Goal: Task Accomplishment & Management: Complete application form

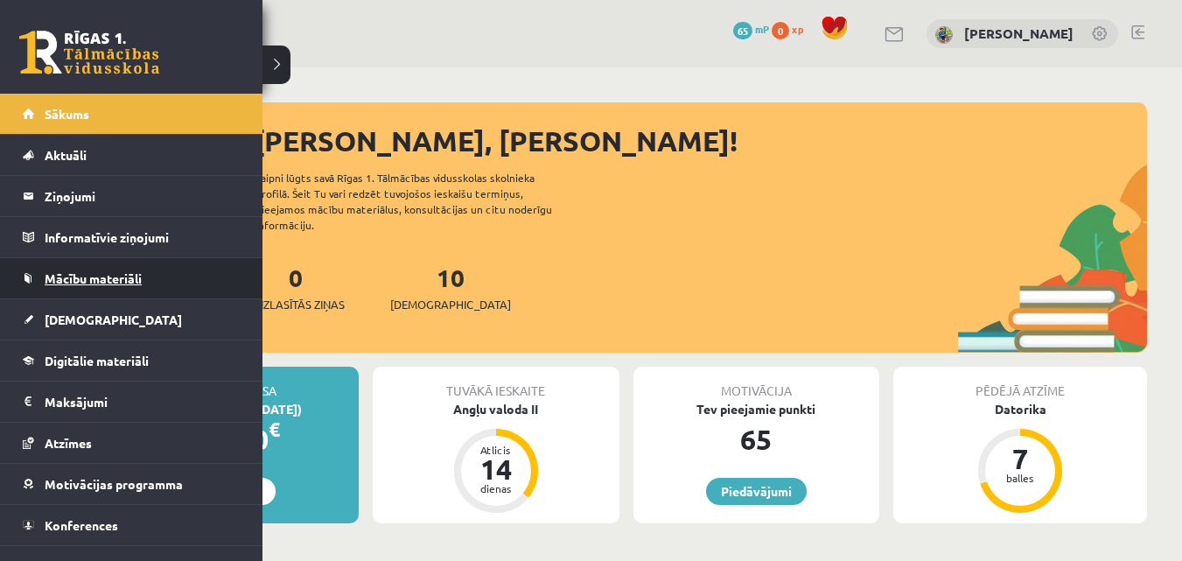
click at [58, 272] on span "Mācību materiāli" at bounding box center [93, 278] width 97 height 16
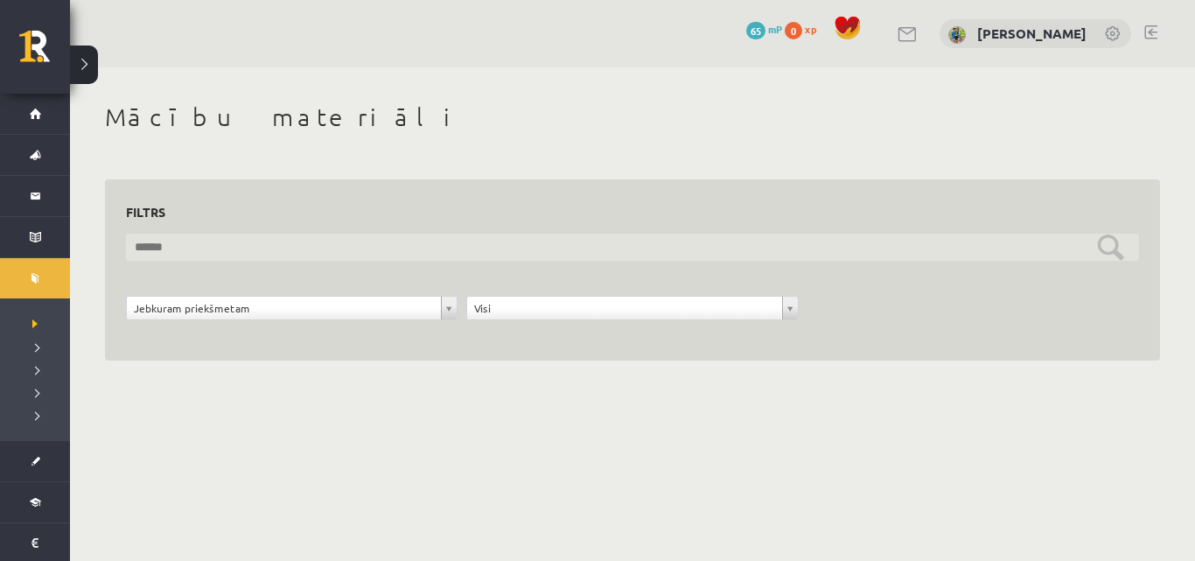
click at [415, 238] on input "text" at bounding box center [632, 247] width 1013 height 27
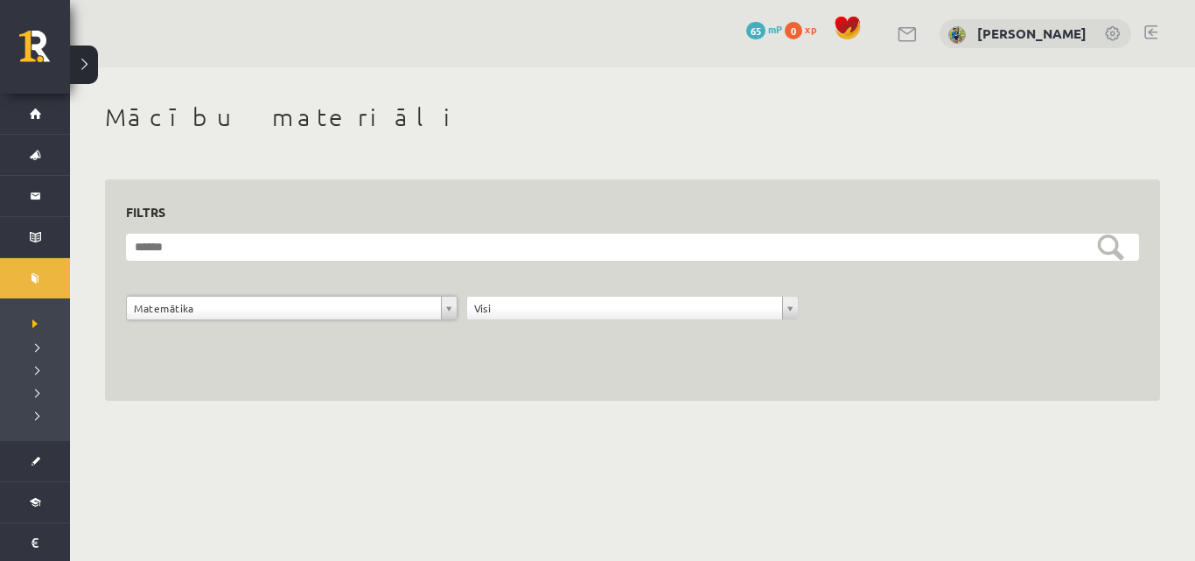
click at [1117, 30] on link at bounding box center [1114, 35] width 18 height 18
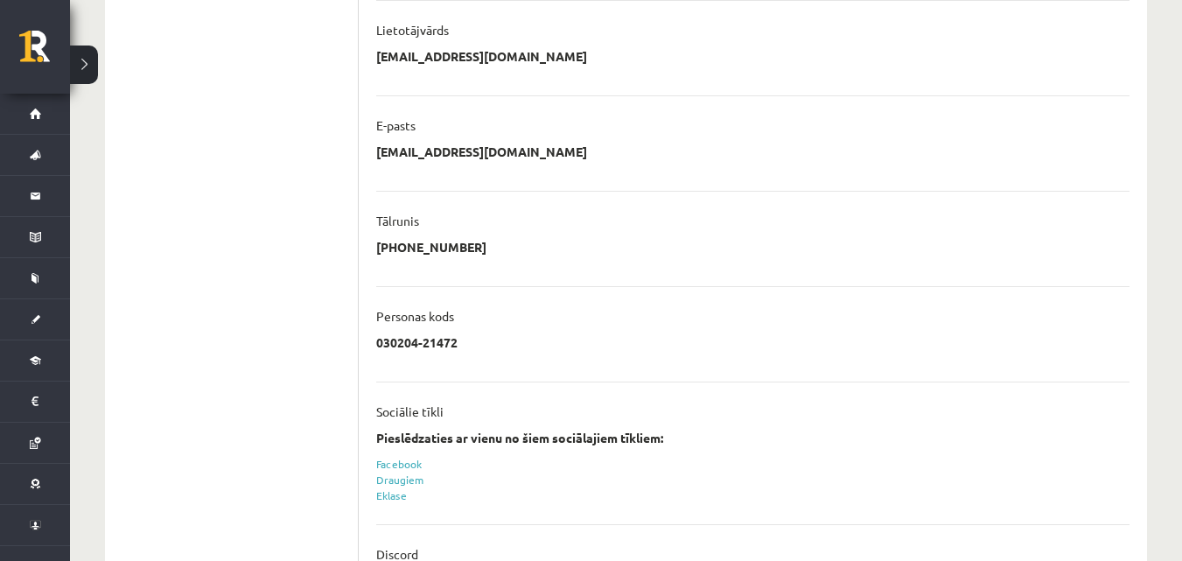
scroll to position [494, 0]
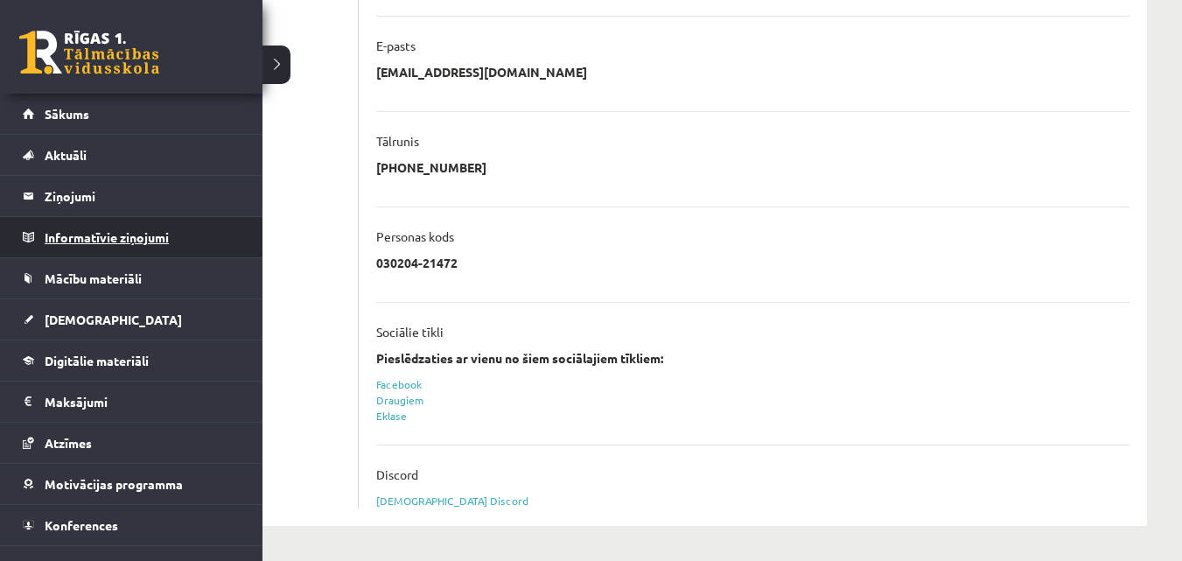
click at [61, 234] on legend "Informatīvie ziņojumi 0" at bounding box center [143, 237] width 196 height 40
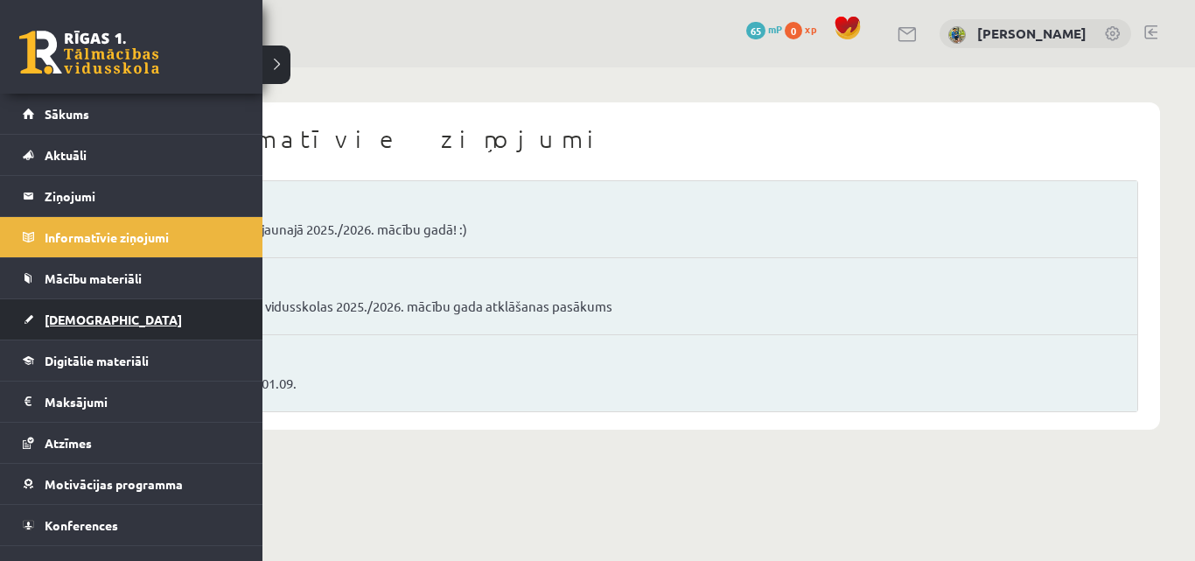
click at [92, 319] on span "[DEMOGRAPHIC_DATA]" at bounding box center [113, 320] width 137 height 16
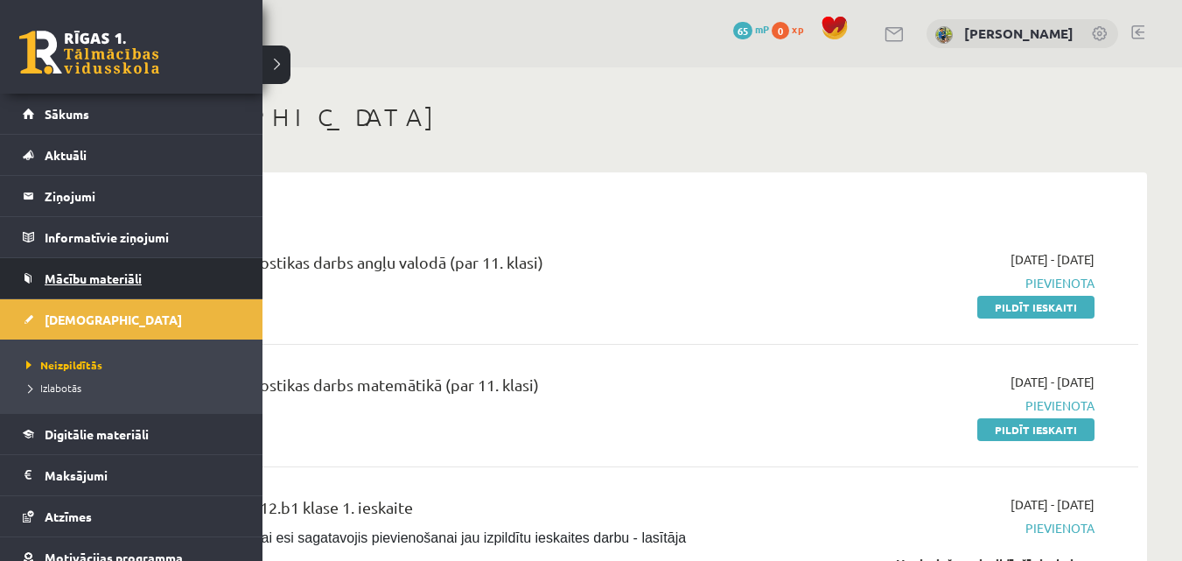
click at [94, 274] on span "Mācību materiāli" at bounding box center [93, 278] width 97 height 16
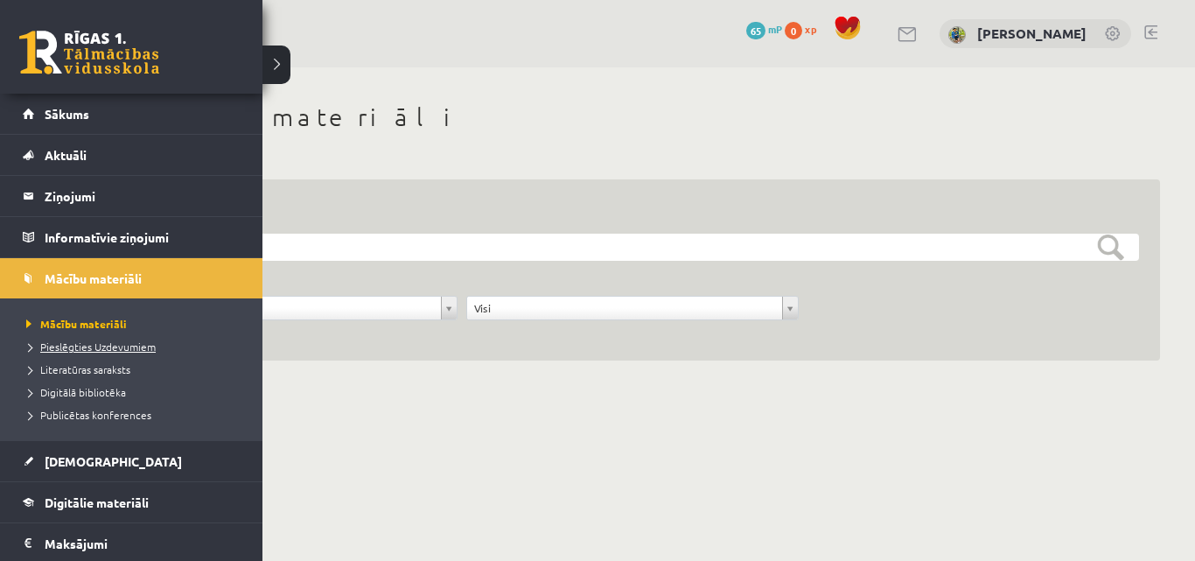
click at [92, 347] on span "Pieslēgties Uzdevumiem" at bounding box center [89, 347] width 134 height 14
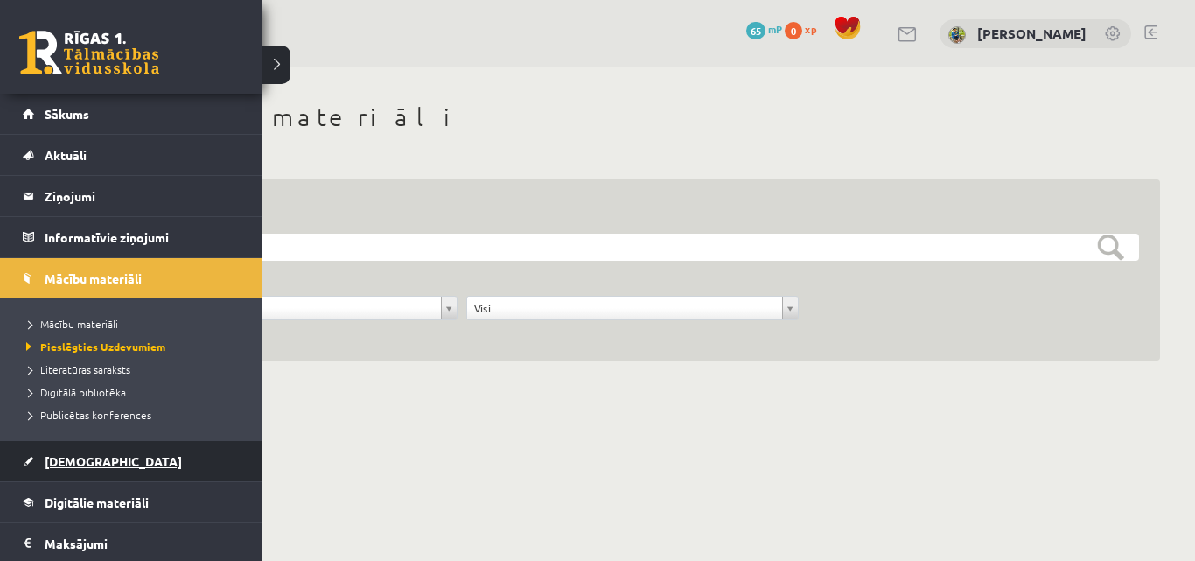
click at [70, 471] on link "[DEMOGRAPHIC_DATA]" at bounding box center [132, 461] width 218 height 40
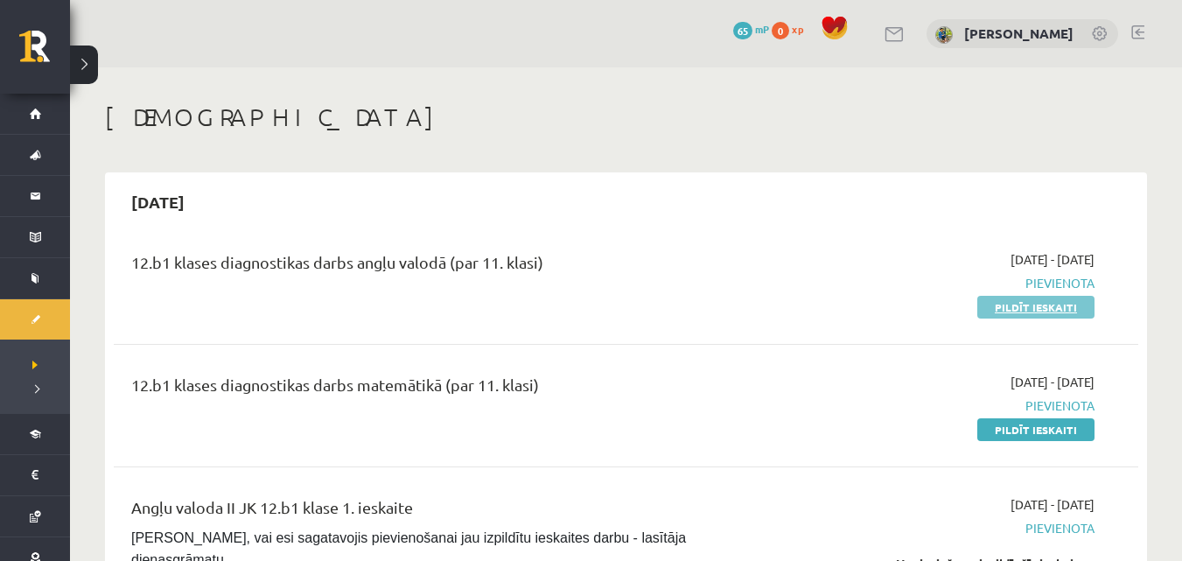
click at [1026, 312] on link "Pildīt ieskaiti" at bounding box center [1036, 307] width 117 height 23
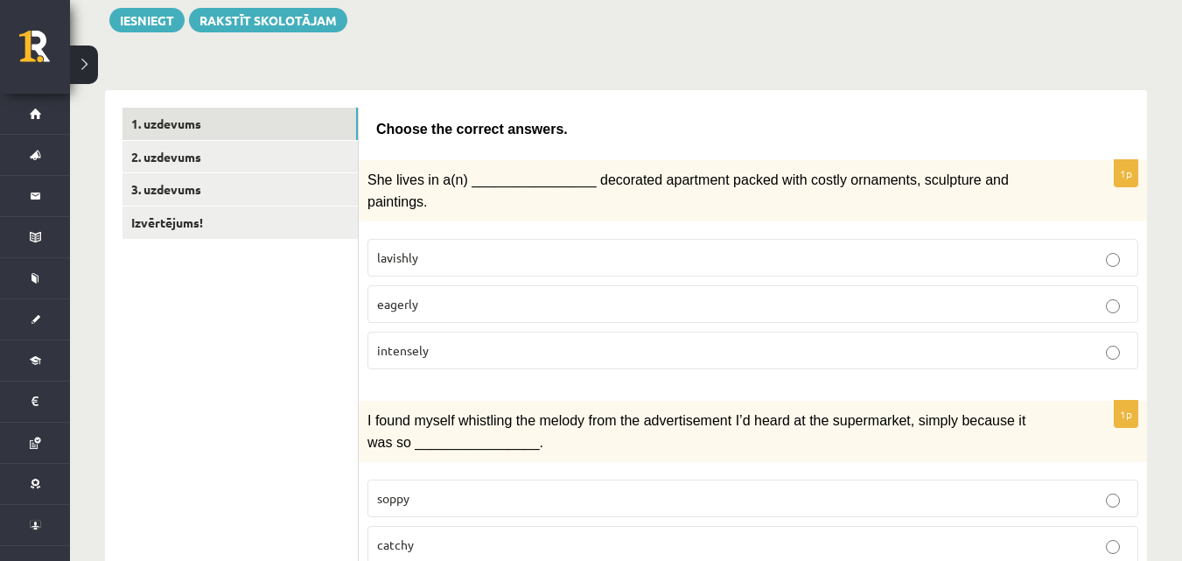
scroll to position [175, 0]
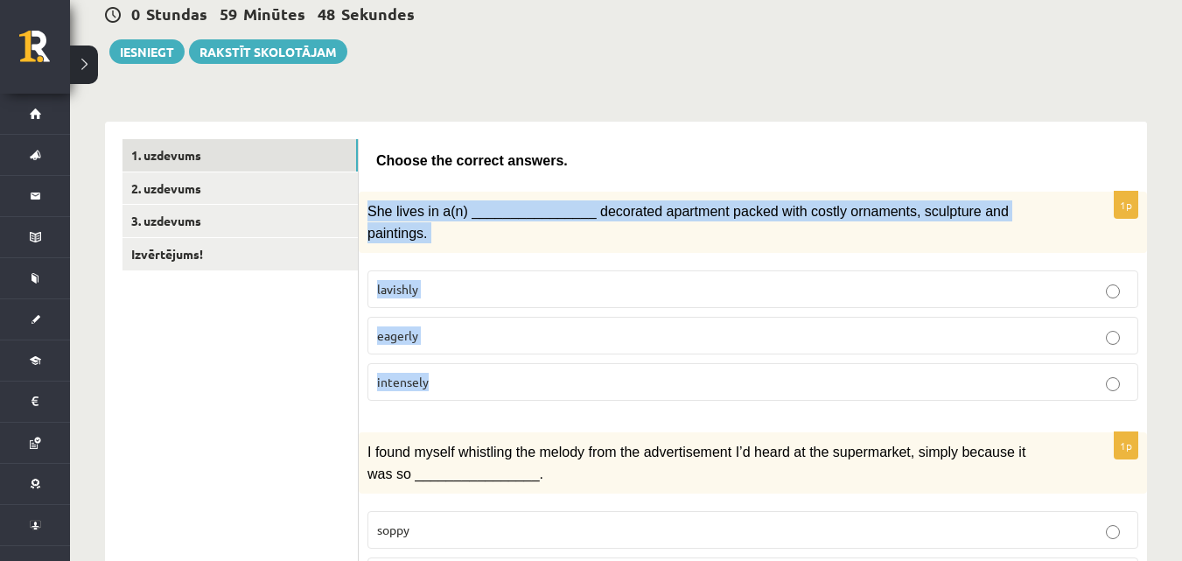
drag, startPoint x: 367, startPoint y: 207, endPoint x: 1015, endPoint y: 358, distance: 665.9
click at [1015, 358] on div "1p She lives in a(n) ________________ decorated apartment packed with costly or…" at bounding box center [753, 303] width 788 height 223
drag, startPoint x: 825, startPoint y: 209, endPoint x: 824, endPoint y: 221, distance: 11.4
copy div "She lives in a(n) ________________ decorated apartment packed with costly ornam…"
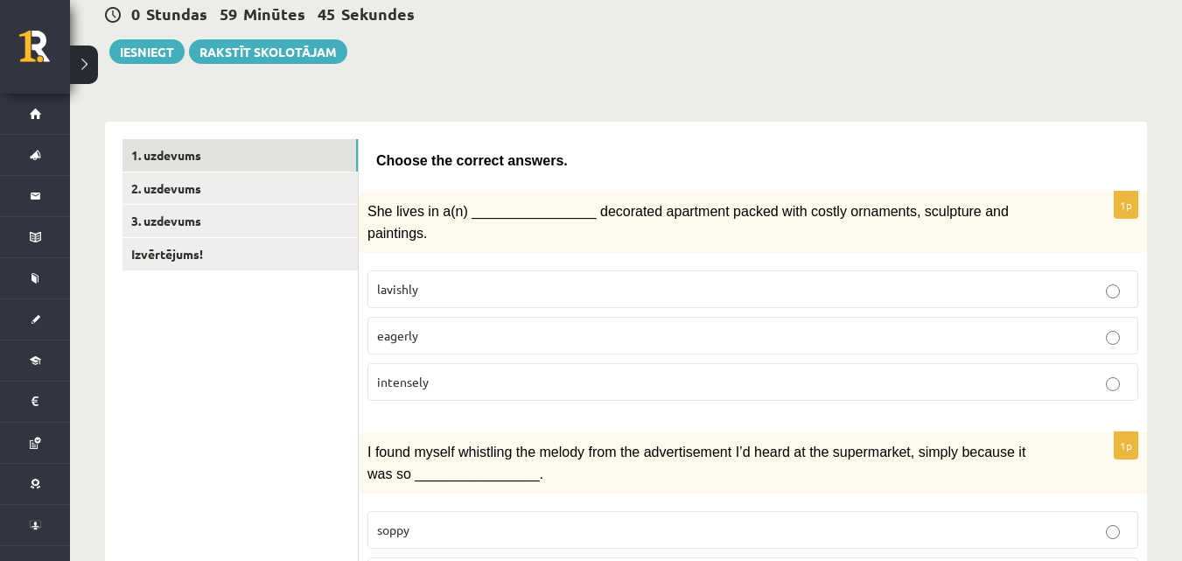
click at [676, 158] on p "Choose the correct answers." at bounding box center [752, 160] width 753 height 21
click at [470, 280] on p "lavishly" at bounding box center [753, 289] width 752 height 18
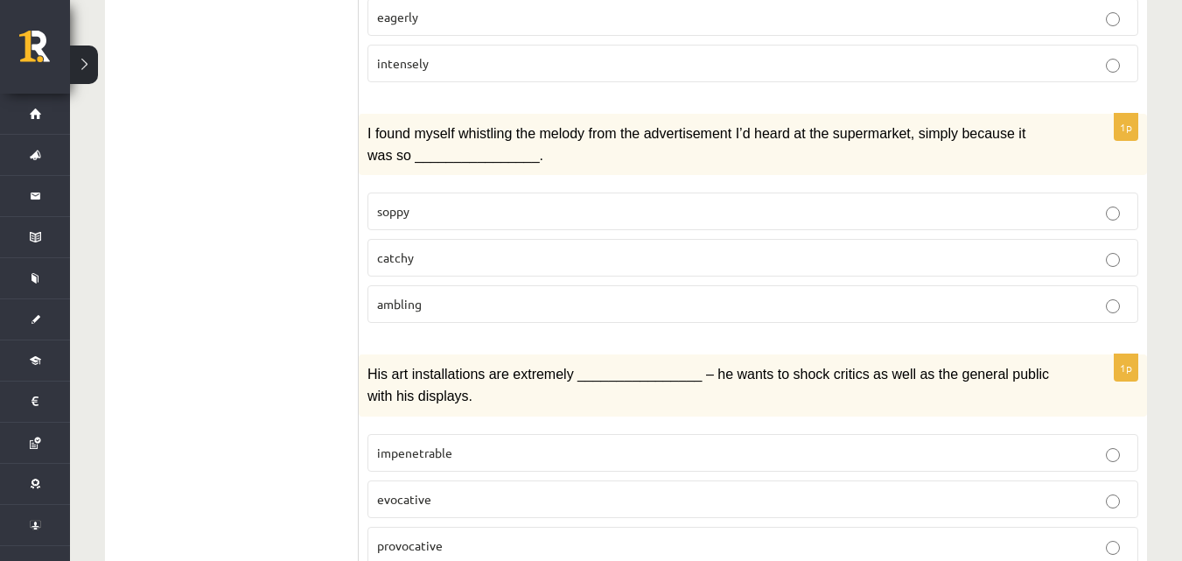
scroll to position [525, 0]
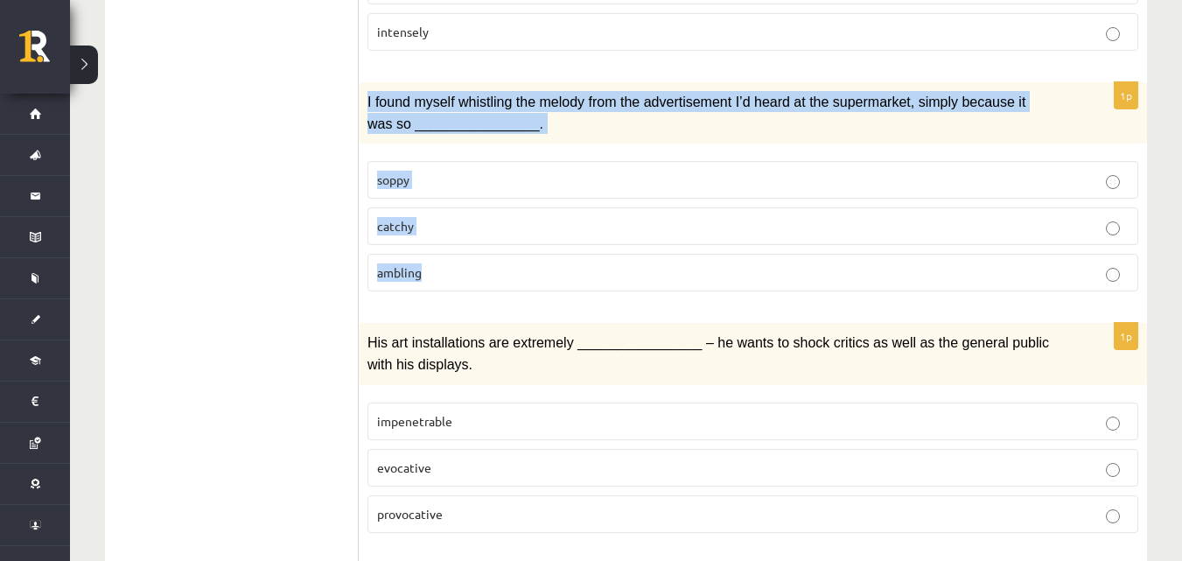
drag, startPoint x: 366, startPoint y: 77, endPoint x: 549, endPoint y: 159, distance: 200.5
click at [536, 254] on div "1p I found myself whistling the melody from the advertisement I’d heard at the …" at bounding box center [753, 193] width 788 height 223
copy div "I found myself whistling the melody from the advertisement I’d heard at the sup…"
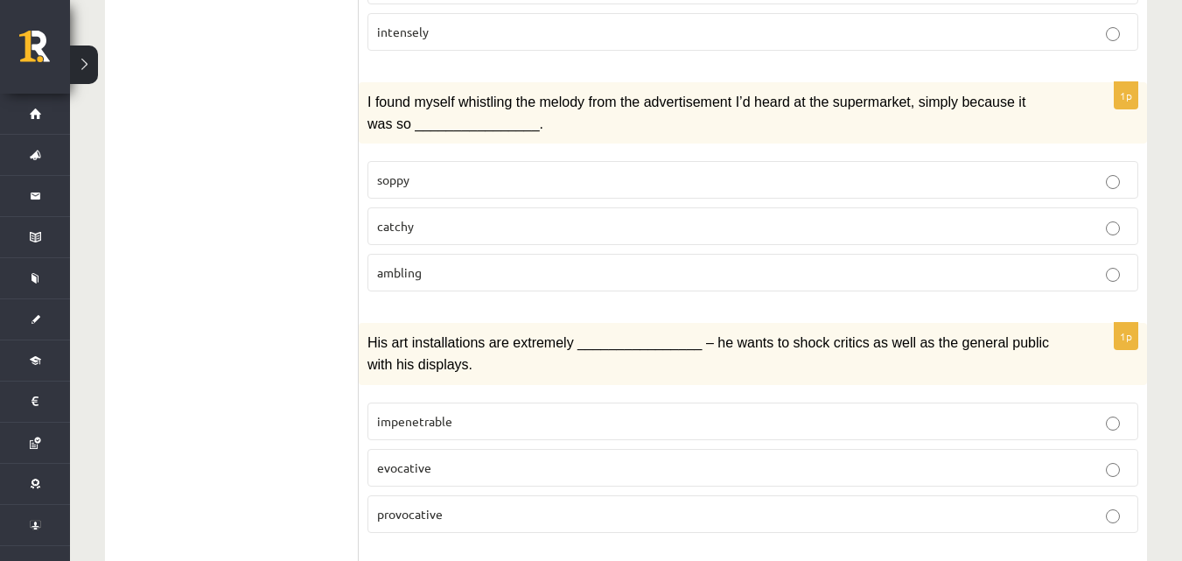
click at [441, 217] on p "catchy" at bounding box center [753, 226] width 752 height 18
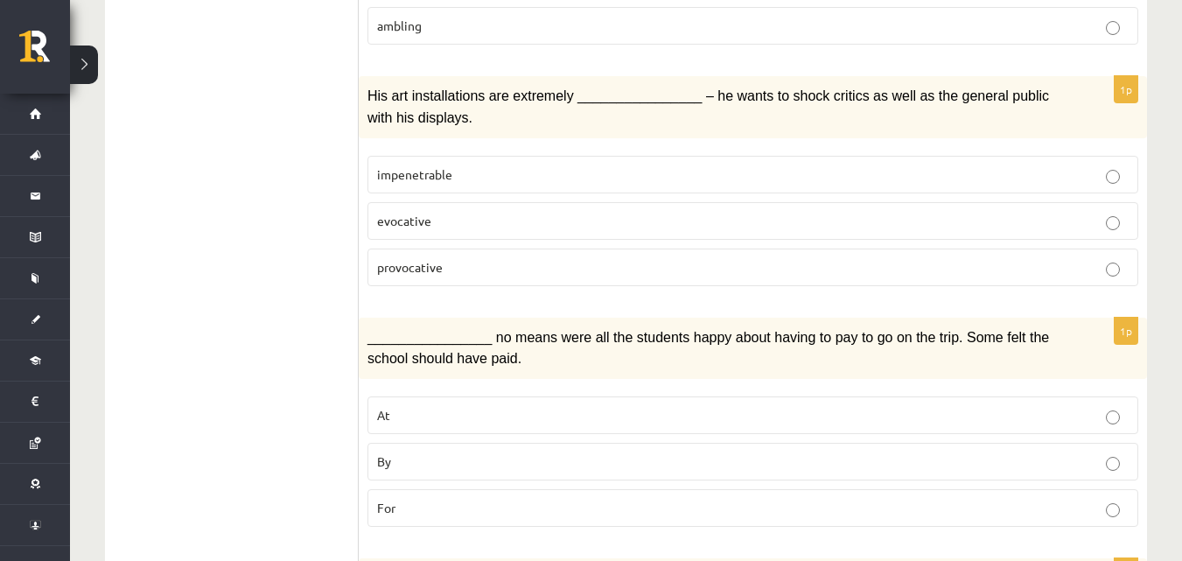
scroll to position [788, 0]
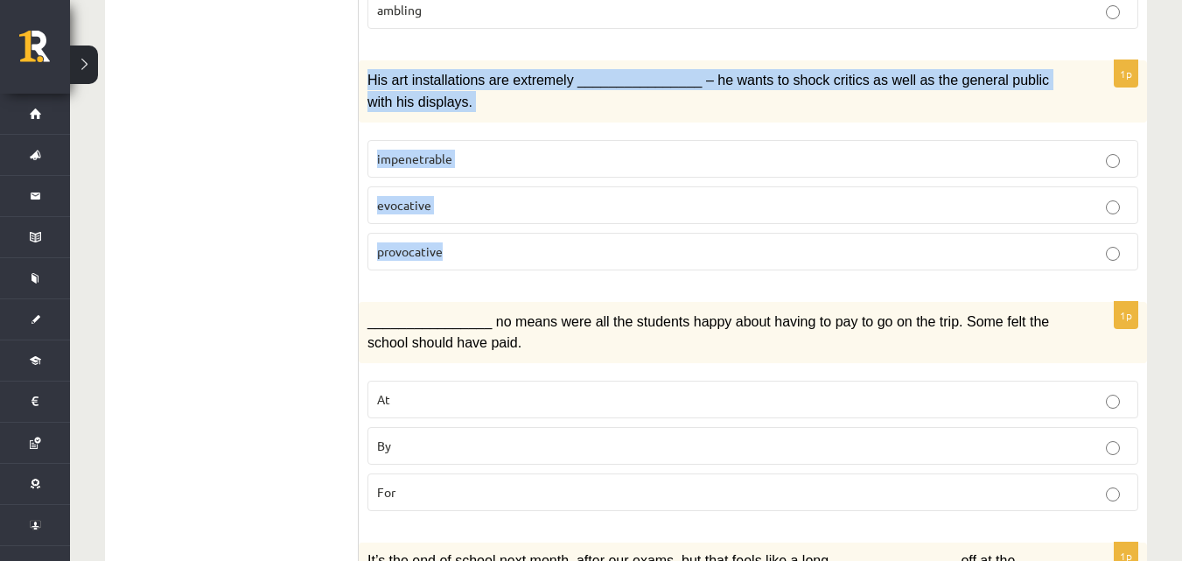
drag, startPoint x: 366, startPoint y: 53, endPoint x: 516, endPoint y: 217, distance: 222.3
click at [513, 240] on div "1p His art installations are extremely ________________ – he wants to shock cri…" at bounding box center [753, 171] width 788 height 223
copy div "His art installations are extremely ________________ – he wants to shock critic…"
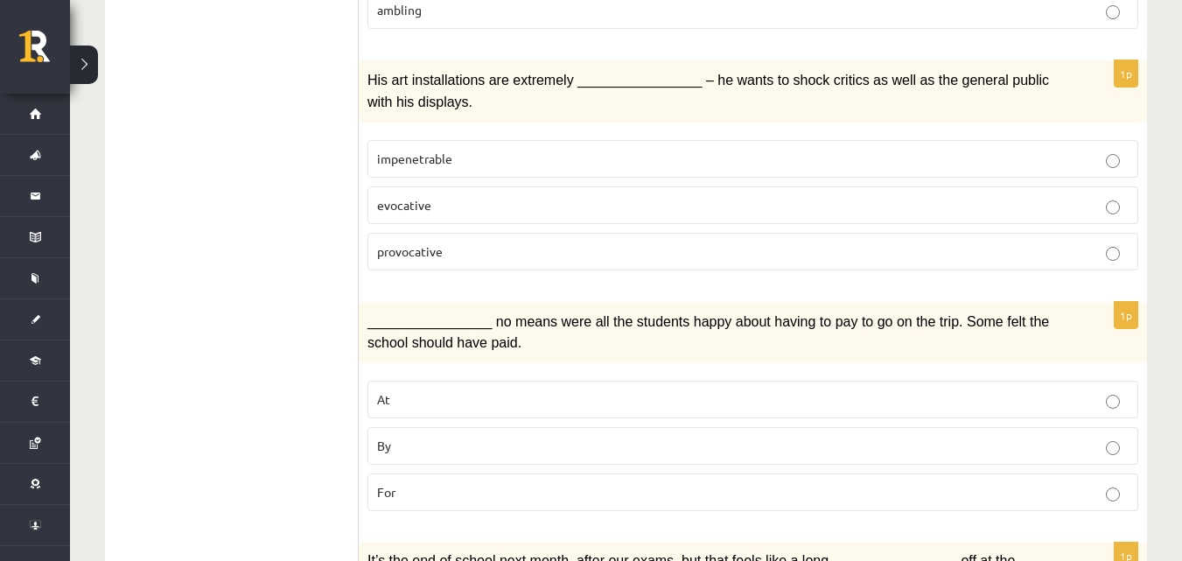
click at [444, 242] on p "provocative" at bounding box center [753, 251] width 752 height 18
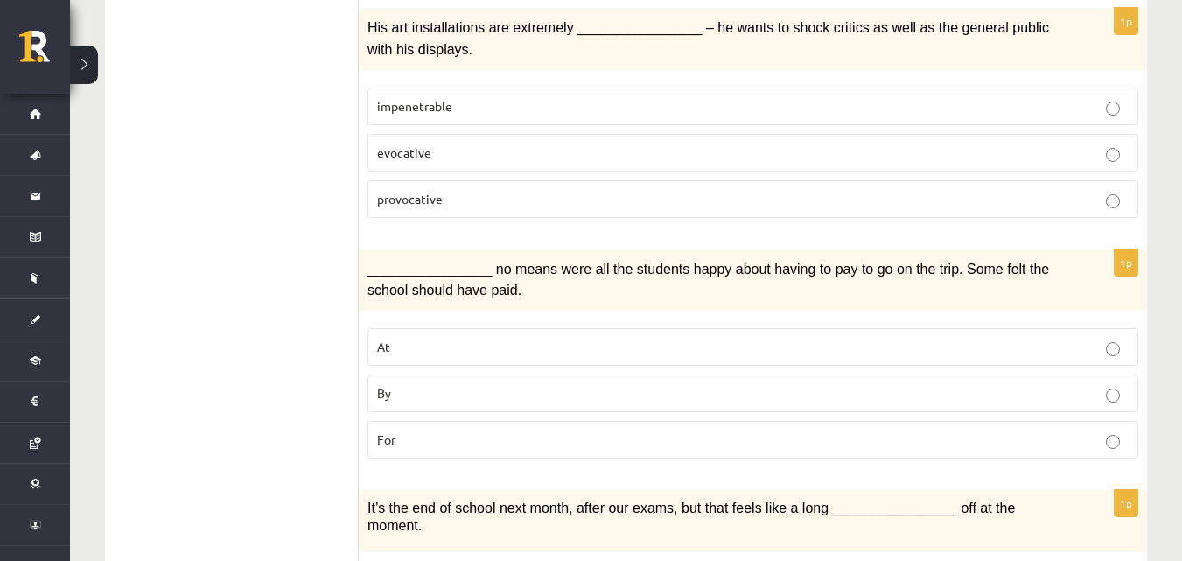
scroll to position [985, 0]
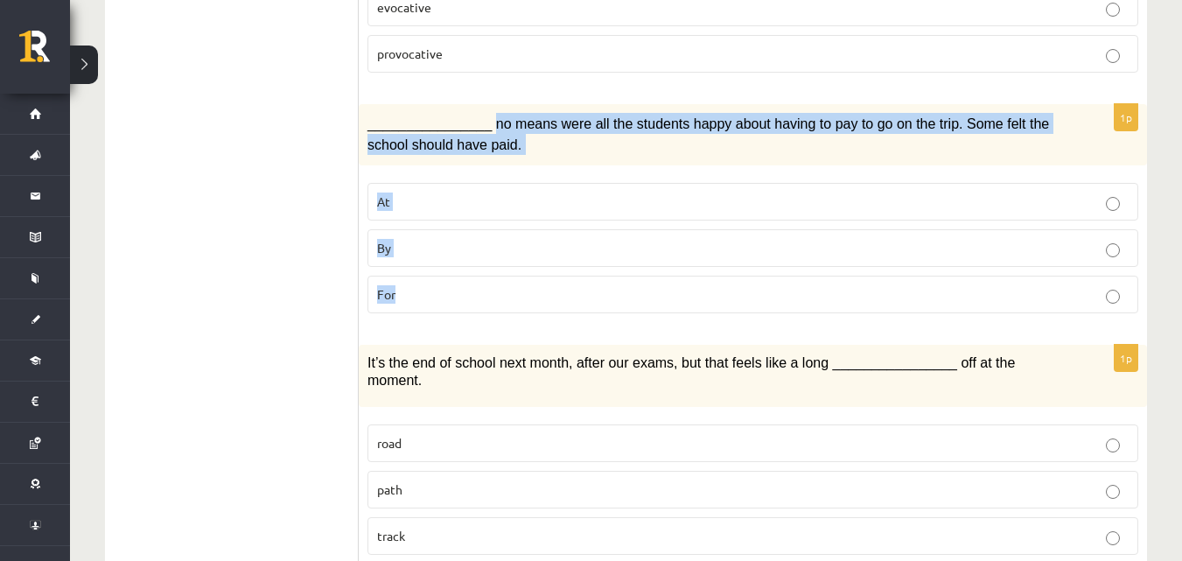
drag, startPoint x: 524, startPoint y: 99, endPoint x: 567, endPoint y: 263, distance: 170.0
click at [567, 263] on div "1p ________________ no means were all the students happy about having to pay to…" at bounding box center [753, 215] width 788 height 223
copy div "no means were all the students happy about having to pay to go on the trip. Som…"
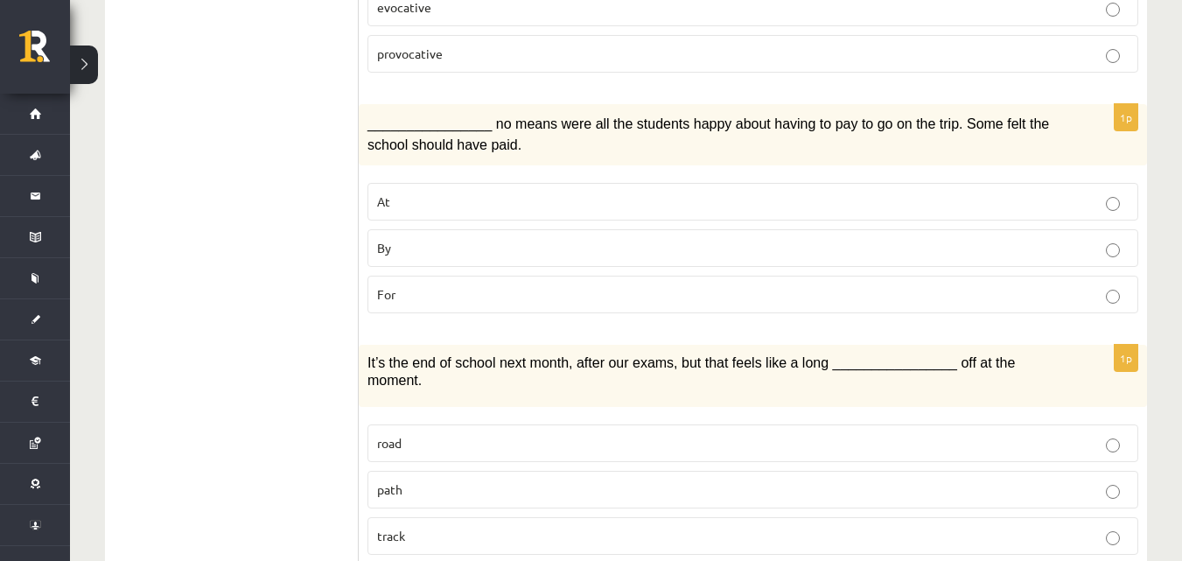
click at [480, 239] on p "By" at bounding box center [753, 248] width 752 height 18
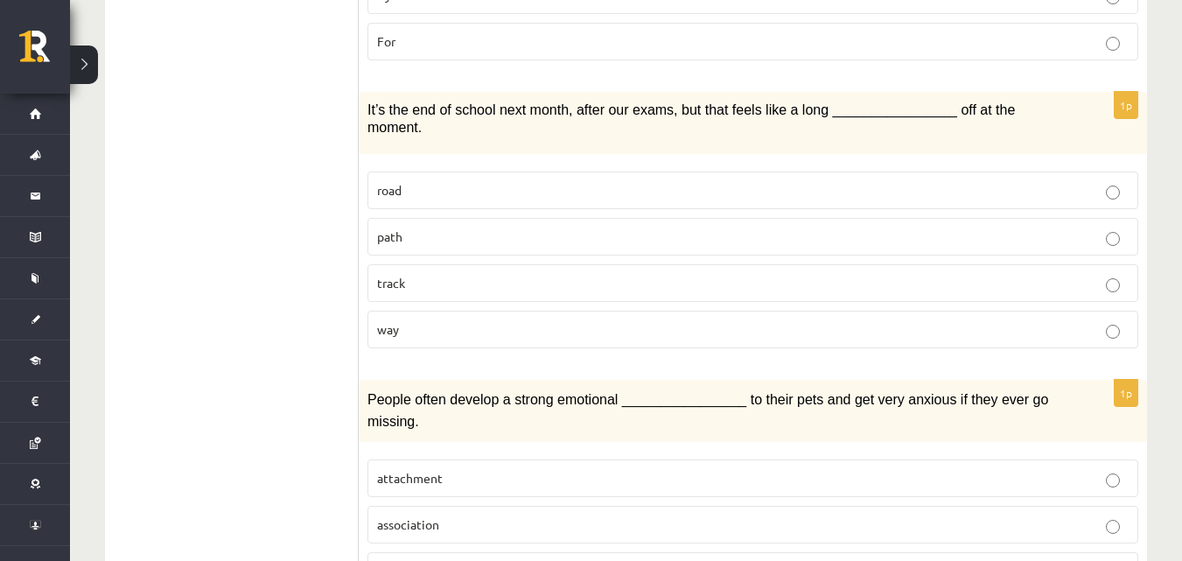
scroll to position [1244, 0]
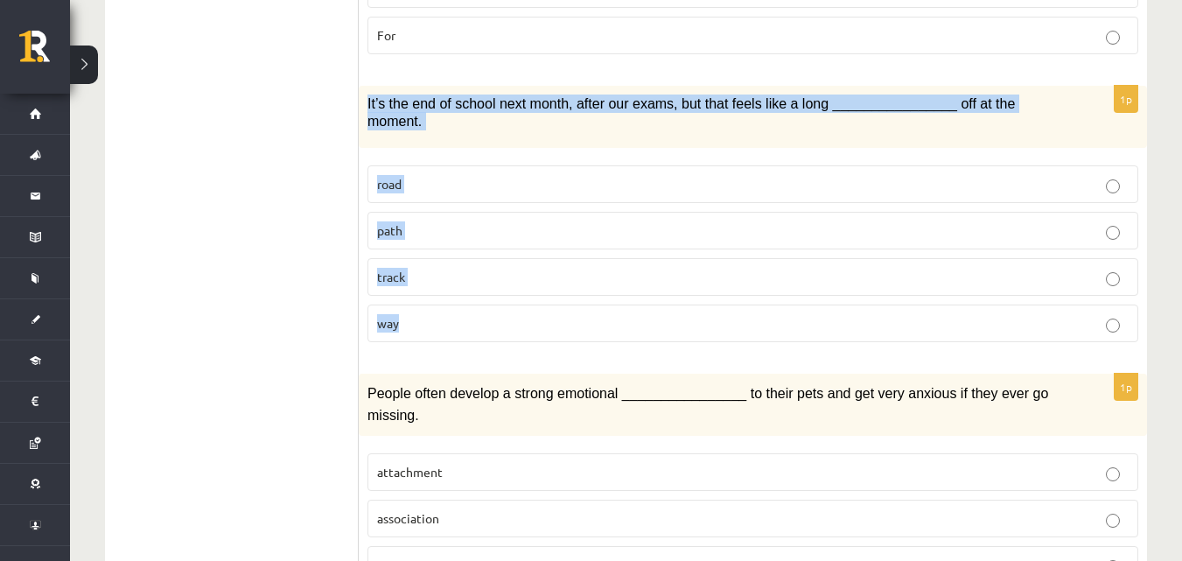
drag, startPoint x: 367, startPoint y: 78, endPoint x: 908, endPoint y: 282, distance: 578.0
click at [907, 283] on div "1p It’s the end of school next month, after our exams, but that feels like a lo…" at bounding box center [753, 221] width 788 height 271
copy div "It’s the end of school next month, after our exams, but that feels like a long …"
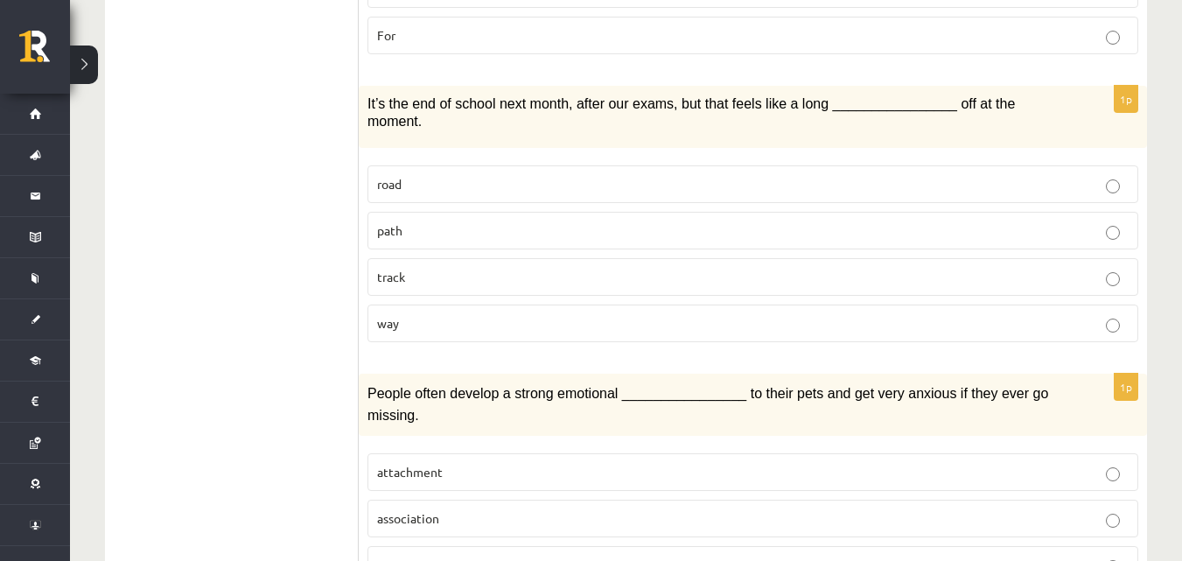
click at [177, 79] on ul "1. uzdevums 2. uzdevums 3. uzdevums Izvērtējums!" at bounding box center [241, 563] width 236 height 2987
click at [441, 314] on p "way" at bounding box center [753, 323] width 752 height 18
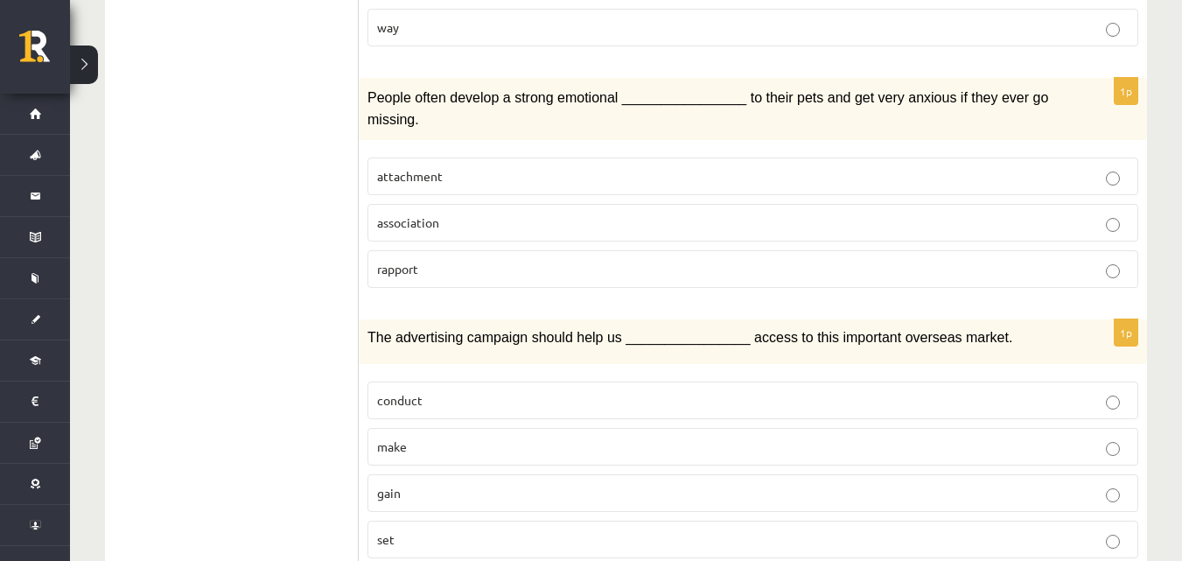
scroll to position [1545, 0]
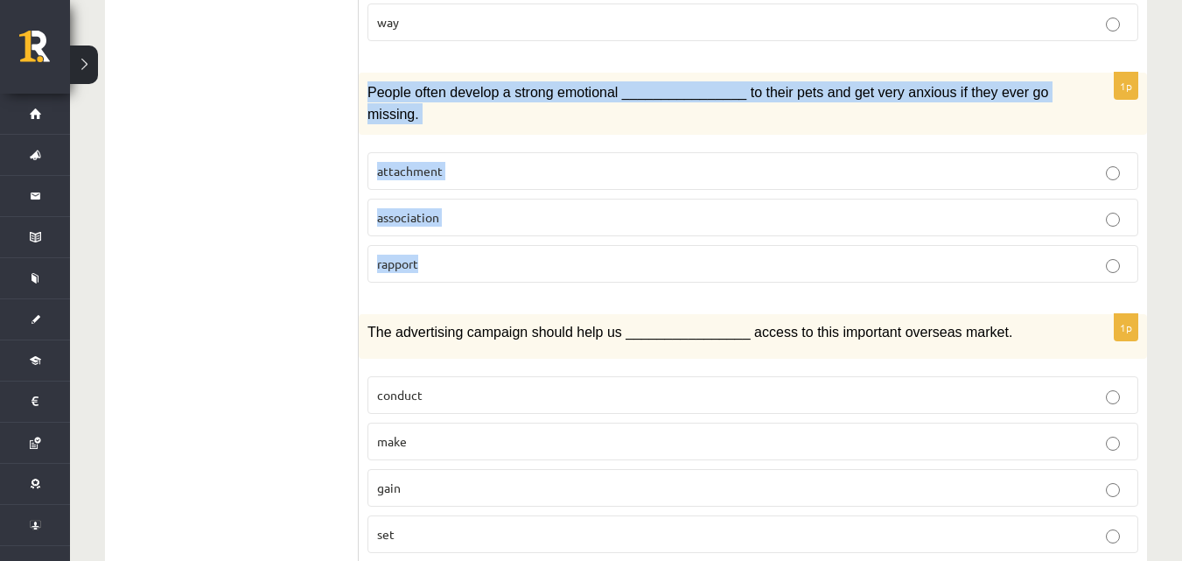
drag, startPoint x: 367, startPoint y: 46, endPoint x: 698, endPoint y: 173, distance: 355.4
click at [682, 208] on div "1p People often develop a strong emotional ________________ to their pets and g…" at bounding box center [753, 184] width 788 height 223
copy div "People often develop a strong emotional ________________ to their pets and get …"
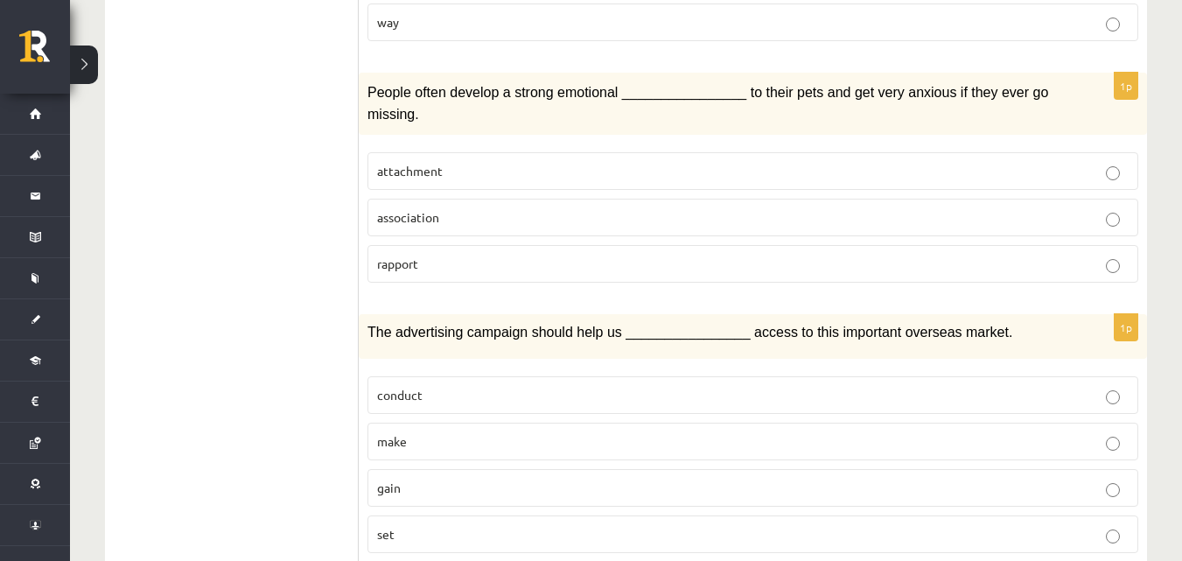
click at [116, 117] on div "1. uzdevums 2. uzdevums 3. uzdevums Izvērtējums!" at bounding box center [232, 262] width 254 height 3022
click at [406, 163] on span "attachment" at bounding box center [410, 171] width 66 height 16
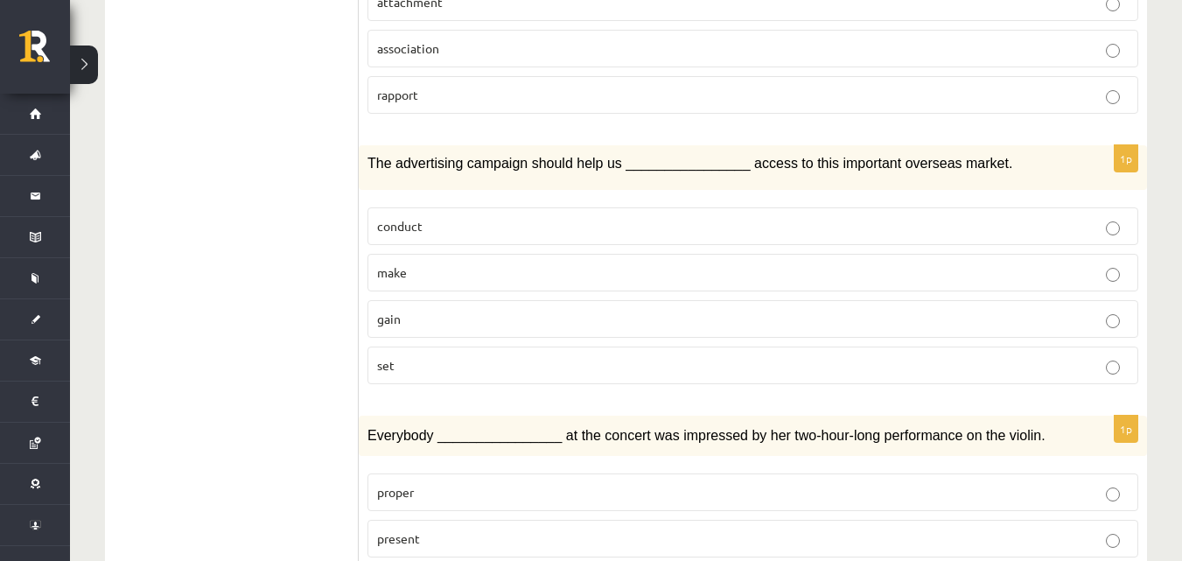
scroll to position [1720, 0]
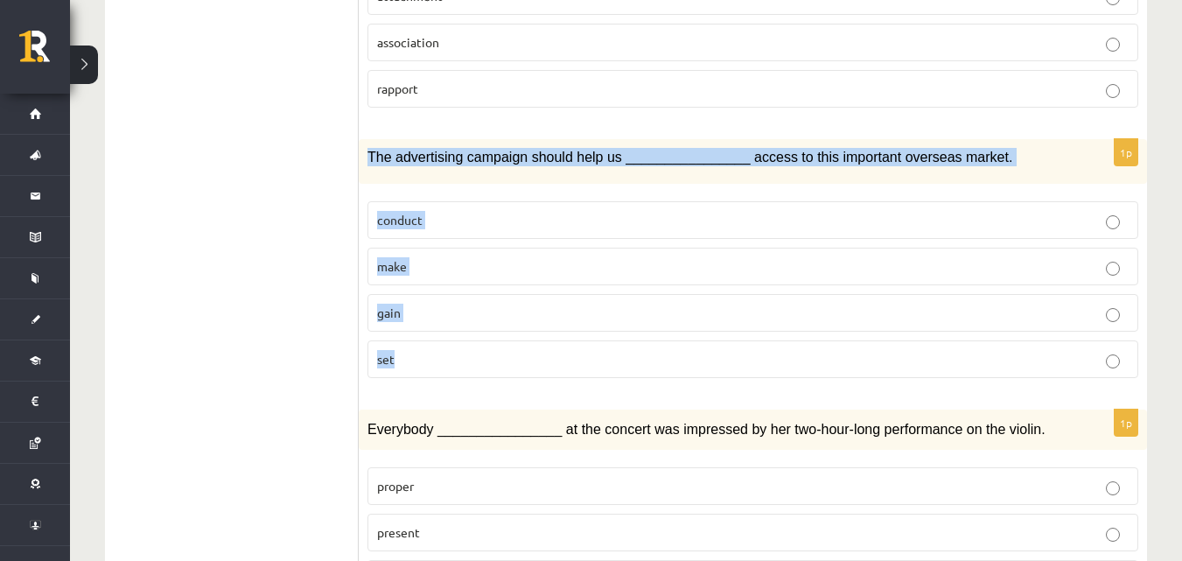
drag, startPoint x: 366, startPoint y: 84, endPoint x: 603, endPoint y: 294, distance: 316.8
click at [603, 294] on div "1p The advertising campaign should help us ________________ access to this impo…" at bounding box center [753, 265] width 788 height 253
copy div "The advertising campaign should help us ________________ access to this importa…"
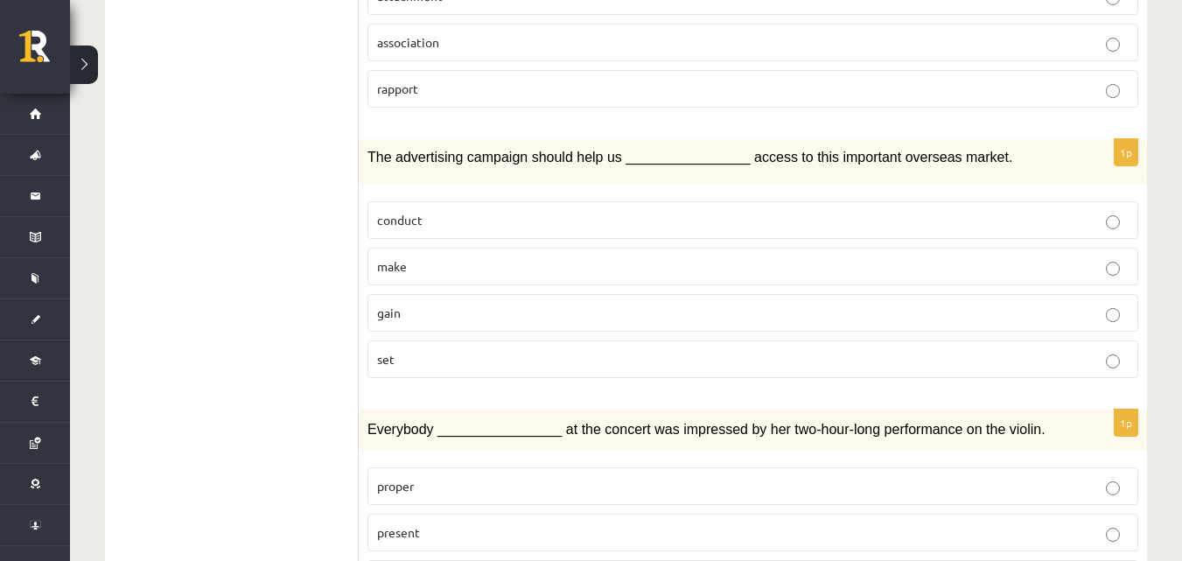
click at [228, 115] on ul "1. uzdevums 2. uzdevums 3. uzdevums Izvērtējums!" at bounding box center [241, 87] width 236 height 2987
click at [415, 304] on p "gain" at bounding box center [753, 313] width 752 height 18
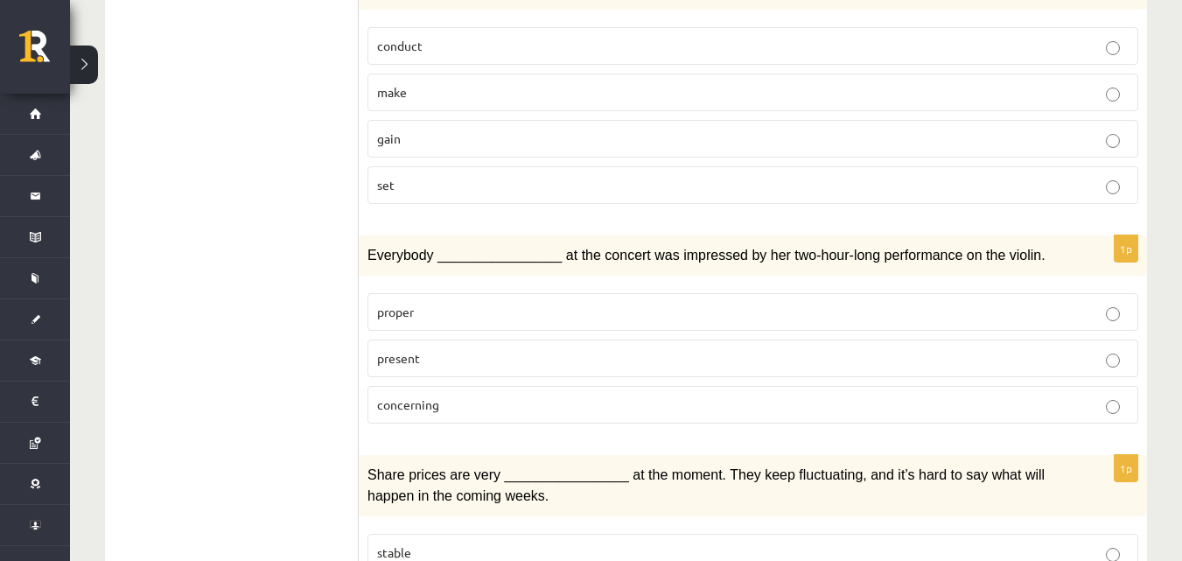
scroll to position [1896, 0]
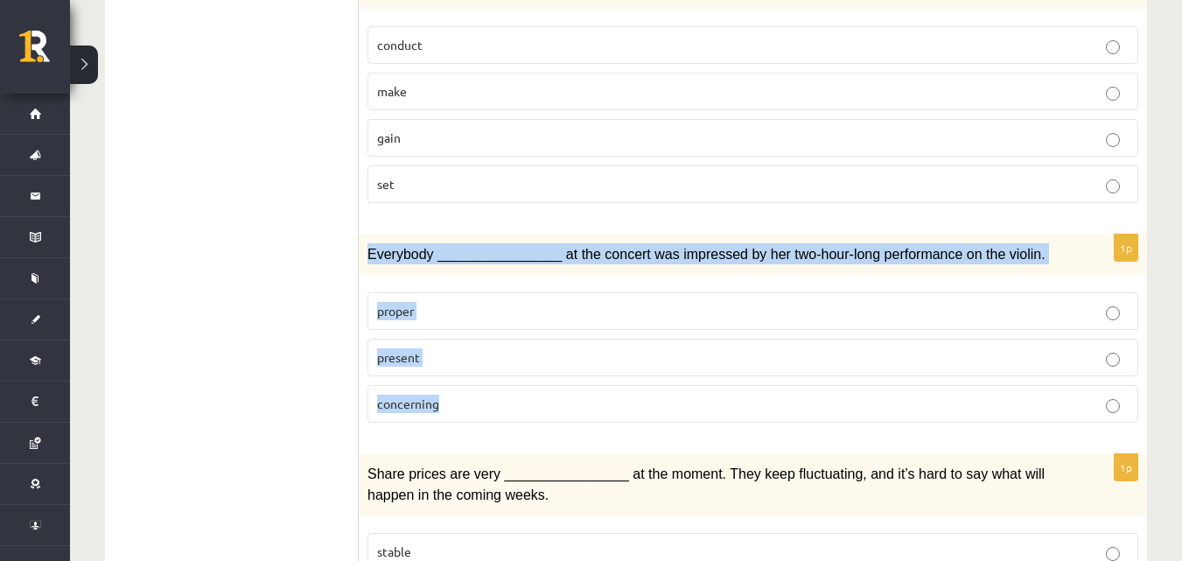
drag, startPoint x: 368, startPoint y: 187, endPoint x: 483, endPoint y: 327, distance: 181.5
click at [483, 327] on div "1p Everybody ________________ at the concert was impressed by her two-hour-long…" at bounding box center [753, 336] width 788 height 202
copy div "Everybody ________________ at the concert was impressed by her two-hour-long pe…"
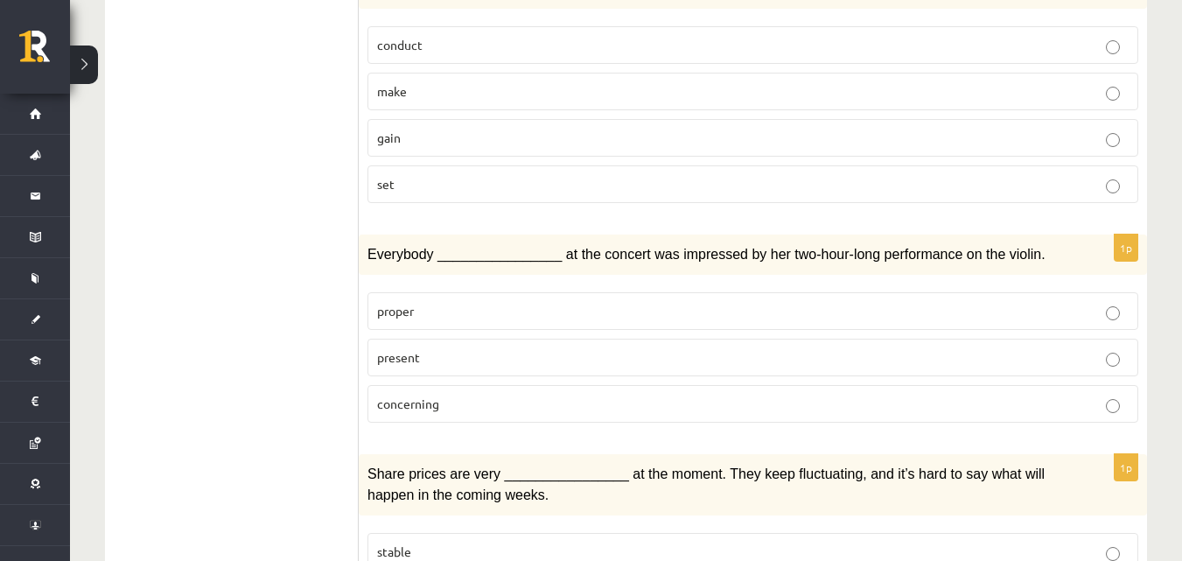
click at [564, 339] on label "present" at bounding box center [753, 358] width 771 height 38
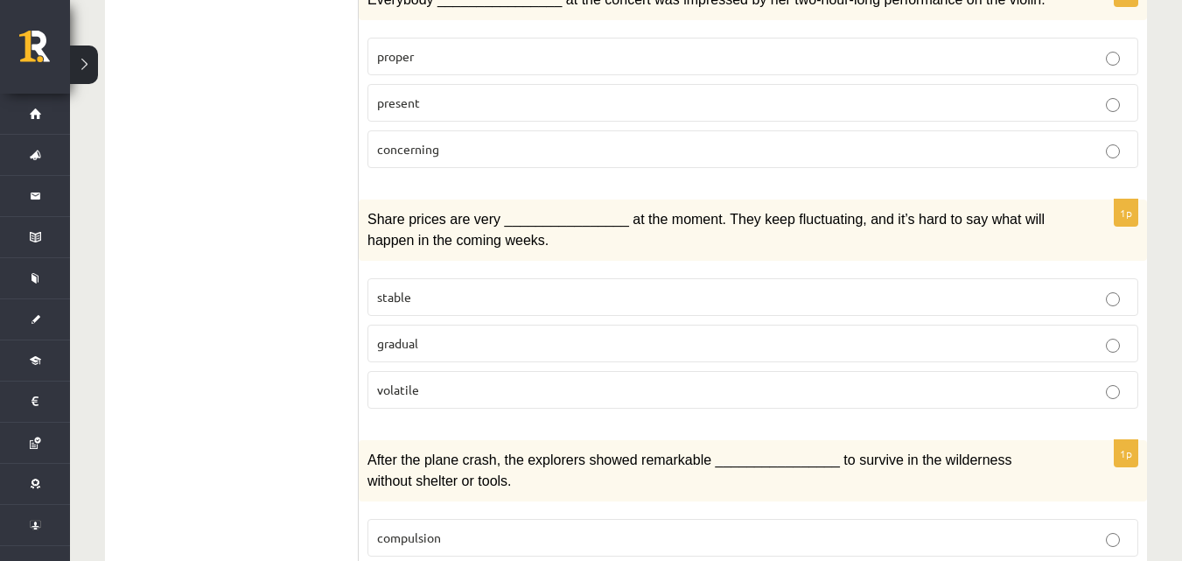
scroll to position [2158, 0]
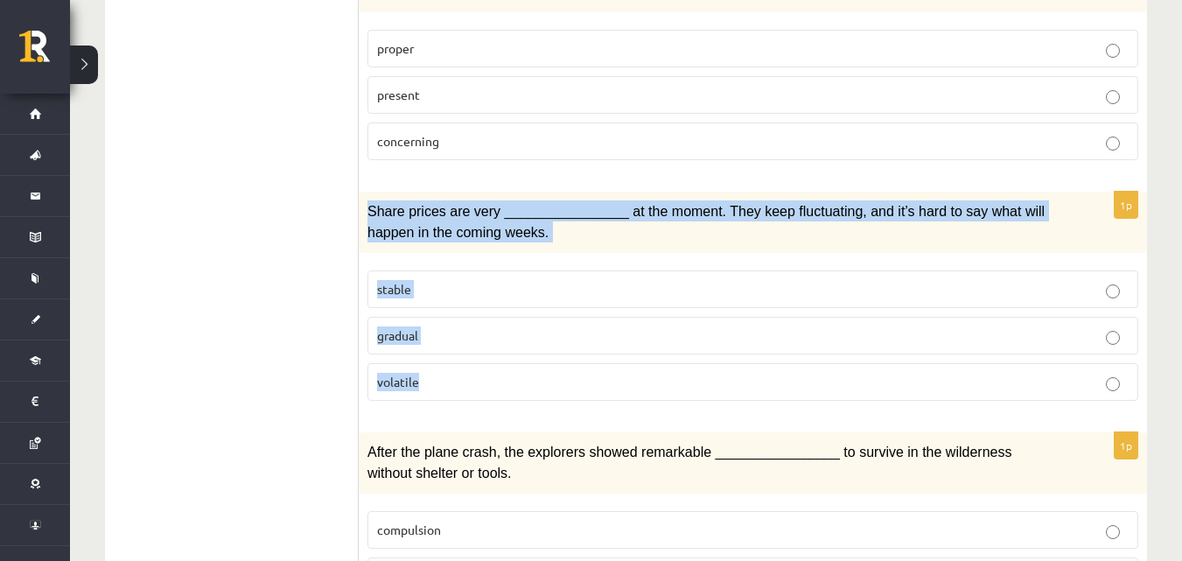
drag, startPoint x: 369, startPoint y: 136, endPoint x: 522, endPoint y: 269, distance: 202.2
click at [522, 334] on div "1p Share prices are very ________________ at the moment. They keep fluctuating,…" at bounding box center [753, 303] width 788 height 223
copy div "Share prices are very ________________ at the moment. They keep fluctuating, an…"
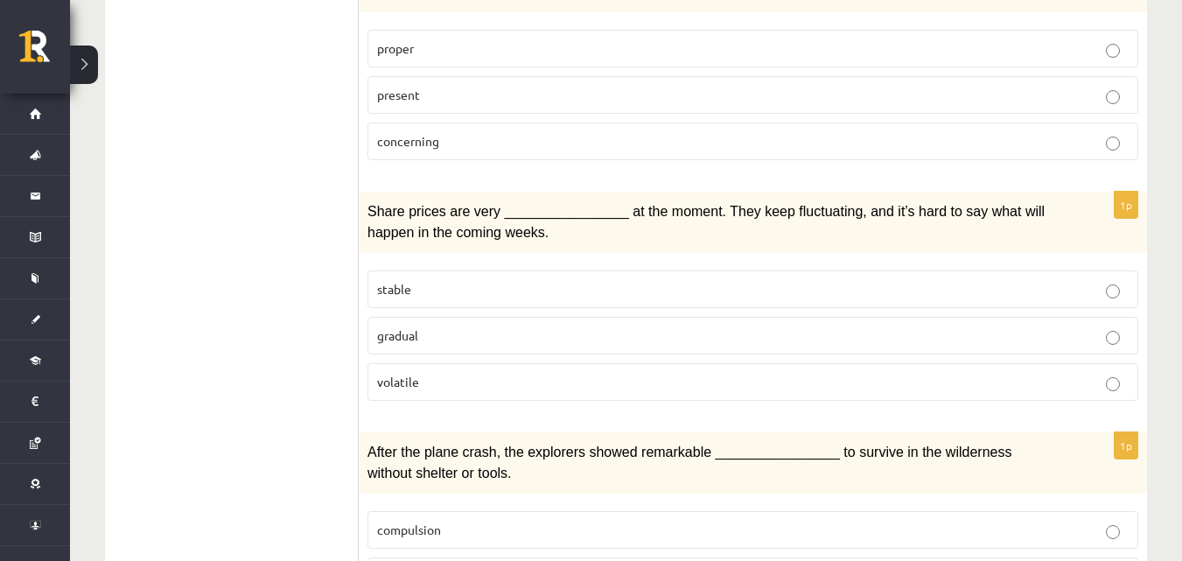
click at [462, 373] on p "volatile" at bounding box center [753, 382] width 752 height 18
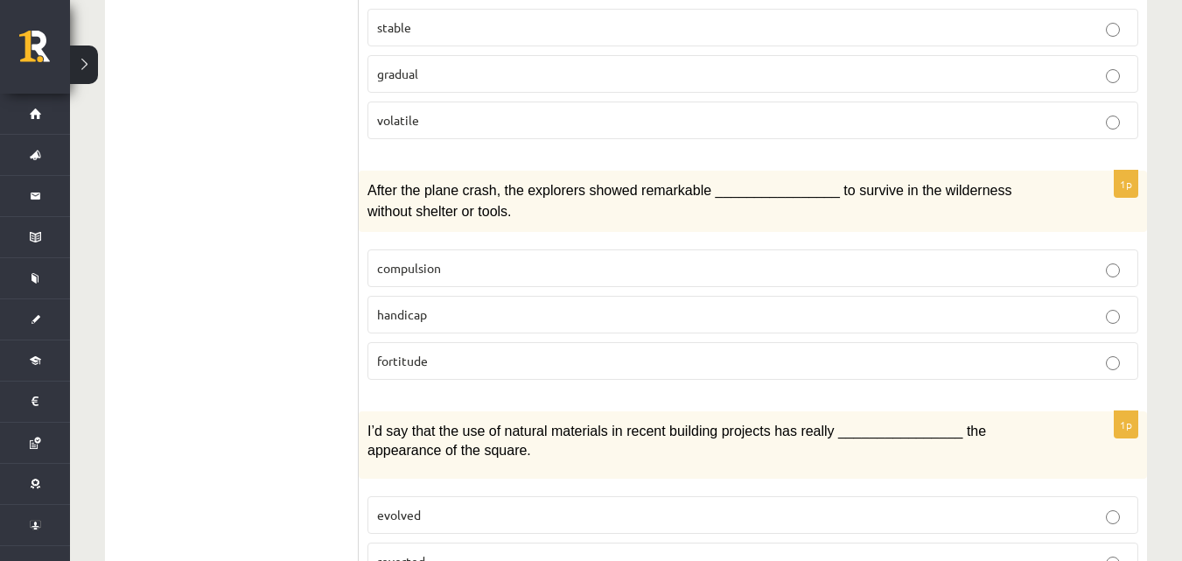
scroll to position [2421, 0]
drag, startPoint x: 374, startPoint y: 118, endPoint x: 389, endPoint y: 126, distance: 16.8
click at [389, 182] on span "After the plane crash, the explorers showed remarkable ________________ to surv…" at bounding box center [690, 200] width 644 height 36
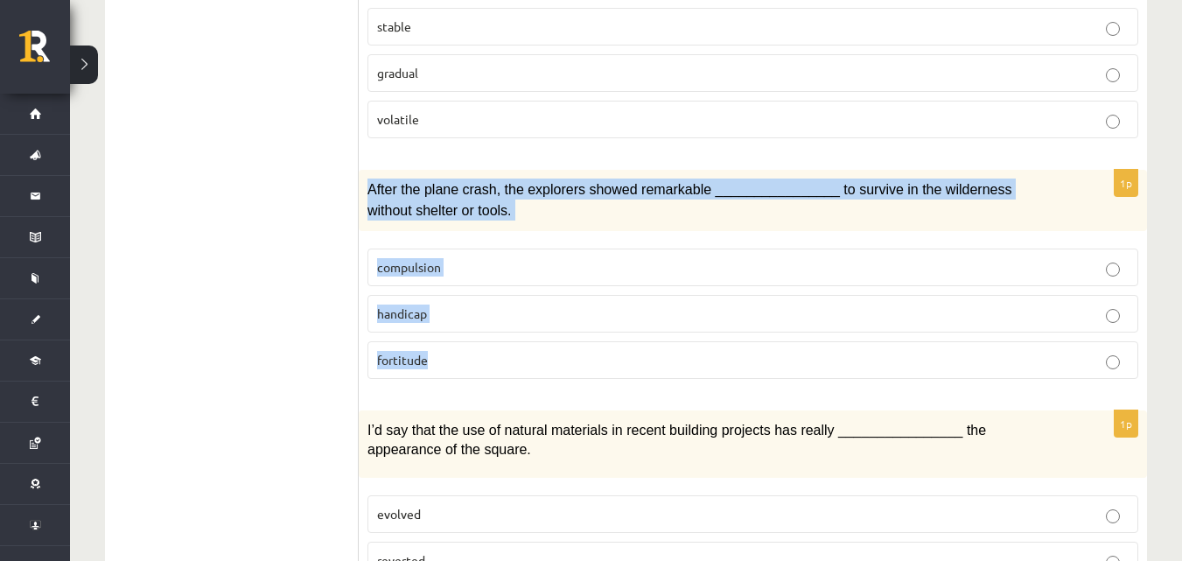
drag, startPoint x: 366, startPoint y: 115, endPoint x: 467, endPoint y: 283, distance: 196.3
click at [457, 298] on div "1p After the plane crash, the explorers showed remarkable ________________ to s…" at bounding box center [753, 281] width 788 height 223
copy div "After the plane crash, the explorers showed remarkable ________________ to surv…"
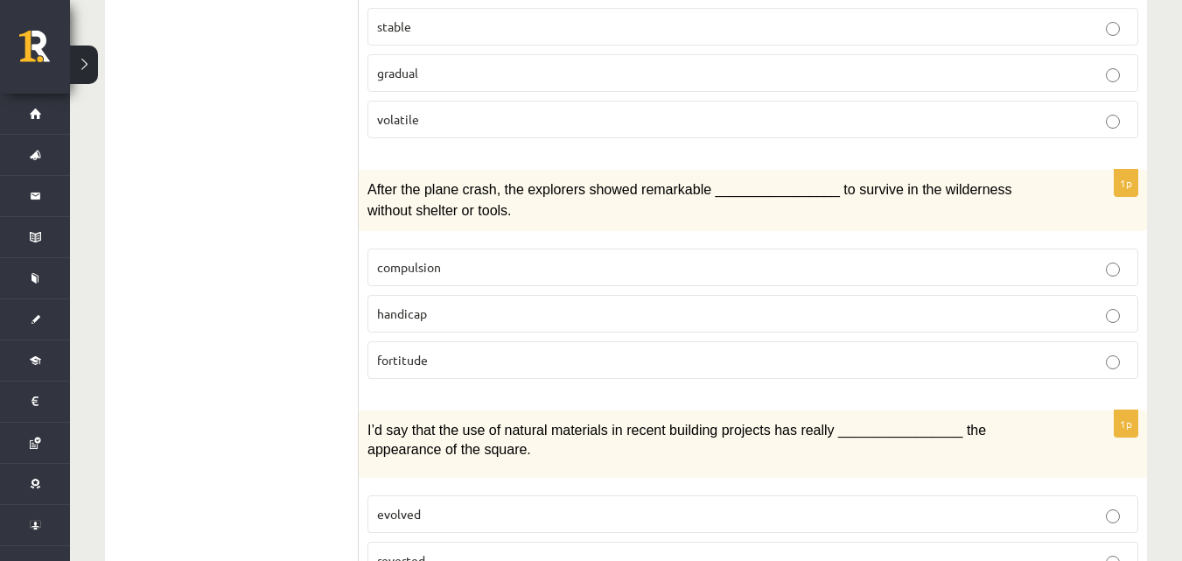
click at [405, 352] on span "fortitude" at bounding box center [402, 360] width 51 height 16
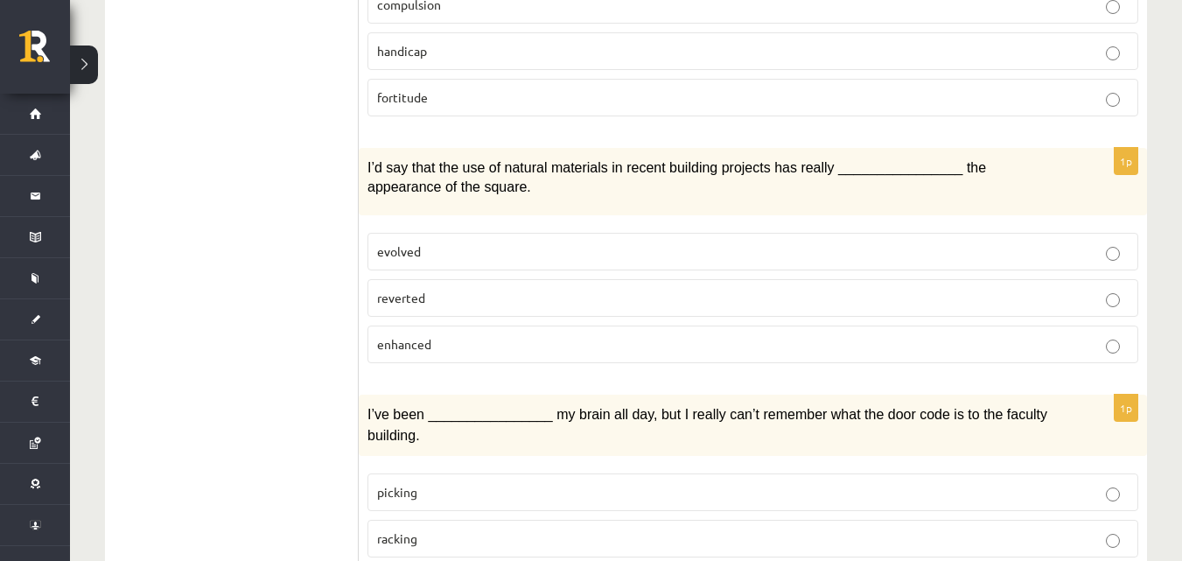
scroll to position [2698, 0]
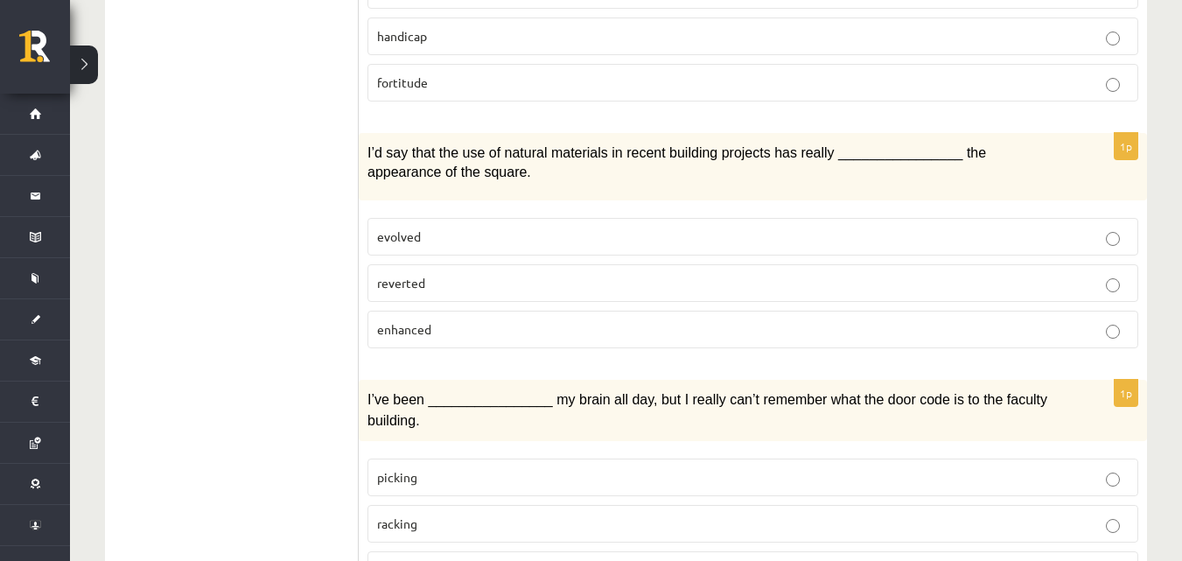
drag, startPoint x: 369, startPoint y: 79, endPoint x: 308, endPoint y: 113, distance: 70.1
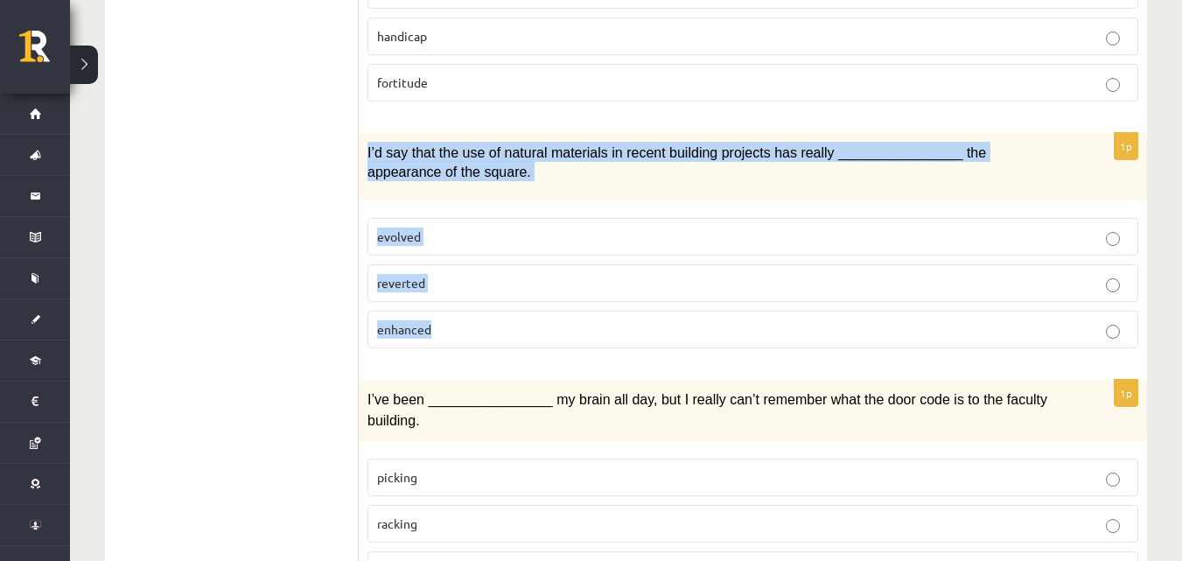
drag, startPoint x: 368, startPoint y: 77, endPoint x: 438, endPoint y: 260, distance: 196.2
click at [439, 264] on div "1p I’d say that the use of natural materials in recent building projects has re…" at bounding box center [753, 247] width 788 height 229
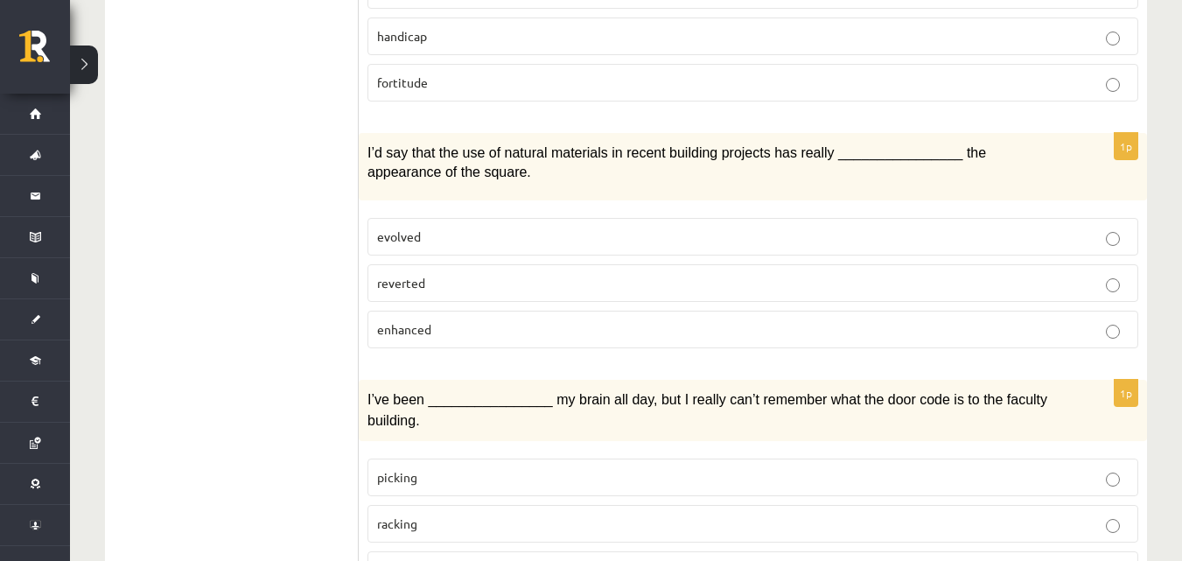
drag, startPoint x: 258, startPoint y: 115, endPoint x: 287, endPoint y: 97, distance: 33.8
click at [507, 320] on p "enhanced" at bounding box center [753, 329] width 752 height 18
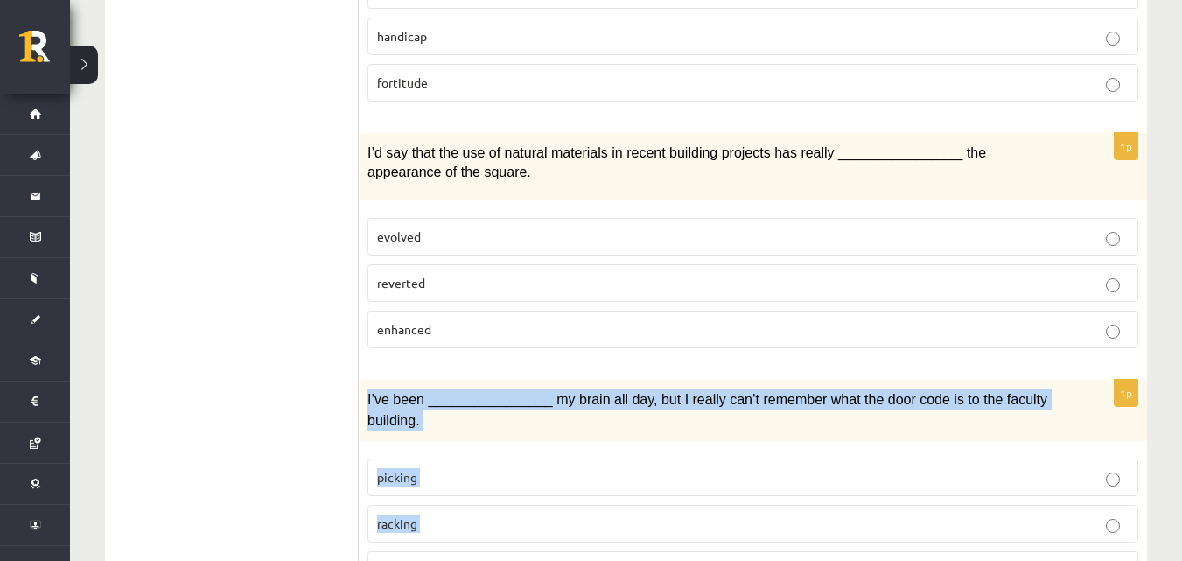
drag, startPoint x: 362, startPoint y: 322, endPoint x: 611, endPoint y: 423, distance: 268.1
click at [576, 495] on div "1p I’ve been ________________ my brain all day, but I really can’t remember wha…" at bounding box center [753, 491] width 788 height 223
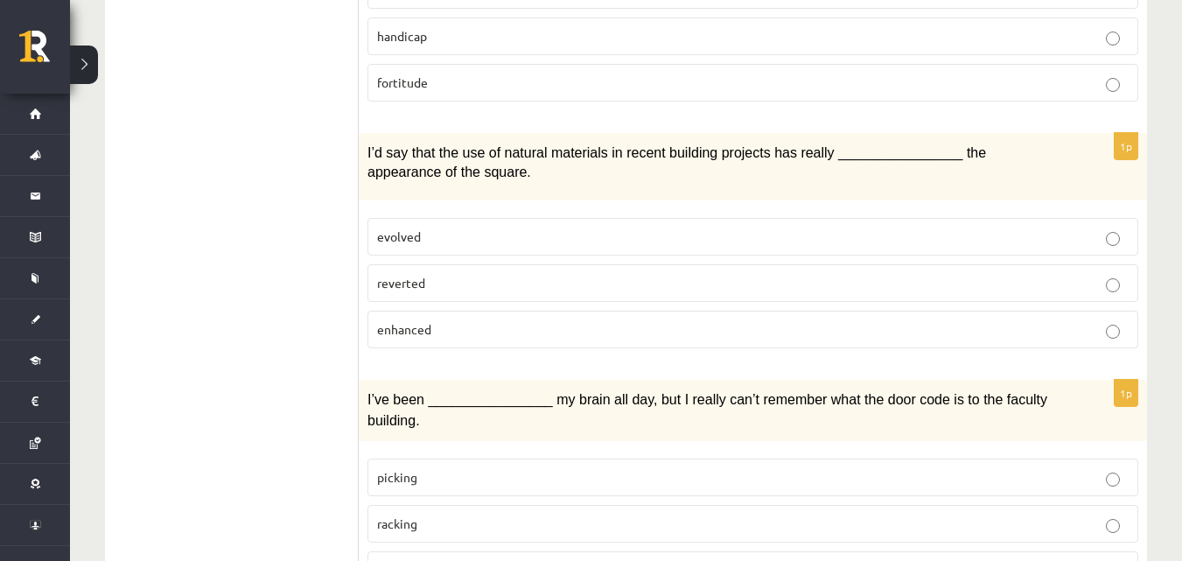
click at [514, 515] on p "racking" at bounding box center [753, 524] width 752 height 18
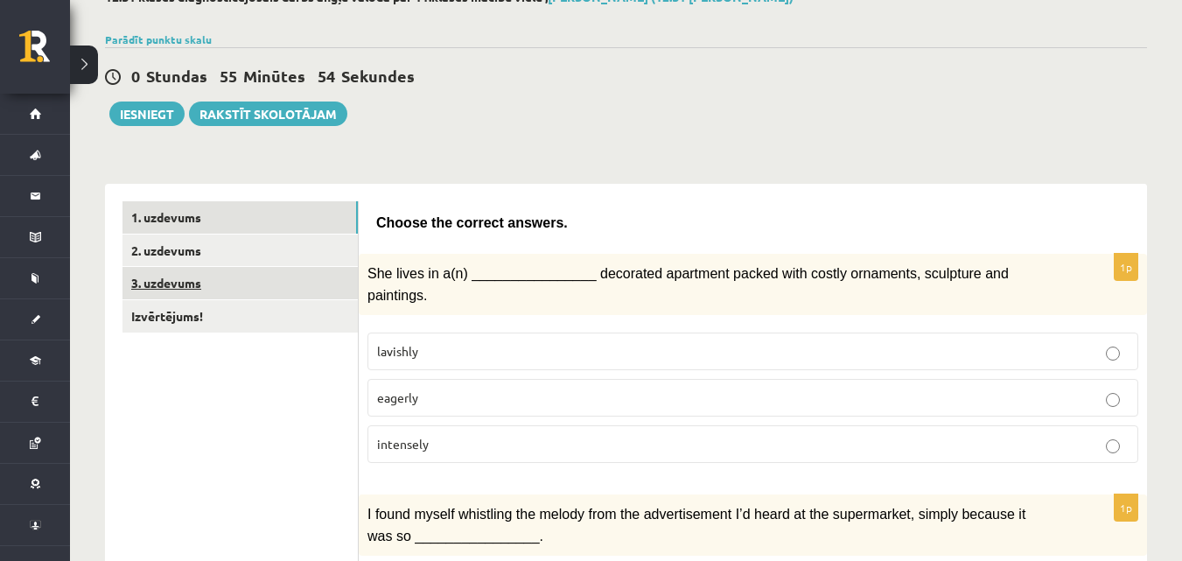
scroll to position [0, 0]
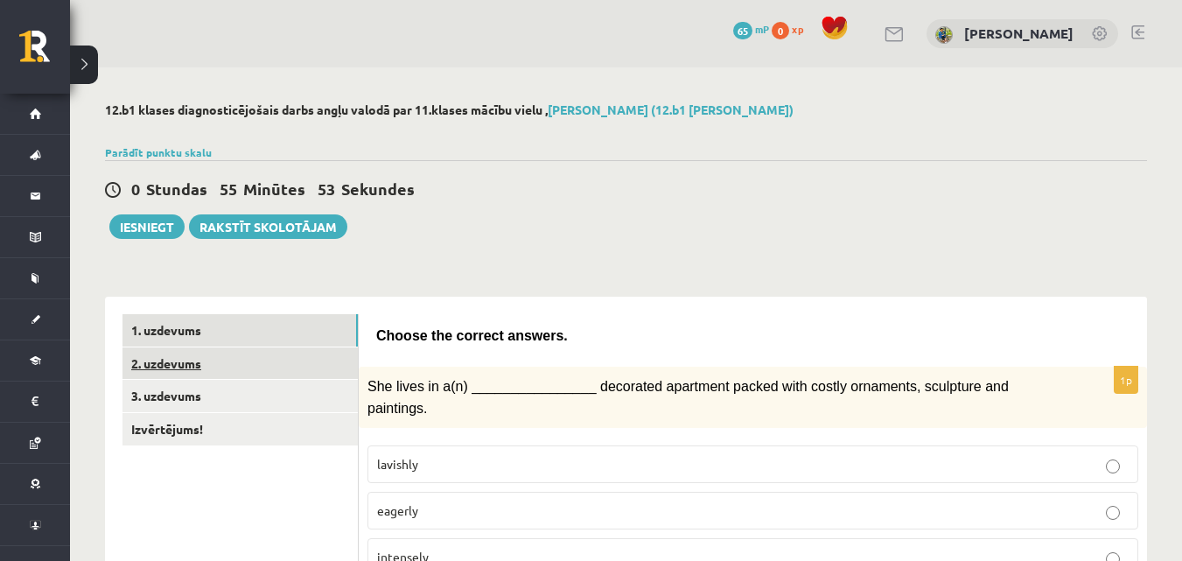
click at [156, 365] on link "2. uzdevums" at bounding box center [240, 363] width 235 height 32
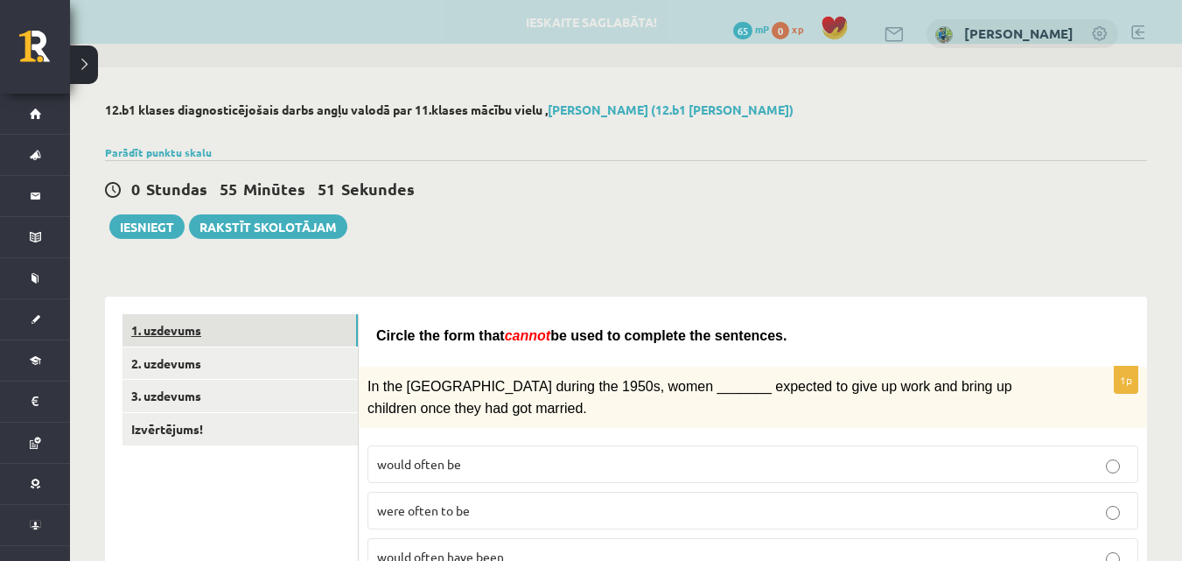
click at [200, 334] on link "1. uzdevums" at bounding box center [240, 330] width 235 height 32
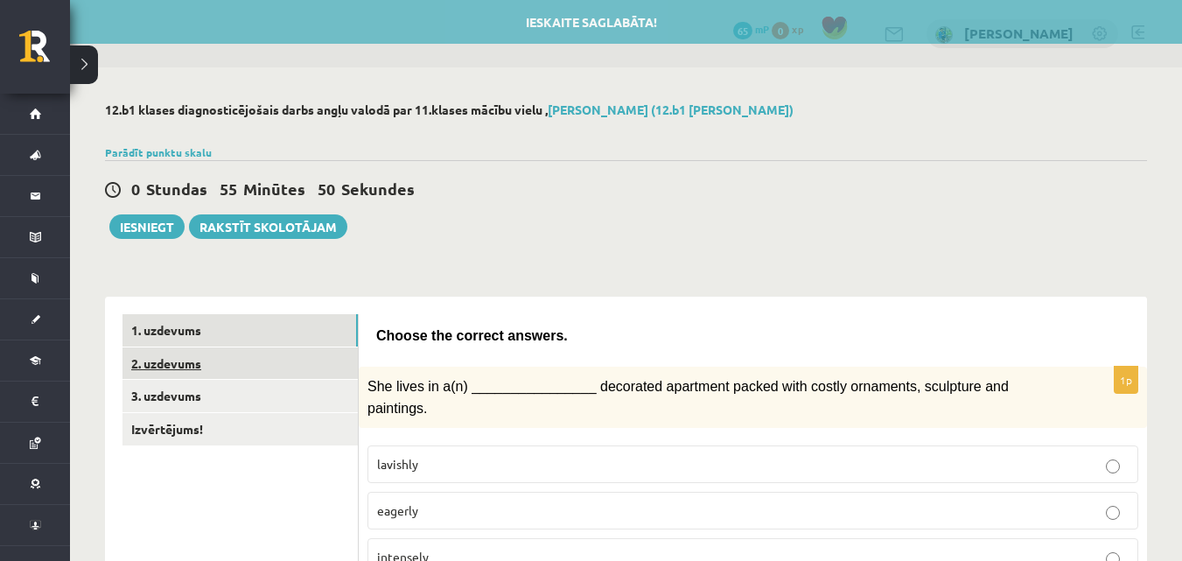
click at [200, 362] on link "2. uzdevums" at bounding box center [240, 363] width 235 height 32
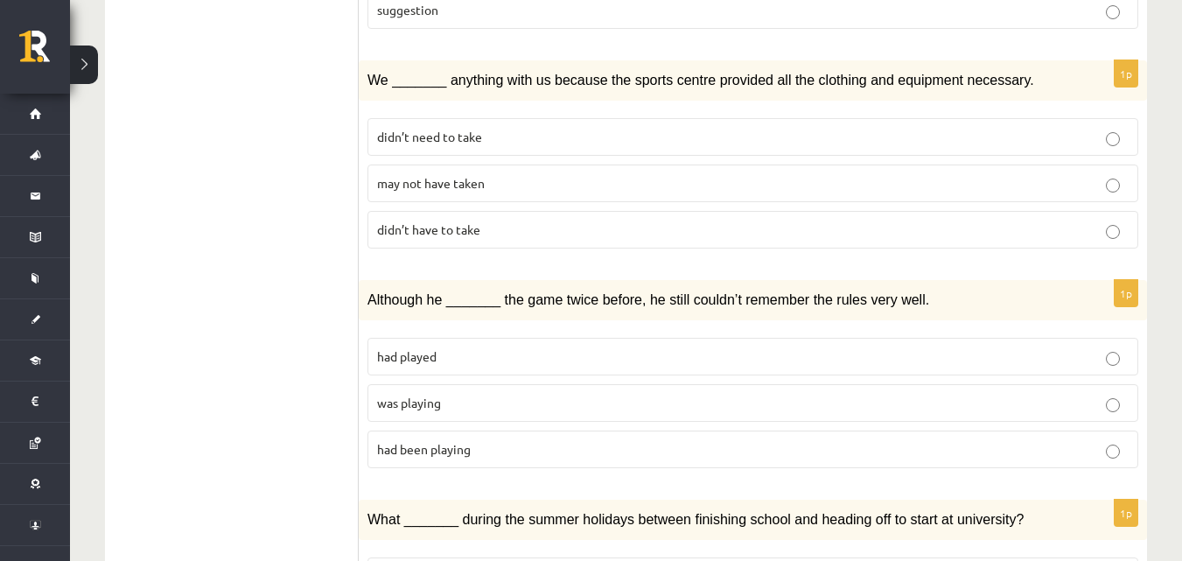
scroll to position [263, 0]
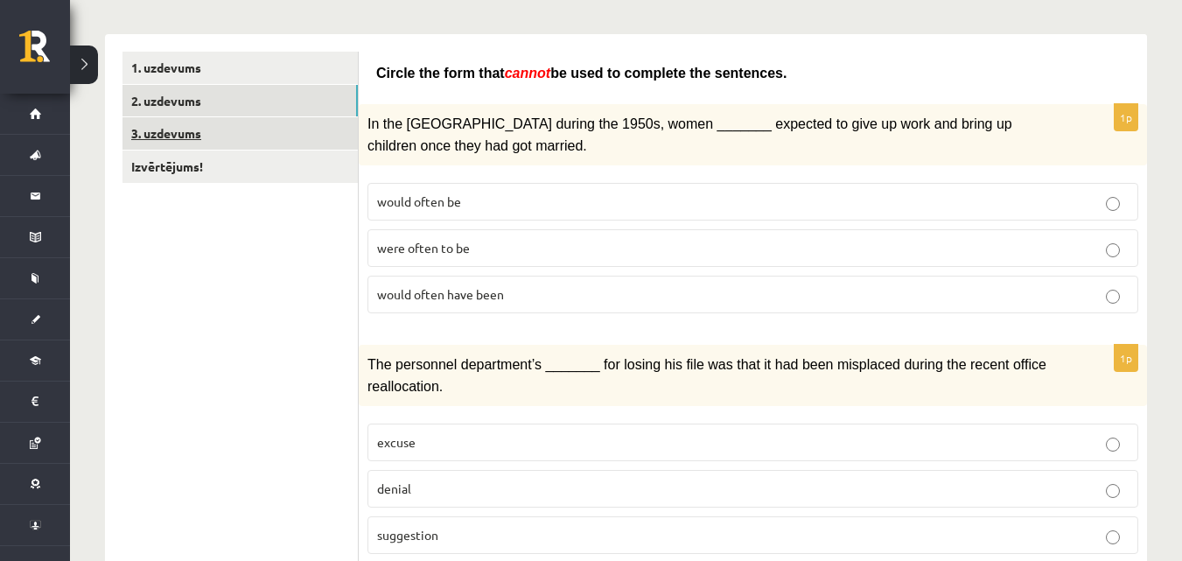
click at [178, 137] on link "3. uzdevums" at bounding box center [240, 133] width 235 height 32
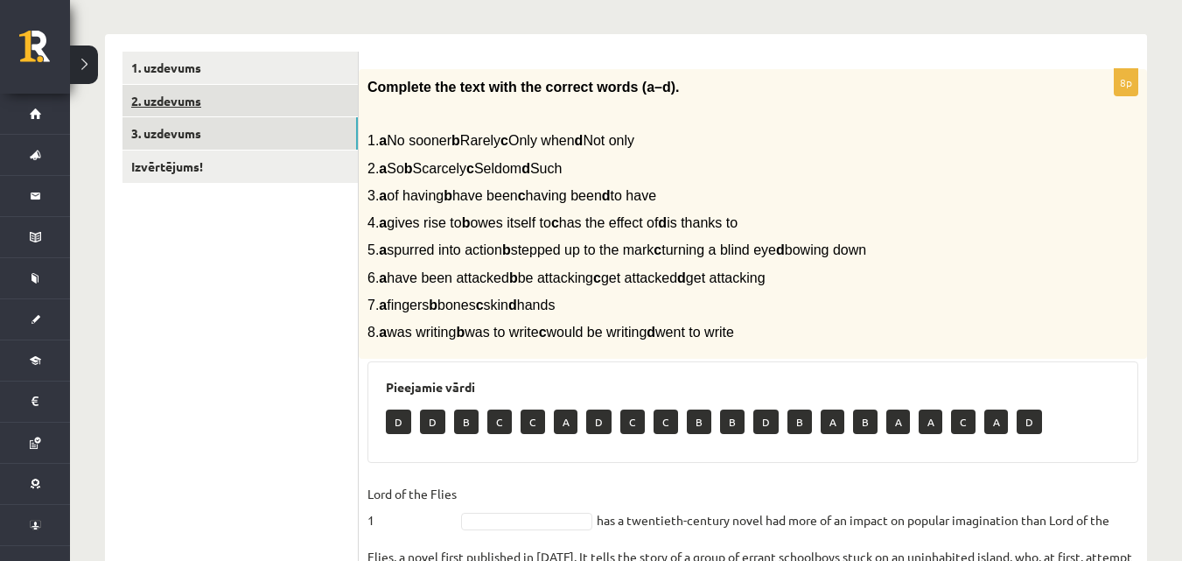
click at [162, 111] on link "2. uzdevums" at bounding box center [240, 101] width 235 height 32
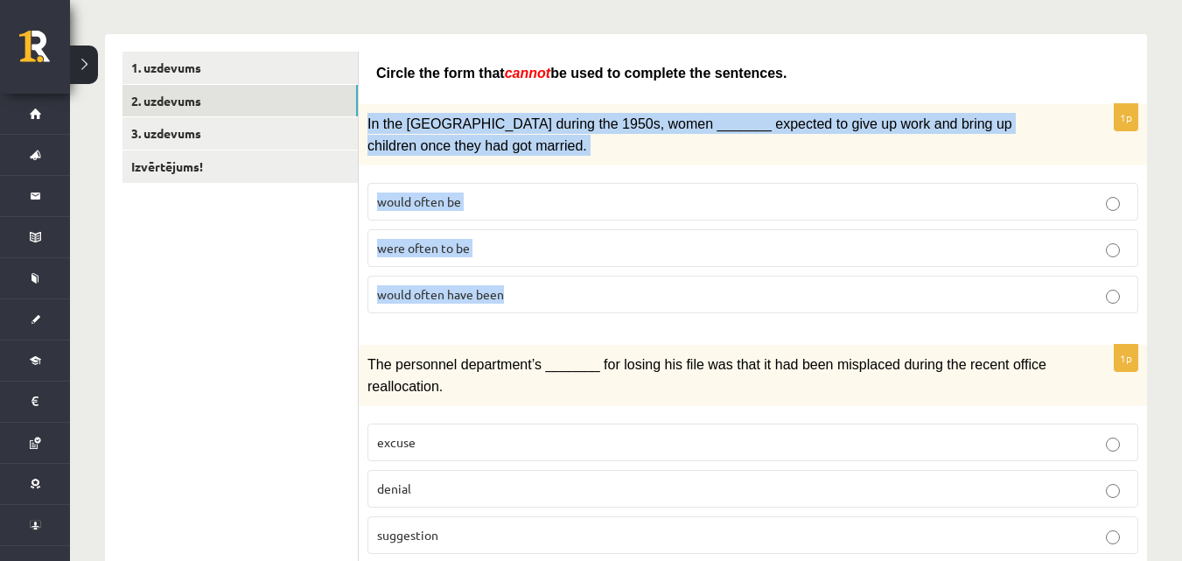
drag, startPoint x: 361, startPoint y: 126, endPoint x: 536, endPoint y: 307, distance: 251.9
click at [535, 307] on div "1p In the USA during the 1950s, women _______ expected to give up work and brin…" at bounding box center [753, 215] width 788 height 223
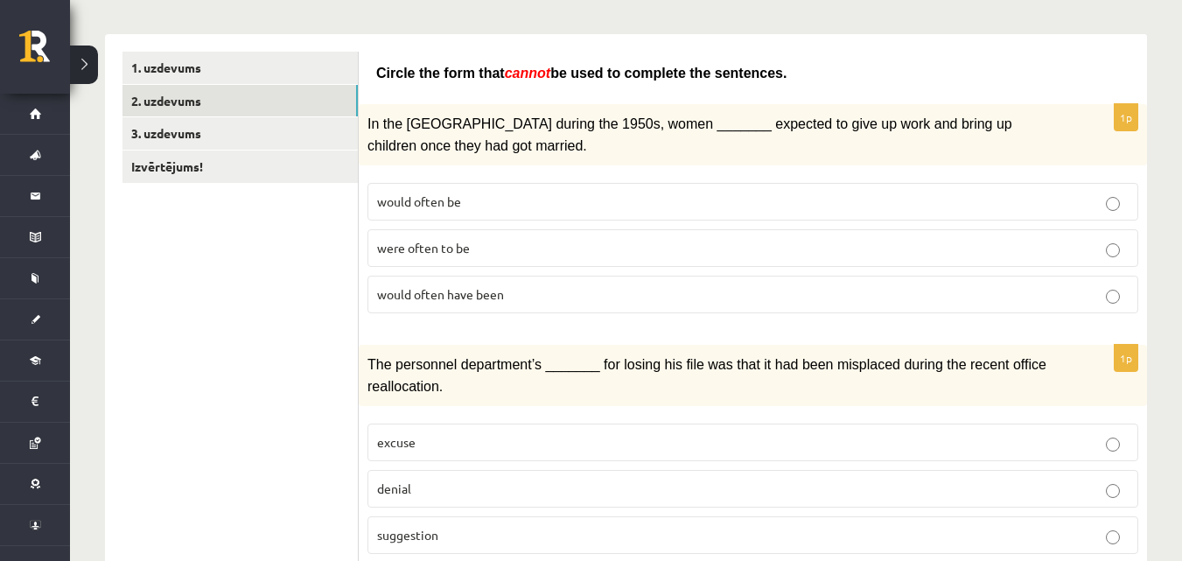
click at [606, 245] on p "were often to be" at bounding box center [753, 248] width 752 height 18
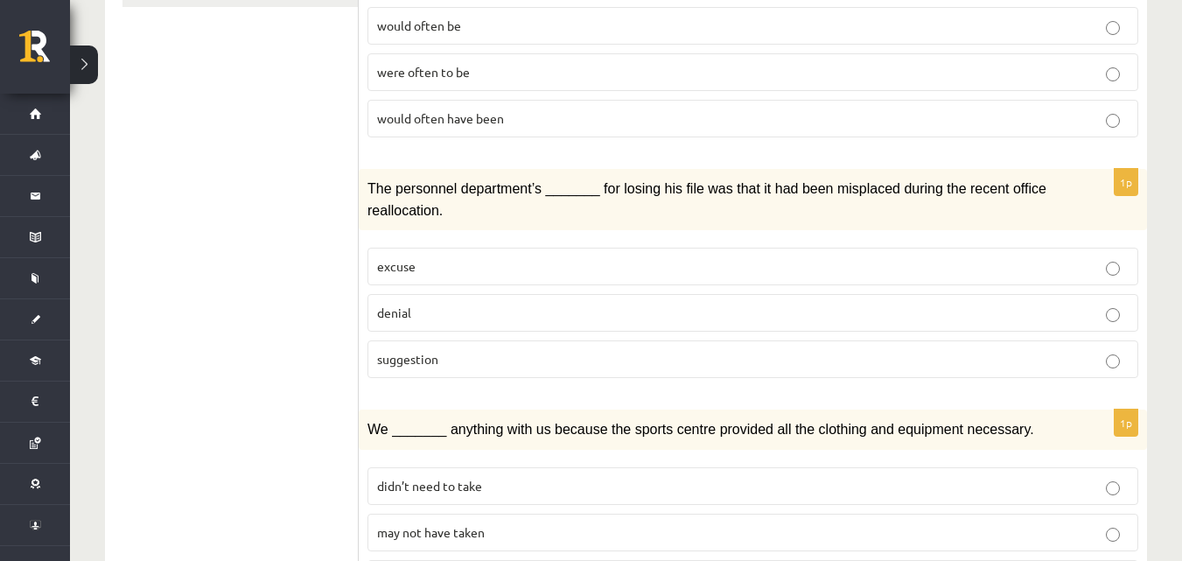
scroll to position [438, 0]
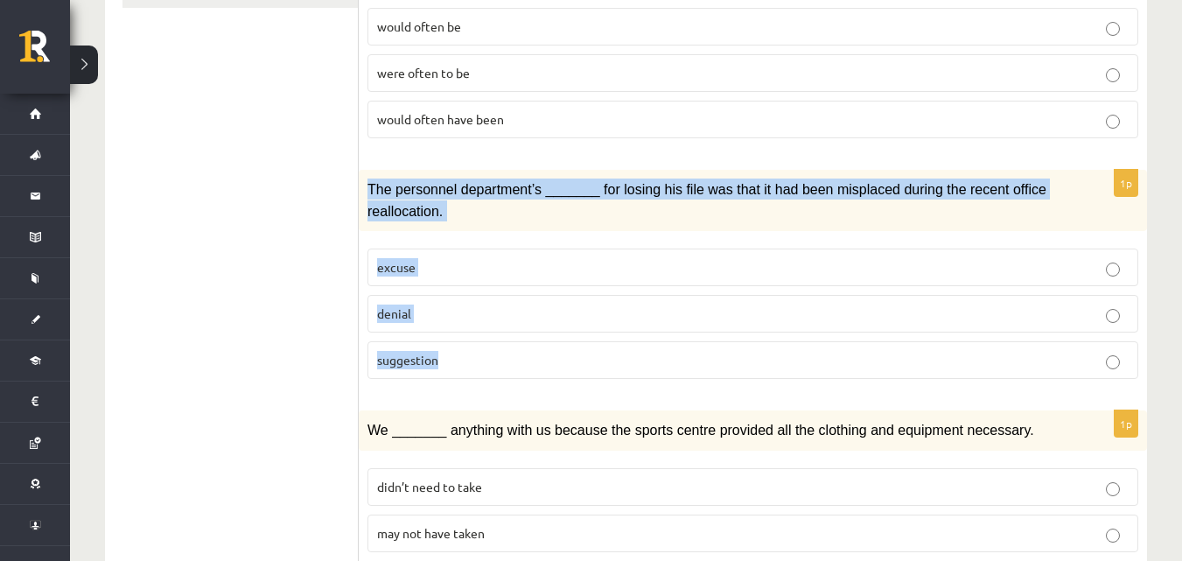
drag, startPoint x: 370, startPoint y: 182, endPoint x: 607, endPoint y: 363, distance: 298.4
click at [606, 364] on div "1p The personnel department’s _______ for losing his file was that it had been …" at bounding box center [753, 281] width 788 height 223
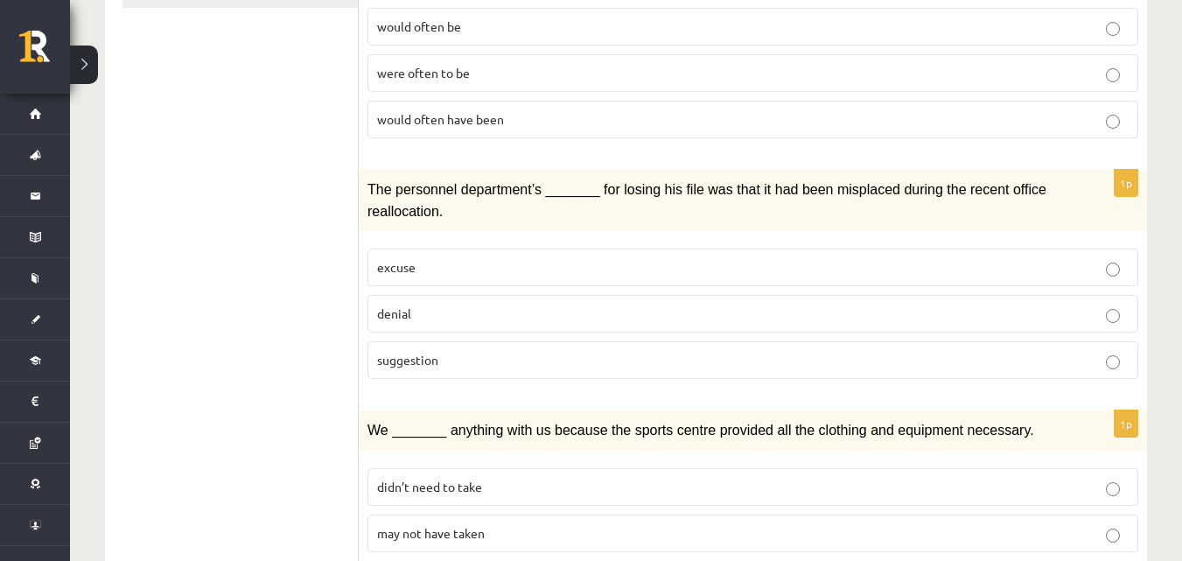
click at [470, 268] on p "excuse" at bounding box center [753, 267] width 752 height 18
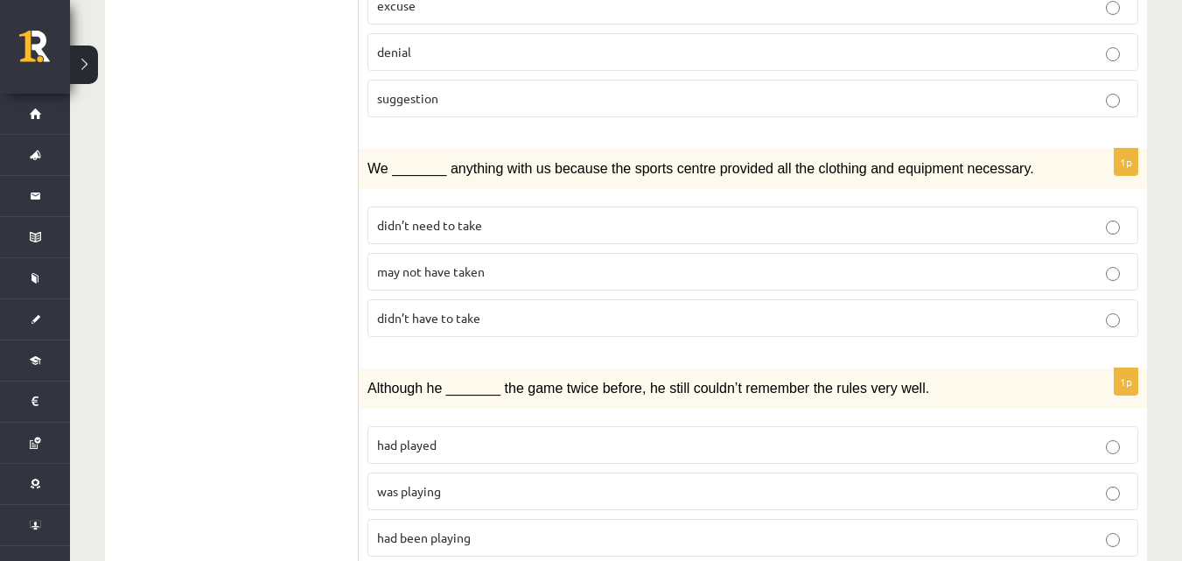
scroll to position [700, 0]
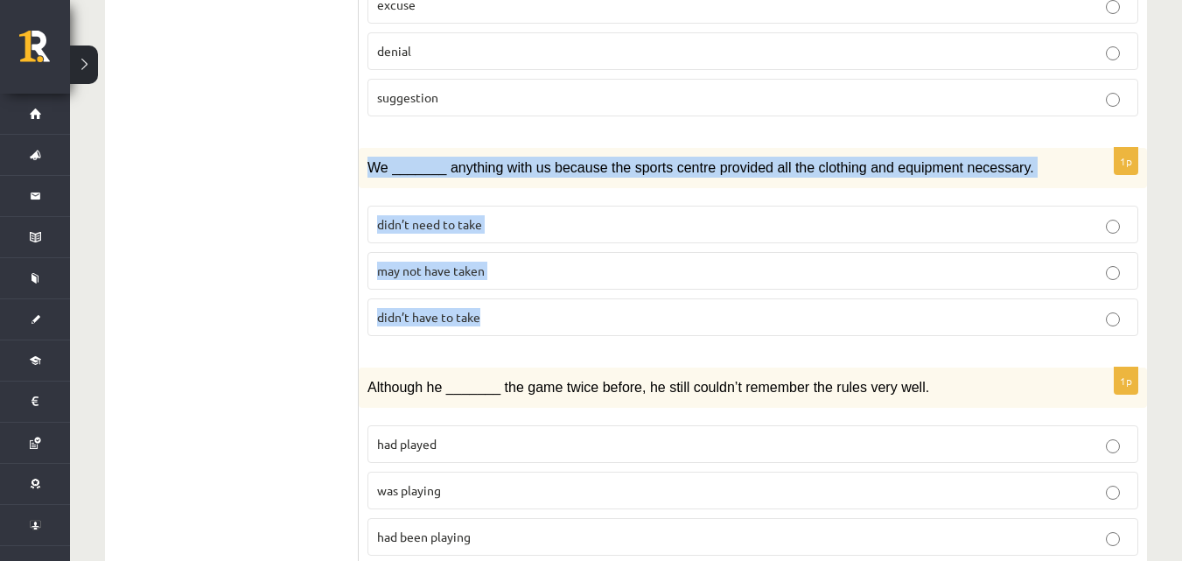
drag, startPoint x: 368, startPoint y: 161, endPoint x: 615, endPoint y: 339, distance: 304.1
click at [615, 339] on div "1p We _______ anything with us because the sports centre provided all the cloth…" at bounding box center [753, 249] width 788 height 202
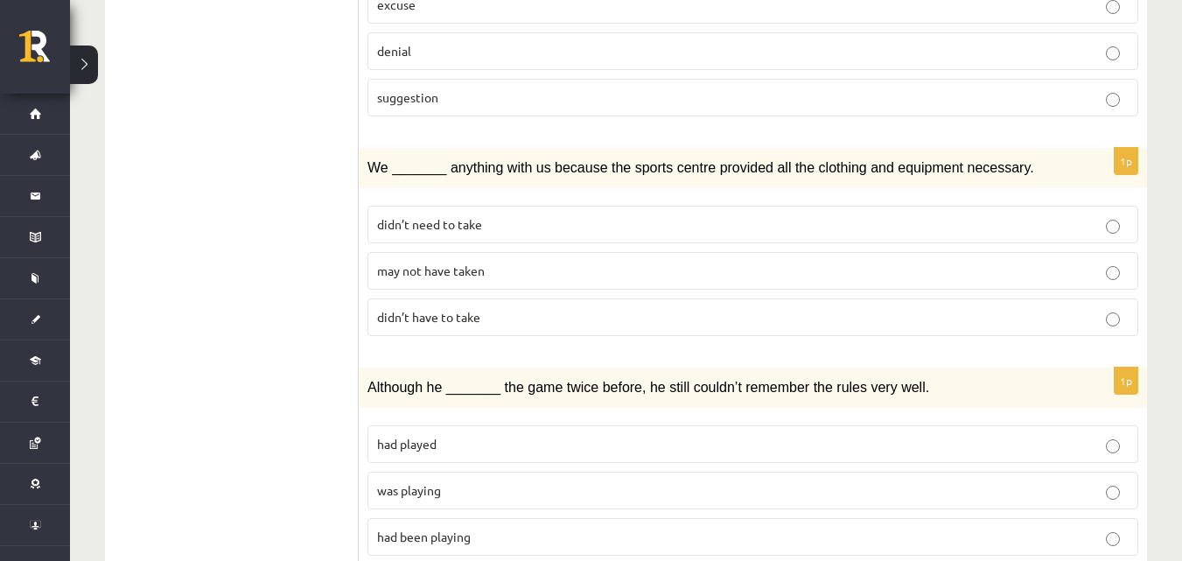
click at [448, 314] on span "didn’t have to take" at bounding box center [428, 317] width 103 height 16
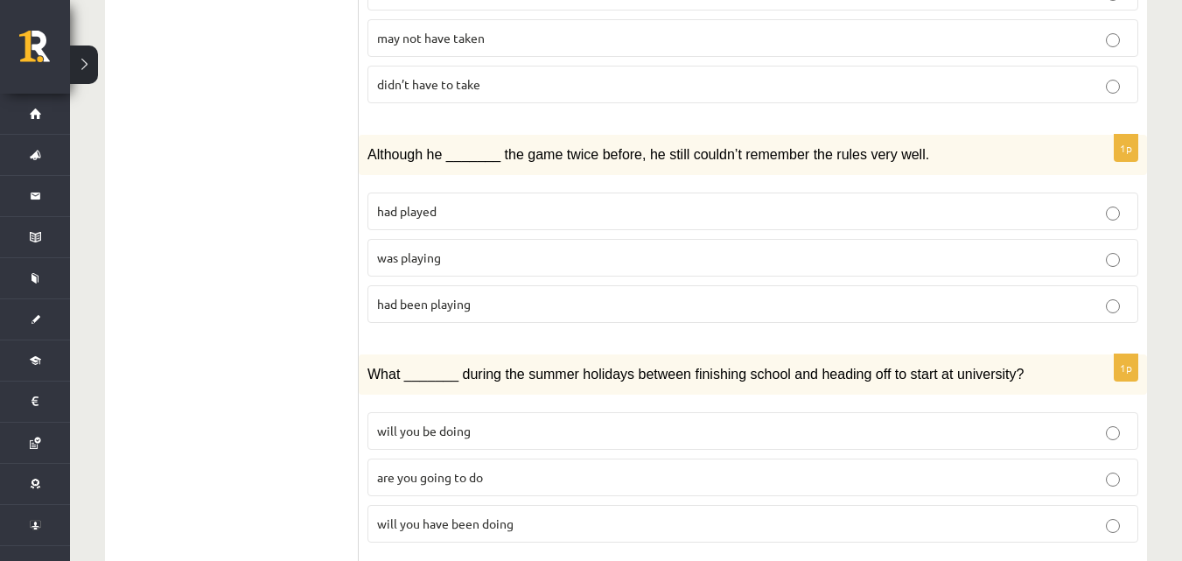
scroll to position [963, 0]
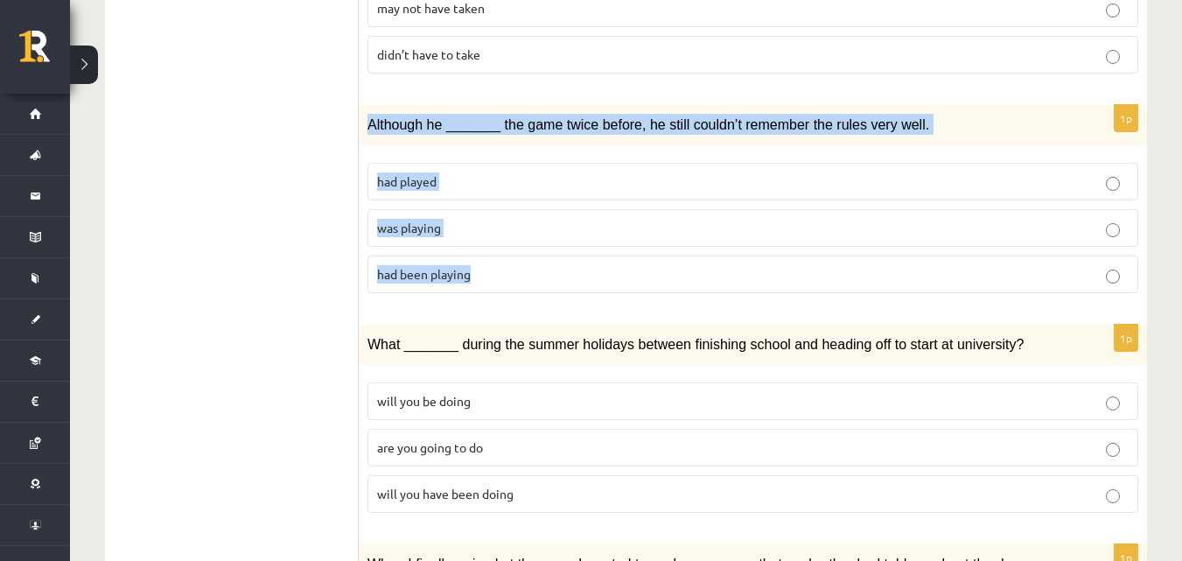
drag, startPoint x: 403, startPoint y: 126, endPoint x: 567, endPoint y: 296, distance: 236.4
click at [567, 296] on div "1p Although he _______ the game twice before, he still couldn’t remember the ru…" at bounding box center [753, 206] width 788 height 202
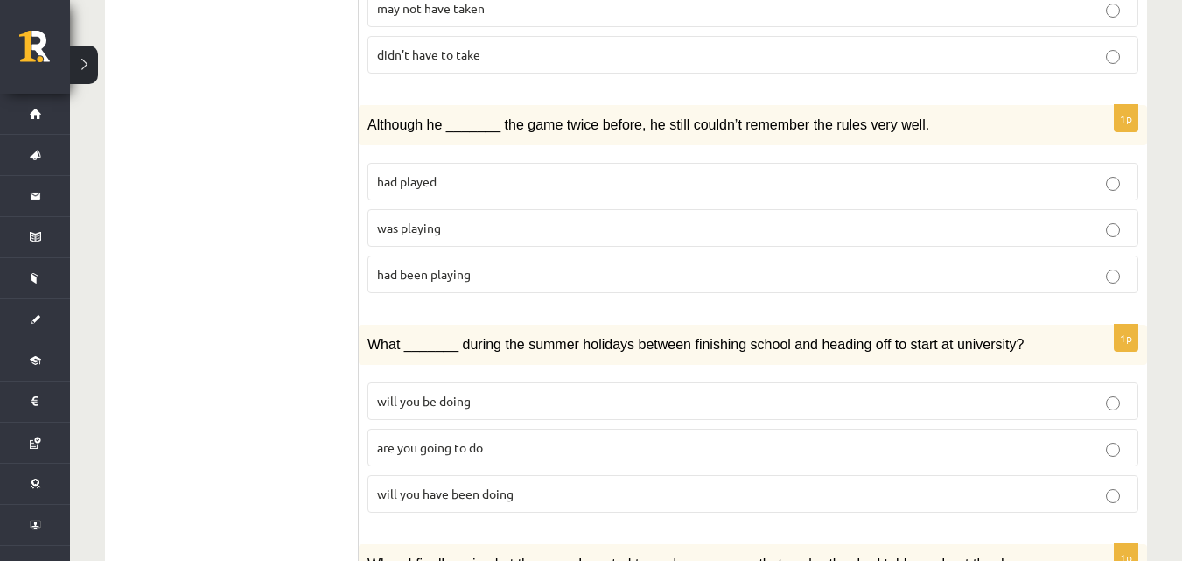
drag, startPoint x: 272, startPoint y: 156, endPoint x: 302, endPoint y: 51, distance: 109.1
click at [272, 154] on ul "1. uzdevums 2. uzdevums 3. uzdevums Izvērtējums!" at bounding box center [241, 520] width 236 height 2337
click at [452, 179] on p "had played" at bounding box center [753, 181] width 752 height 18
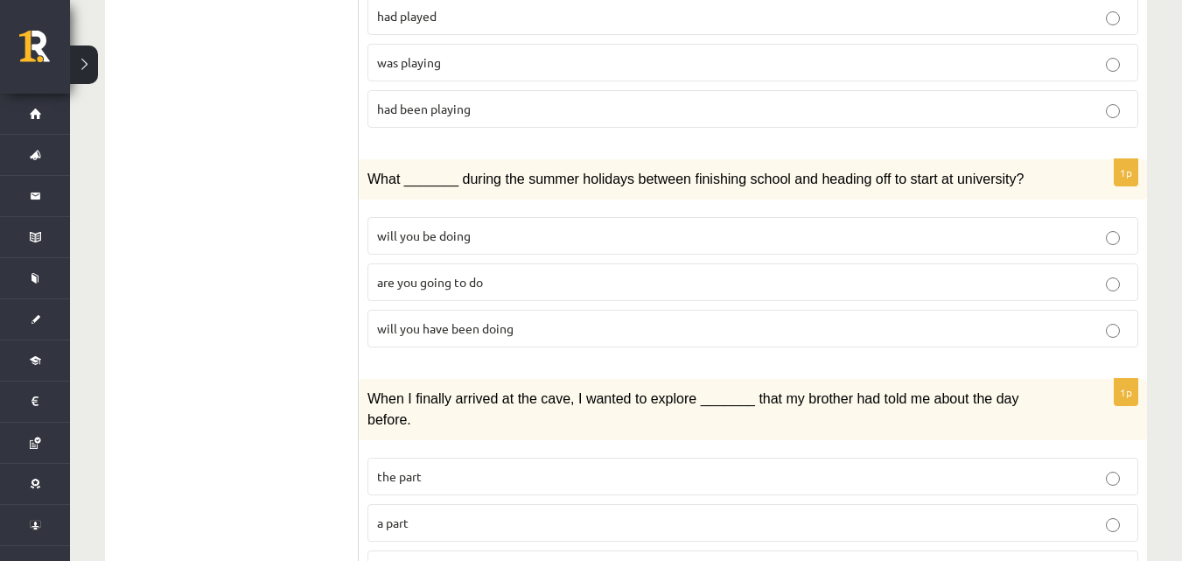
scroll to position [1225, 0]
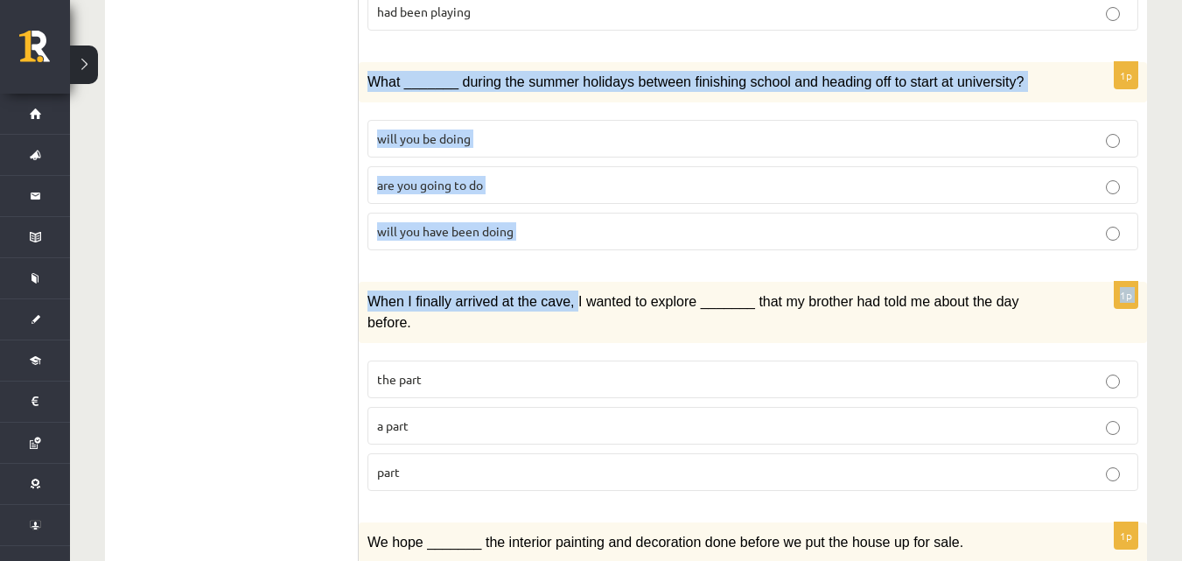
drag, startPoint x: 369, startPoint y: 74, endPoint x: 564, endPoint y: 268, distance: 274.8
click at [564, 272] on form "Circle the form that cannot be used to complete the sentences. 1p In the USA du…" at bounding box center [752, 257] width 753 height 2337
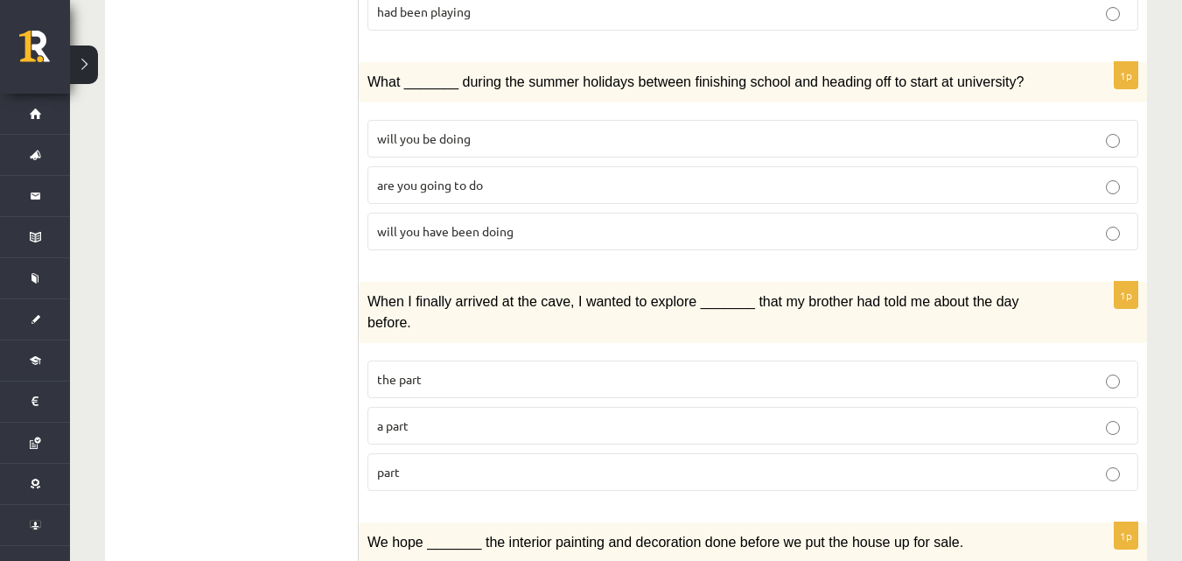
click at [95, 226] on div "12.b1 klases diagnosticējošais darbs angļu valodā par 11.klases mācību vielu , …" at bounding box center [626, 159] width 1112 height 2635
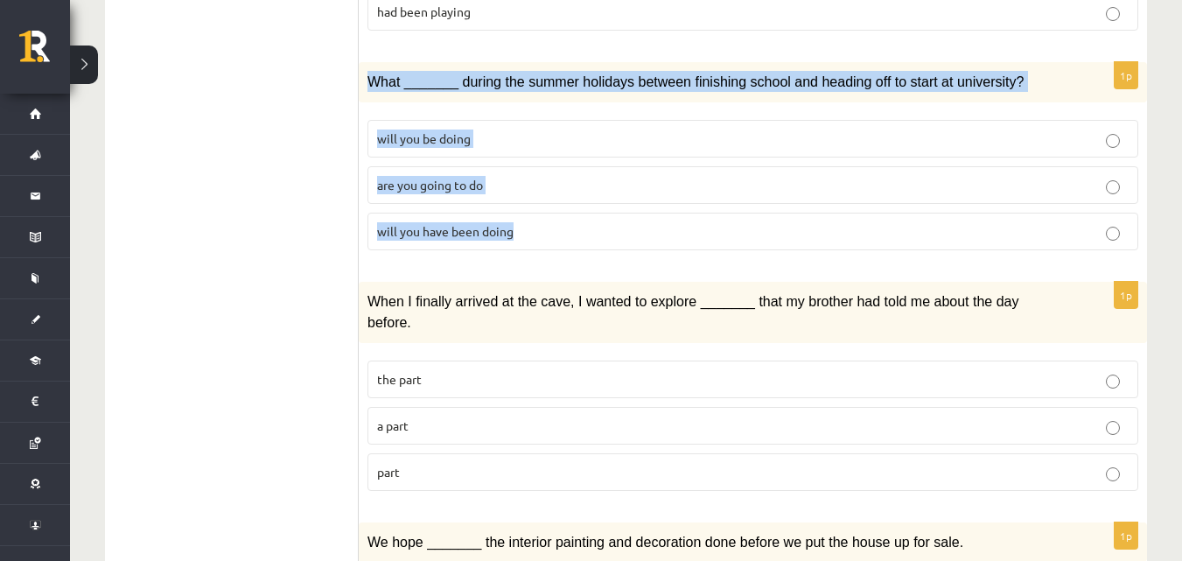
drag, startPoint x: 366, startPoint y: 74, endPoint x: 564, endPoint y: 226, distance: 249.8
click at [564, 226] on div "1p What _______ during the summer holidays between finishing school and heading…" at bounding box center [753, 163] width 788 height 202
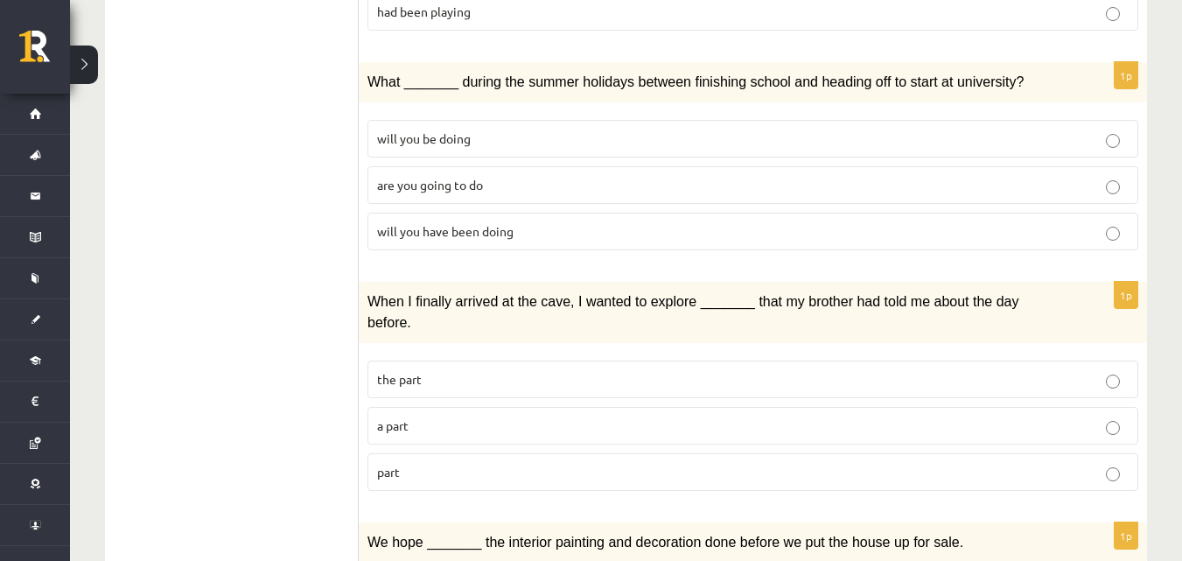
drag, startPoint x: 141, startPoint y: 108, endPoint x: 210, endPoint y: 62, distance: 82.8
click at [147, 106] on ul "1. uzdevums 2. uzdevums 3. uzdevums Izvērtējums!" at bounding box center [241, 257] width 236 height 2337
click at [518, 130] on p "will you be doing" at bounding box center [753, 139] width 752 height 18
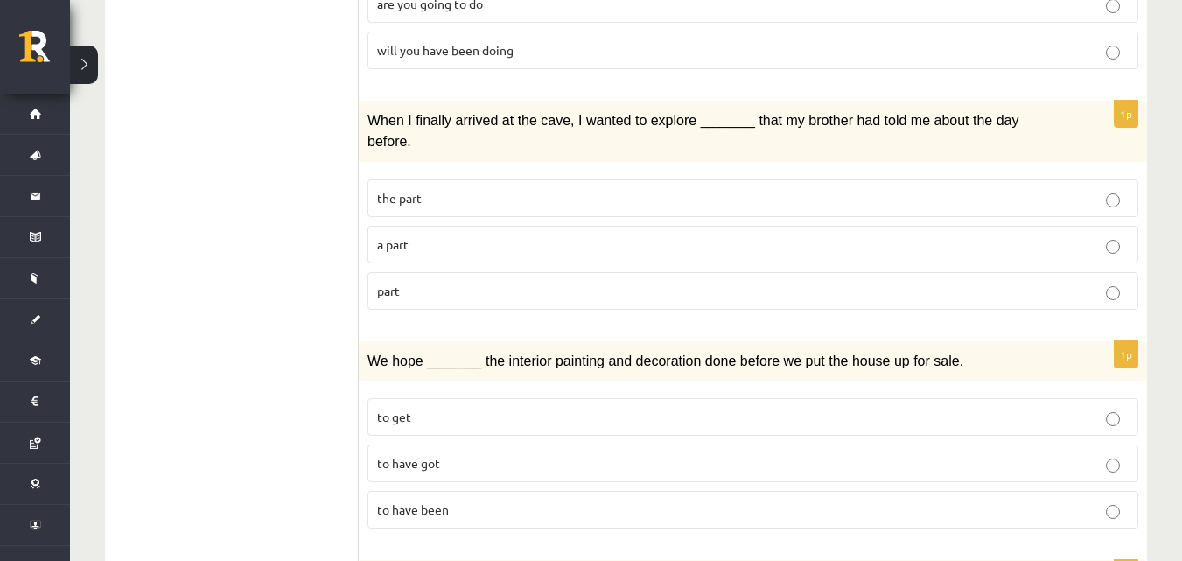
scroll to position [1400, 0]
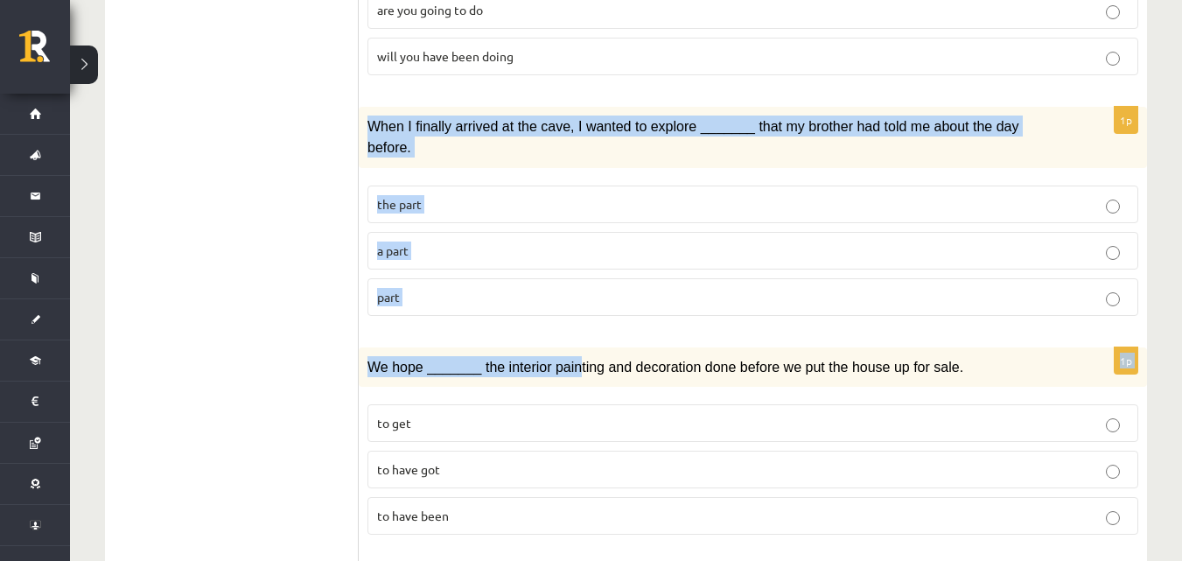
drag, startPoint x: 369, startPoint y: 122, endPoint x: 563, endPoint y: 306, distance: 267.4
click at [563, 306] on form "Circle the form that cannot be used to complete the sentences. 1p In the USA du…" at bounding box center [752, 82] width 753 height 2337
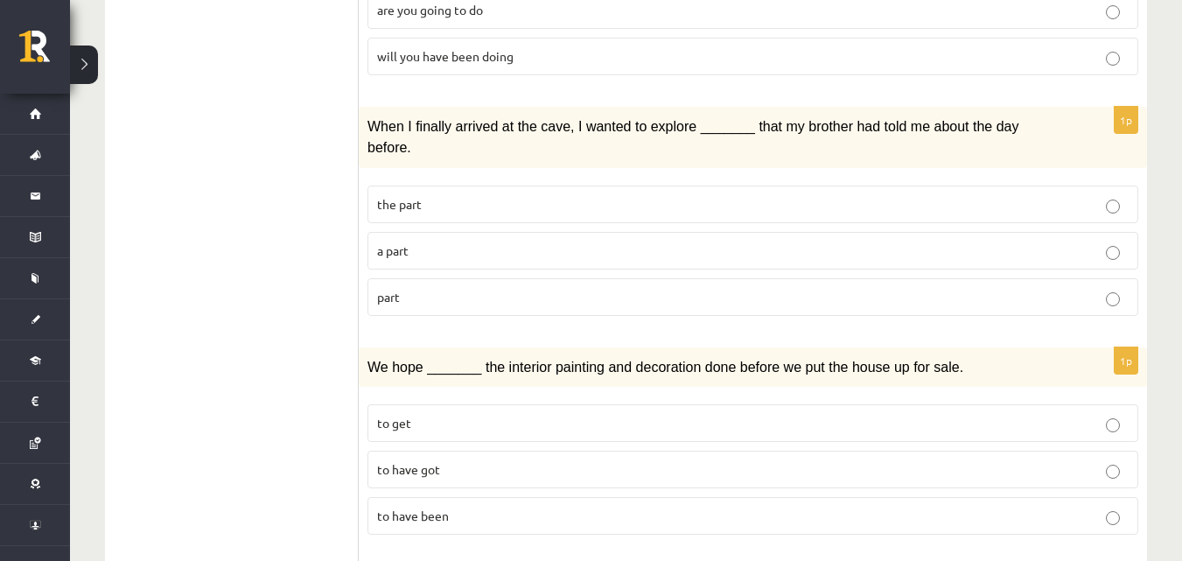
click at [186, 213] on ul "1. uzdevums 2. uzdevums 3. uzdevums Izvērtējums!" at bounding box center [241, 82] width 236 height 2337
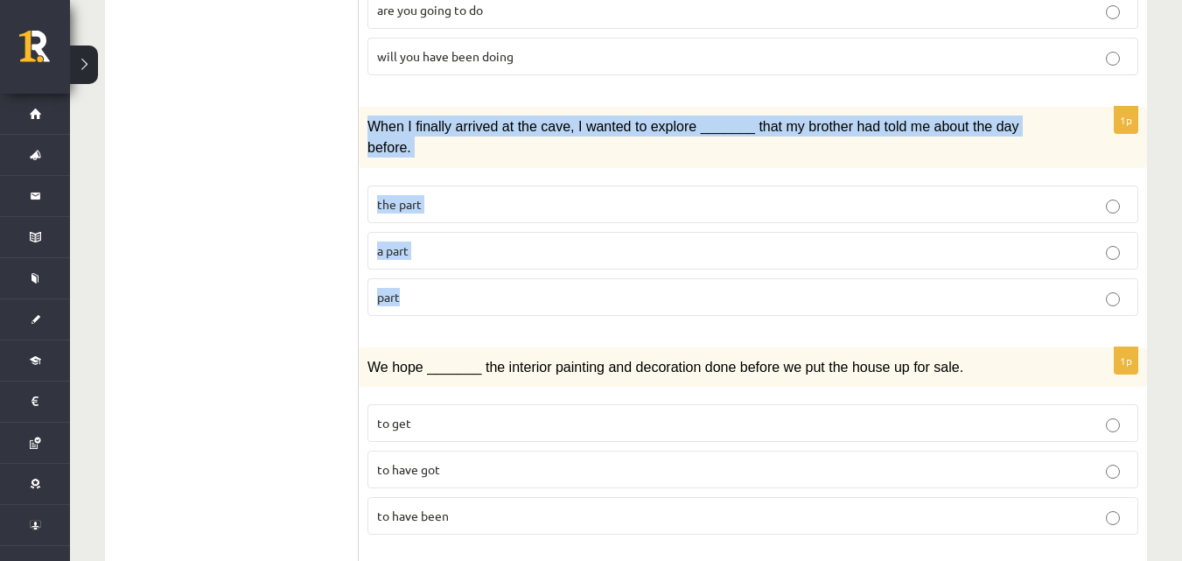
drag, startPoint x: 365, startPoint y: 117, endPoint x: 463, endPoint y: 260, distance: 173.1
click at [463, 260] on div "1p When I finally arrived at the cave, I wanted to explore _______ that my brot…" at bounding box center [753, 218] width 788 height 223
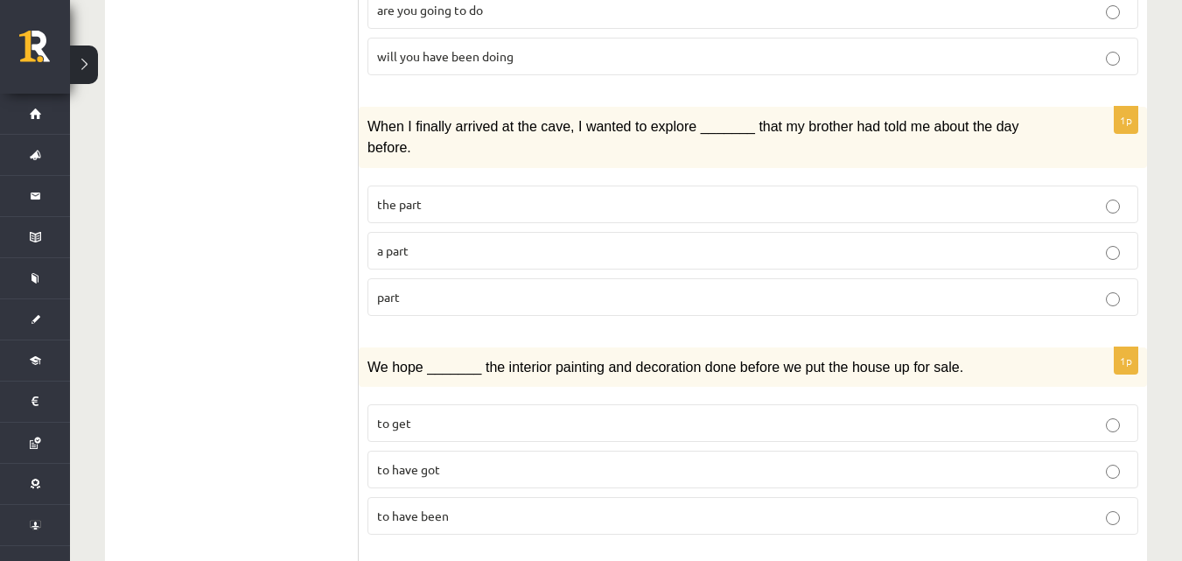
click at [271, 126] on ul "1. uzdevums 2. uzdevums 3. uzdevums Izvērtējums!" at bounding box center [241, 82] width 236 height 2337
click at [513, 195] on p "the part" at bounding box center [753, 204] width 752 height 18
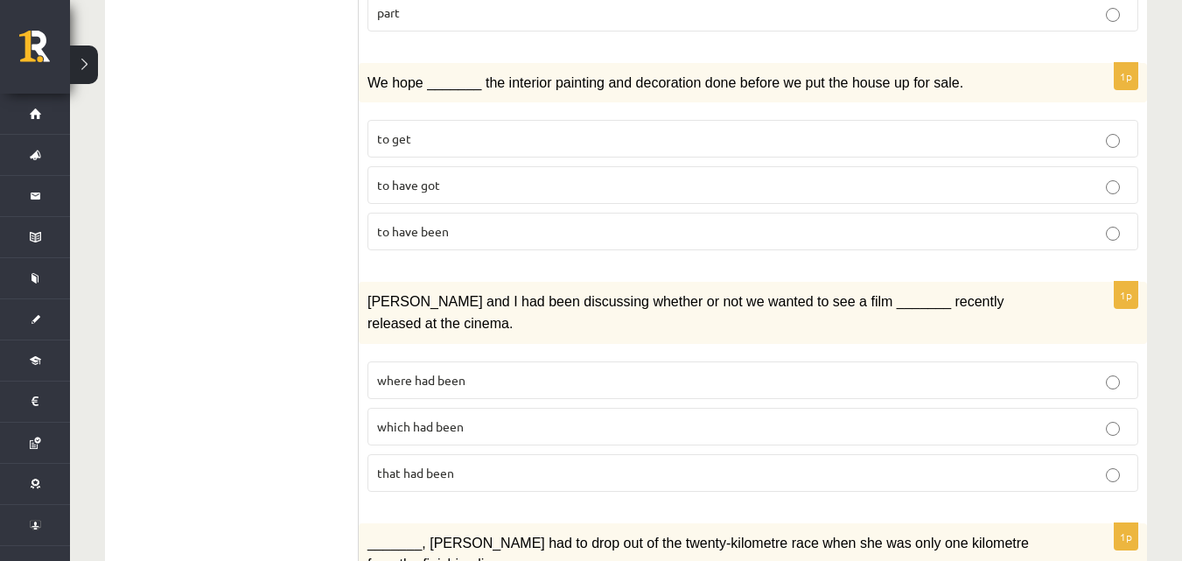
scroll to position [1706, 0]
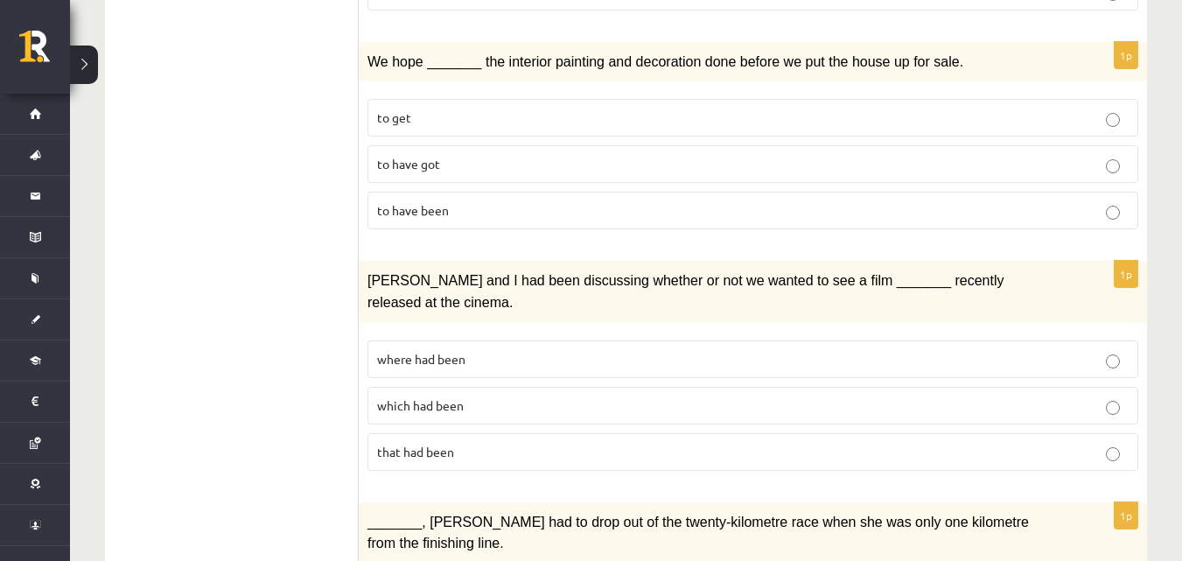
click at [374, 54] on span "We hope _______ the interior painting and decoration done before we put the hou…" at bounding box center [666, 61] width 596 height 15
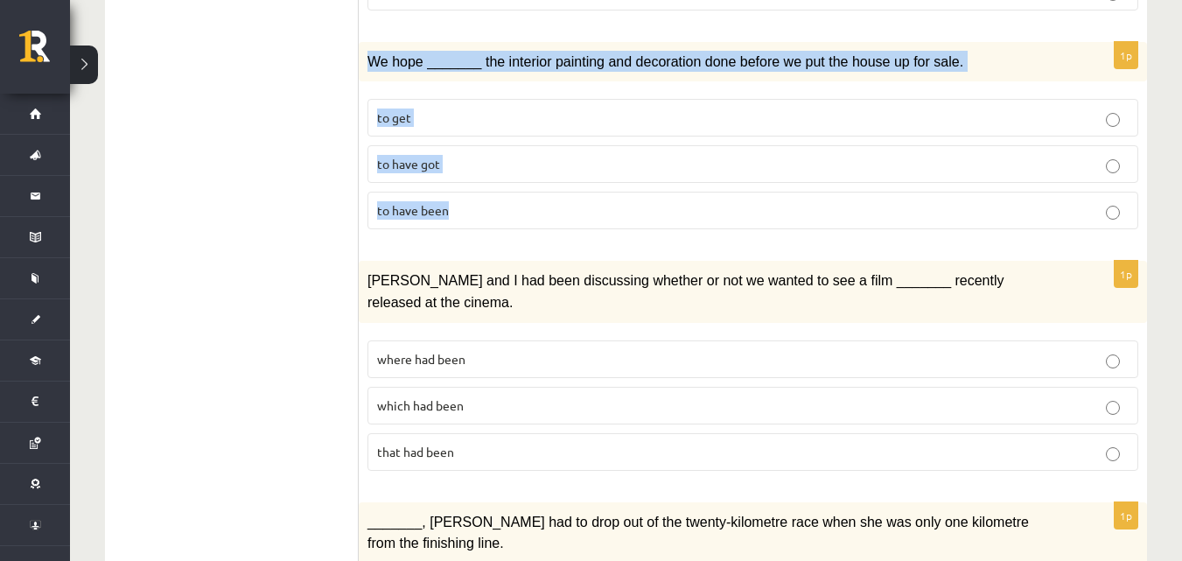
drag, startPoint x: 367, startPoint y: 32, endPoint x: 525, endPoint y: 210, distance: 238.0
click at [525, 210] on div "1p We hope _______ the interior painting and decoration done before we put the …" at bounding box center [753, 143] width 788 height 202
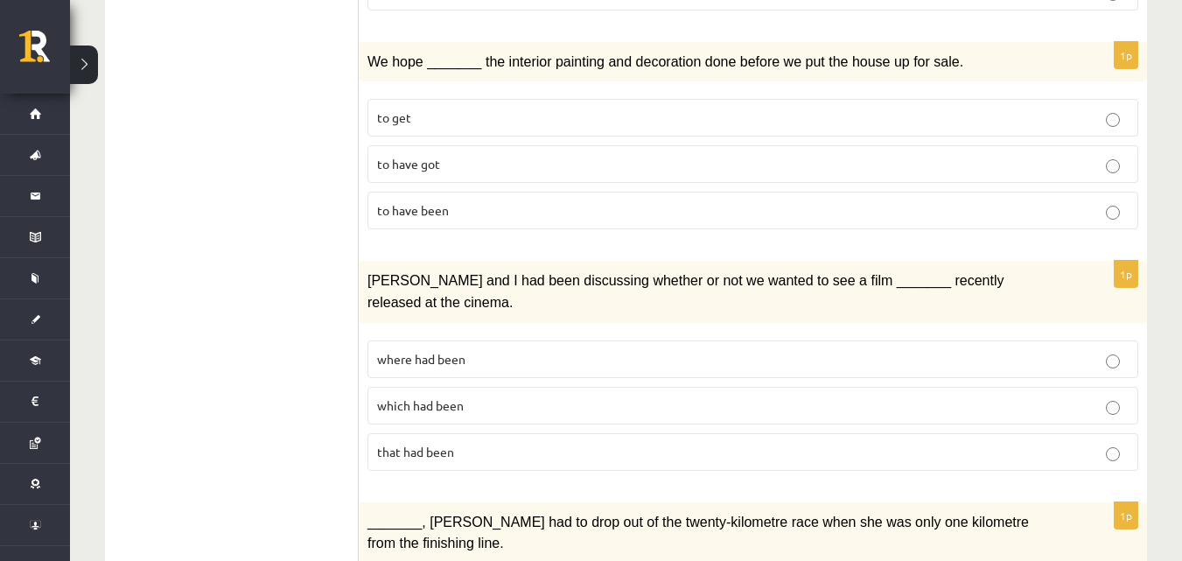
click at [444, 109] on p "to get" at bounding box center [753, 118] width 752 height 18
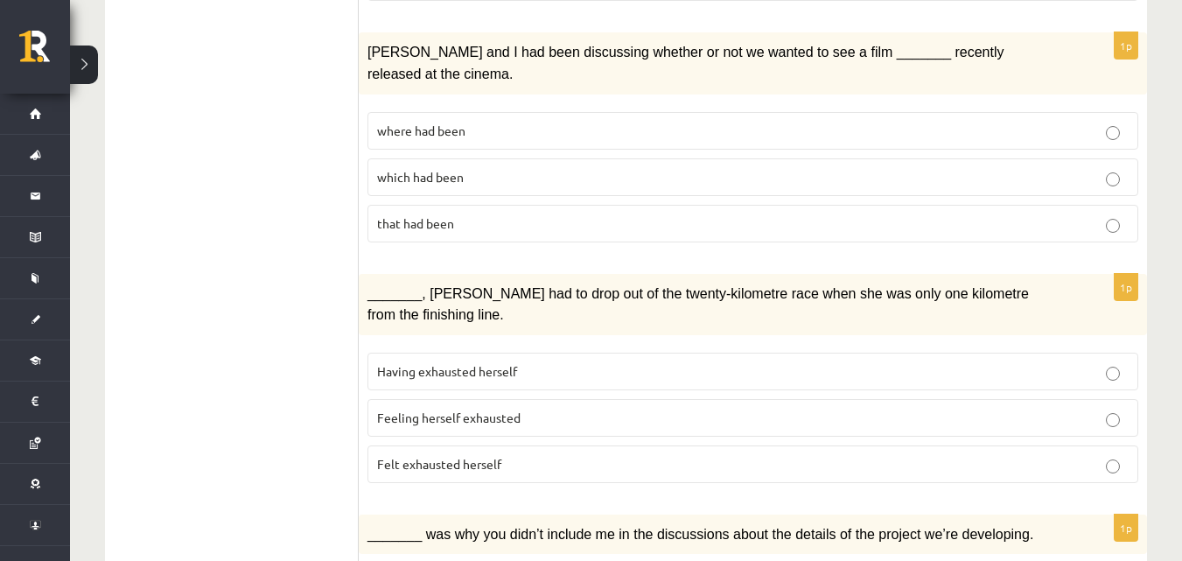
scroll to position [1892, 0]
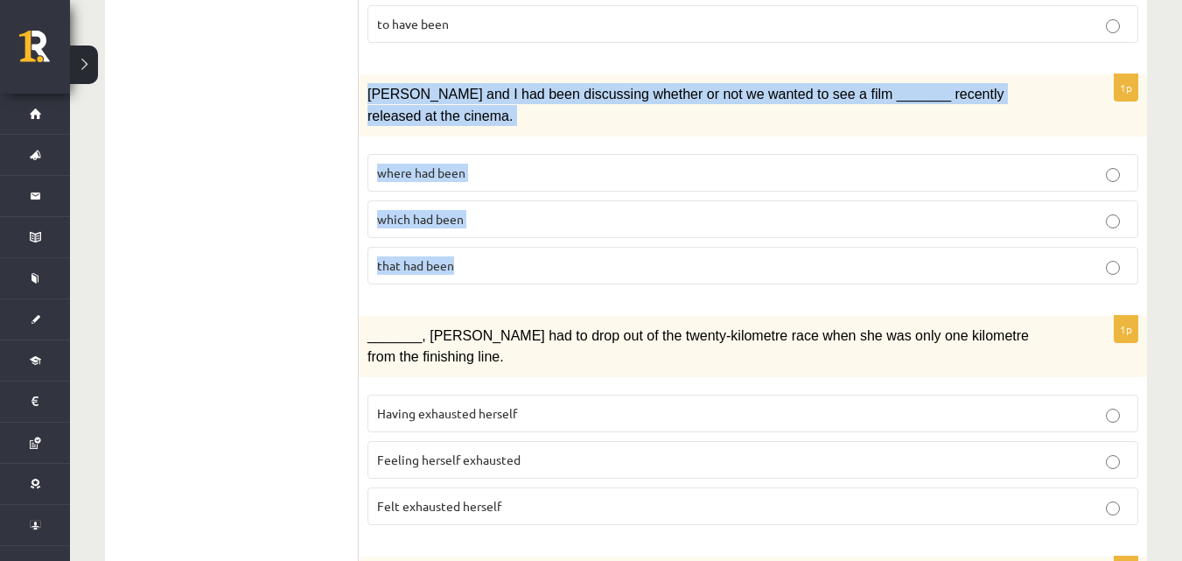
drag, startPoint x: 364, startPoint y: 66, endPoint x: 609, endPoint y: 235, distance: 298.1
click at [608, 240] on div "1p Clara and I had been discussing whether or not we wanted to see a film _____…" at bounding box center [753, 185] width 788 height 223
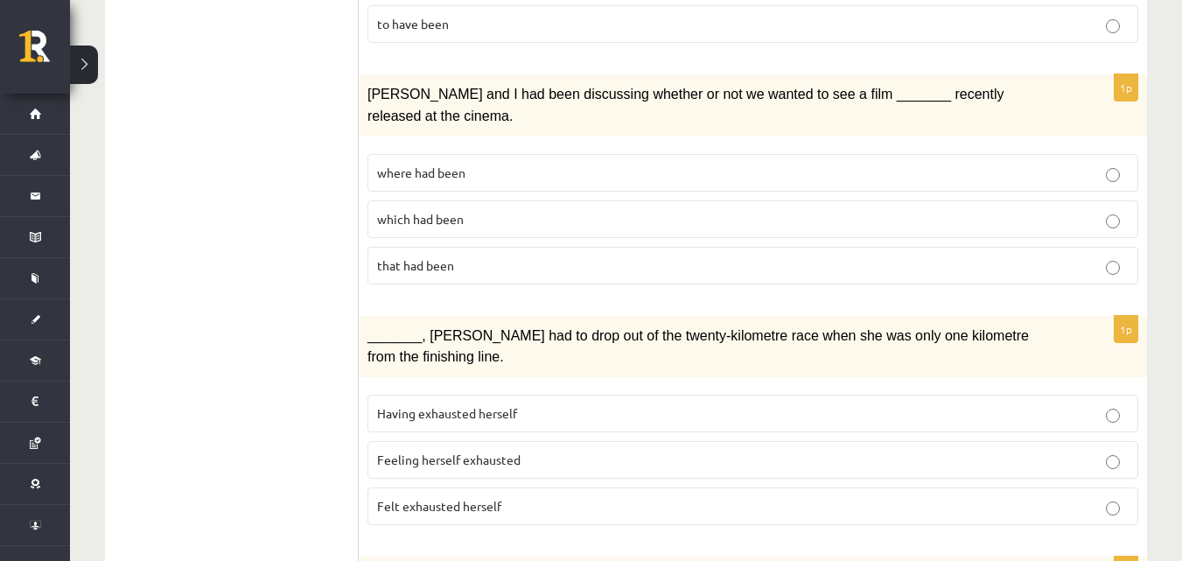
click at [472, 256] on p "that had been" at bounding box center [753, 265] width 752 height 18
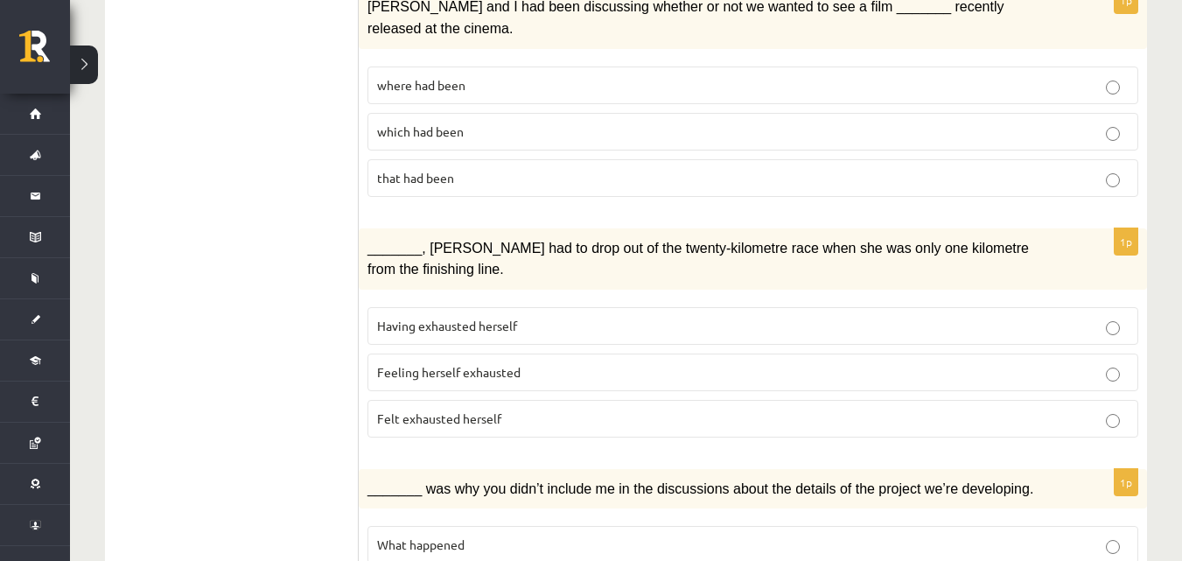
scroll to position [2067, 0]
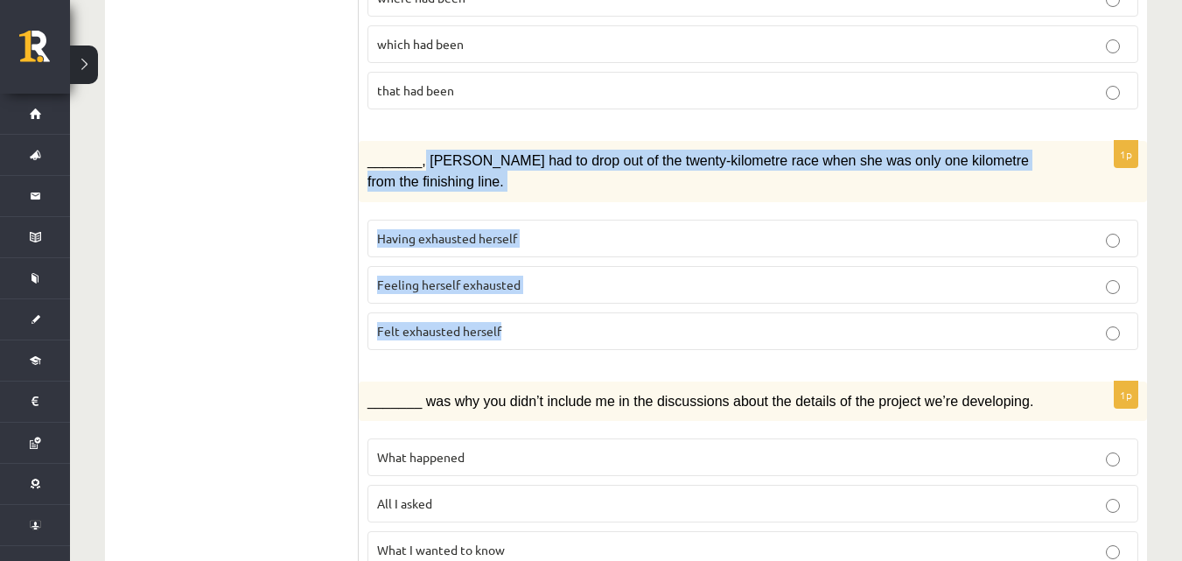
drag, startPoint x: 482, startPoint y: 122, endPoint x: 708, endPoint y: 217, distance: 245.1
click at [703, 269] on div "1p _______, Judy had to drop out of the twenty-kilometre race when she was only…" at bounding box center [753, 252] width 788 height 223
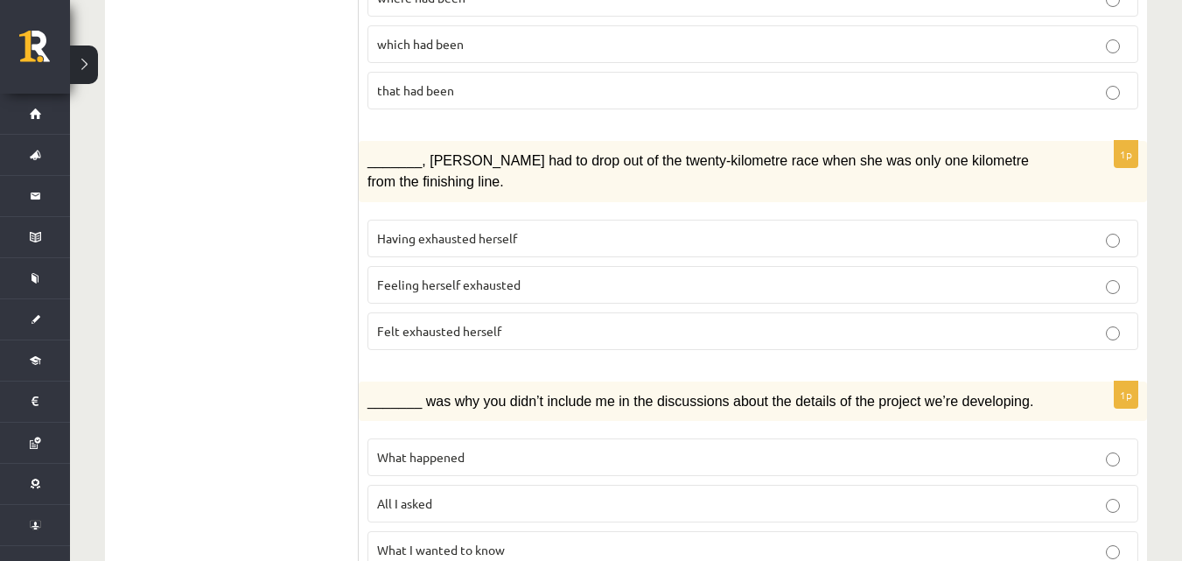
click at [396, 229] on p "Having exhausted herself" at bounding box center [753, 238] width 752 height 18
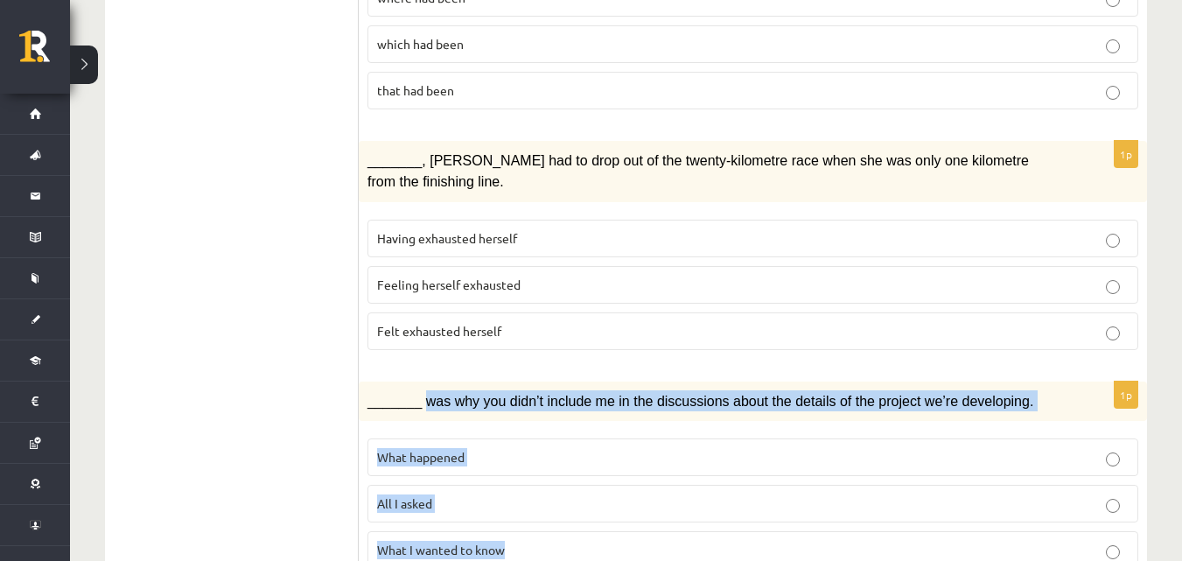
drag, startPoint x: 420, startPoint y: 323, endPoint x: 578, endPoint y: 446, distance: 200.8
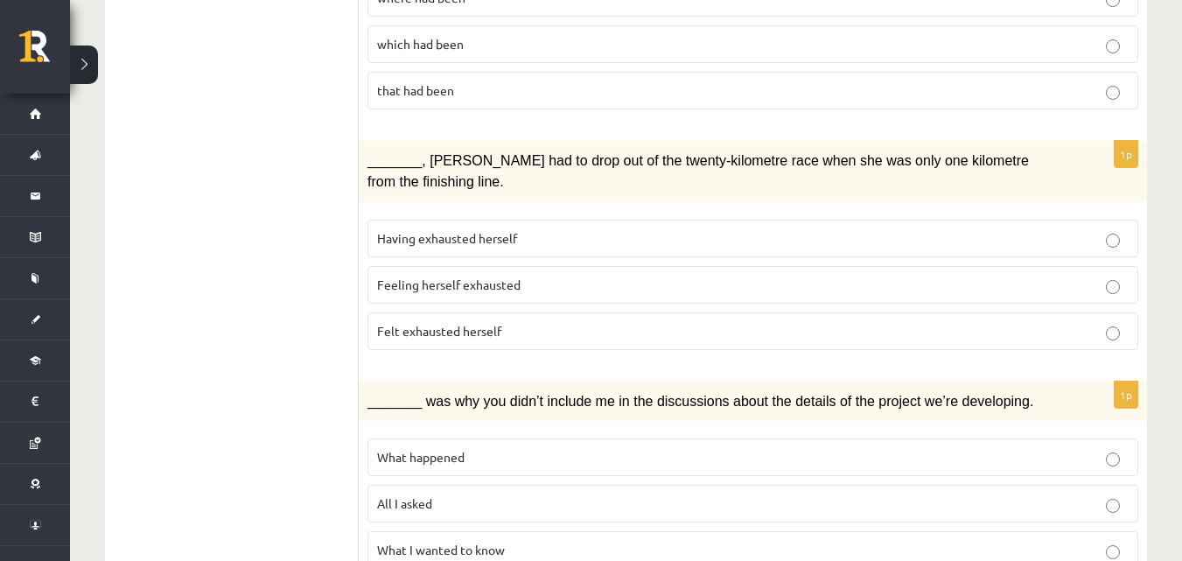
click at [502, 542] on span "What I wanted to know" at bounding box center [441, 550] width 128 height 16
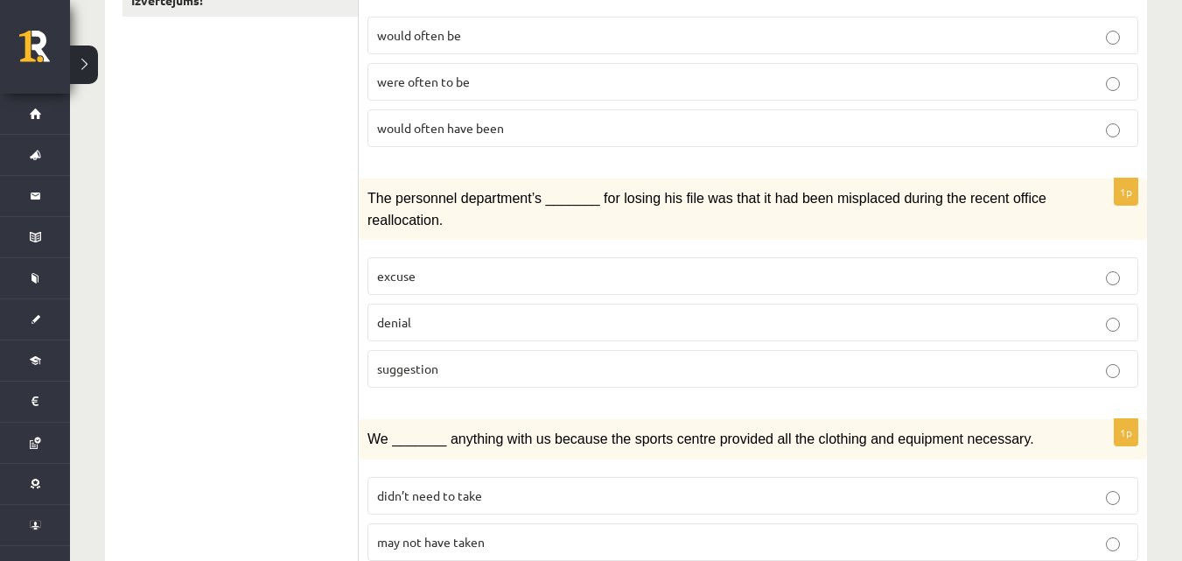
scroll to position [142, 0]
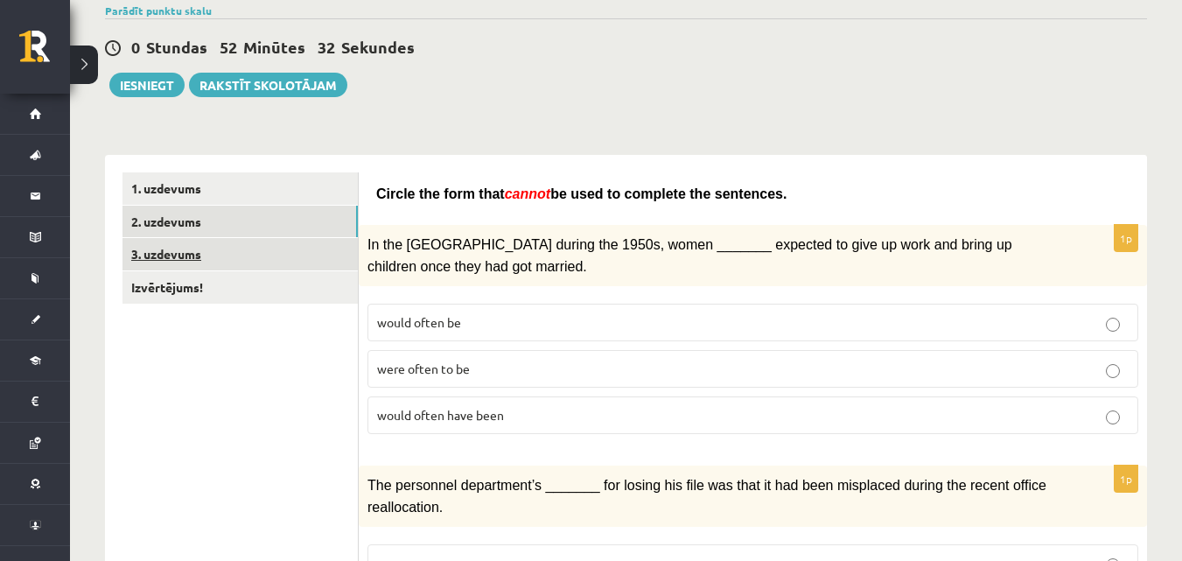
click at [186, 254] on link "3. uzdevums" at bounding box center [240, 254] width 235 height 32
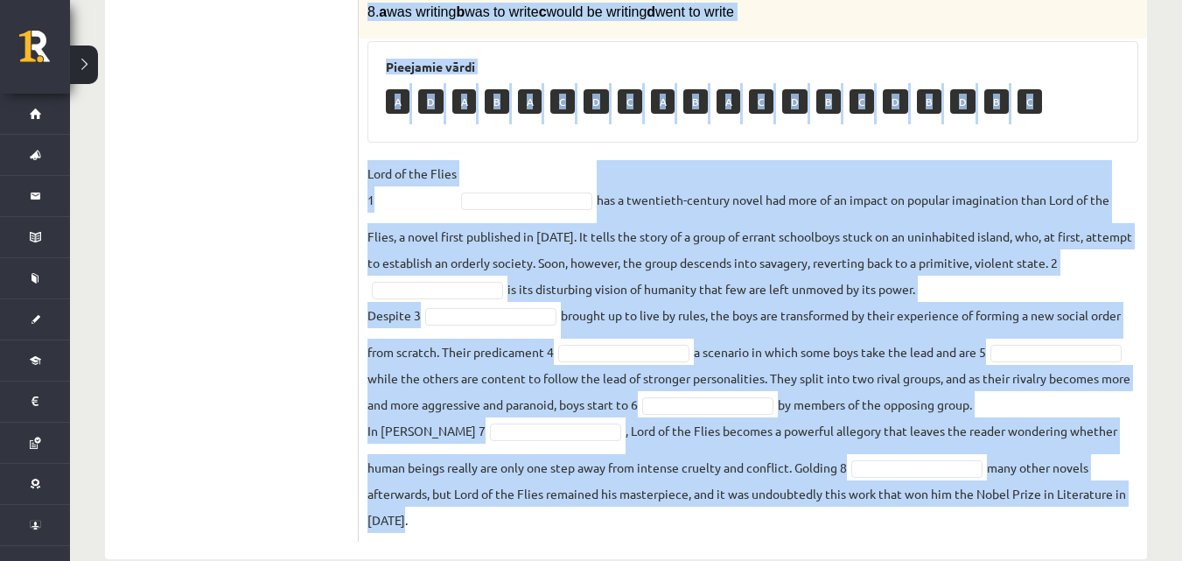
scroll to position [617, 0]
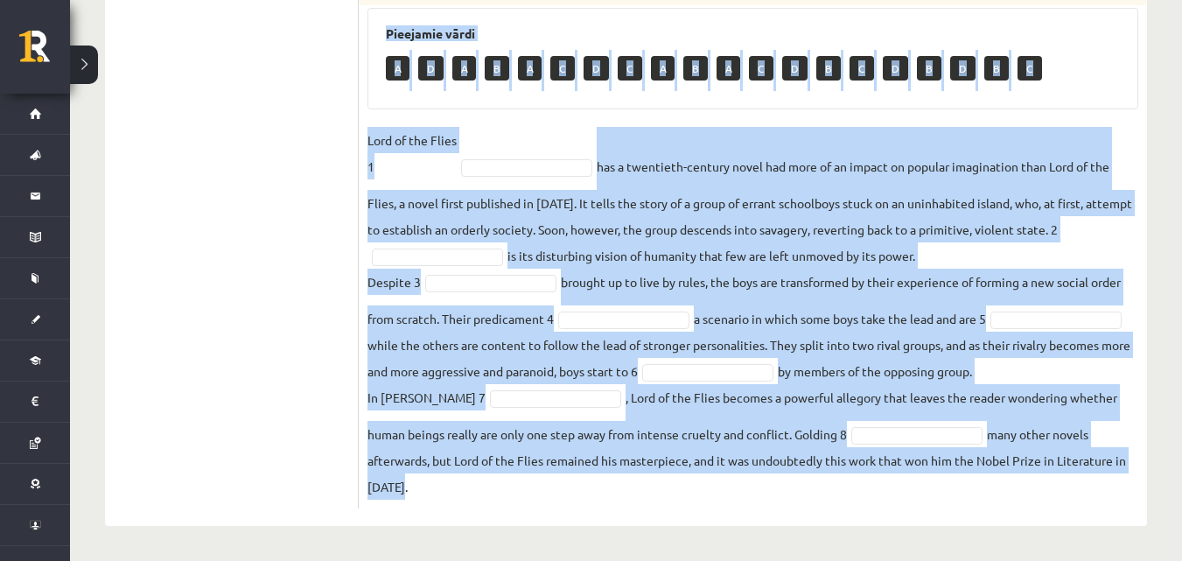
drag, startPoint x: 367, startPoint y: 166, endPoint x: 1004, endPoint y: 562, distance: 749.9
click at [185, 276] on ul "1. uzdevums 2. uzdevums 3. uzdevums Izvērtējums!" at bounding box center [241, 103] width 236 height 810
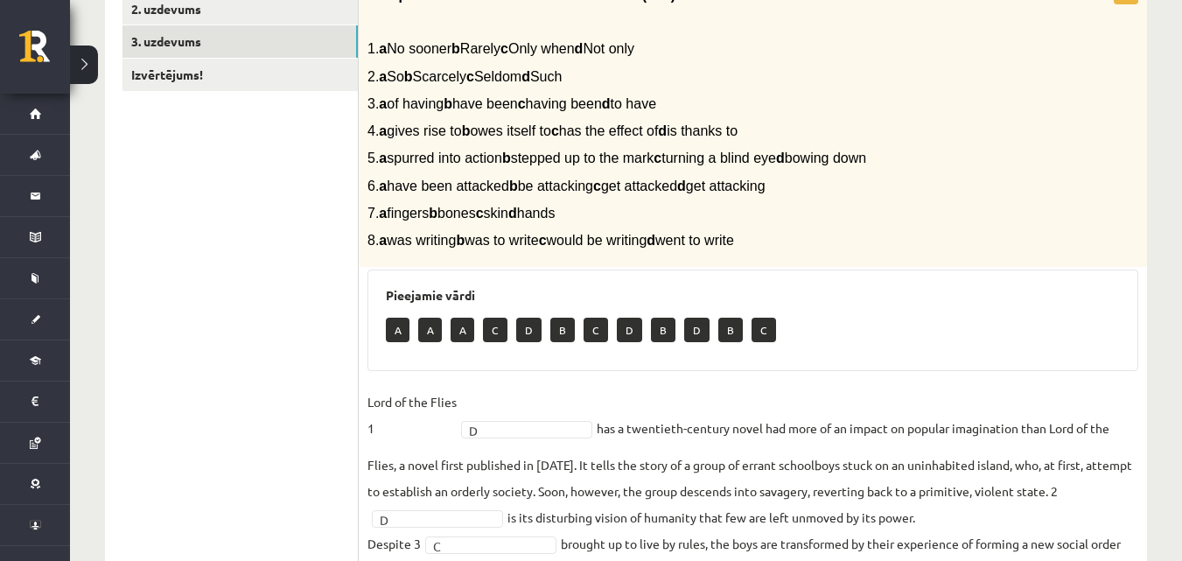
scroll to position [88, 0]
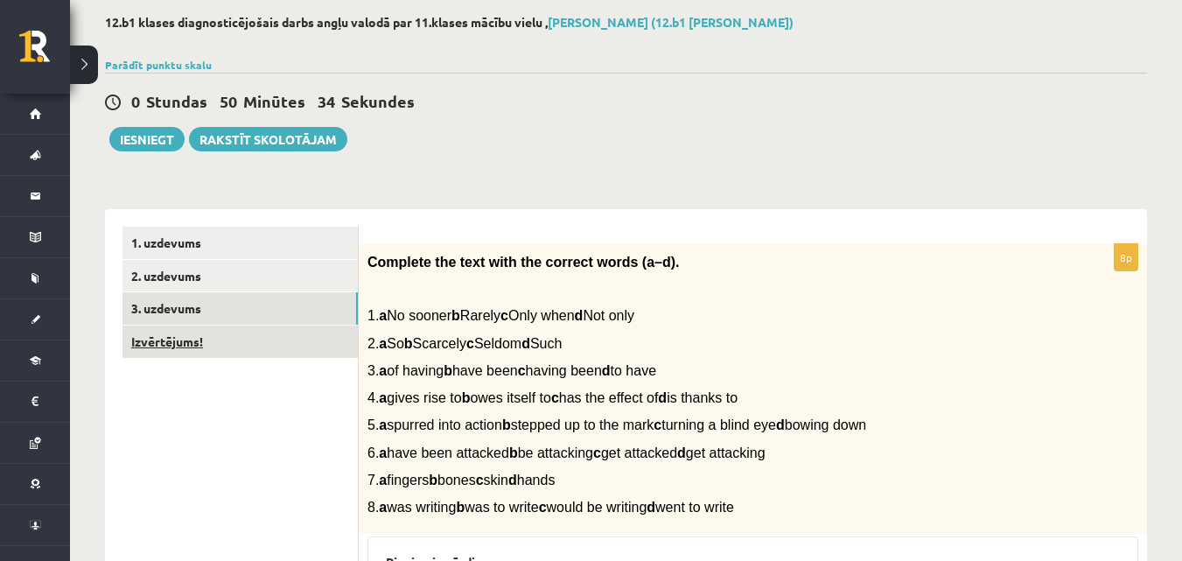
click at [253, 343] on link "Izvērtējums!" at bounding box center [240, 342] width 235 height 32
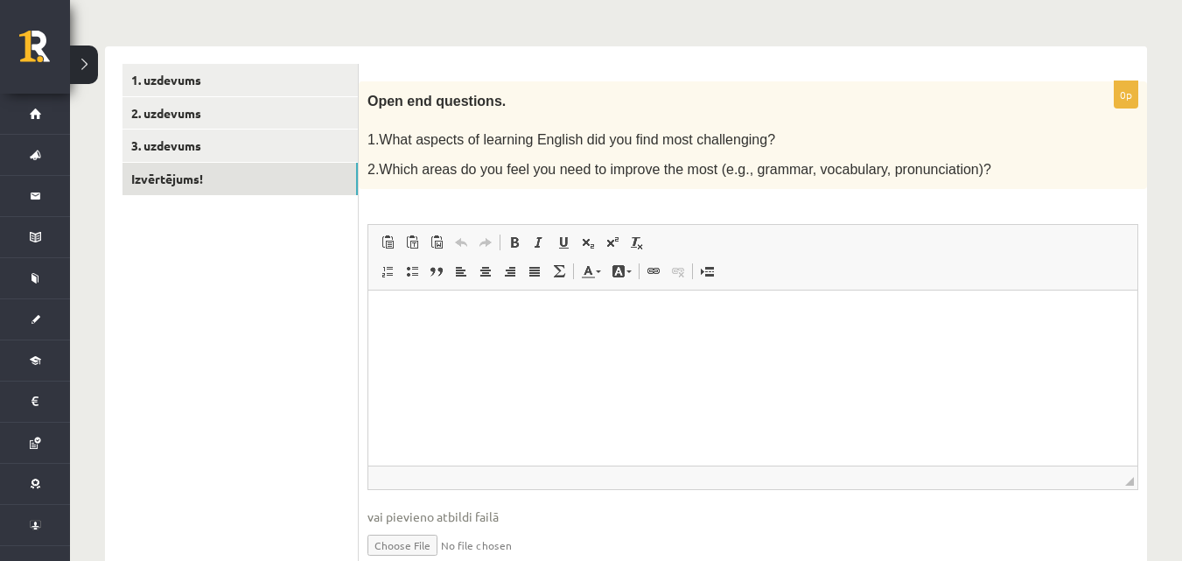
scroll to position [330, 0]
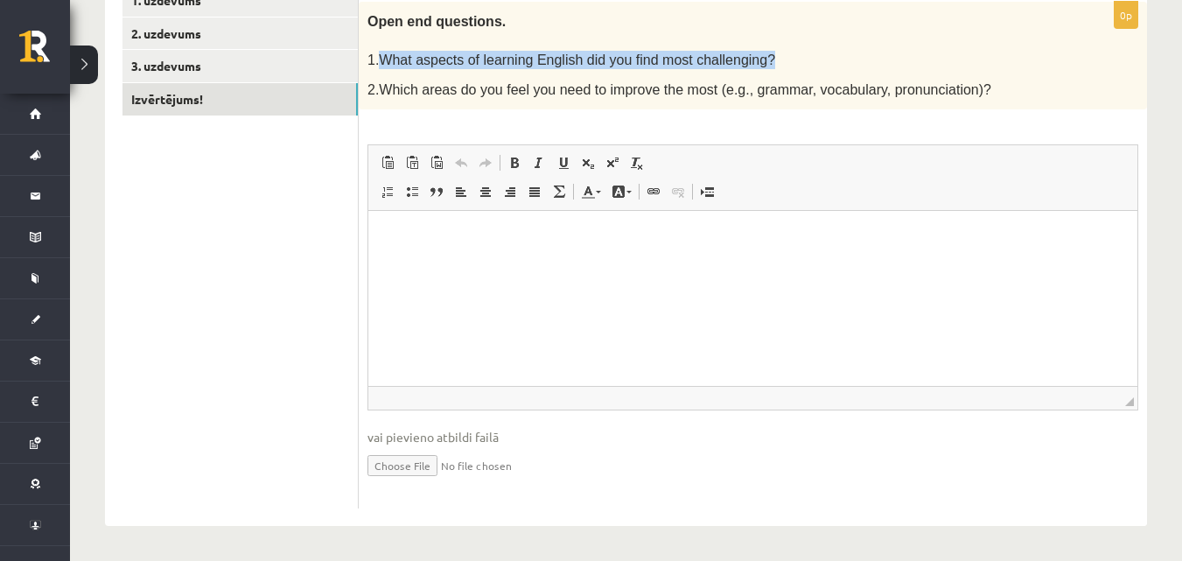
drag, startPoint x: 378, startPoint y: 58, endPoint x: 739, endPoint y: 60, distance: 361.4
click at [739, 60] on p "1.What aspects of learning English did you find most challenging?" at bounding box center [709, 60] width 683 height 18
click at [1008, 105] on div "Open end questions. 1.What aspects of learning English did you find most challe…" at bounding box center [753, 56] width 788 height 109
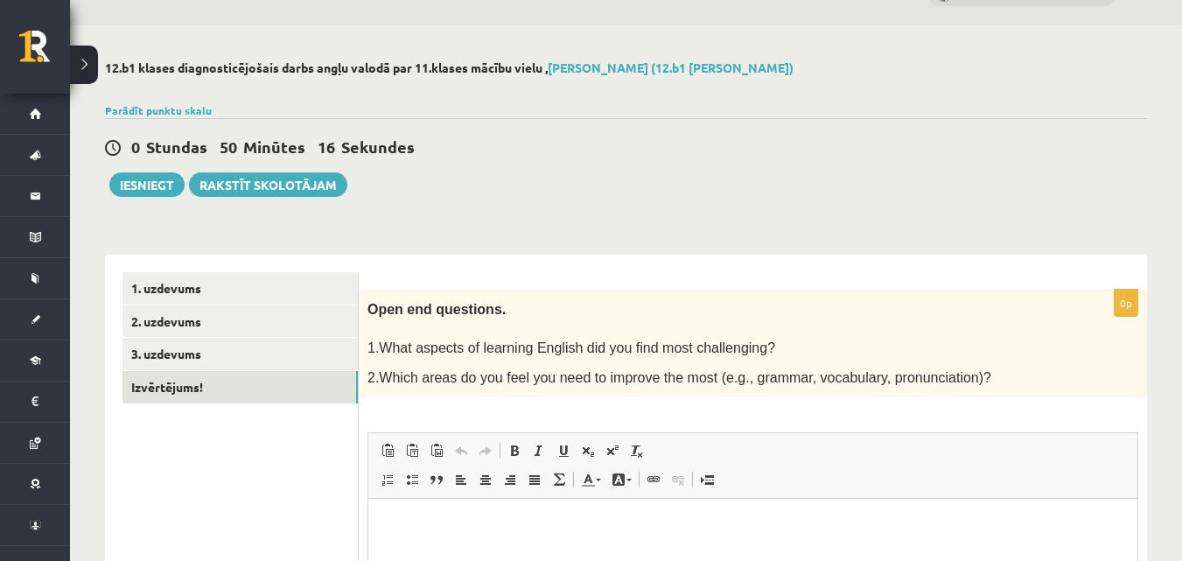
scroll to position [0, 0]
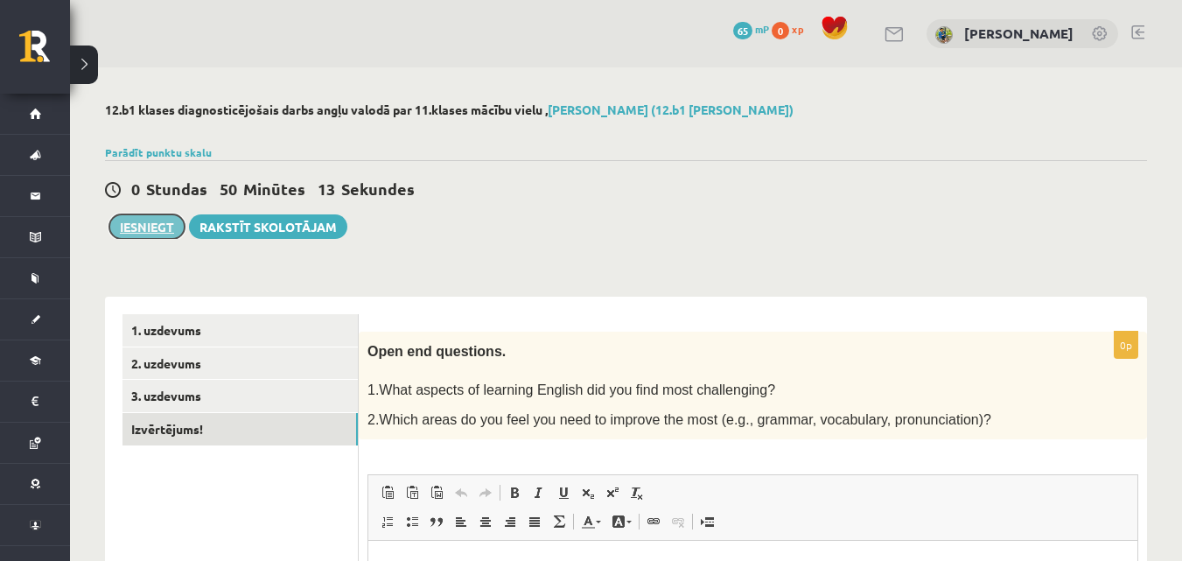
click at [135, 224] on button "Iesniegt" at bounding box center [146, 226] width 75 height 25
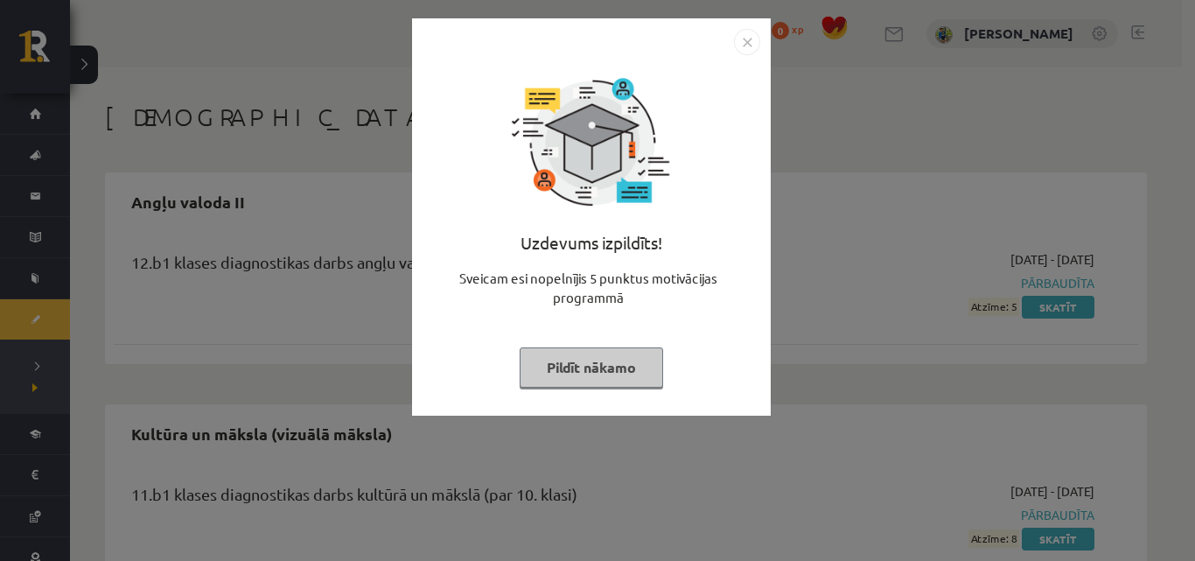
click at [747, 43] on img "Close" at bounding box center [747, 42] width 26 height 26
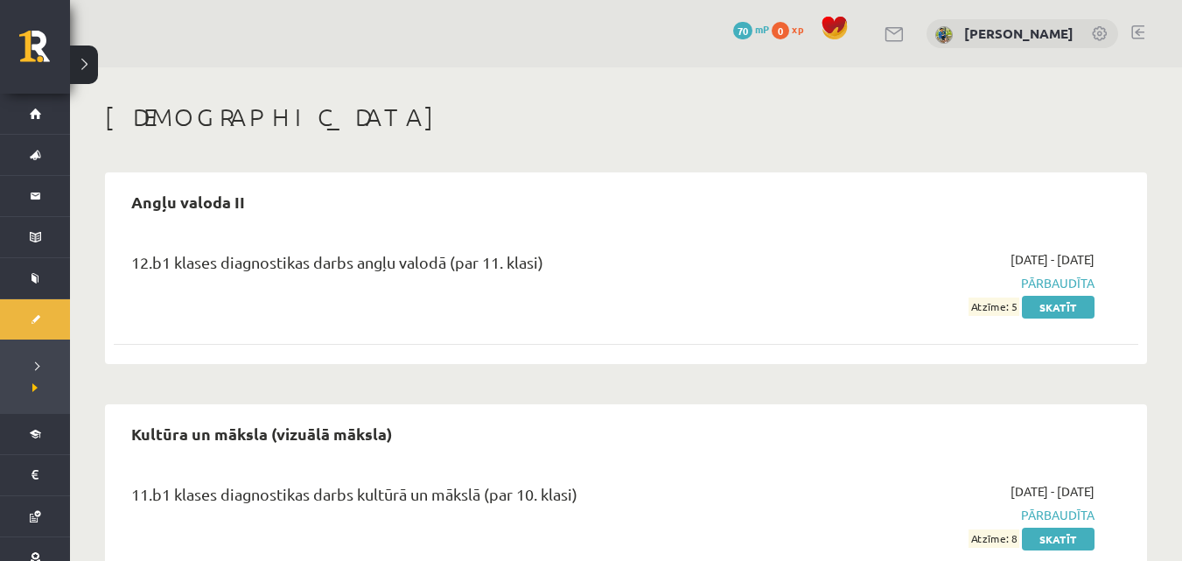
scroll to position [70, 0]
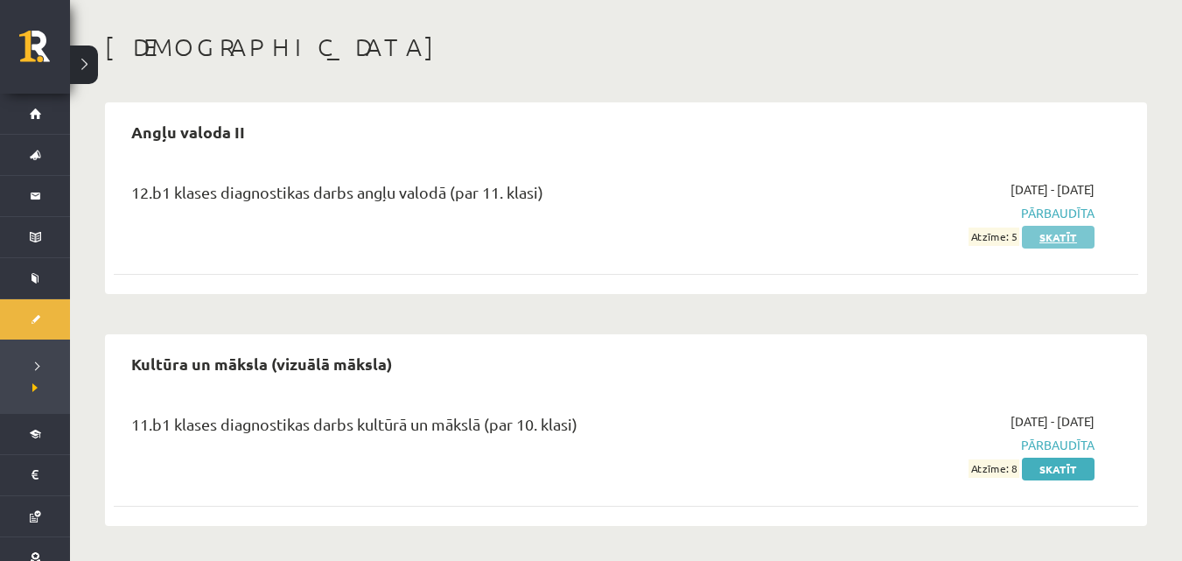
click at [1069, 242] on link "Skatīt" at bounding box center [1058, 237] width 73 height 23
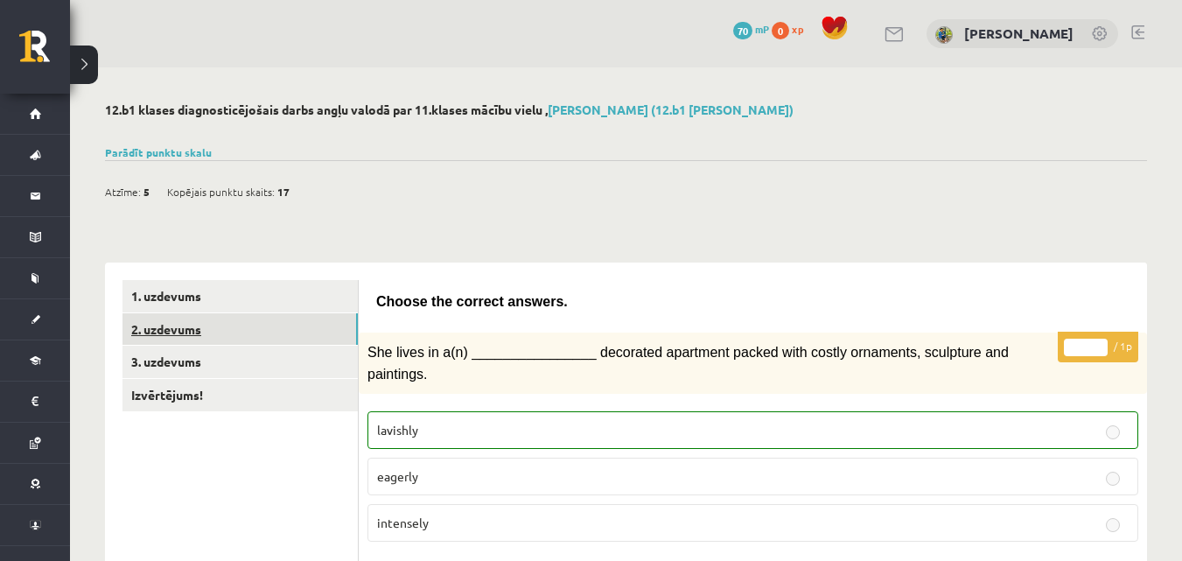
click at [146, 322] on link "2. uzdevums" at bounding box center [240, 329] width 235 height 32
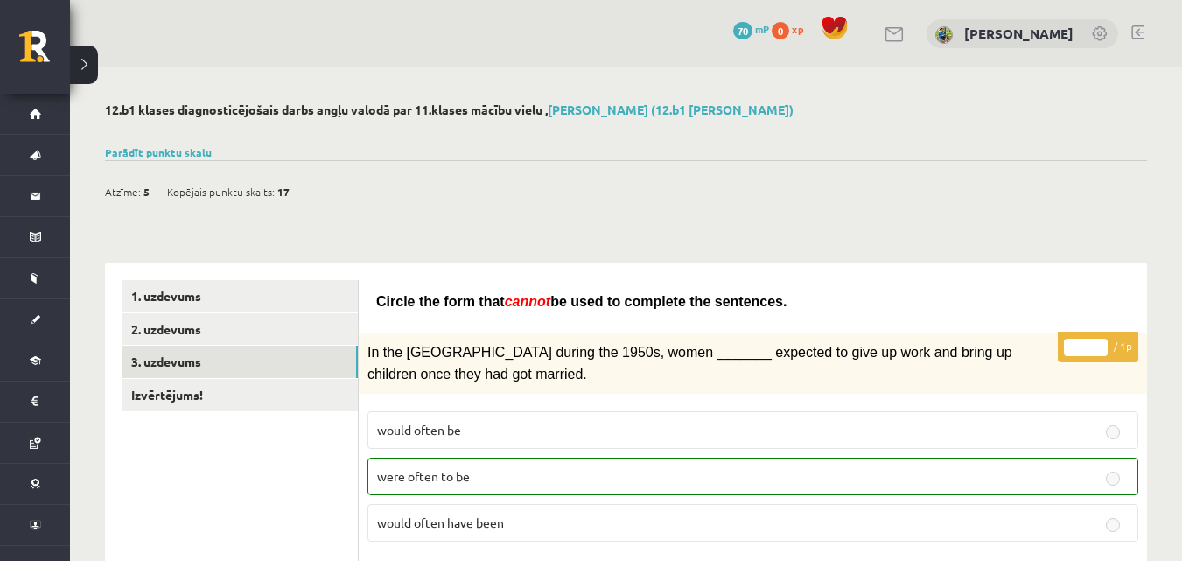
click at [202, 362] on link "3. uzdevums" at bounding box center [240, 362] width 235 height 32
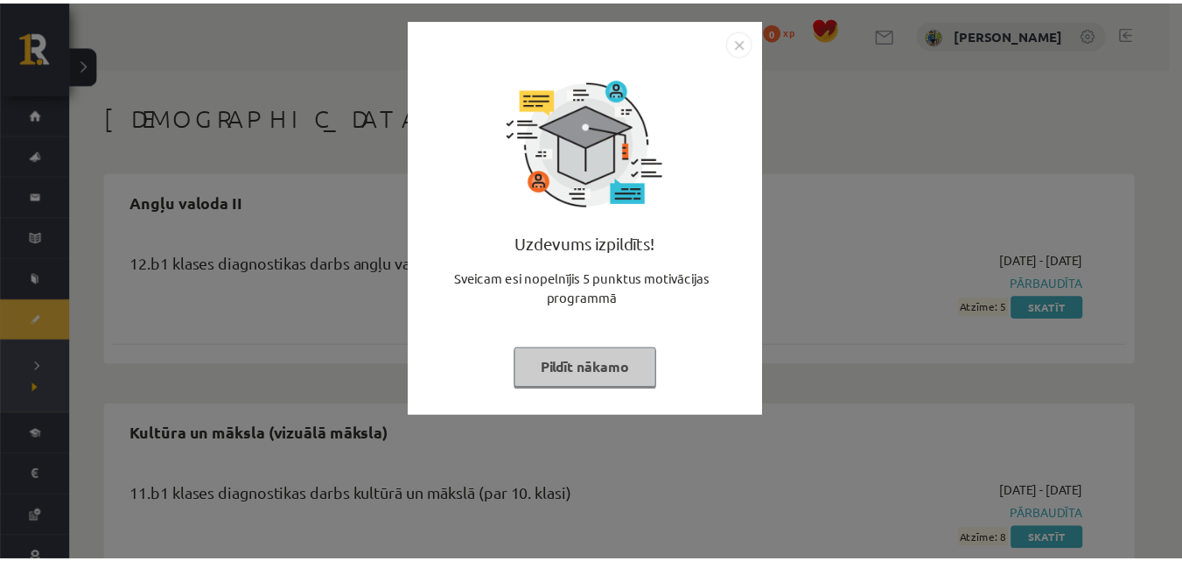
scroll to position [70, 0]
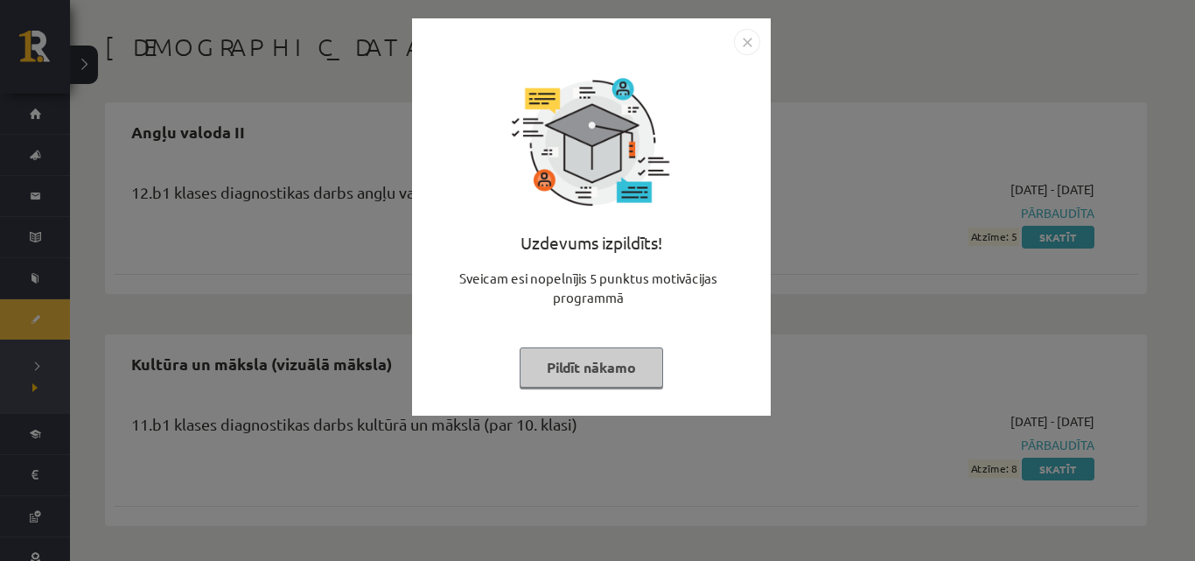
click at [743, 48] on img "Close" at bounding box center [747, 42] width 26 height 26
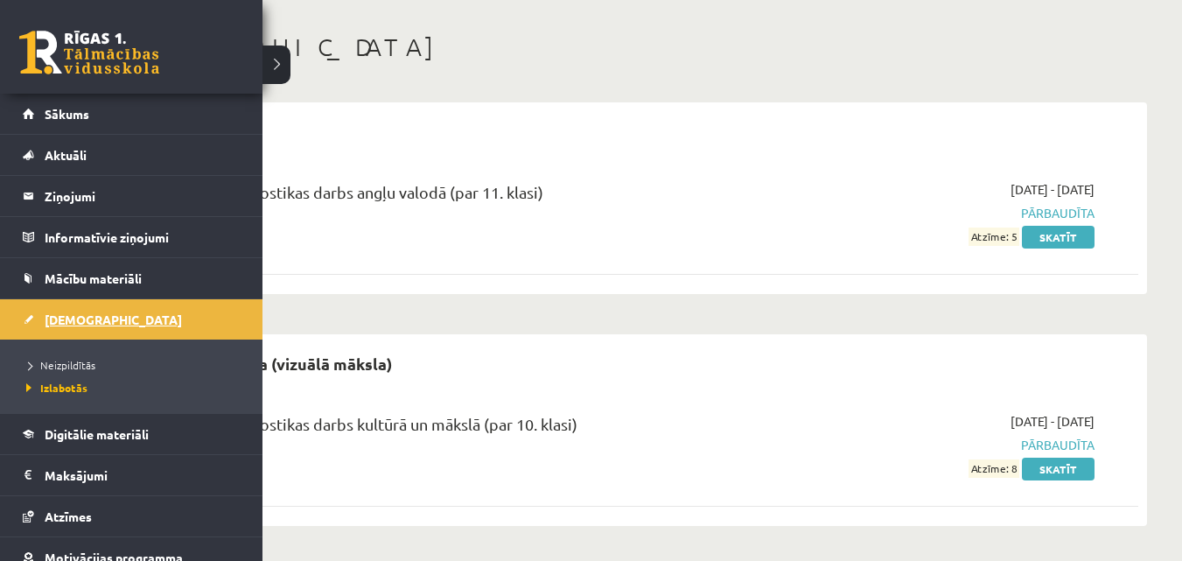
click at [64, 326] on link "[DEMOGRAPHIC_DATA]" at bounding box center [132, 319] width 218 height 40
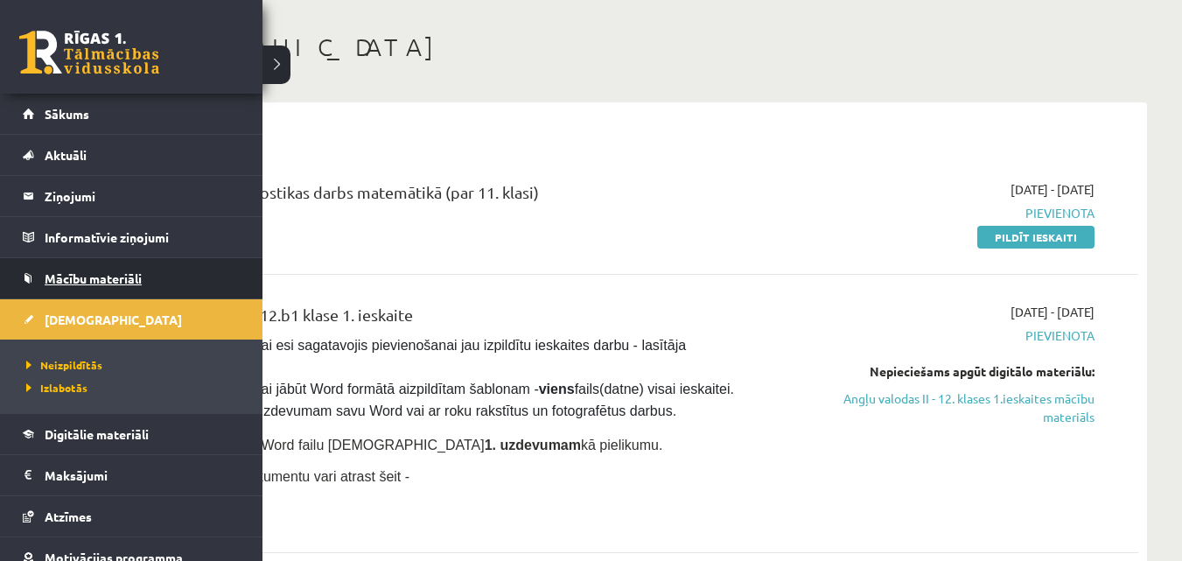
click at [77, 281] on span "Mācību materiāli" at bounding box center [93, 278] width 97 height 16
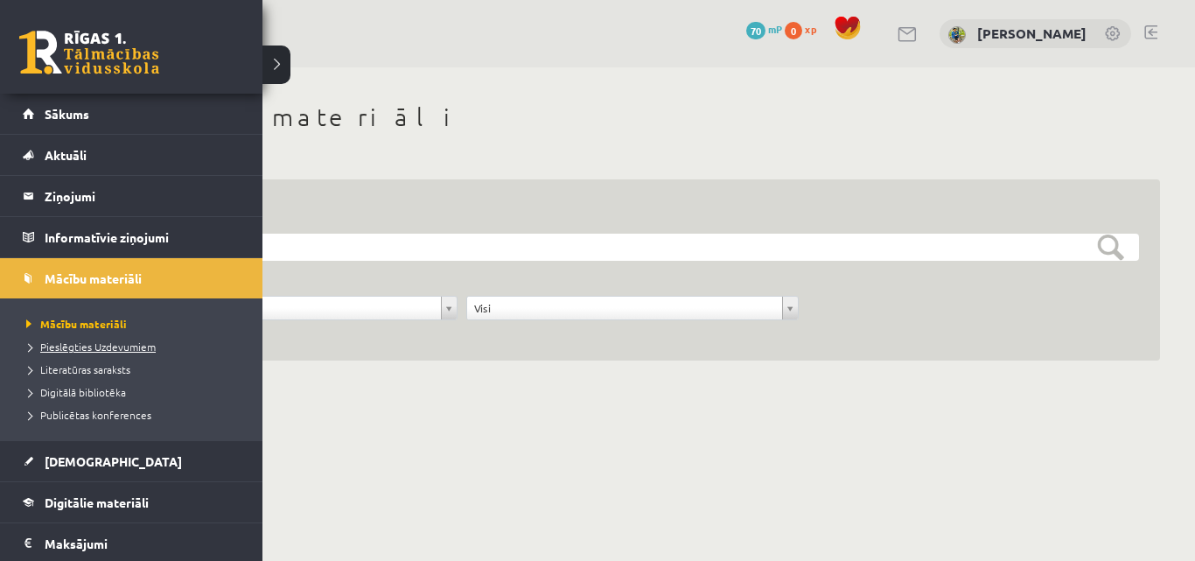
click at [83, 348] on span "Pieslēgties Uzdevumiem" at bounding box center [89, 347] width 134 height 14
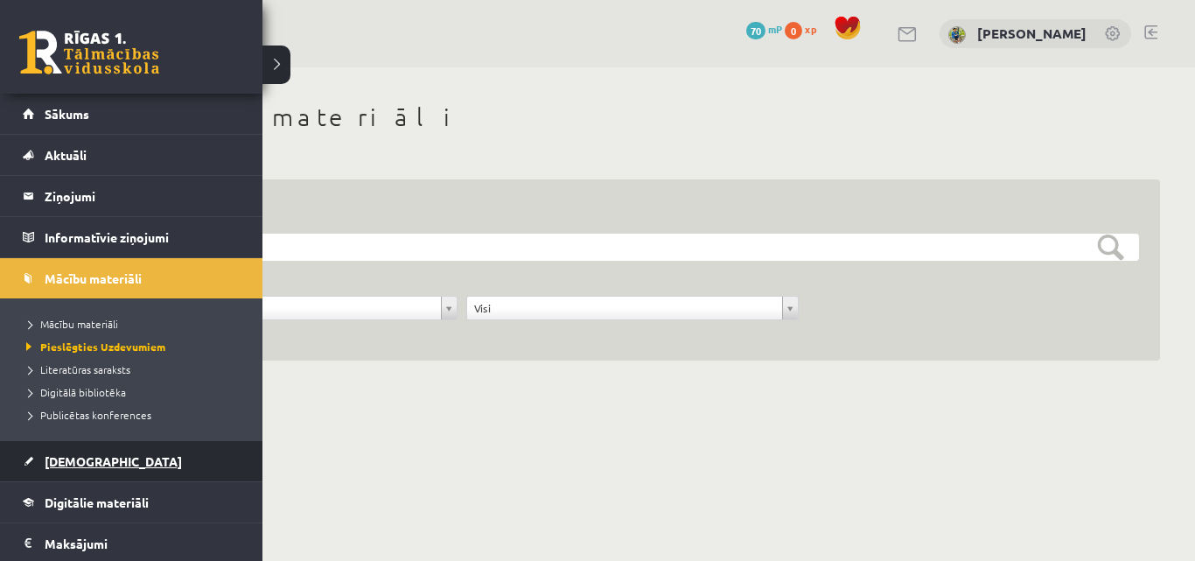
click at [60, 455] on span "[DEMOGRAPHIC_DATA]" at bounding box center [113, 461] width 137 height 16
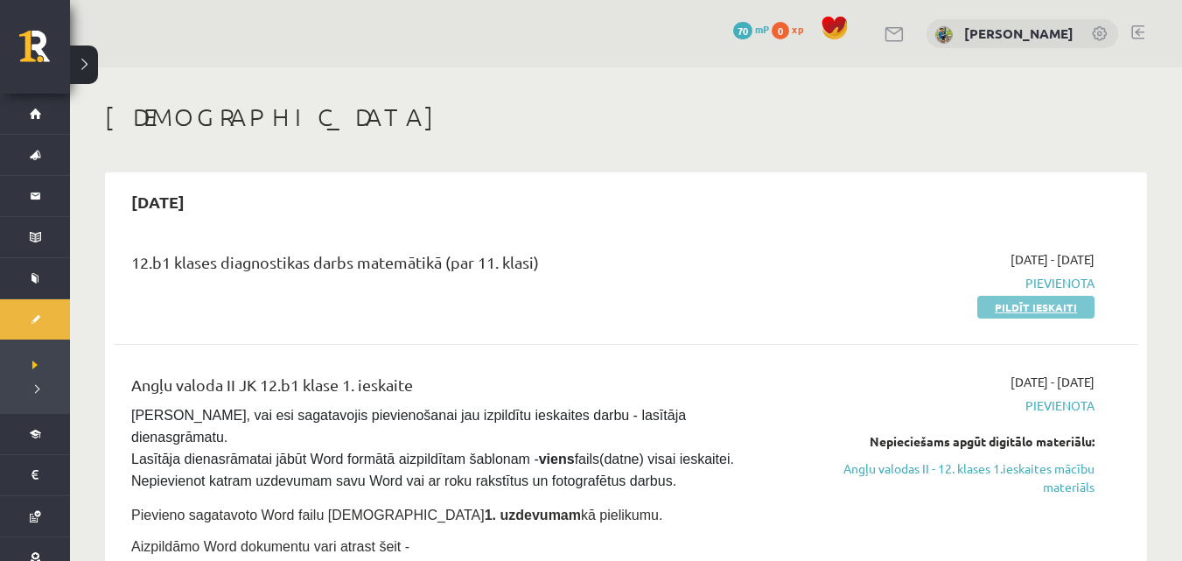
click at [1039, 305] on link "Pildīt ieskaiti" at bounding box center [1036, 307] width 117 height 23
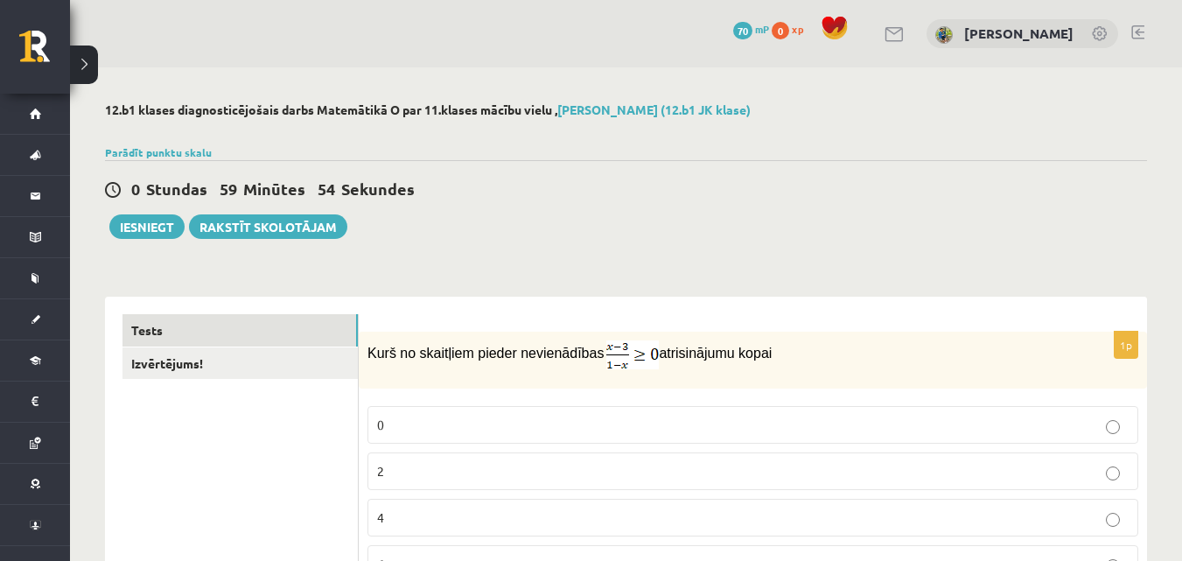
scroll to position [175, 0]
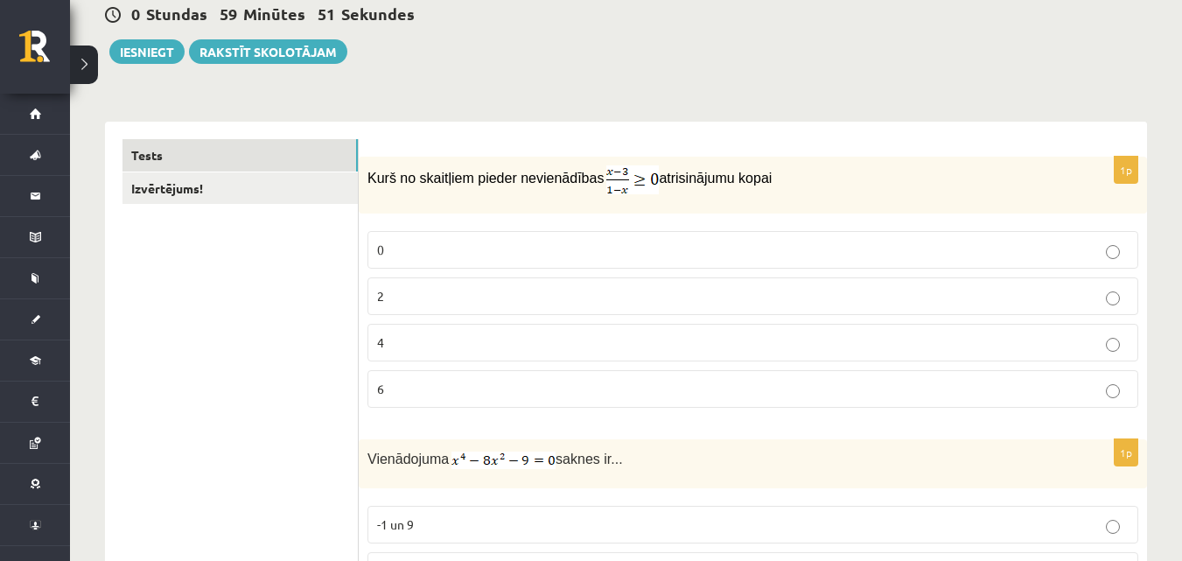
drag, startPoint x: 365, startPoint y: 181, endPoint x: 774, endPoint y: 177, distance: 408.7
click at [774, 178] on div "Kurš no skaitļiem pieder nevienādības atrisinājumu kopai" at bounding box center [753, 185] width 788 height 57
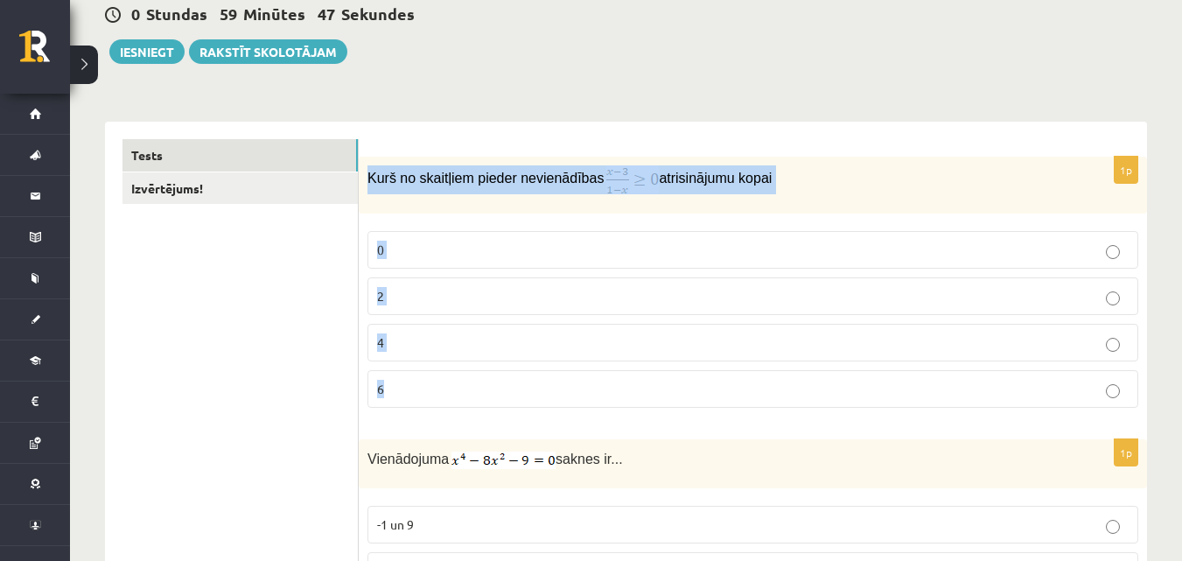
drag, startPoint x: 368, startPoint y: 175, endPoint x: 648, endPoint y: 401, distance: 360.4
click at [647, 410] on div "1p Kurš no skaitļiem pieder nevienādības atrisinājumu kopai 0 2 4 6" at bounding box center [753, 289] width 788 height 265
copy div "Kurš no skaitļiem pieder nevienādības atrisinājumu kopai 0 2 4 6"
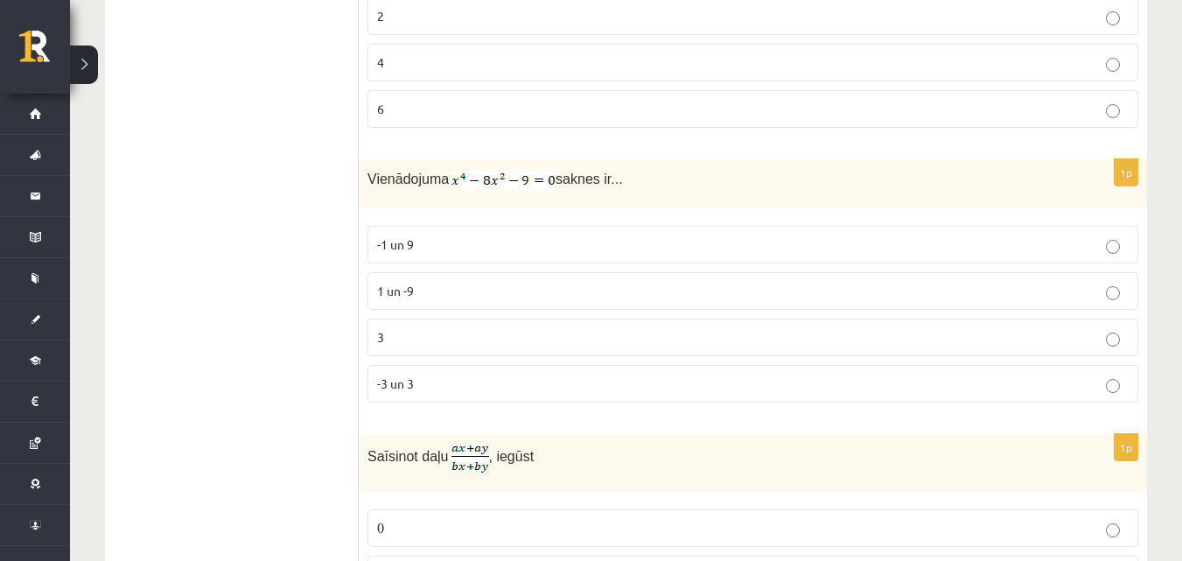
scroll to position [393, 0]
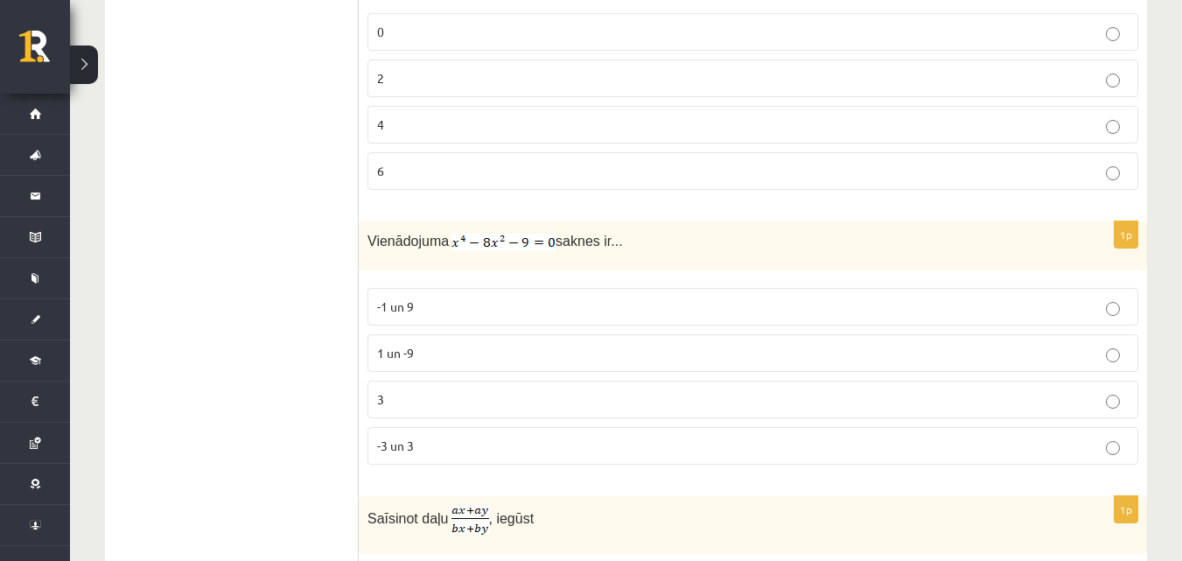
click at [432, 410] on label "3" at bounding box center [753, 400] width 771 height 38
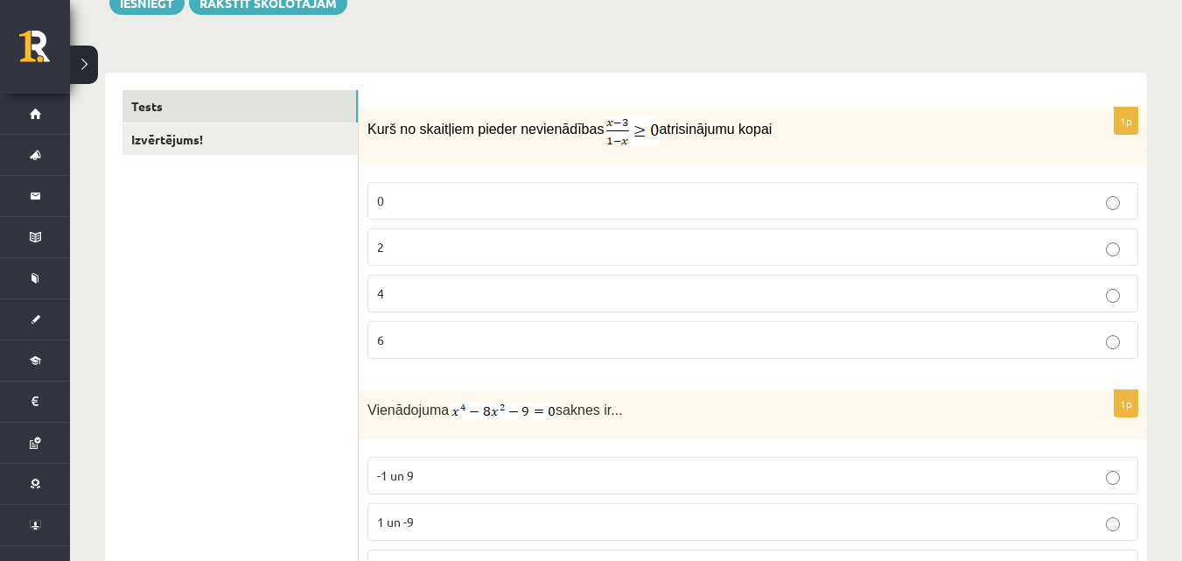
scroll to position [263, 0]
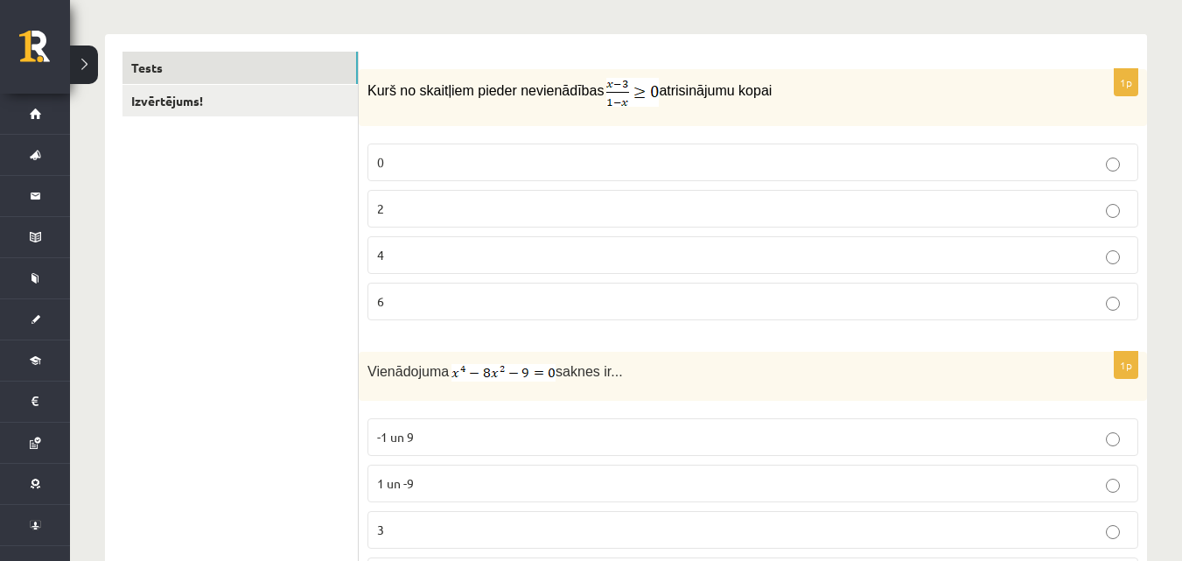
drag, startPoint x: 370, startPoint y: 81, endPoint x: 755, endPoint y: 92, distance: 385.2
click at [755, 92] on p "Kurš no skaitļiem pieder nevienādības atrisinājumu kopai" at bounding box center [709, 92] width 683 height 29
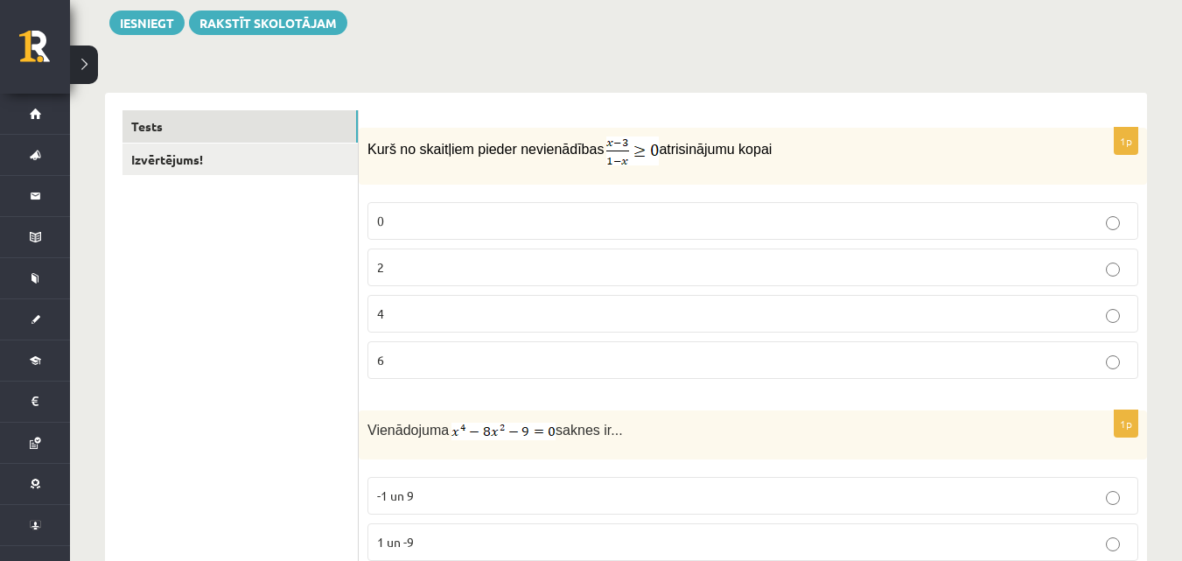
scroll to position [175, 0]
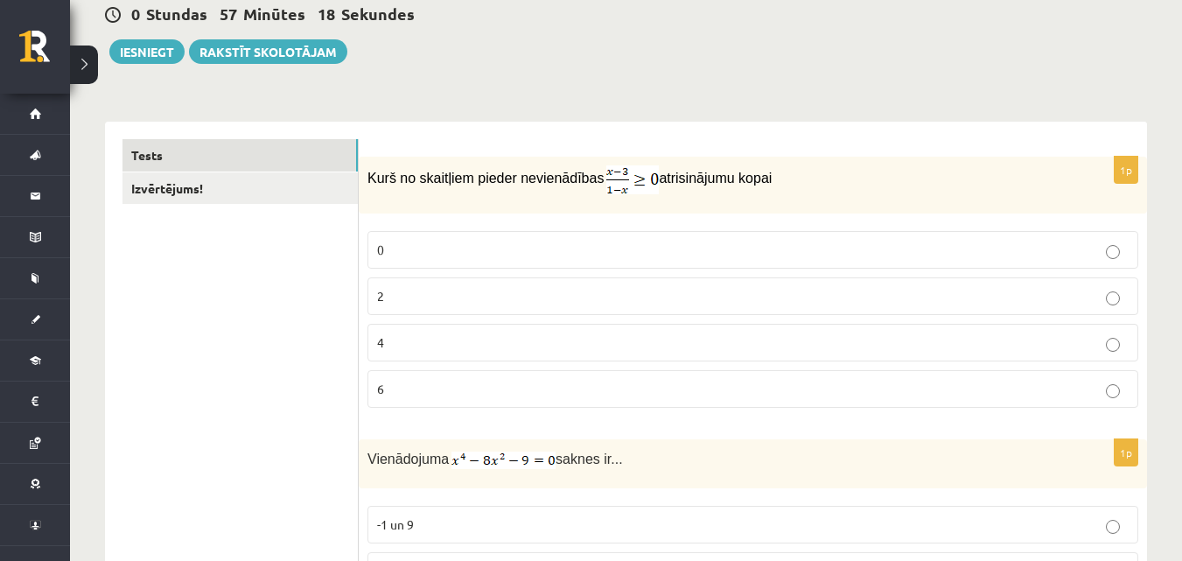
copy p "Kurš no skaitļiem pieder nevienādības atrisinājumu kopai"
click at [518, 35] on div "0 Stundas 56 Minūtes 59 Sekundes Ieskaite saglabāta! Iesniegt Rakstīt skolotājam" at bounding box center [626, 24] width 1042 height 79
click at [510, 39] on div "0 Stundas 56 Minūtes 56 Sekundes Ieskaite saglabāta! Iesniegt Rakstīt skolotājam" at bounding box center [626, 24] width 1042 height 79
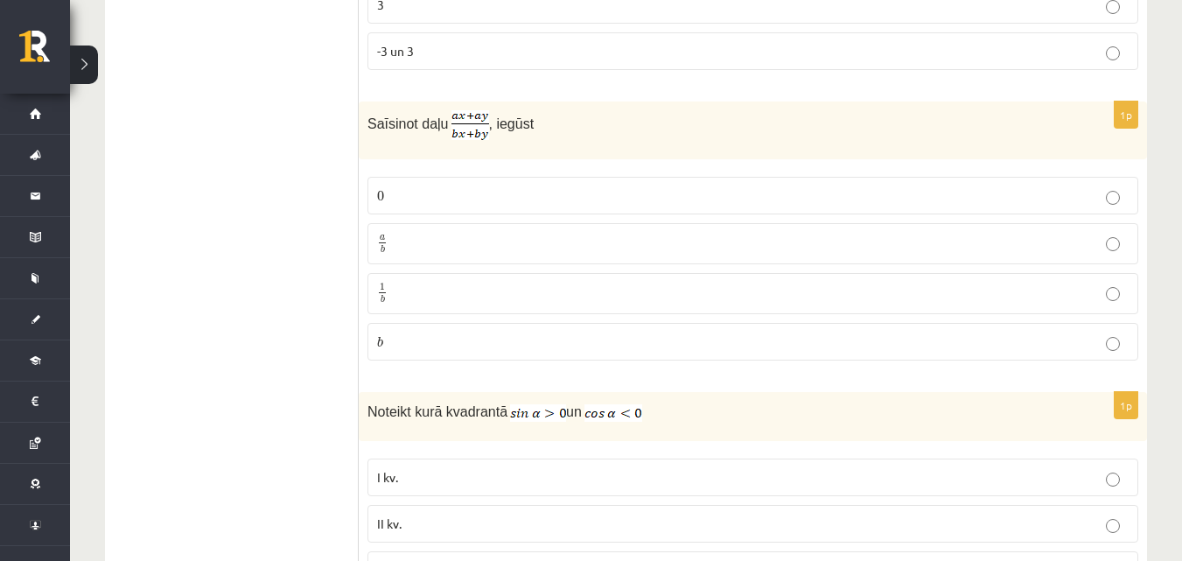
scroll to position [875, 0]
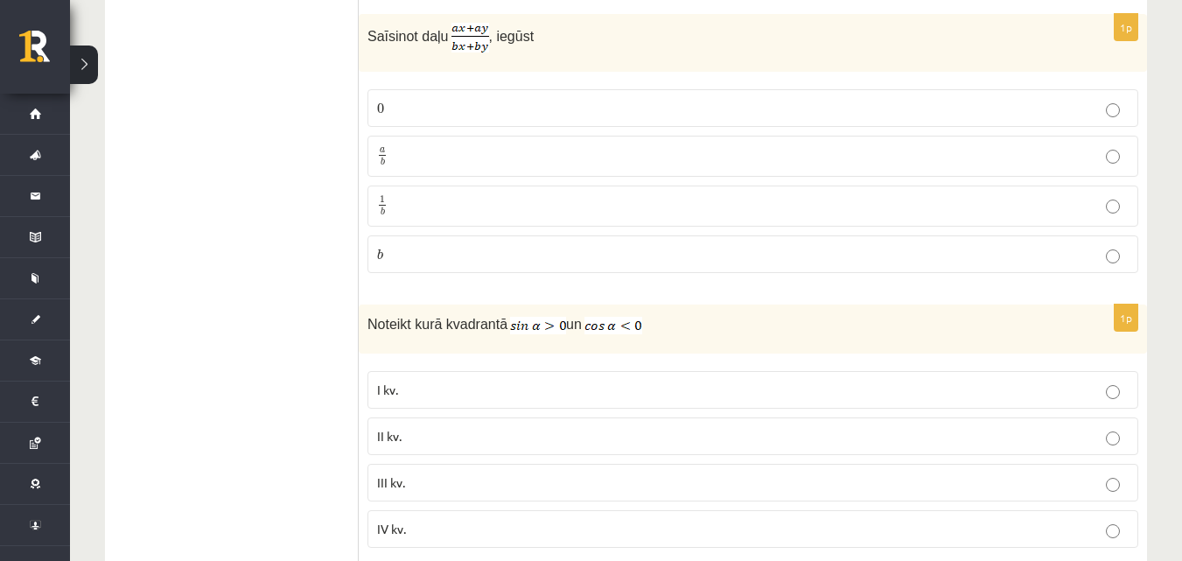
click at [500, 158] on p "a b a b" at bounding box center [753, 156] width 752 height 22
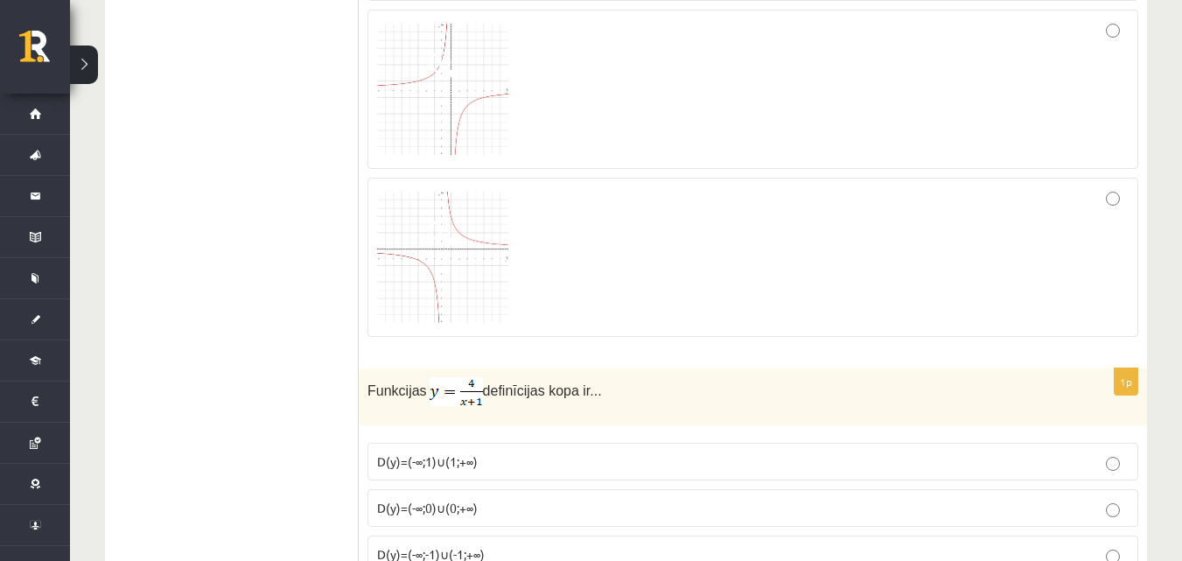
scroll to position [2007, 0]
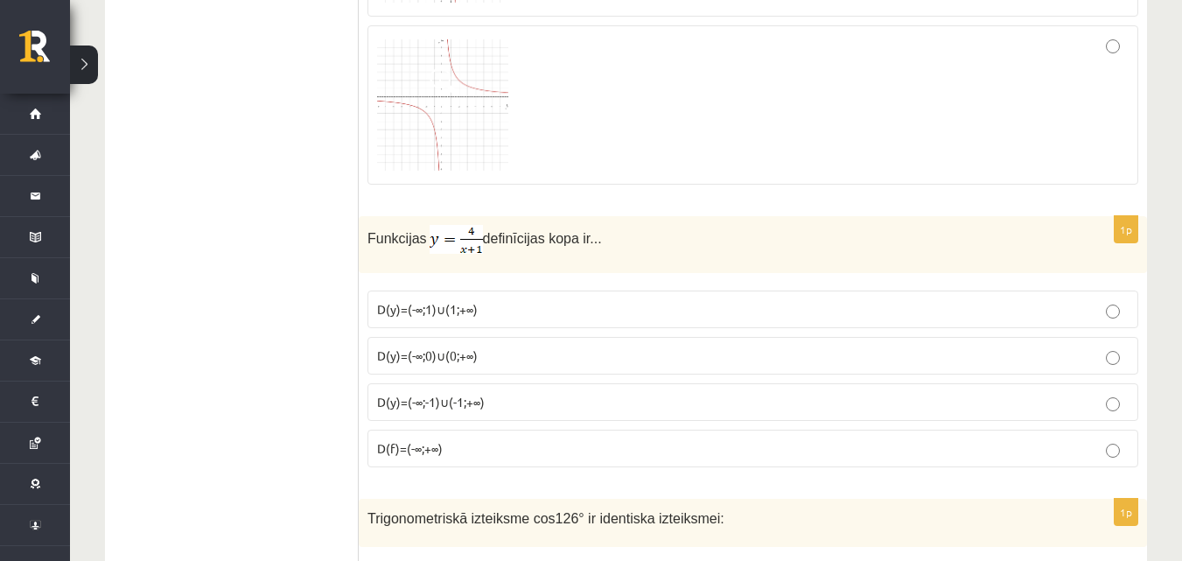
click at [1012, 79] on div at bounding box center [753, 105] width 752 height 140
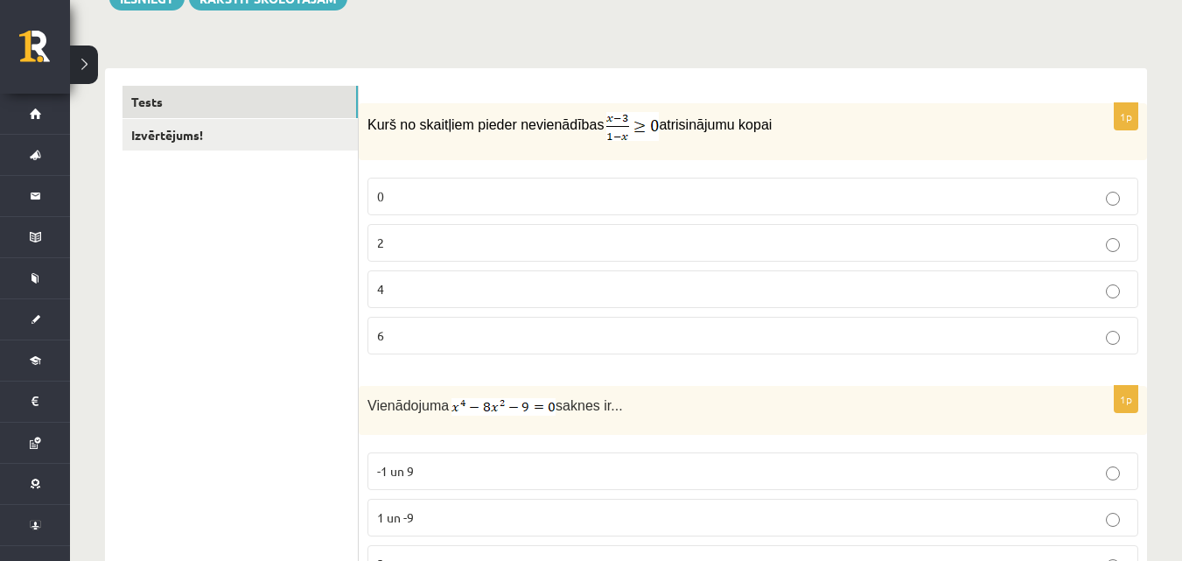
scroll to position [259, 0]
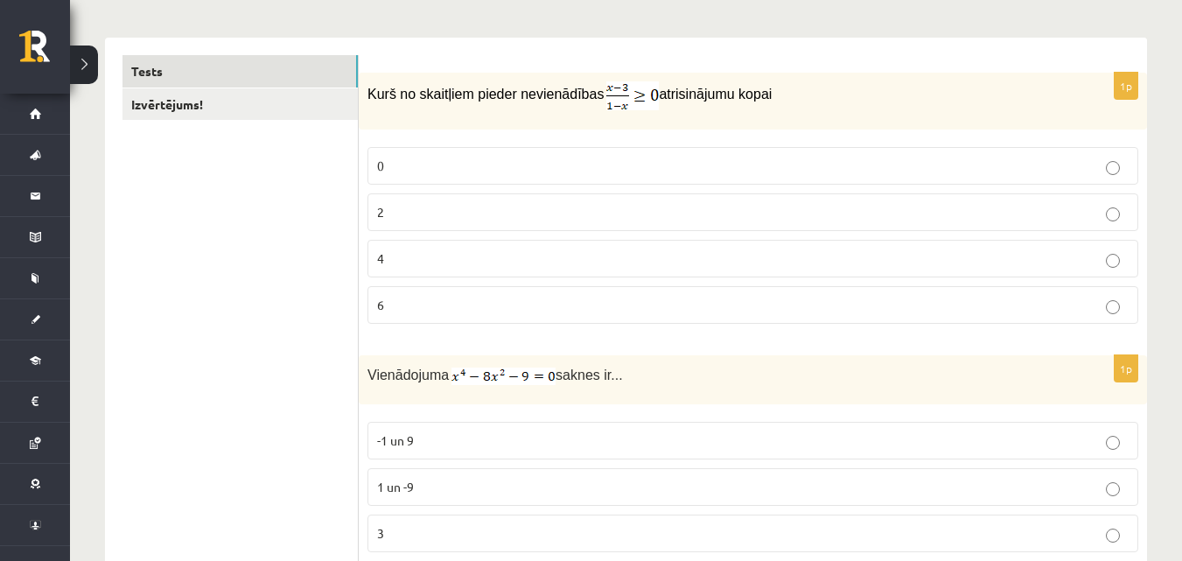
click at [441, 166] on p "0" at bounding box center [753, 166] width 752 height 18
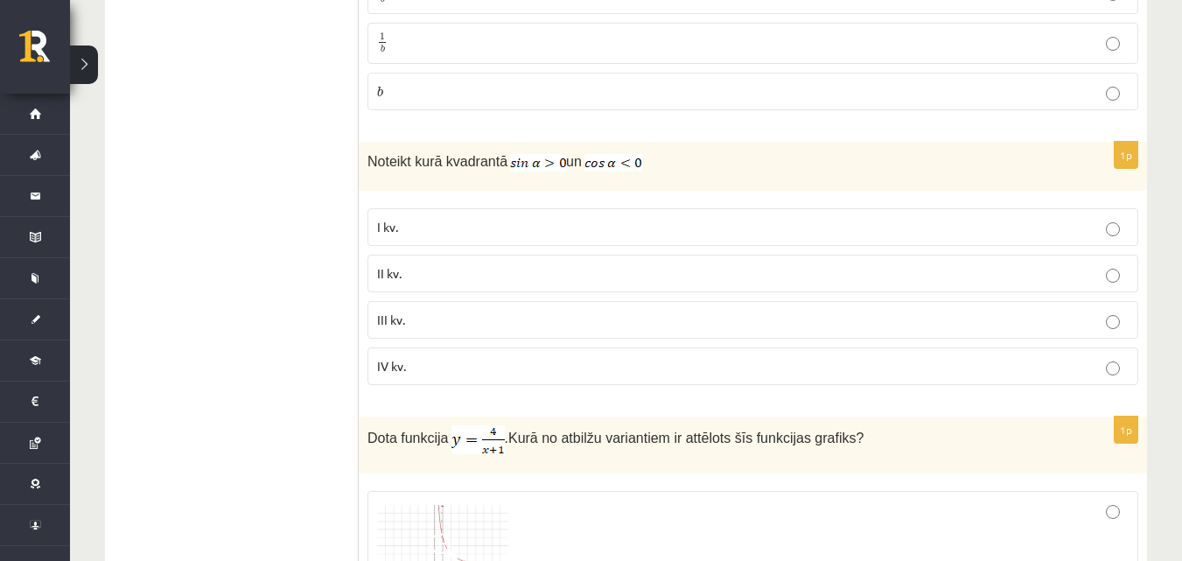
scroll to position [1047, 0]
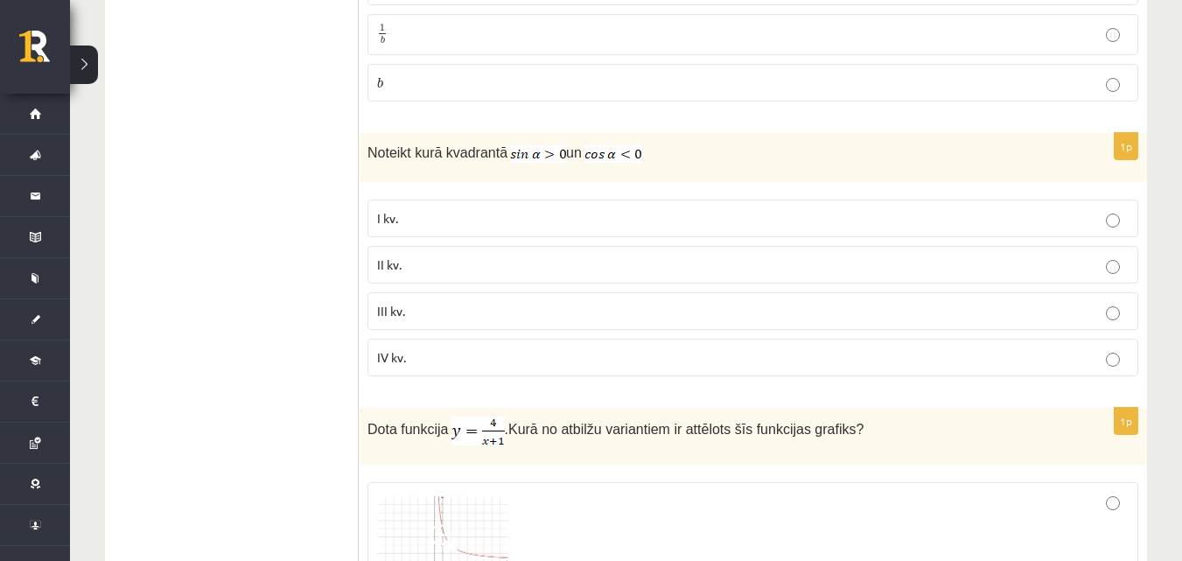
click at [501, 263] on p "II kv." at bounding box center [753, 265] width 752 height 18
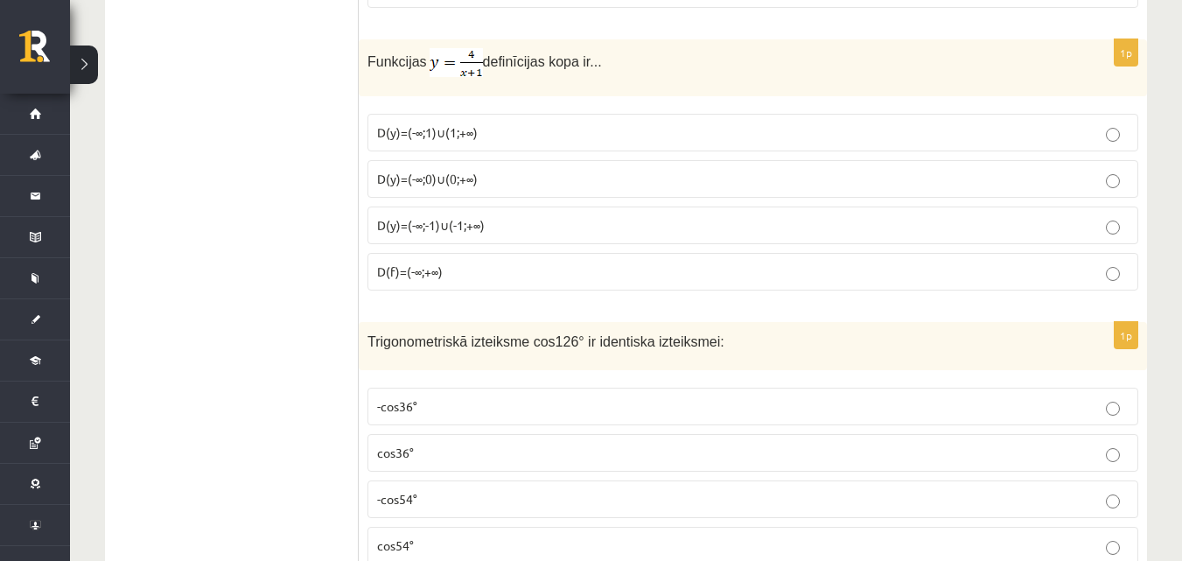
scroll to position [2184, 0]
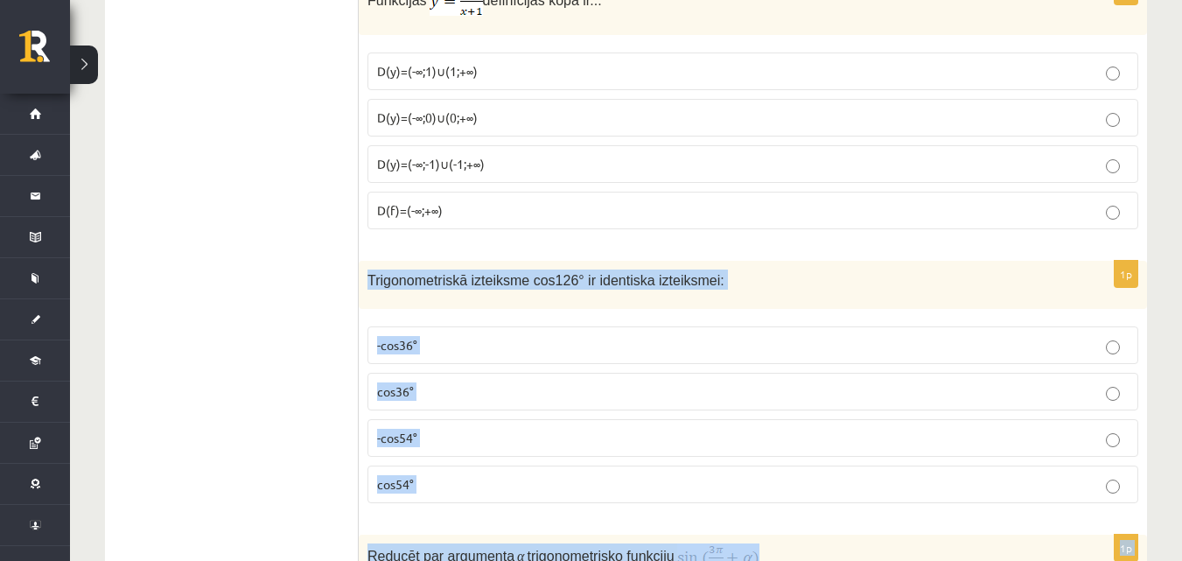
drag, startPoint x: 368, startPoint y: 336, endPoint x: 750, endPoint y: 501, distance: 415.9
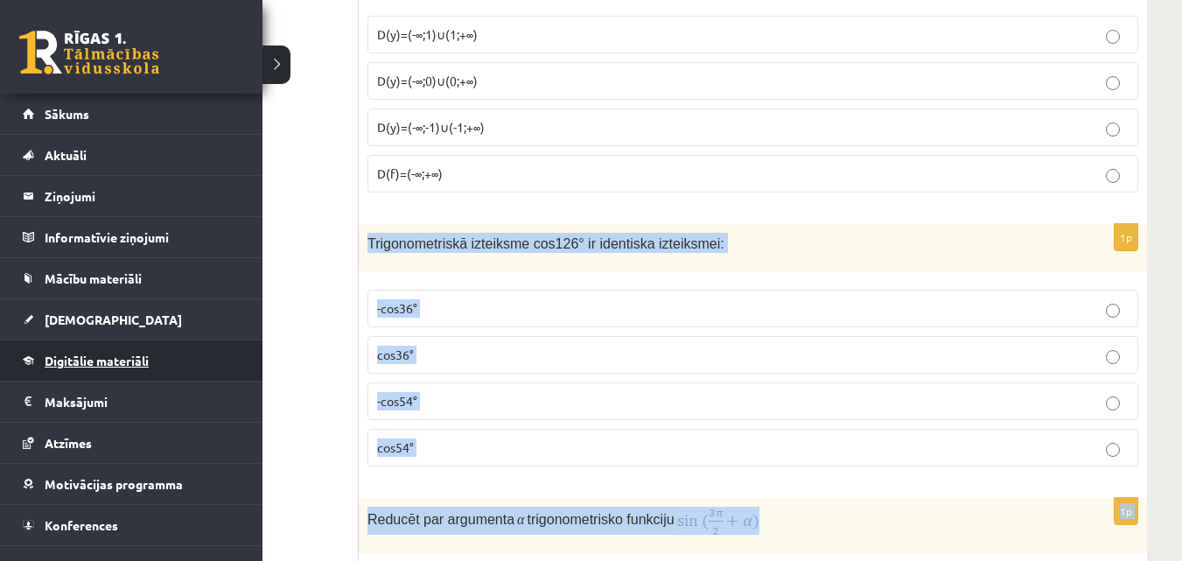
click at [40, 370] on link "Digitālie materiāli" at bounding box center [132, 360] width 218 height 40
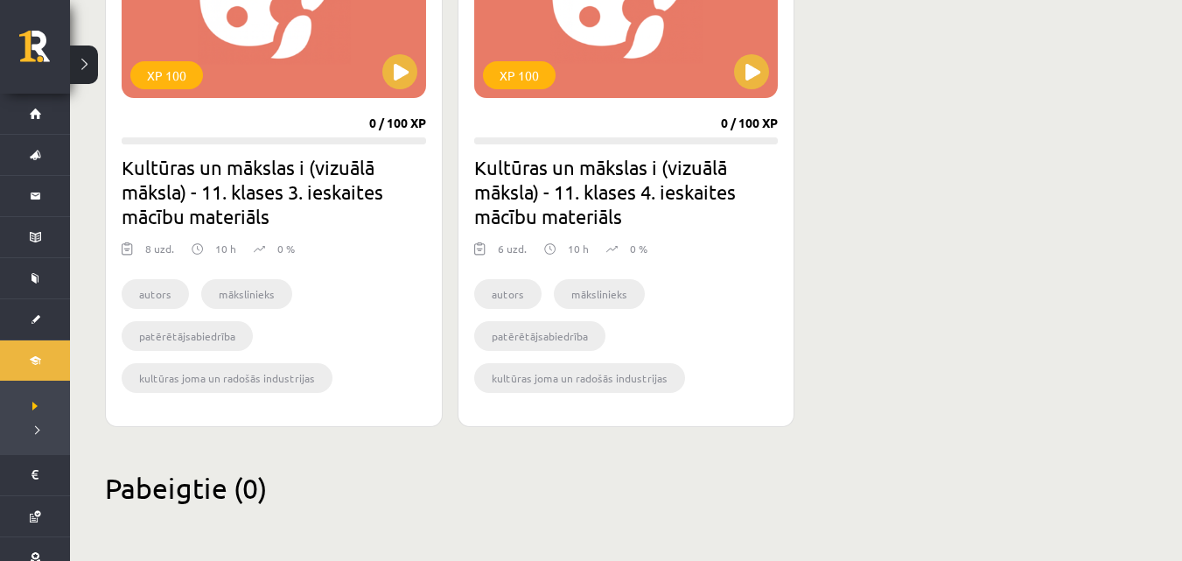
scroll to position [1795, 0]
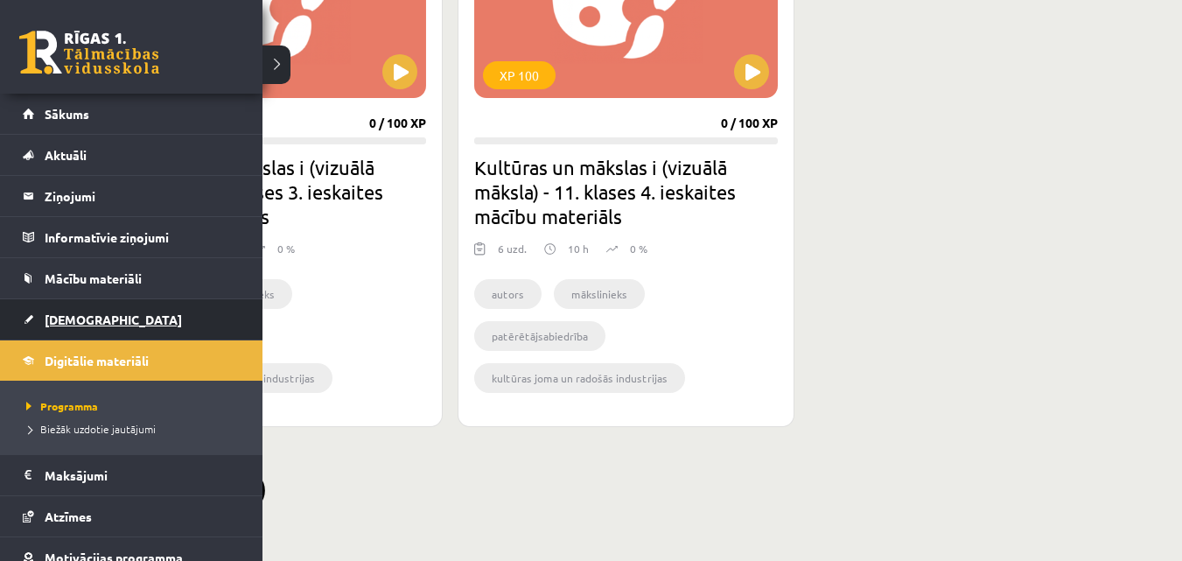
click at [66, 314] on span "[DEMOGRAPHIC_DATA]" at bounding box center [113, 320] width 137 height 16
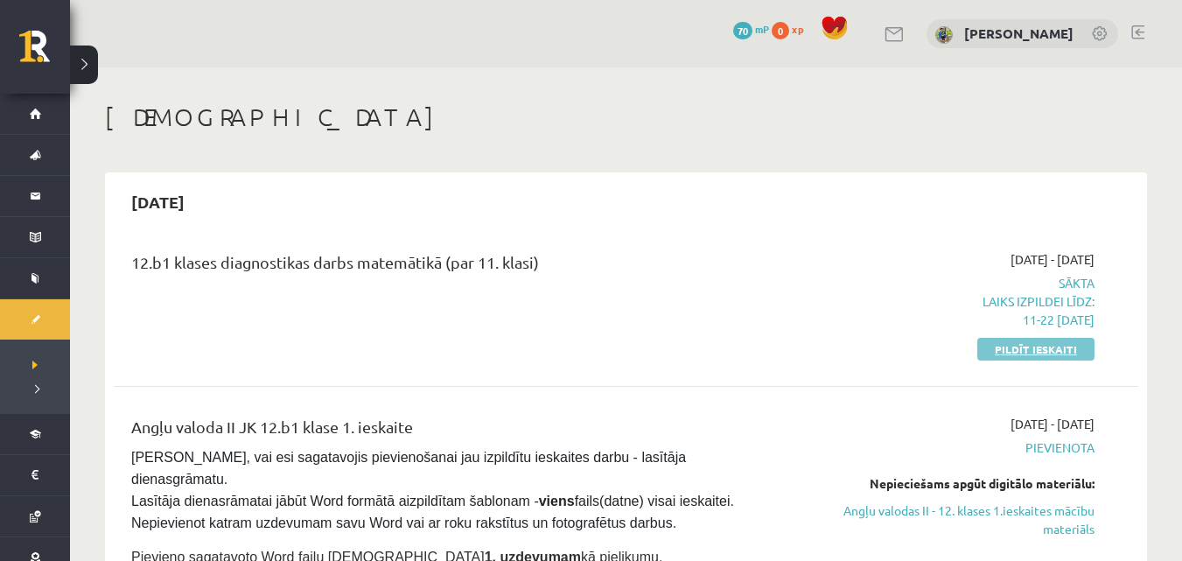
click at [1070, 349] on link "Pildīt ieskaiti" at bounding box center [1036, 349] width 117 height 23
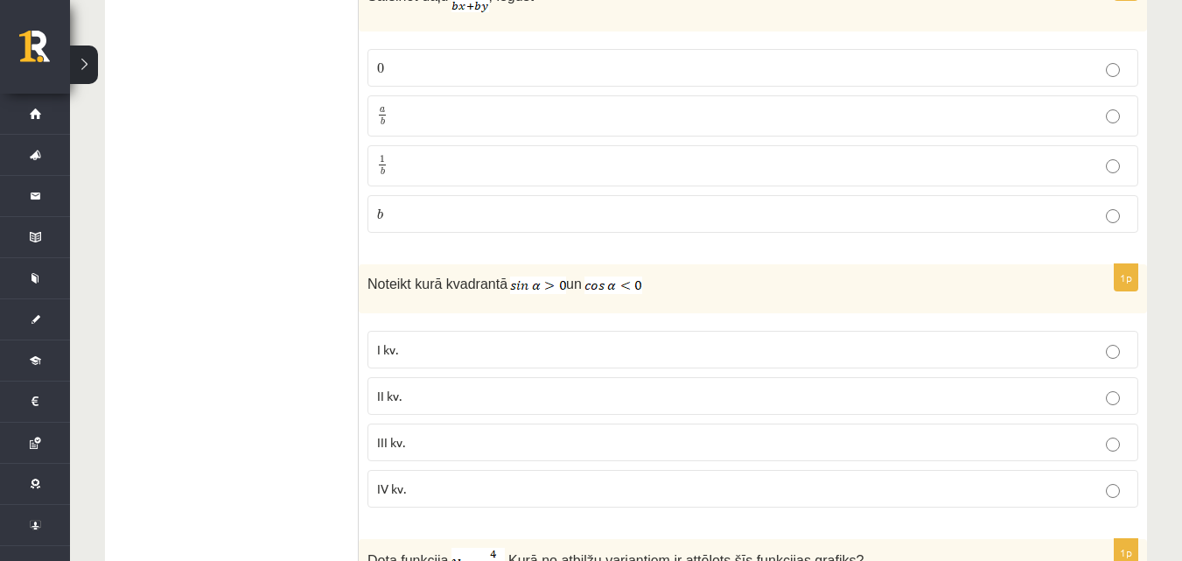
scroll to position [1053, 0]
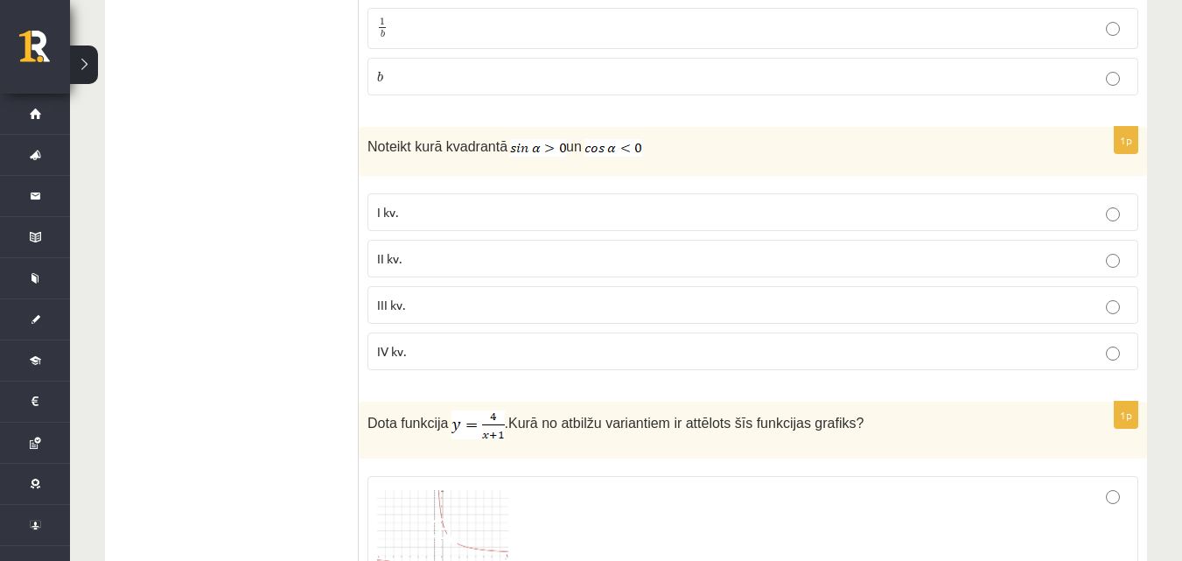
drag, startPoint x: 1179, startPoint y: 118, endPoint x: 1171, endPoint y: 137, distance: 20.8
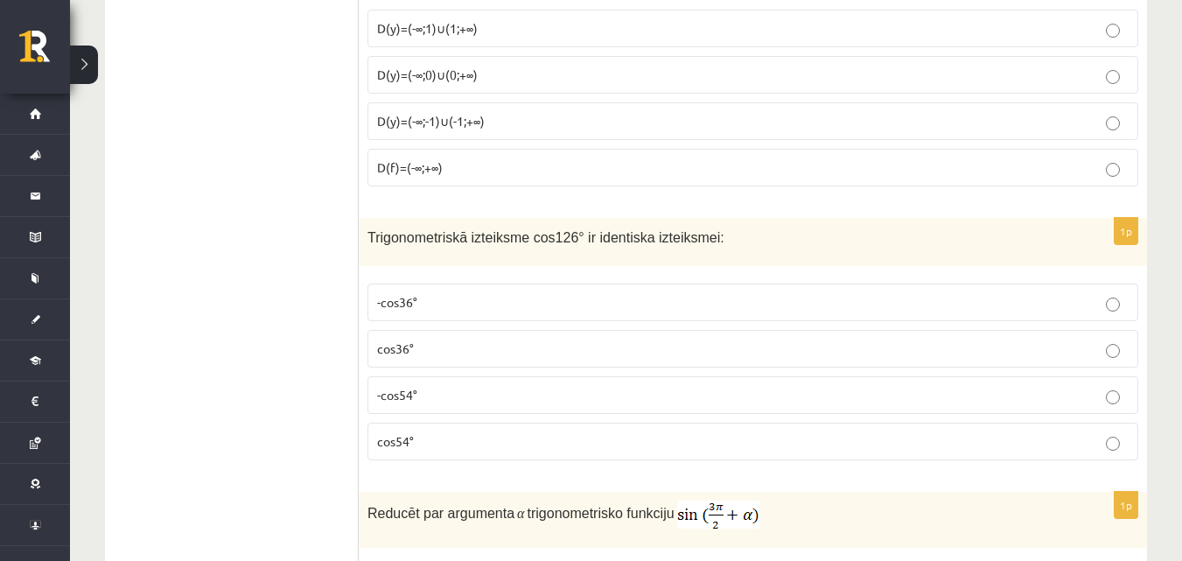
scroll to position [2394, 0]
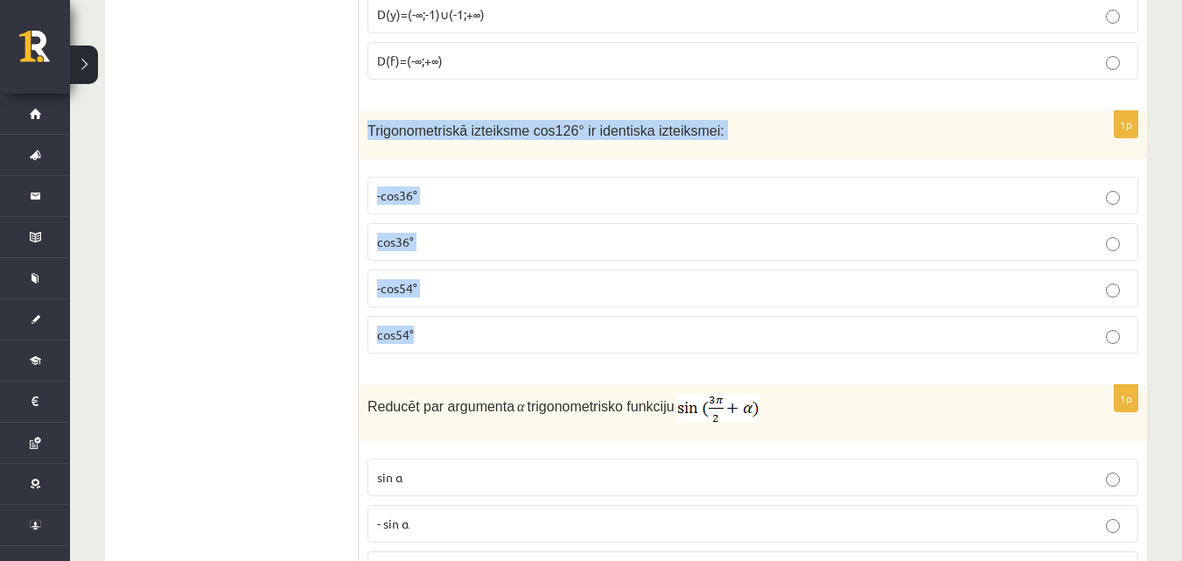
drag, startPoint x: 366, startPoint y: 130, endPoint x: 506, endPoint y: 338, distance: 250.2
click at [506, 338] on div "1p Trigonometriskā izteiksme cos126° ir identiska izteiksmei: -cos36° cos36° -c…" at bounding box center [753, 239] width 788 height 256
copy div "Trigonometriskā izteiksme cos126° ir identiska izteiksmei: -cos36° cos36° -cos5…"
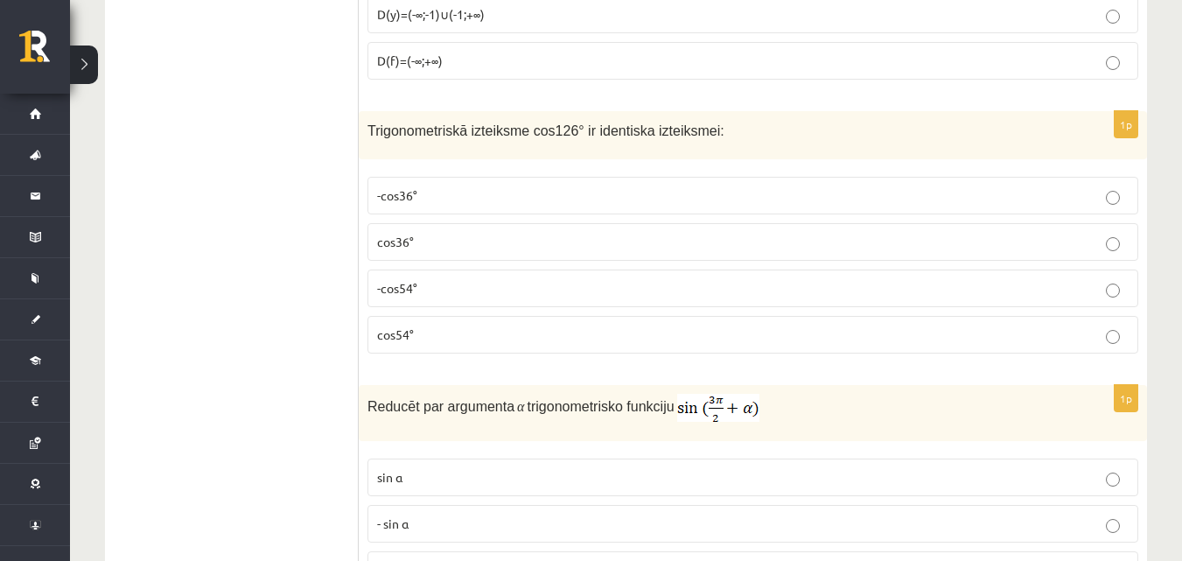
click at [450, 292] on p "-cos54°" at bounding box center [753, 288] width 752 height 18
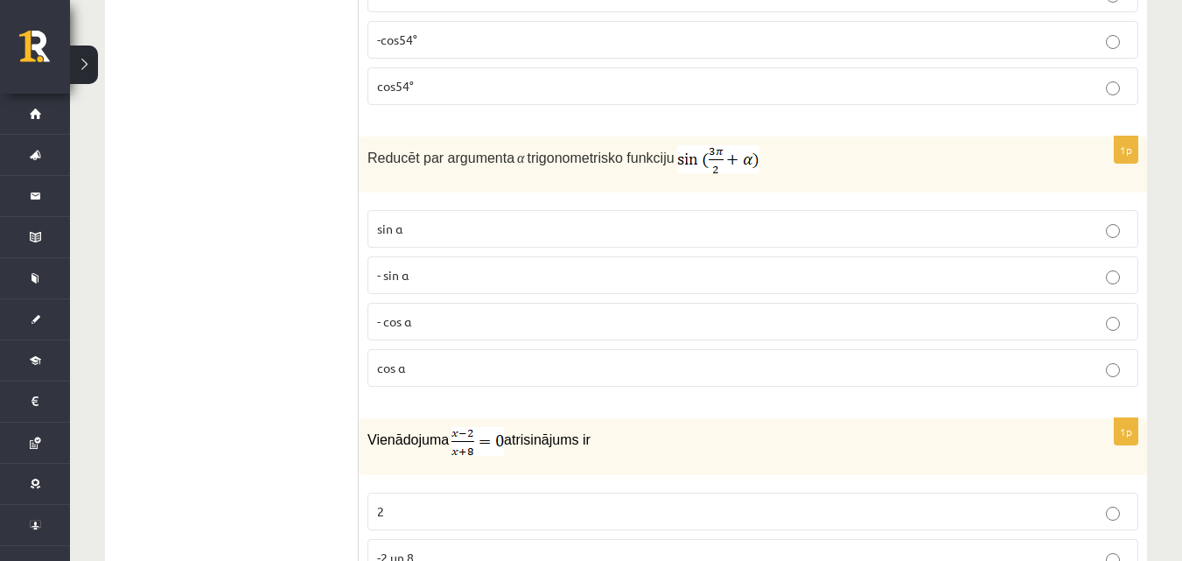
scroll to position [2657, 0]
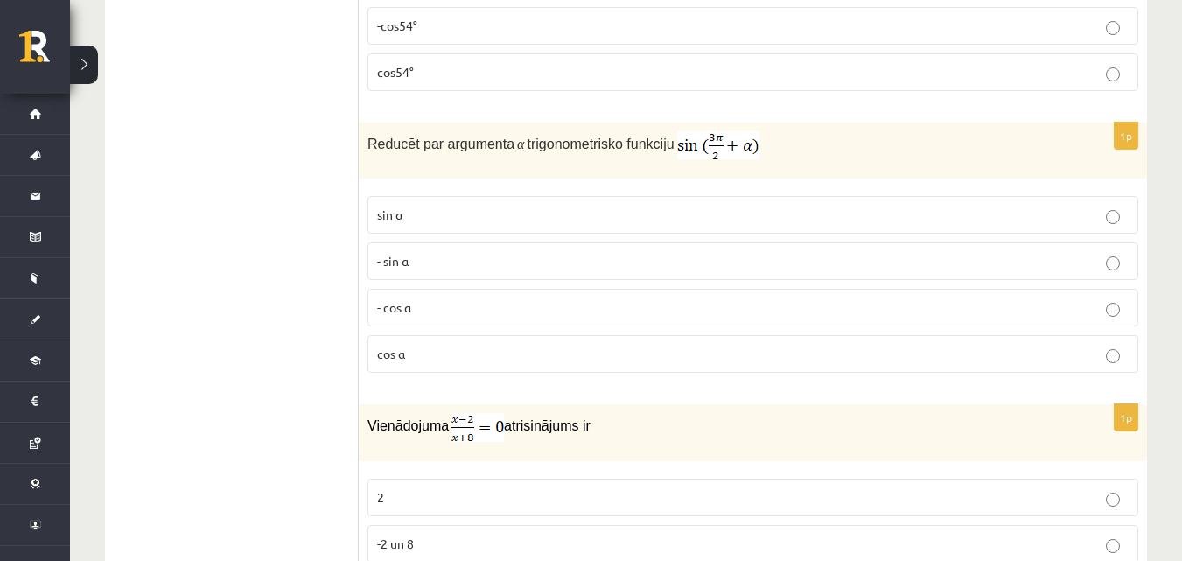
click at [463, 314] on p "- cos ⁡α" at bounding box center [753, 307] width 752 height 18
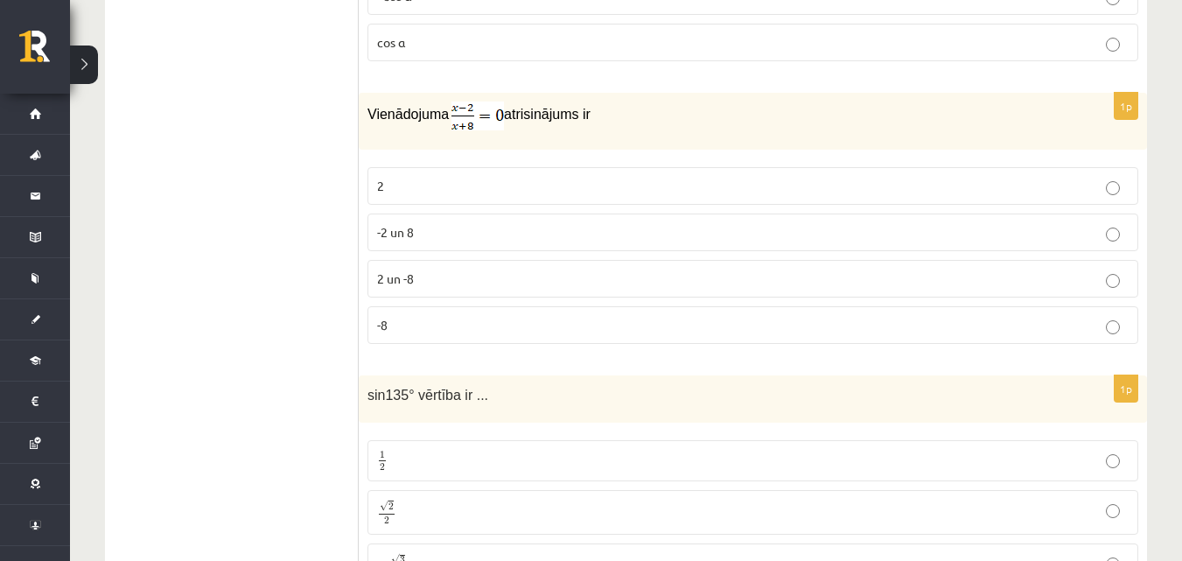
scroll to position [3007, 0]
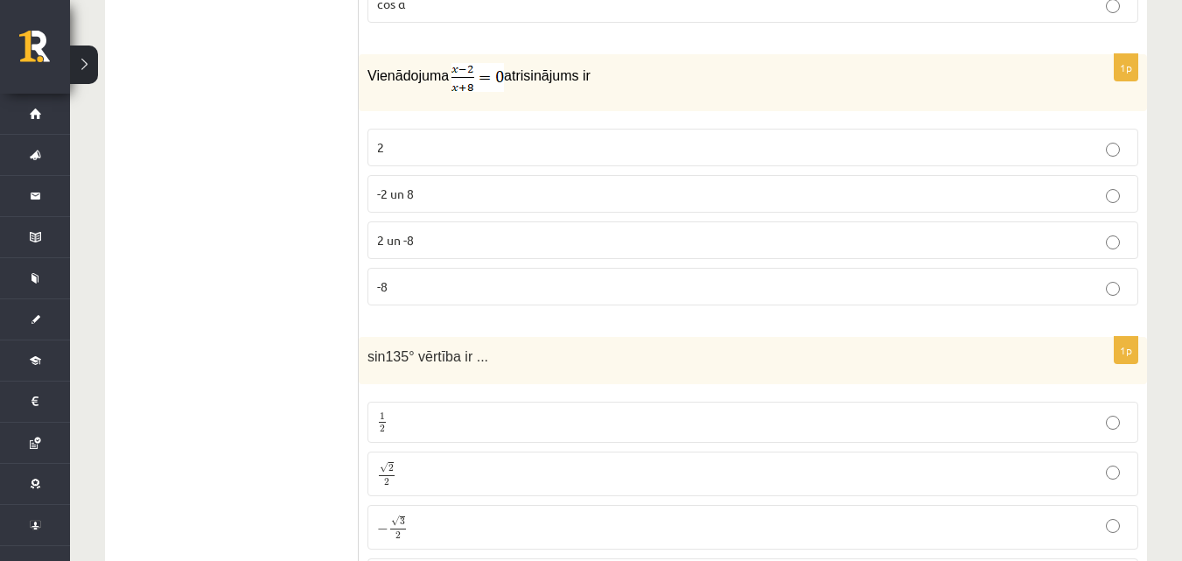
click at [418, 148] on p "2" at bounding box center [753, 147] width 752 height 18
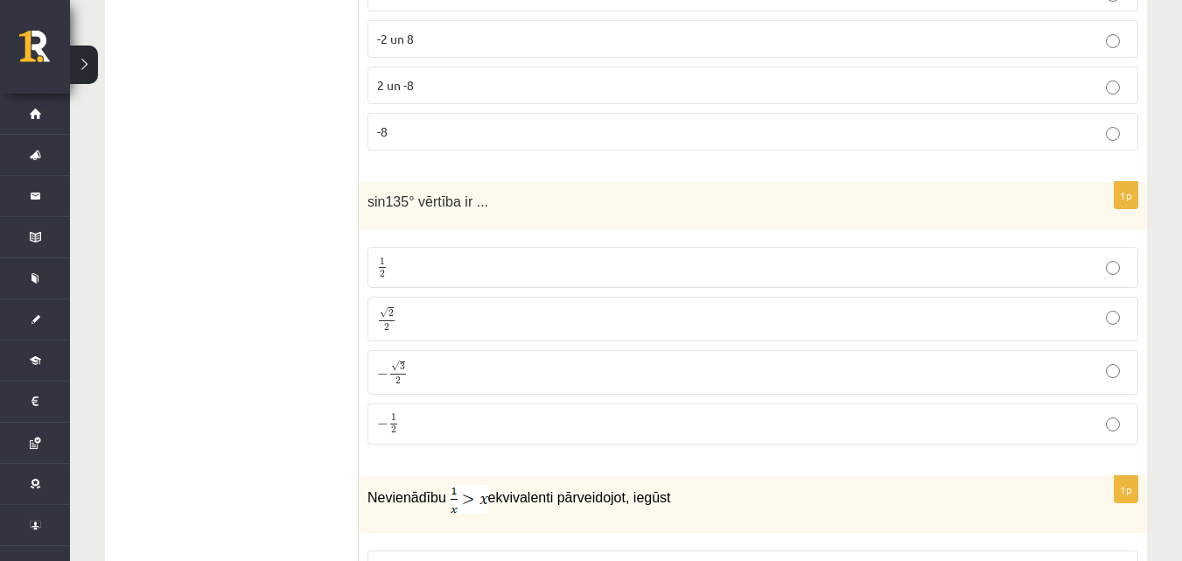
scroll to position [3269, 0]
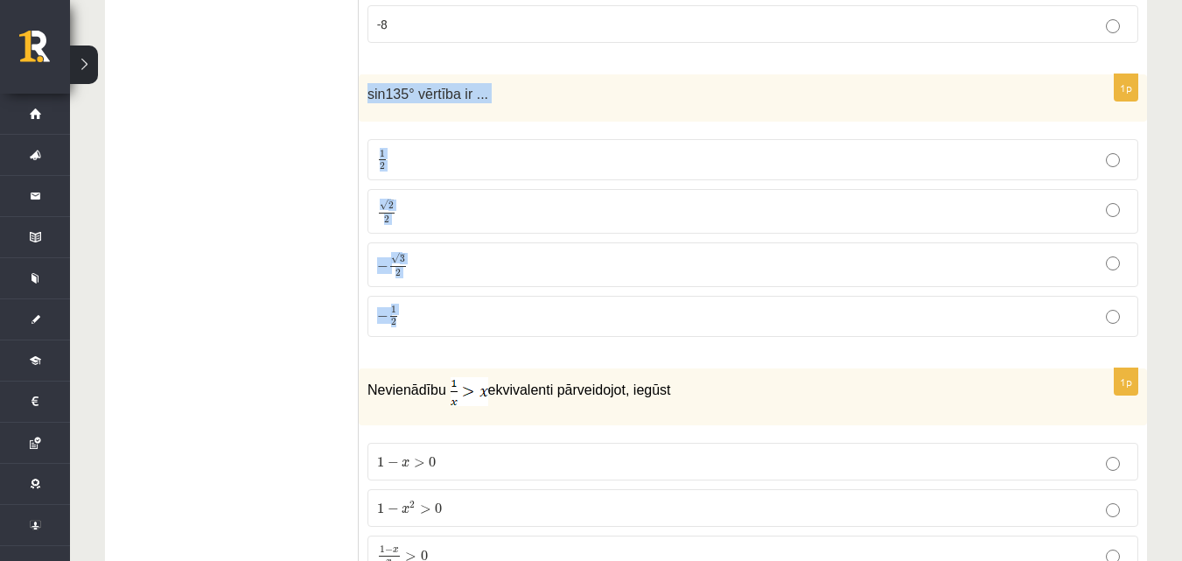
drag, startPoint x: 368, startPoint y: 93, endPoint x: 528, endPoint y: 304, distance: 264.8
click at [528, 304] on div "1p sin135° vērtība ir ... 1 2 1 2 √ 2 2 2 2 − √ 3 2 − 3 2 − 1 2 − 1 2" at bounding box center [753, 212] width 788 height 277
copy div "sin135° vērtība ir ... 1 2 1 2 √ 2 2 2 2 − √ 3 2 − 3 2 − 1 2"
click at [484, 211] on p "√ 2 2 2 2" at bounding box center [753, 211] width 752 height 25
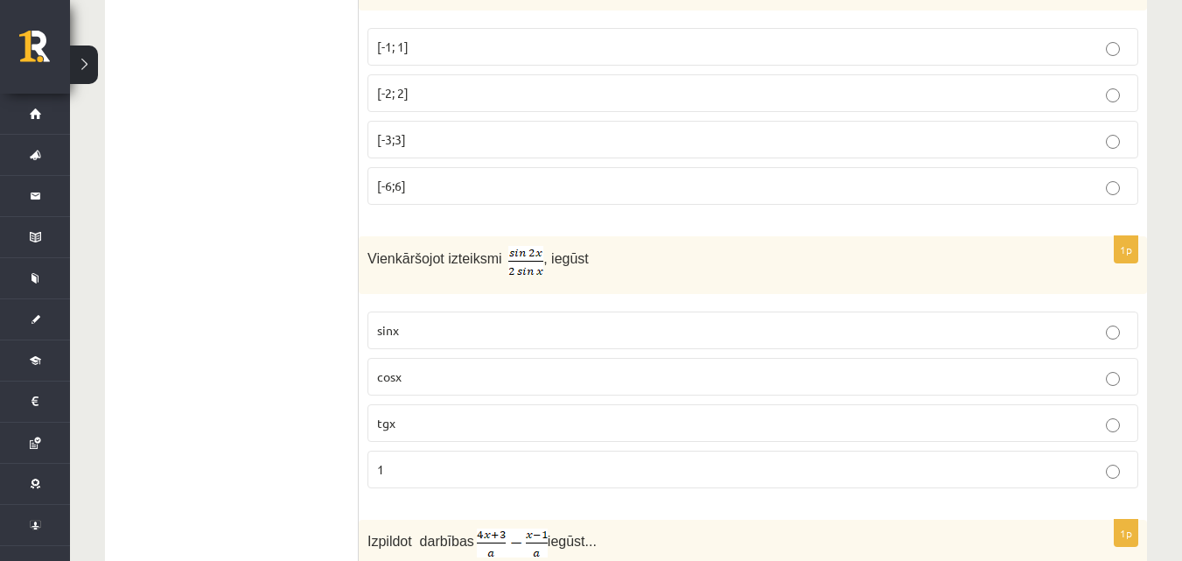
scroll to position [3970, 0]
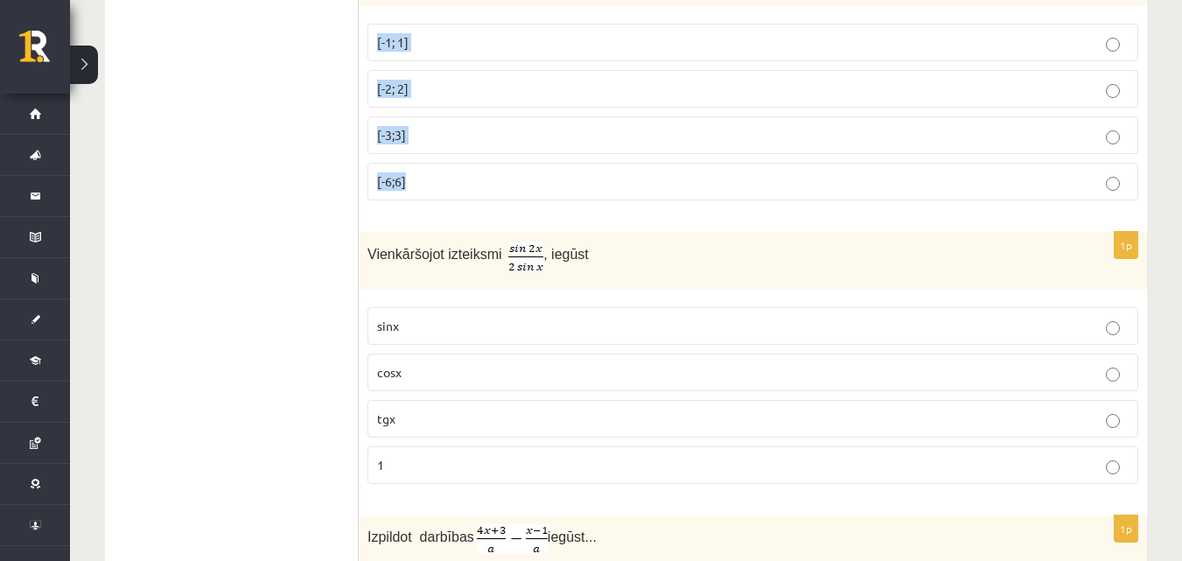
drag, startPoint x: 362, startPoint y: 59, endPoint x: 577, endPoint y: 172, distance: 242.7
click at [577, 172] on div "1p Funkcijas y = 2sin3x vērtību kopa ir [-1; 1] [-2; 2] [-3;3] [-6;6]" at bounding box center [753, 86] width 788 height 256
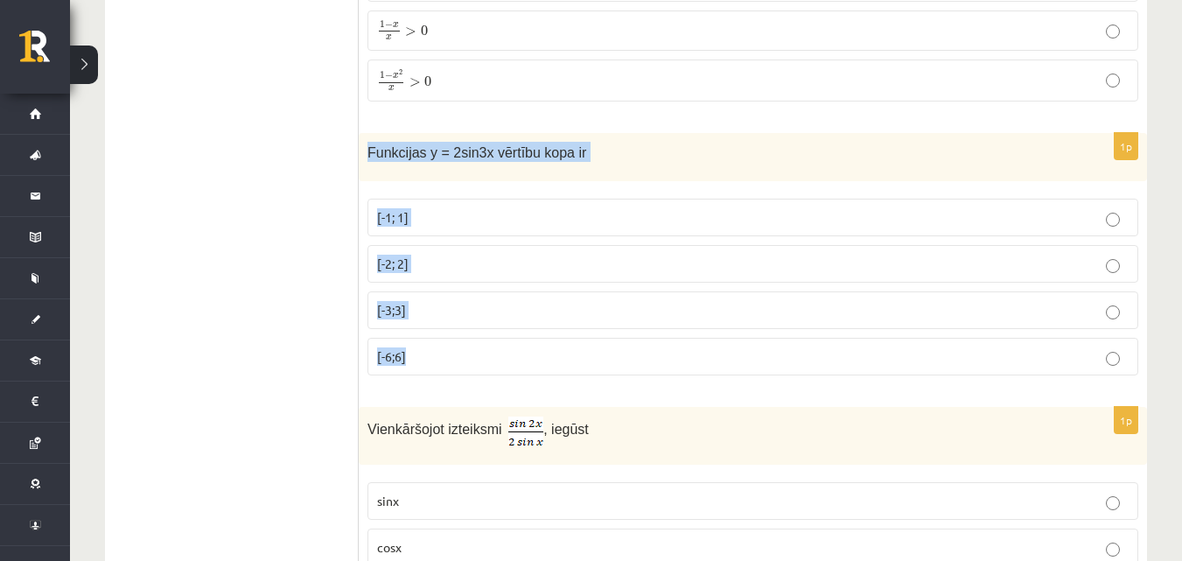
copy div "Funkcijas y = 2sin3x vērtību kopa ir [-1; 1] [-2; 2] [-3;3] [-6;6]"
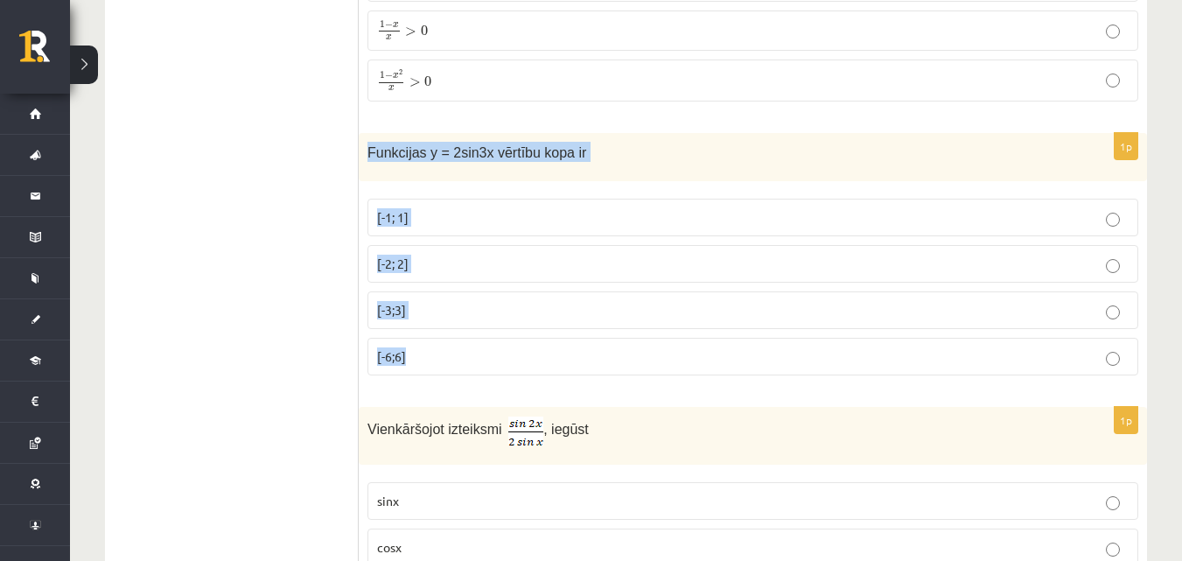
drag, startPoint x: 362, startPoint y: 159, endPoint x: 592, endPoint y: 361, distance: 305.7
click at [592, 361] on div "1p Funkcijas y = 2sin3x vērtību kopa ir [-1; 1] [-2; 2] [-3;3] [-6;6]" at bounding box center [753, 261] width 788 height 256
copy div "Funkcijas y = 2sin3x vērtību kopa ir [-1; 1] [-2; 2] [-3;3] [-6;6]"
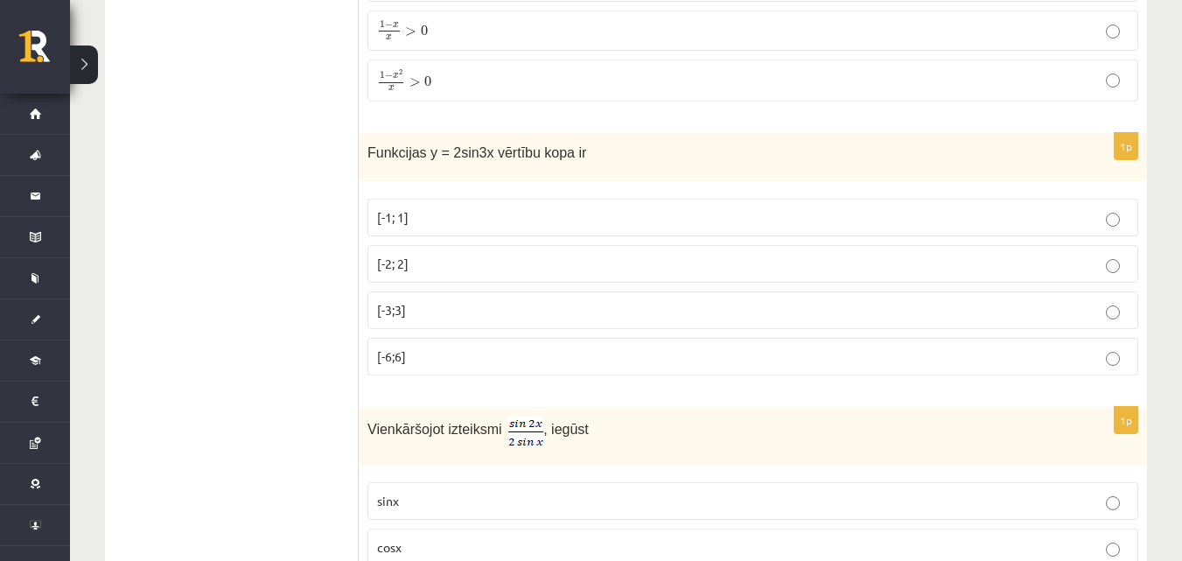
click at [417, 260] on p "[-2; 2]" at bounding box center [753, 264] width 752 height 18
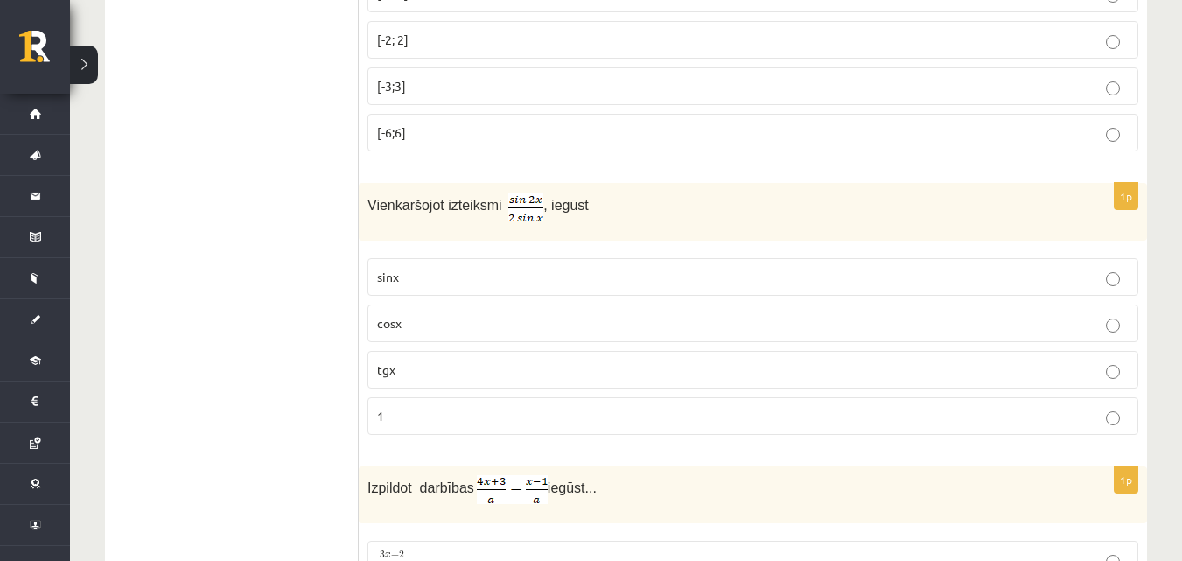
scroll to position [4057, 0]
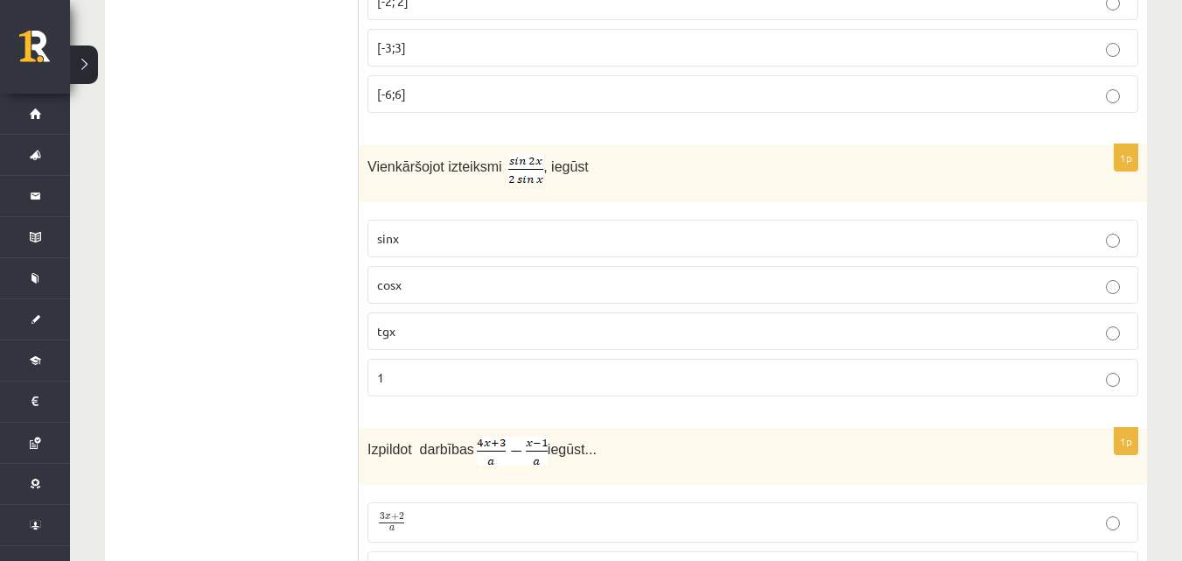
click at [403, 290] on p "cosx" at bounding box center [753, 285] width 752 height 18
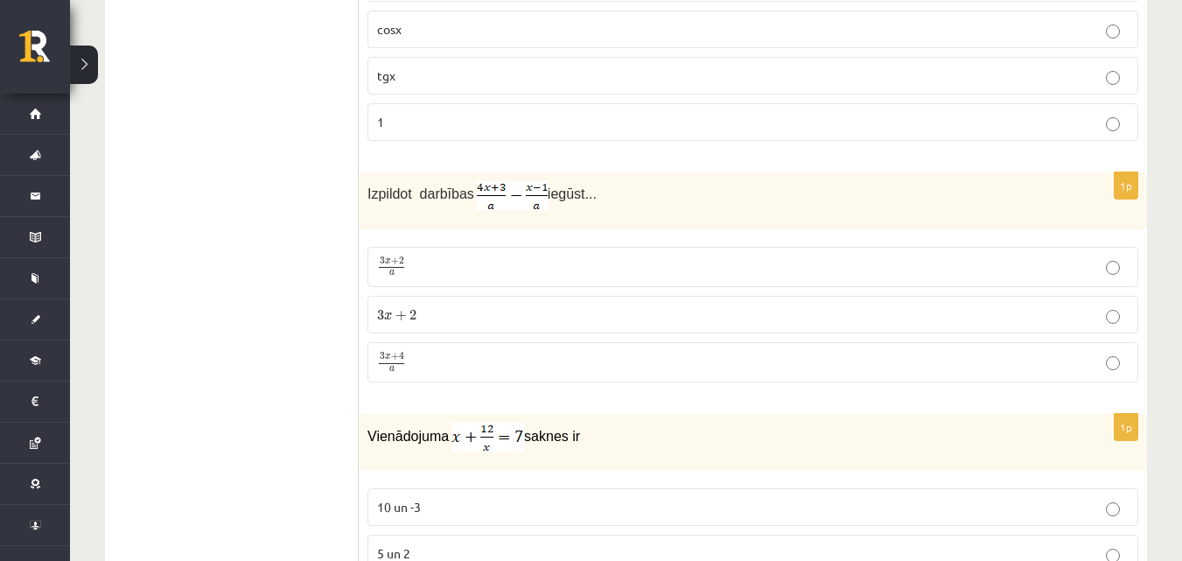
scroll to position [4320, 0]
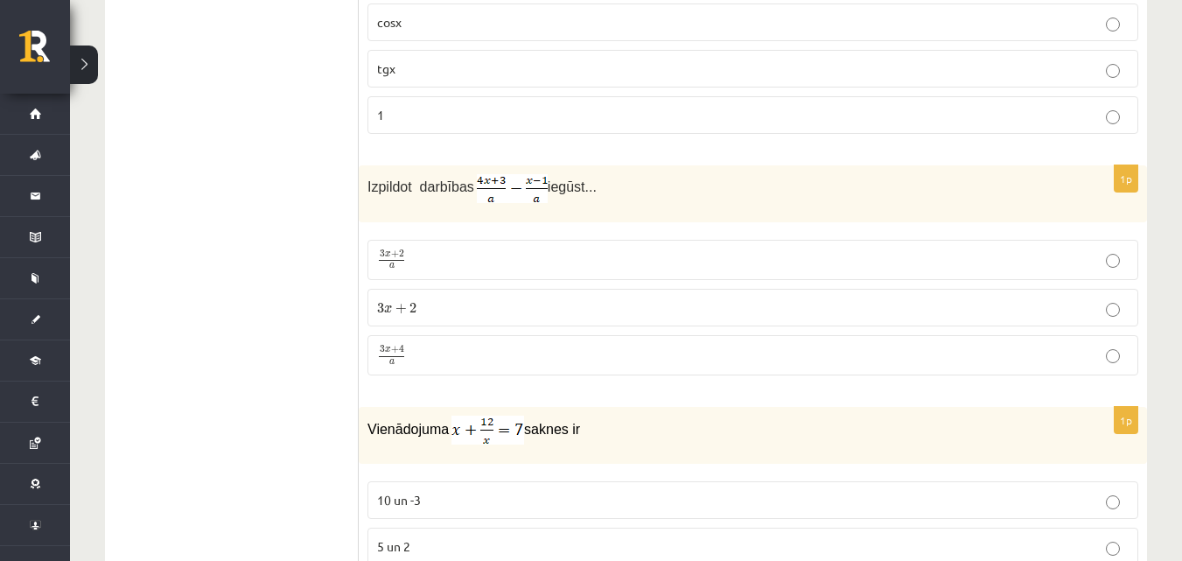
click at [426, 346] on p "3 x + 4 a 3 x + 4 a" at bounding box center [753, 356] width 752 height 22
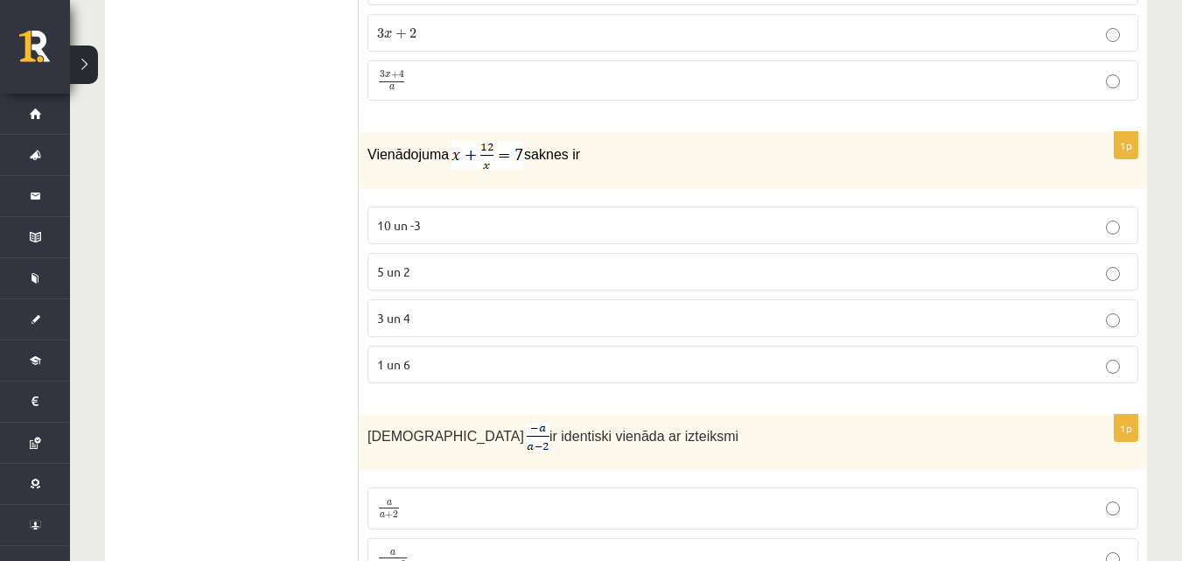
scroll to position [4670, 0]
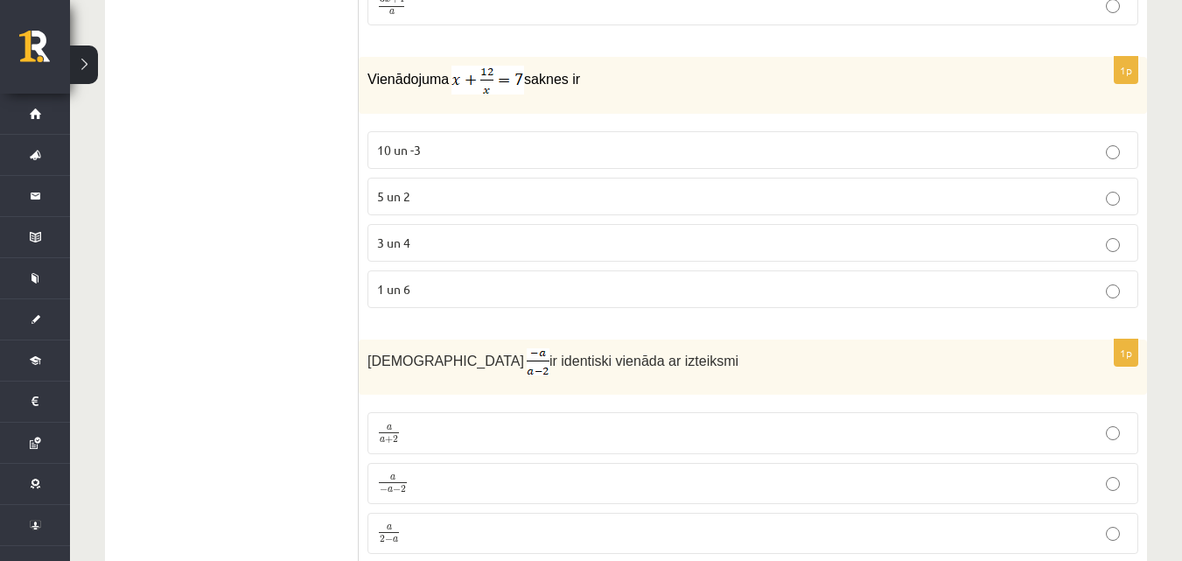
click at [455, 242] on p "3 un 4" at bounding box center [753, 243] width 752 height 18
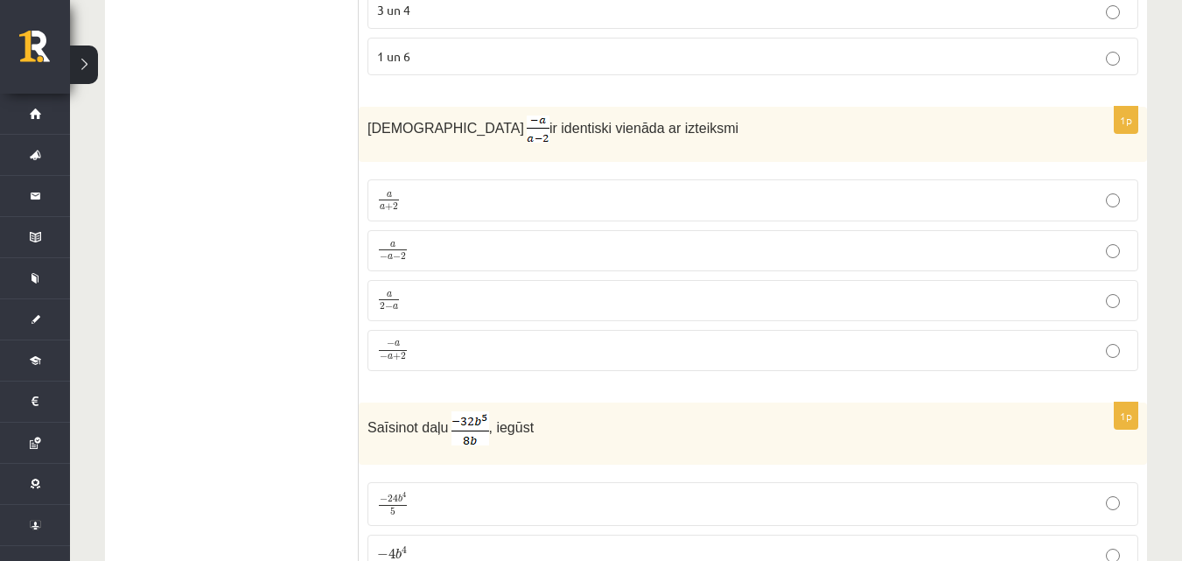
scroll to position [4932, 0]
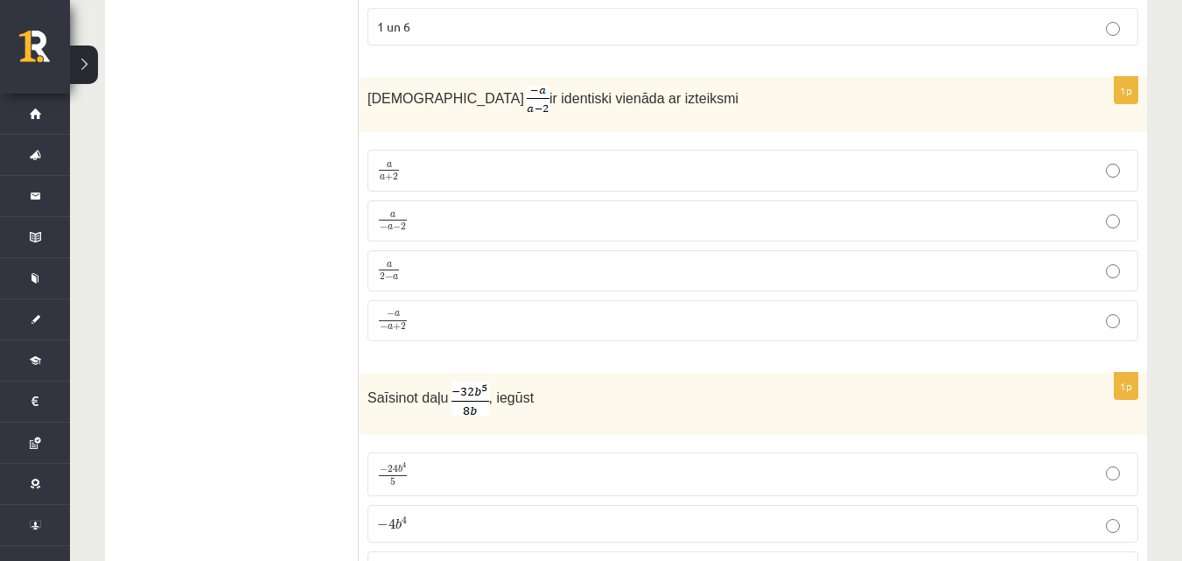
click at [396, 223] on span "−" at bounding box center [397, 227] width 8 height 8
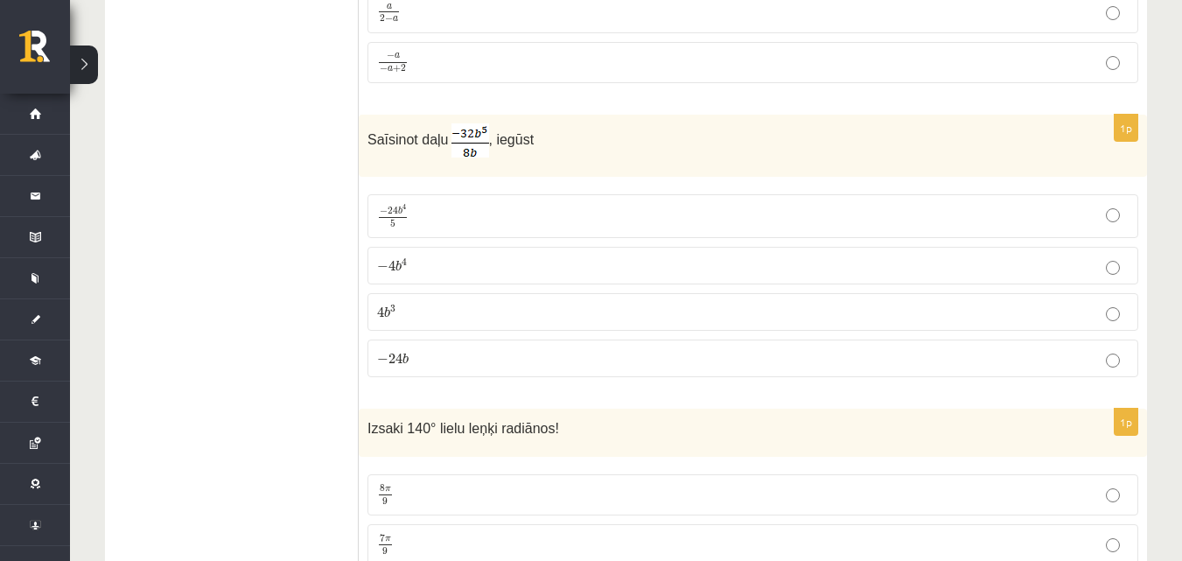
scroll to position [5195, 0]
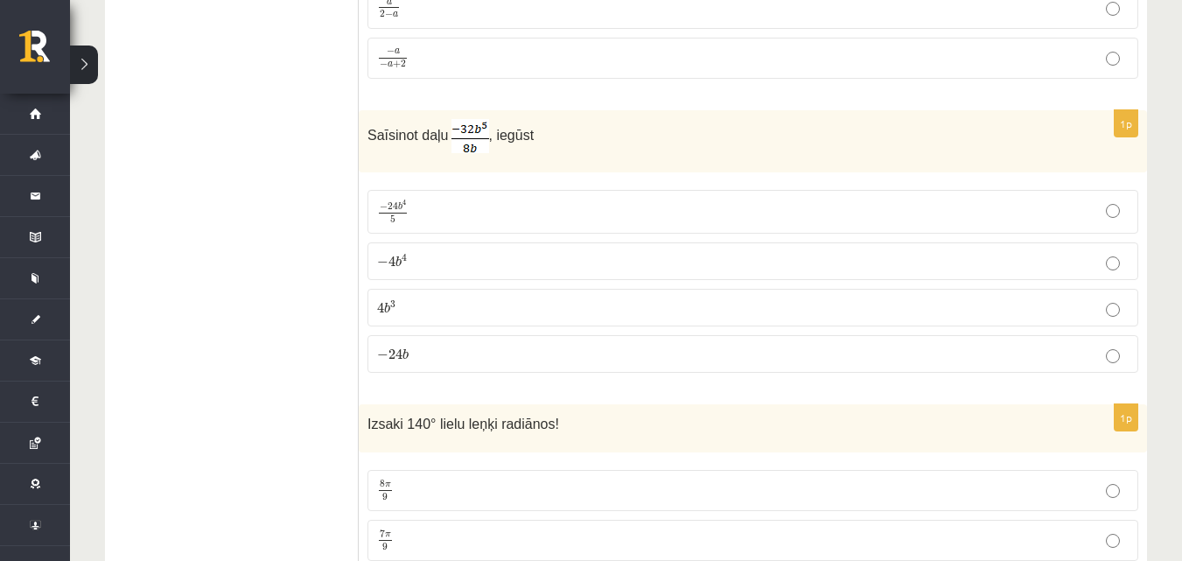
click at [413, 259] on p "− 4 b 4 − 4 b 4" at bounding box center [753, 261] width 752 height 18
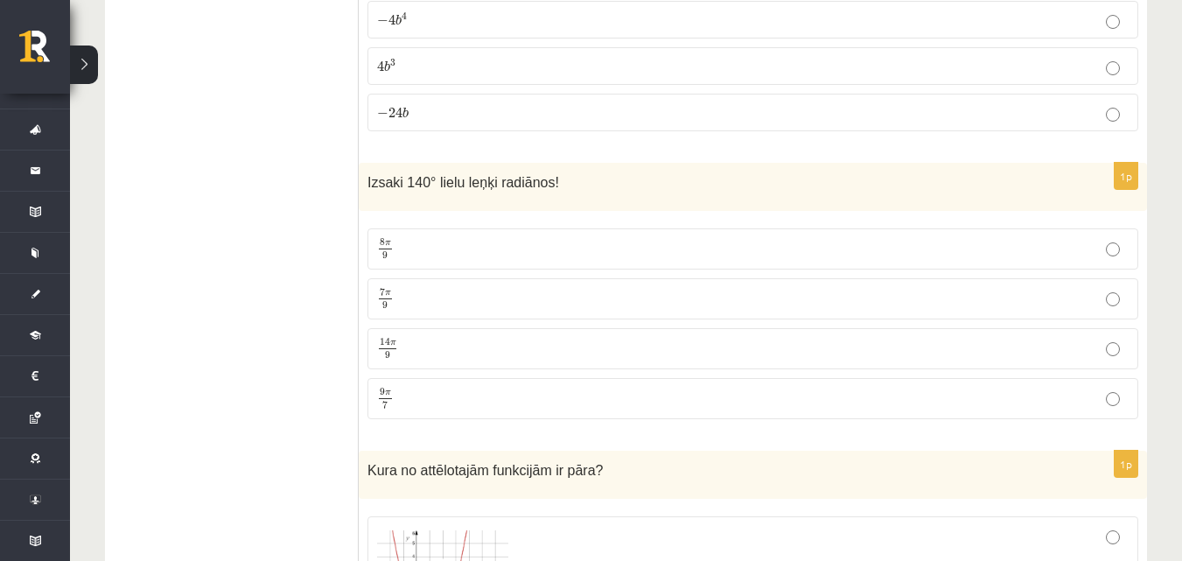
scroll to position [5457, 0]
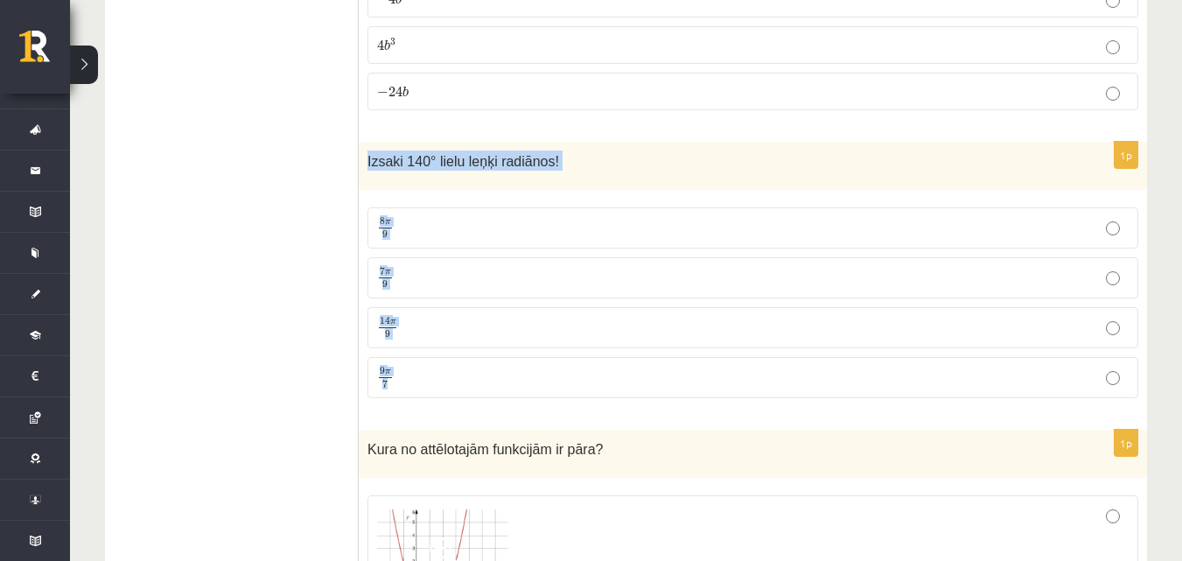
drag, startPoint x: 366, startPoint y: 157, endPoint x: 500, endPoint y: 371, distance: 252.8
click at [499, 379] on div "1p Izsaki 140° lielu leņķi radiānos! 8 π 9 8 π 9 7 π 9 7 π 9 14 π 9 14 π 9 9 π …" at bounding box center [753, 277] width 788 height 270
copy div "Izsaki 140° lielu leņķi radiānos! 8 π 9 8 π 9 7 π 9 7 π 9 14 π 9 14 π 9 9 π 7"
click at [427, 284] on p "7 π 9 7 π 9" at bounding box center [753, 278] width 752 height 22
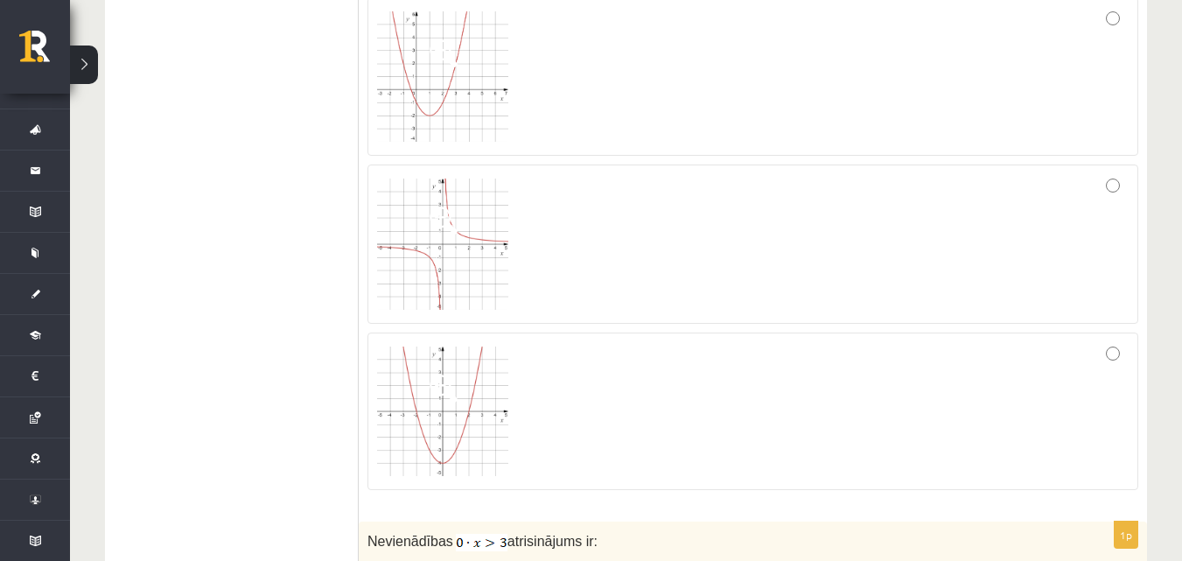
scroll to position [5982, 0]
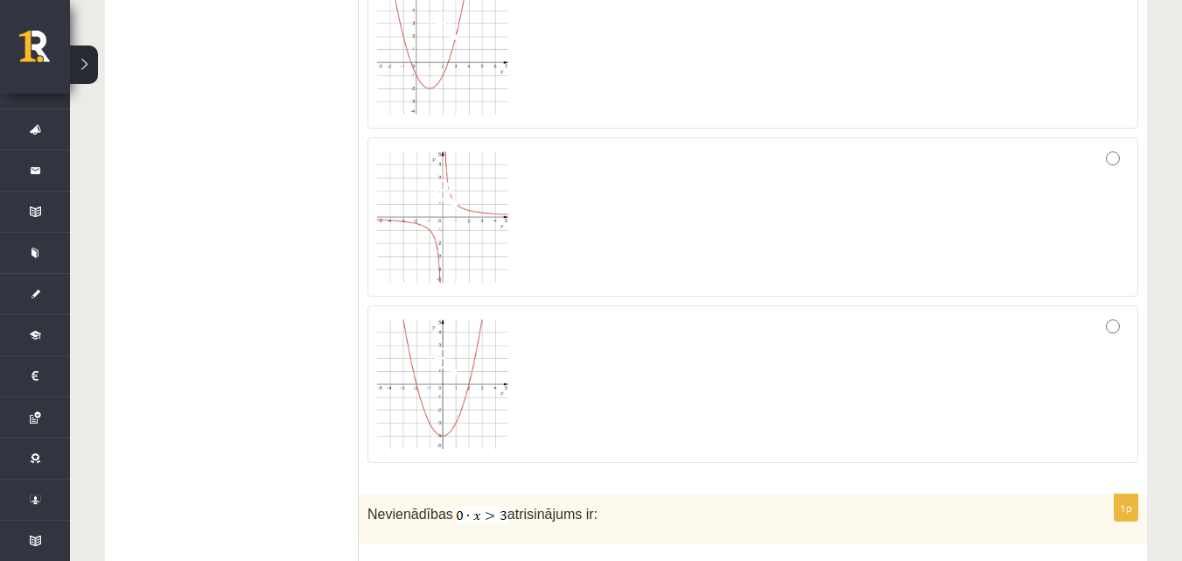
click at [793, 166] on div at bounding box center [753, 217] width 752 height 140
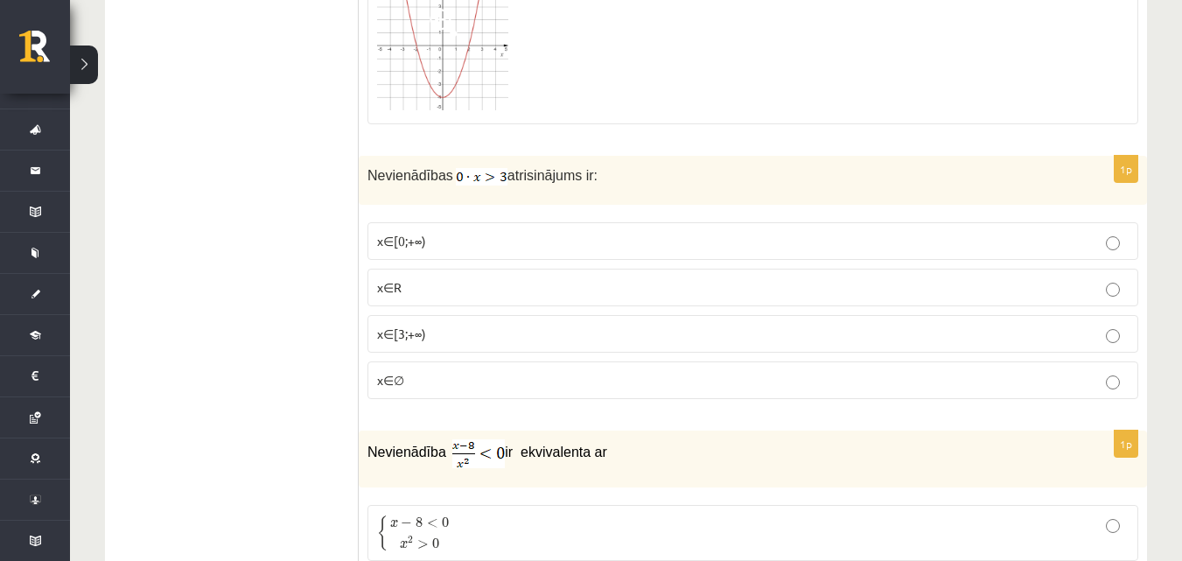
scroll to position [6332, 0]
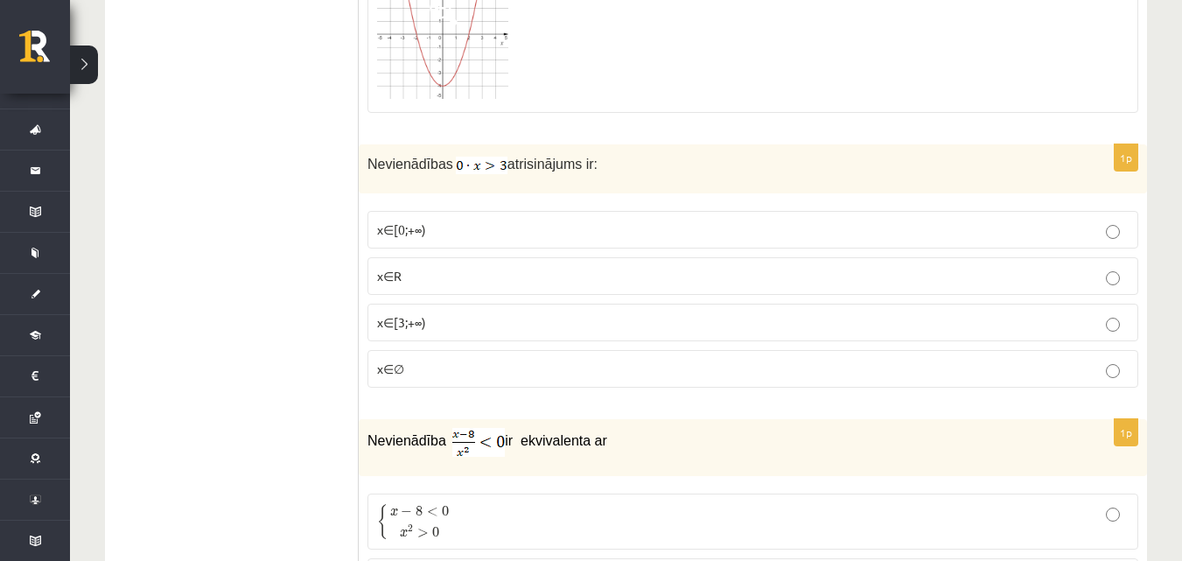
click at [469, 360] on p "x∈∅" at bounding box center [753, 369] width 752 height 18
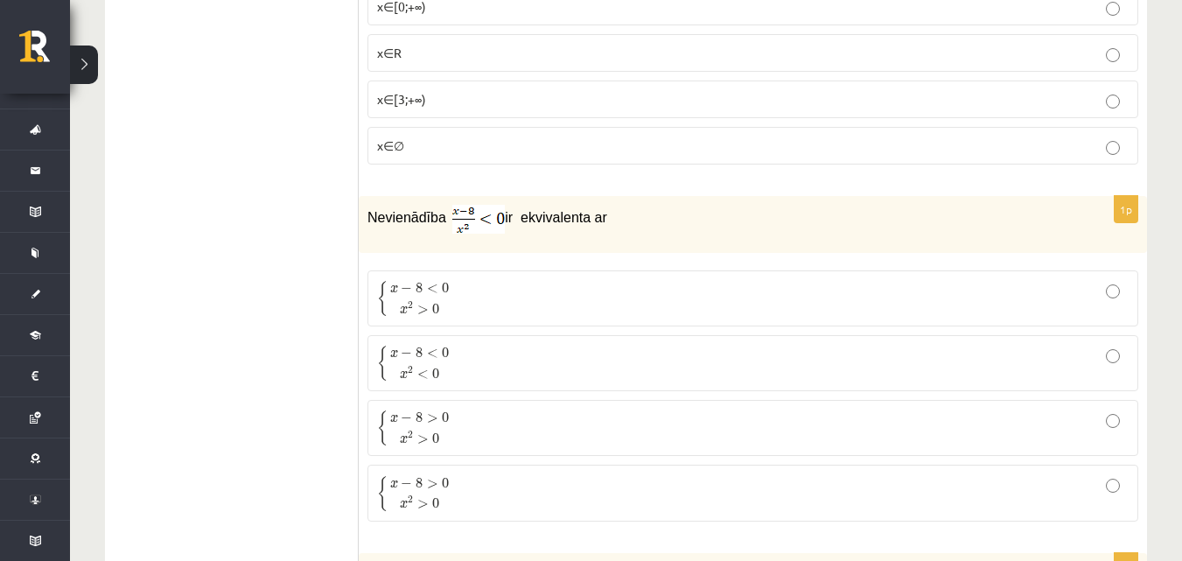
scroll to position [6682, 0]
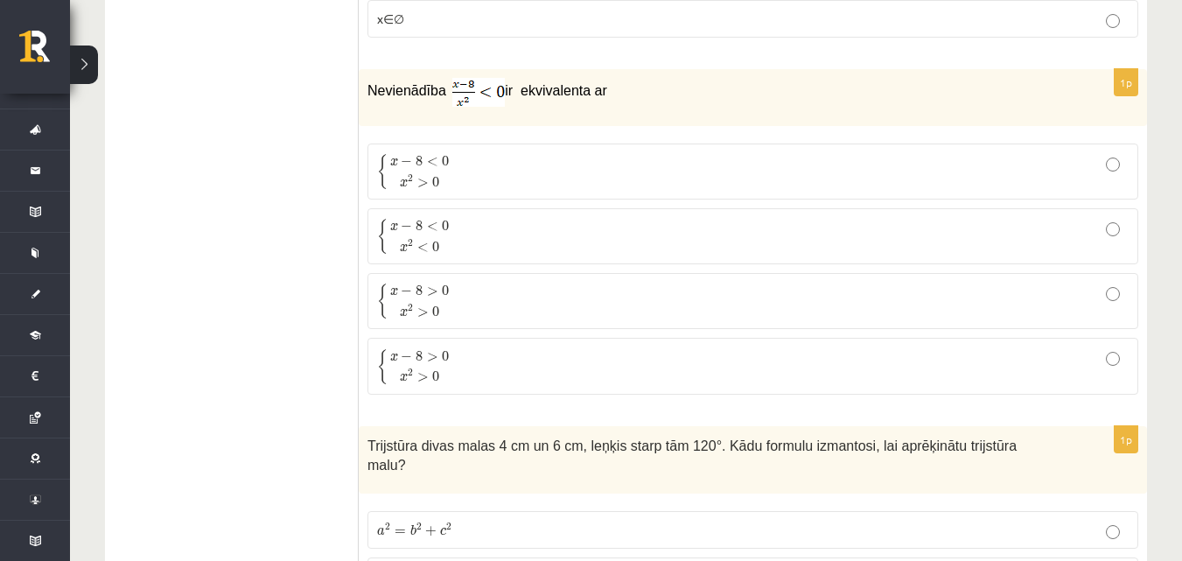
click at [734, 235] on p "{ x − 8 < 0 x 2 < 0 { x − 8 < 0 x 2 < 0" at bounding box center [753, 236] width 752 height 37
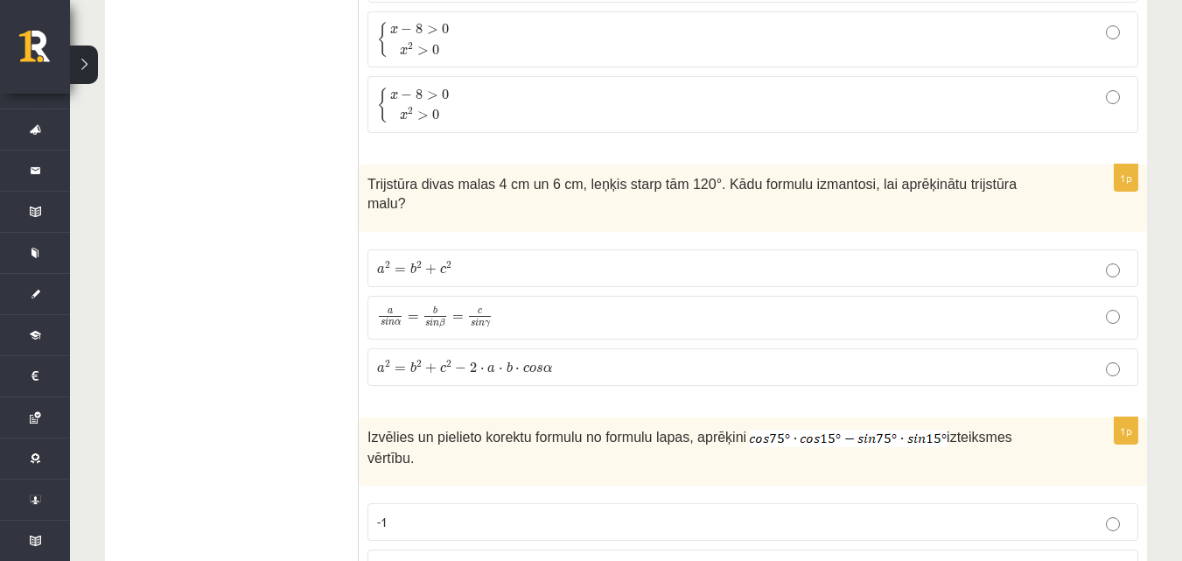
scroll to position [6945, 0]
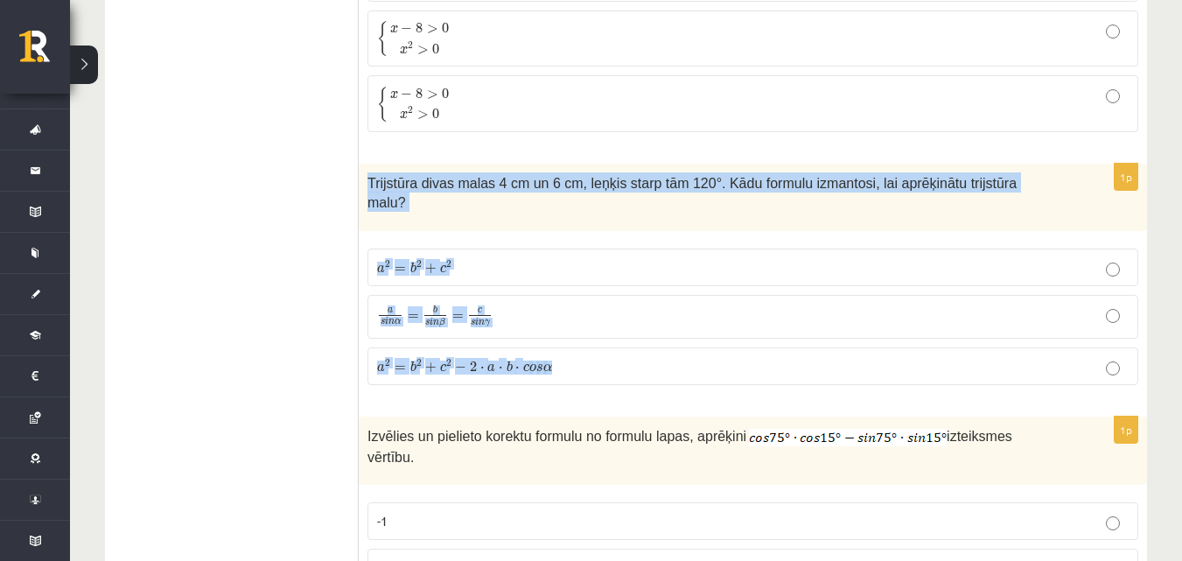
drag, startPoint x: 365, startPoint y: 180, endPoint x: 591, endPoint y: 272, distance: 243.8
click at [592, 340] on div "1p Trijstūra divas malas 4 cm un 6 cm, leņķis starp tām 120°. Kādu formulu izma…" at bounding box center [753, 281] width 788 height 235
copy div "Trijstūra divas malas 4 cm un 6 cm, leņķis starp tām 120°. Kādu formulu izmanto…"
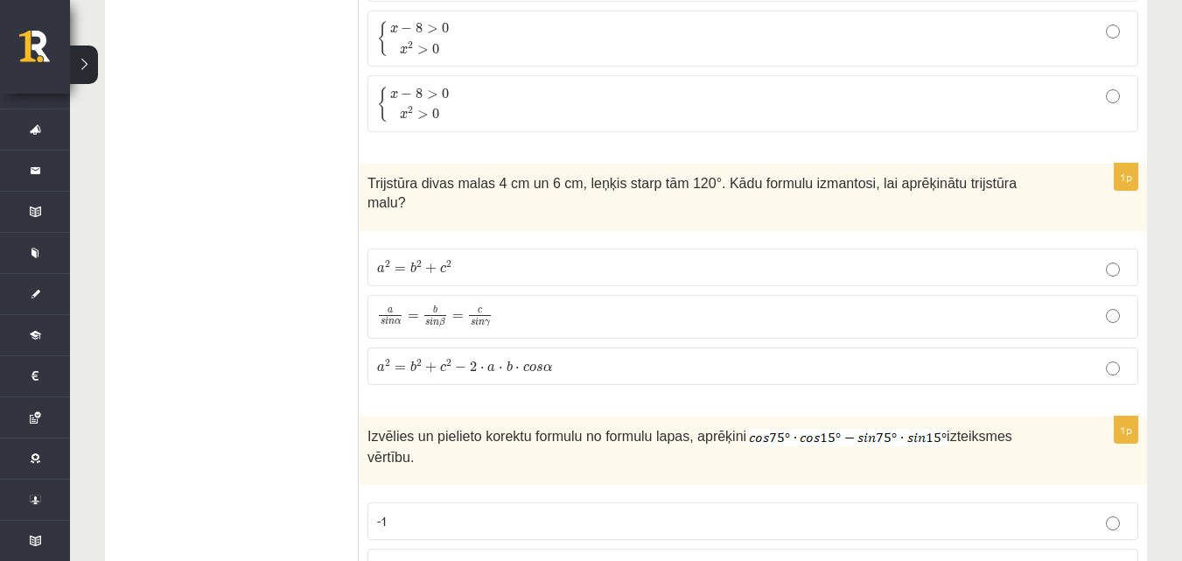
click at [510, 359] on span "a 2 = b 2 + c 2 − 2 ⋅ a ⋅ b ⋅ c o s α" at bounding box center [464, 365] width 175 height 13
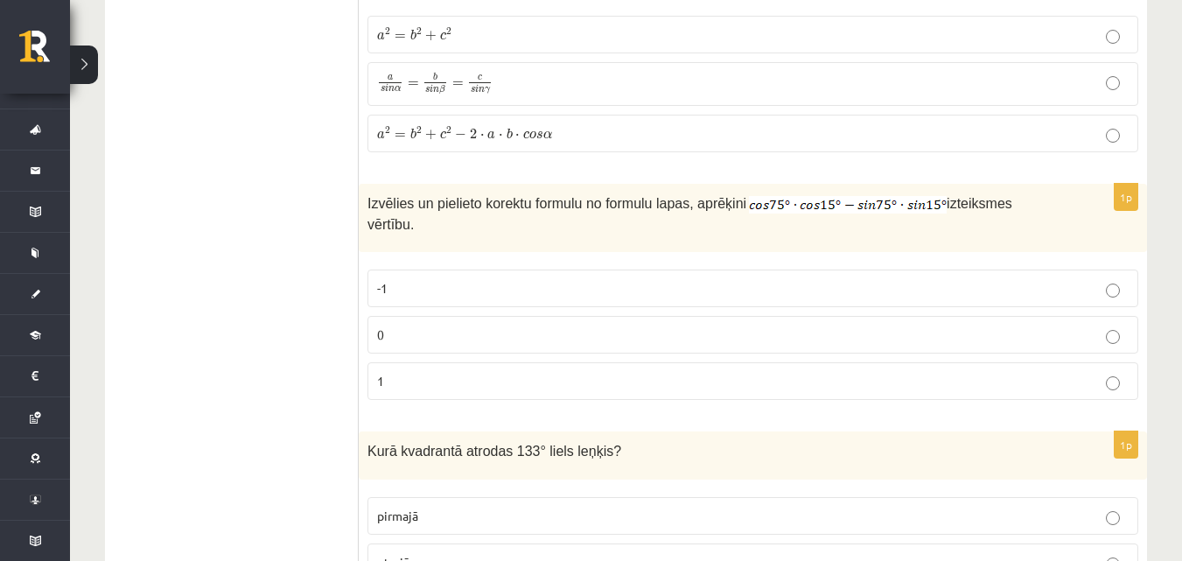
scroll to position [7208, 0]
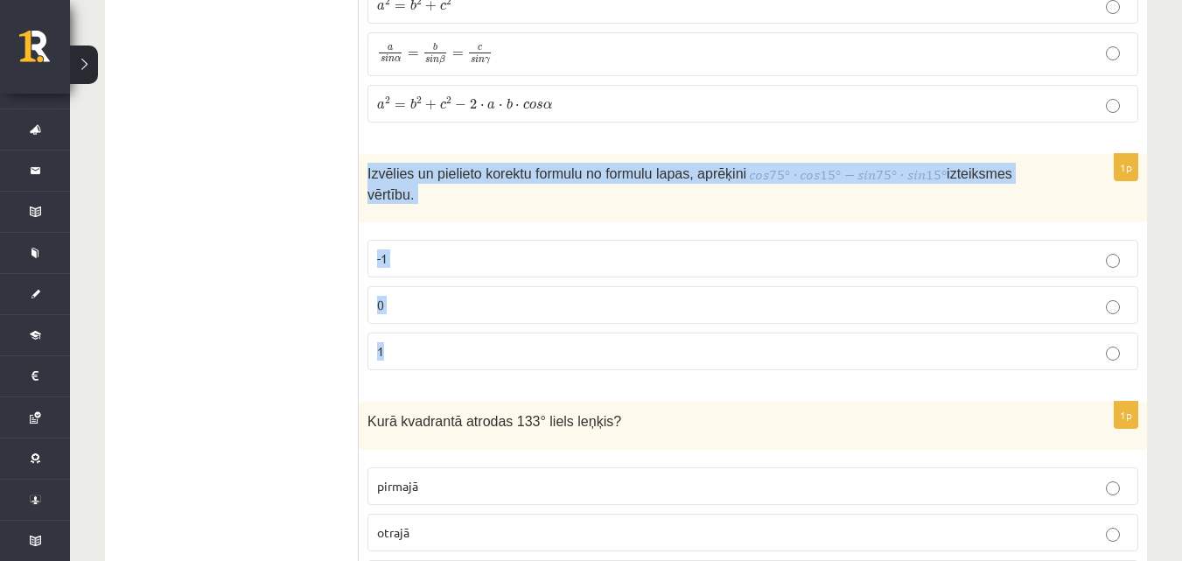
drag, startPoint x: 369, startPoint y: 144, endPoint x: 713, endPoint y: 294, distance: 375.4
click at [729, 305] on div "1p Izvēlies un pielieto korektu formulu no formulu lapas, aprēķini izteiksmes v…" at bounding box center [753, 269] width 788 height 231
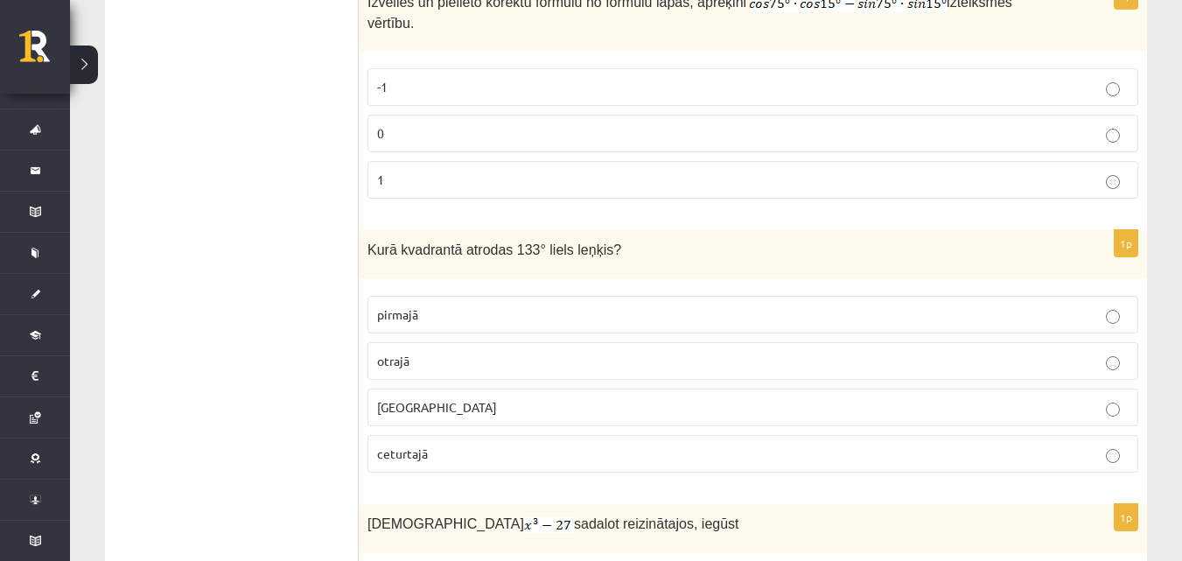
scroll to position [7383, 0]
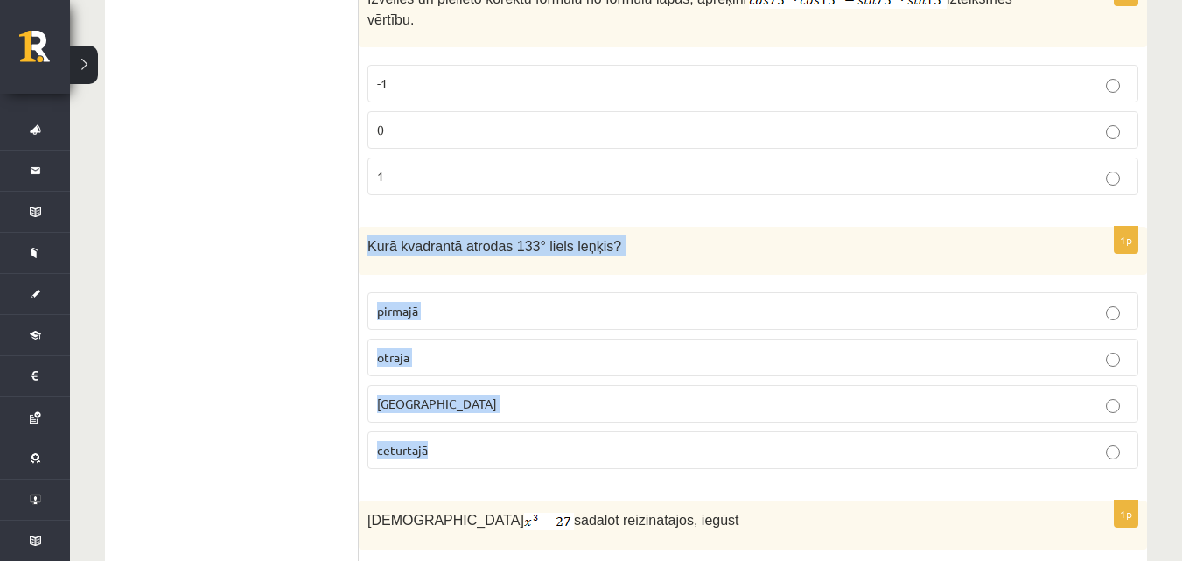
drag, startPoint x: 368, startPoint y: 202, endPoint x: 601, endPoint y: 419, distance: 318.3
click at [601, 419] on div "1p Kurā kvadrantā atrodas 133° liels leņķis? pirmajā otrajā trešajā ceturtajā" at bounding box center [753, 355] width 788 height 256
copy div "Kurā kvadrantā atrodas 133° liels leņķis? pirmajā otrajā trešajā ceturtajā"
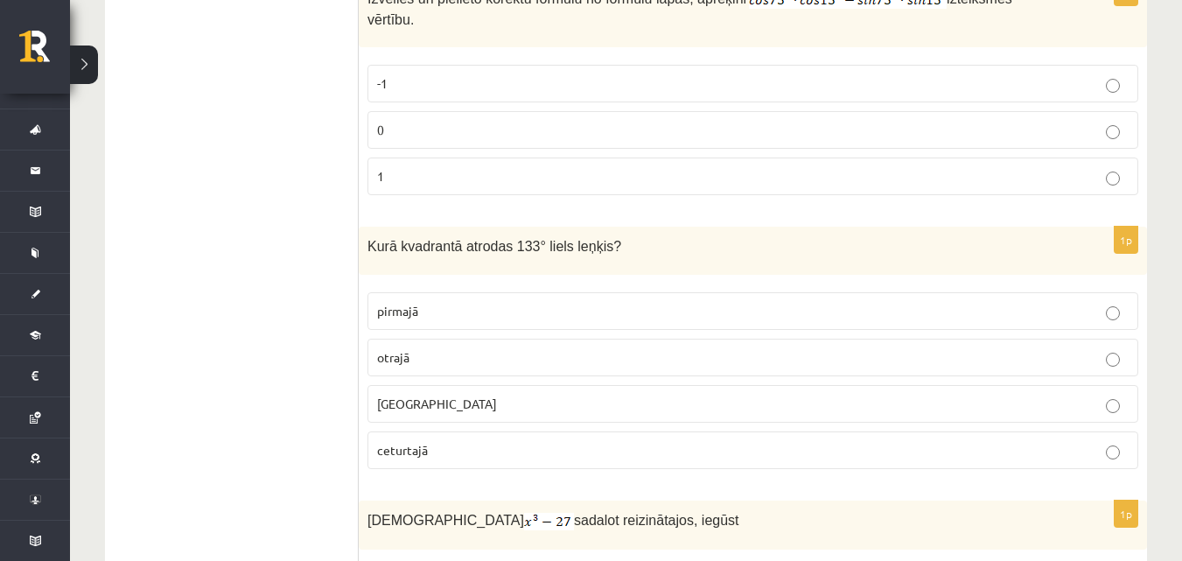
click at [481, 348] on p "otrajā" at bounding box center [753, 357] width 752 height 18
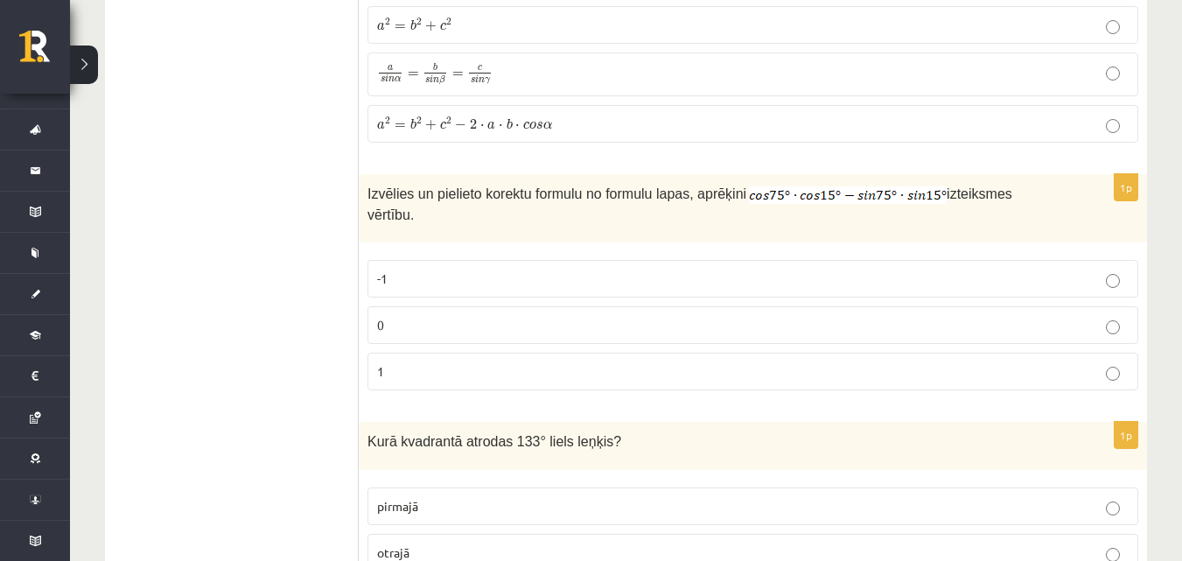
scroll to position [7208, 0]
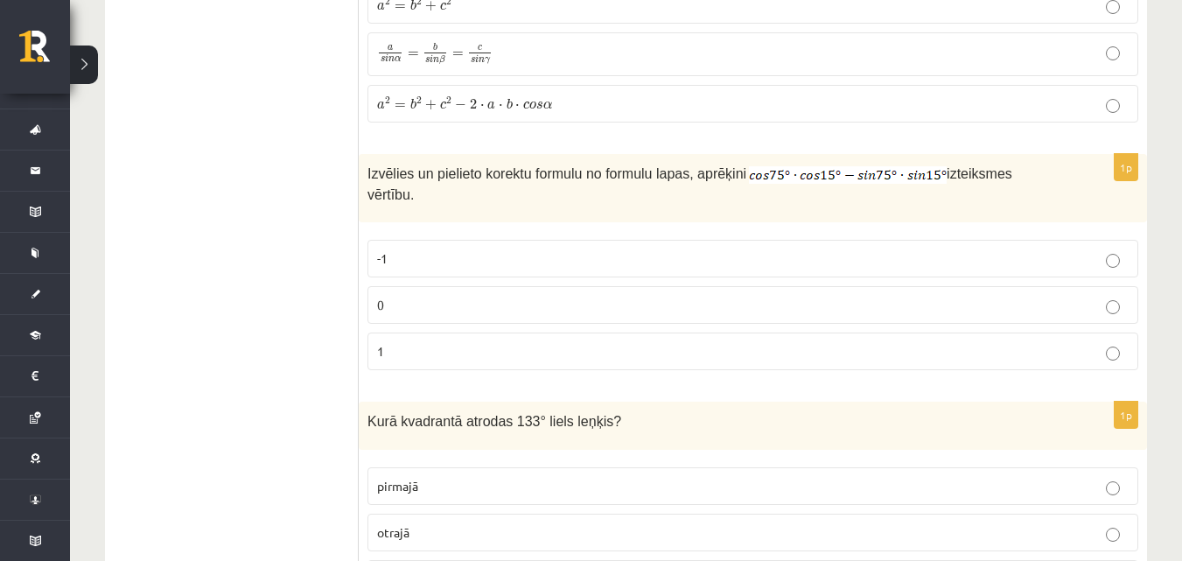
click at [1032, 286] on label "0" at bounding box center [753, 305] width 771 height 38
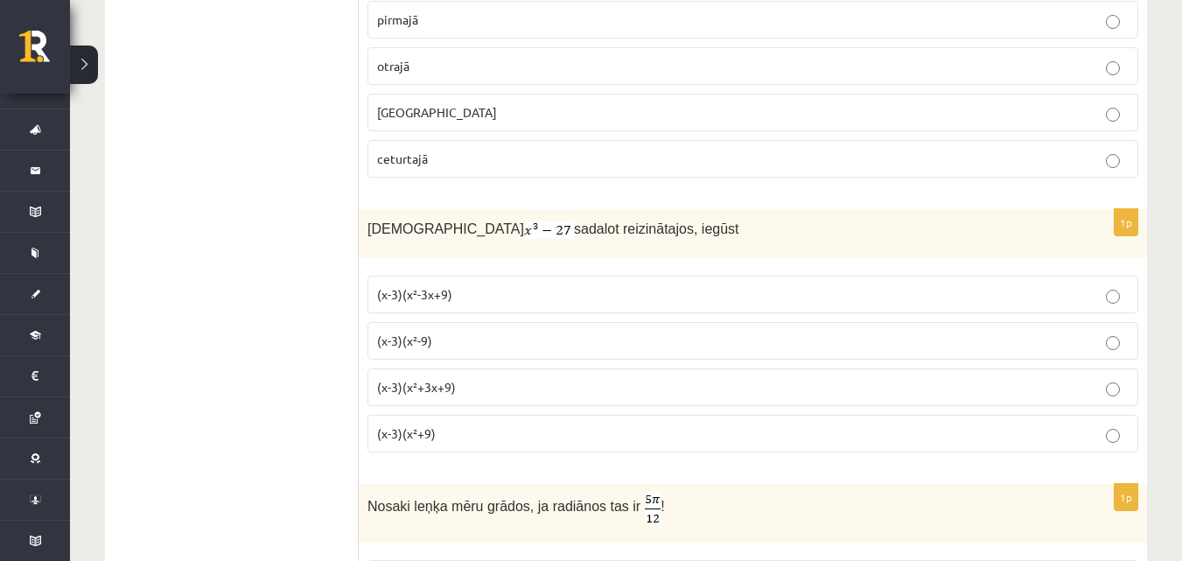
scroll to position [7720, 0]
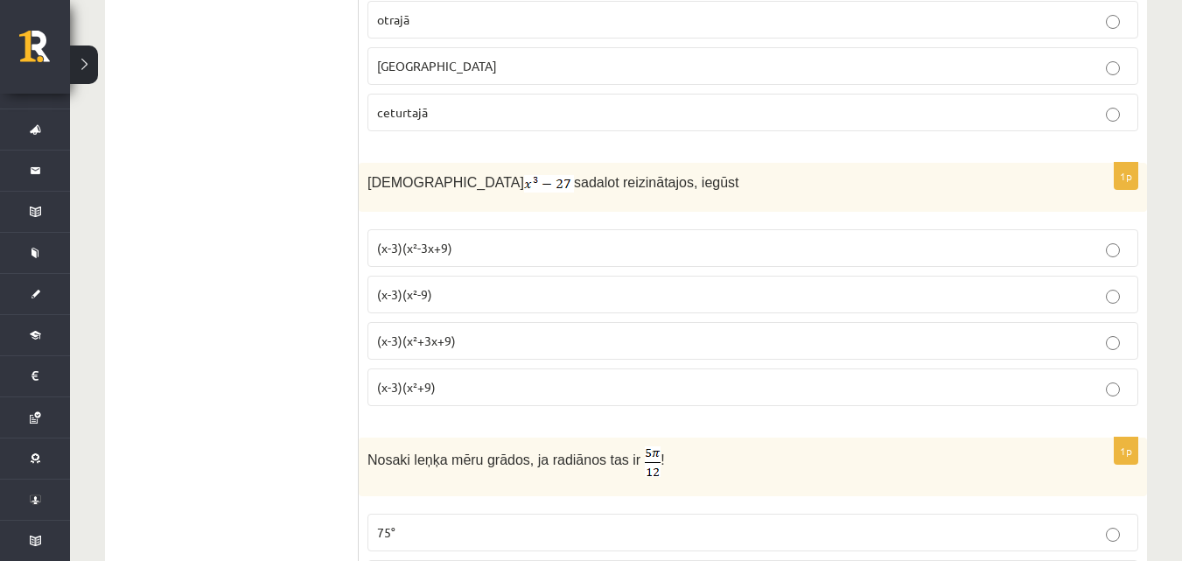
click at [508, 322] on label "(x-3)(x²+3x+9)" at bounding box center [753, 341] width 771 height 38
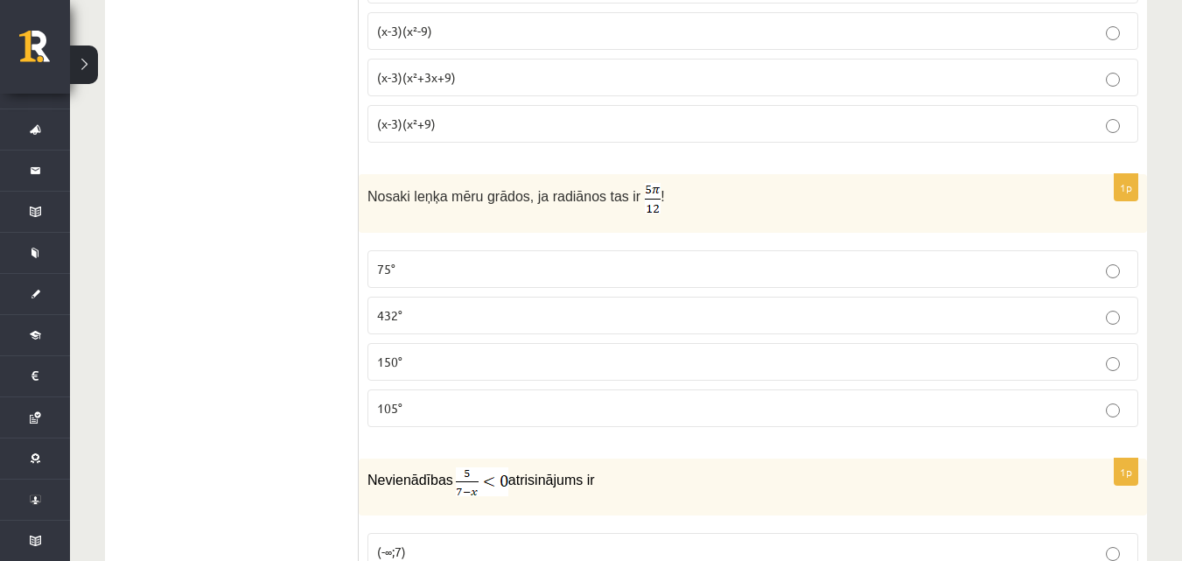
scroll to position [7983, 0]
click at [417, 400] on p "105°" at bounding box center [753, 409] width 752 height 18
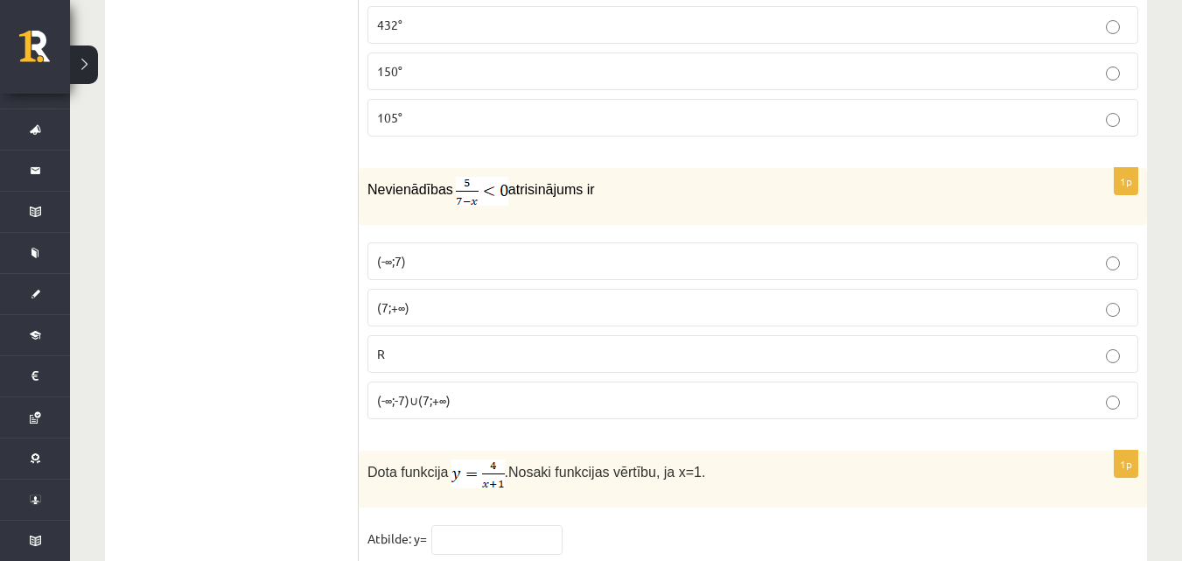
scroll to position [8302, 0]
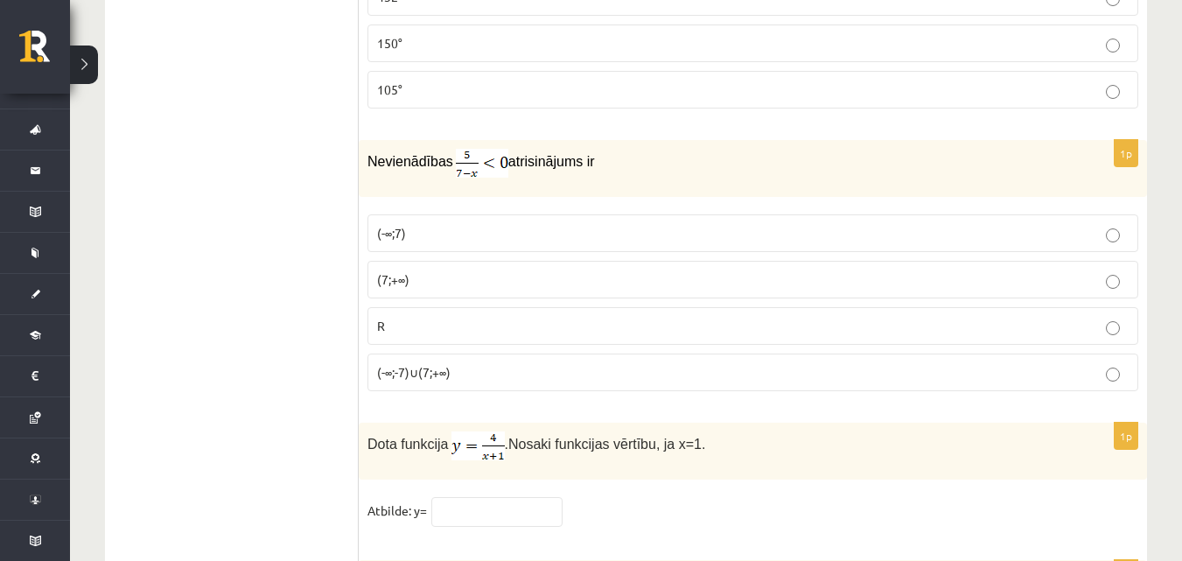
click at [601, 270] on p "(7;+∞)" at bounding box center [753, 279] width 752 height 18
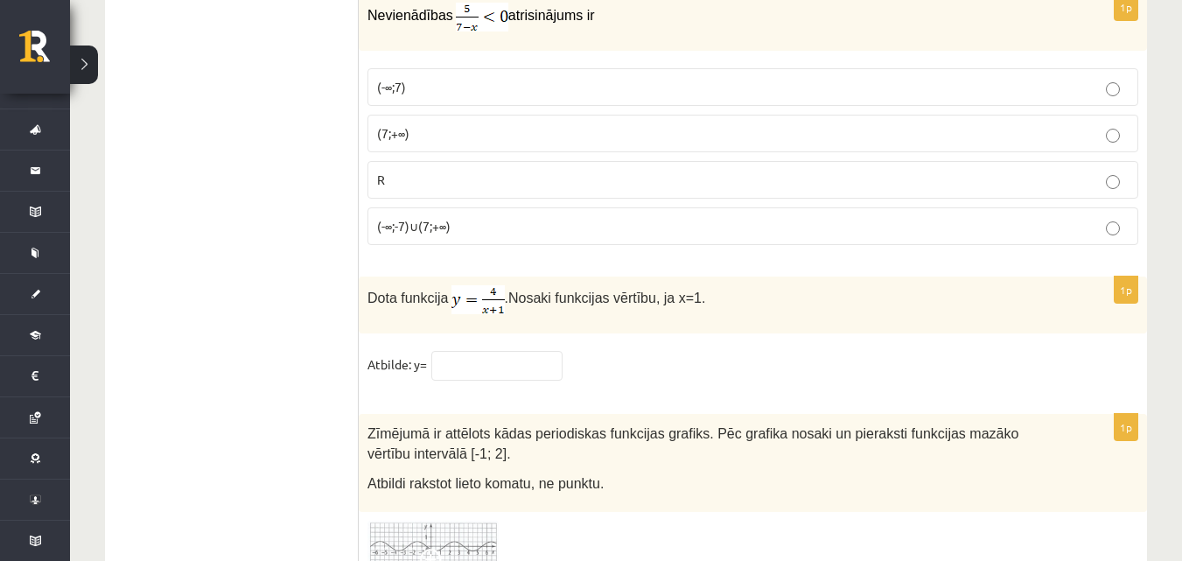
scroll to position [8565, 0]
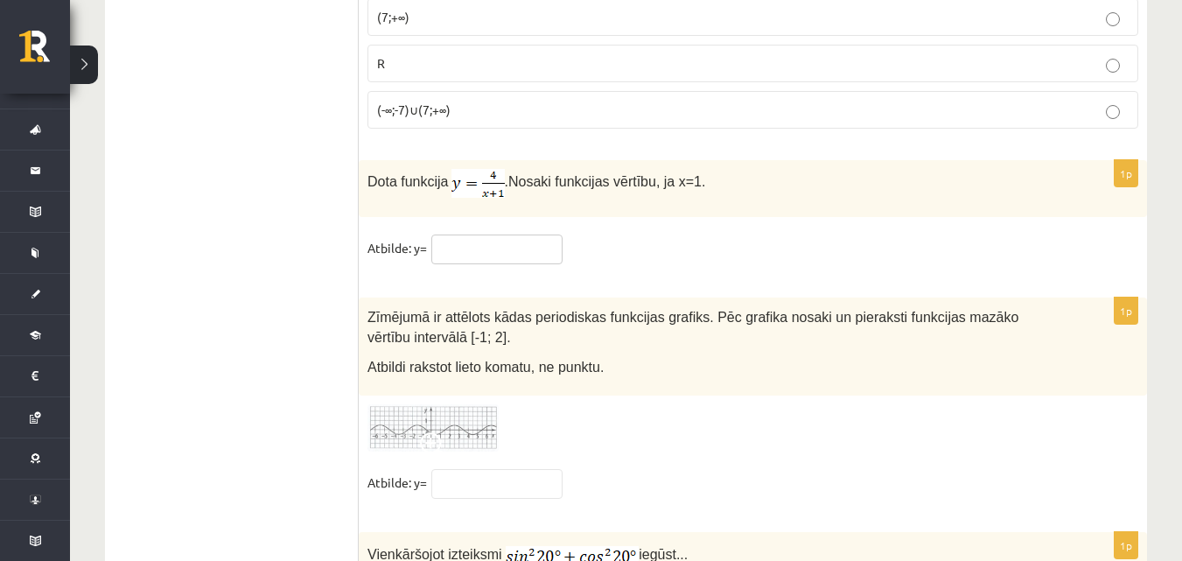
click at [489, 235] on input "text" at bounding box center [496, 250] width 131 height 30
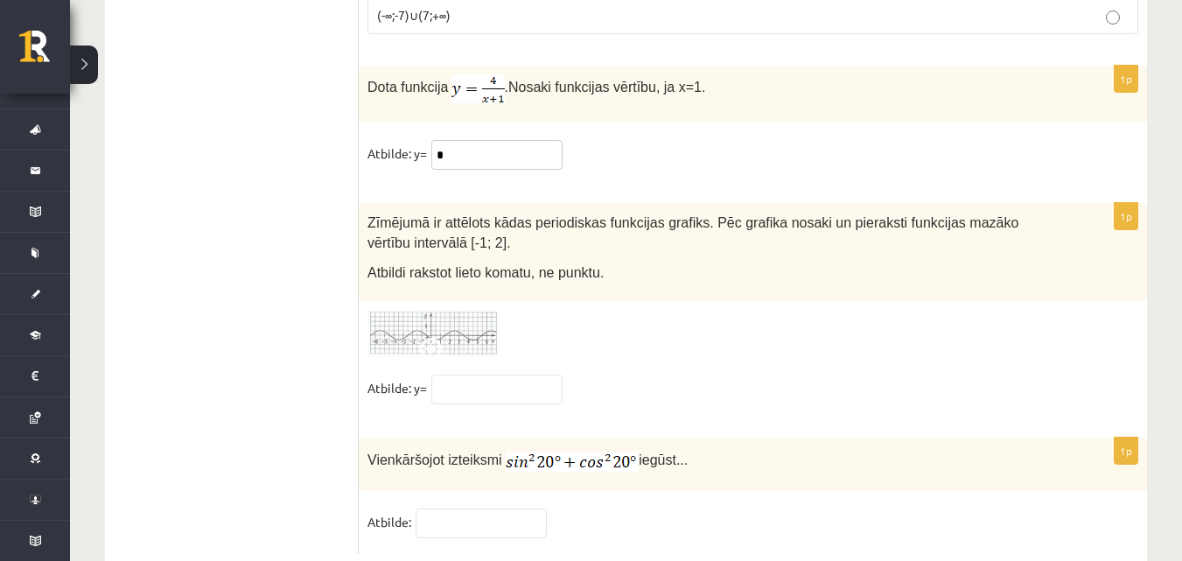
scroll to position [8664, 0]
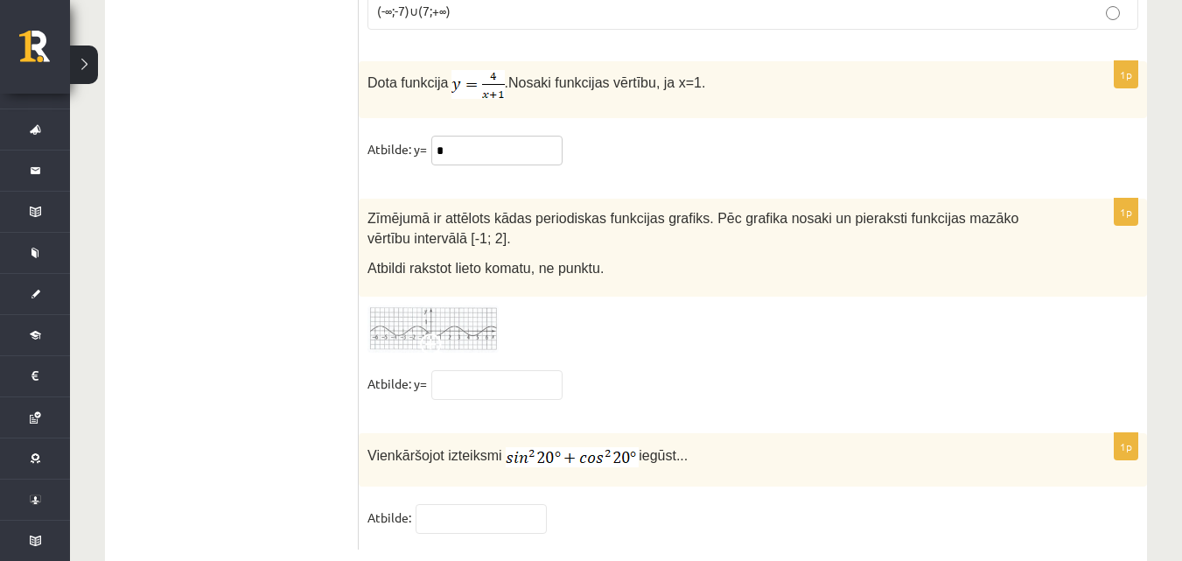
type input "*"
click at [501, 504] on input "text" at bounding box center [481, 519] width 131 height 30
type input "*"
click at [452, 305] on img at bounding box center [433, 329] width 131 height 48
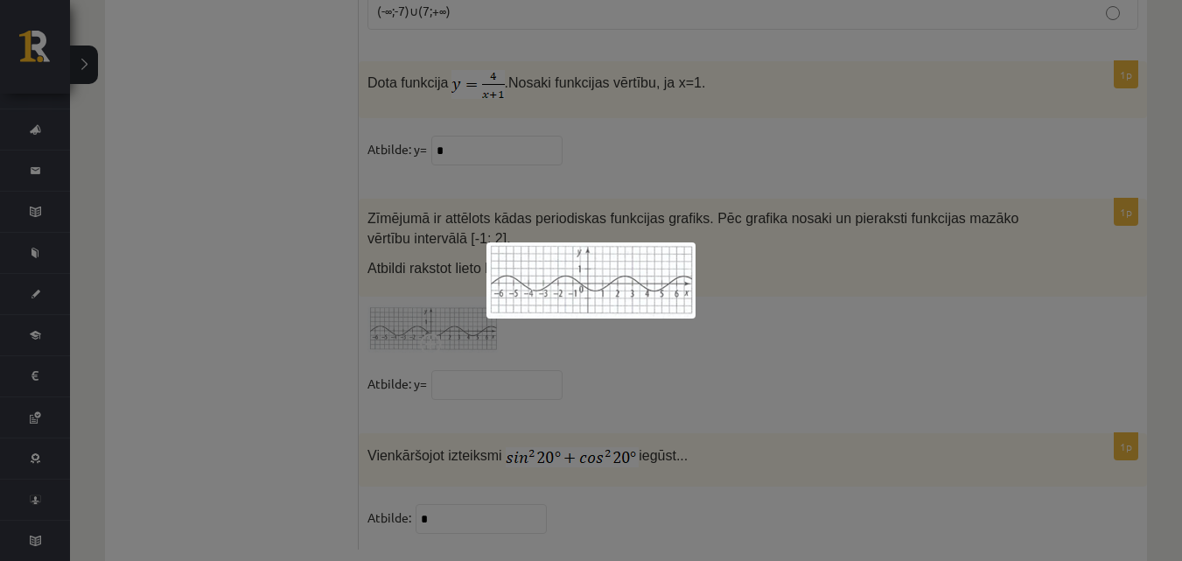
click at [914, 311] on div at bounding box center [591, 280] width 1182 height 561
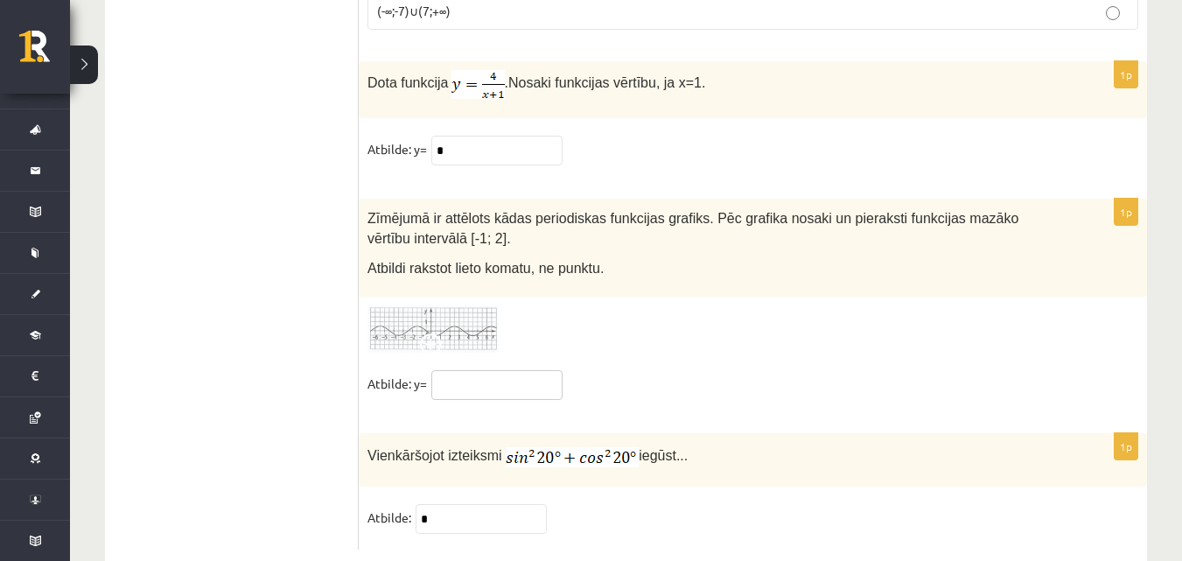
drag, startPoint x: 476, startPoint y: 330, endPoint x: 473, endPoint y: 345, distance: 15.1
click at [482, 370] on input "text" at bounding box center [496, 385] width 131 height 30
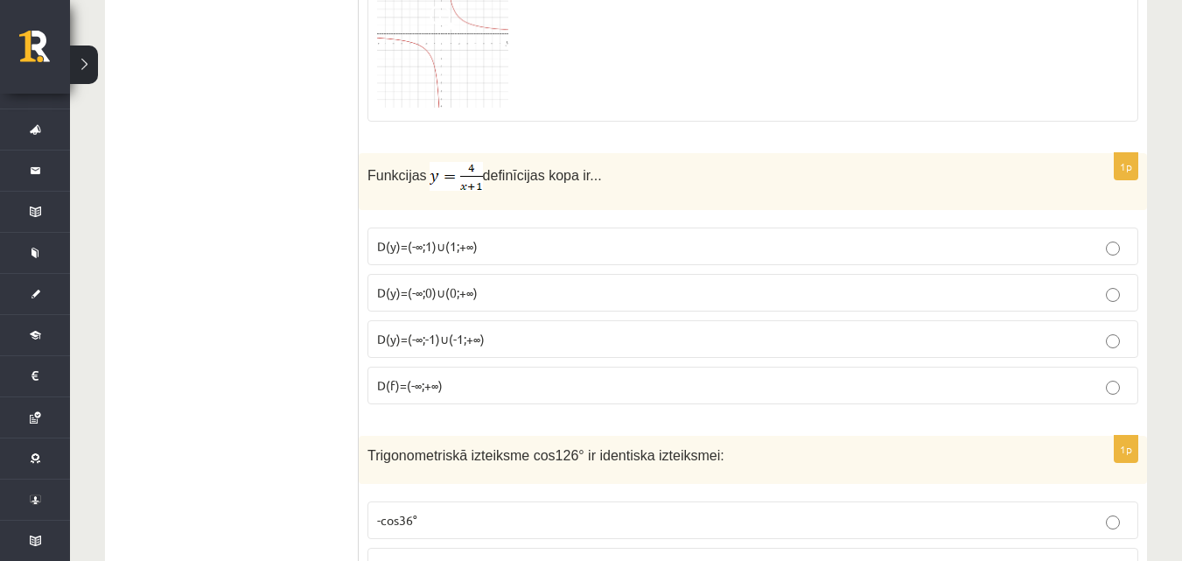
scroll to position [2089, 0]
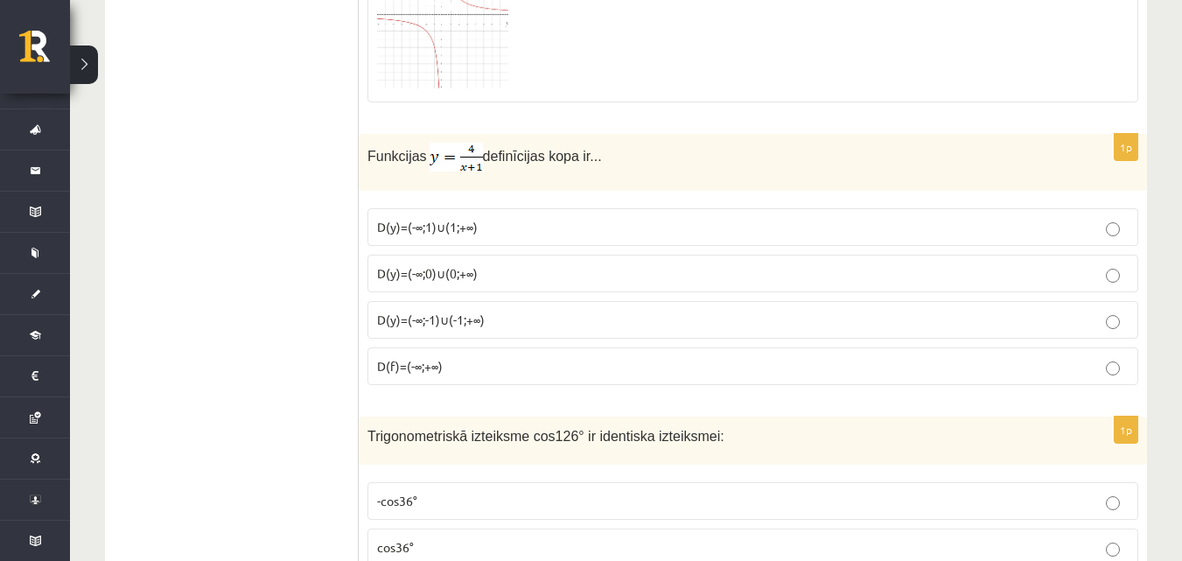
click at [547, 323] on p "D(y)=(-∞;-1)∪(-1;+∞)" at bounding box center [753, 320] width 752 height 18
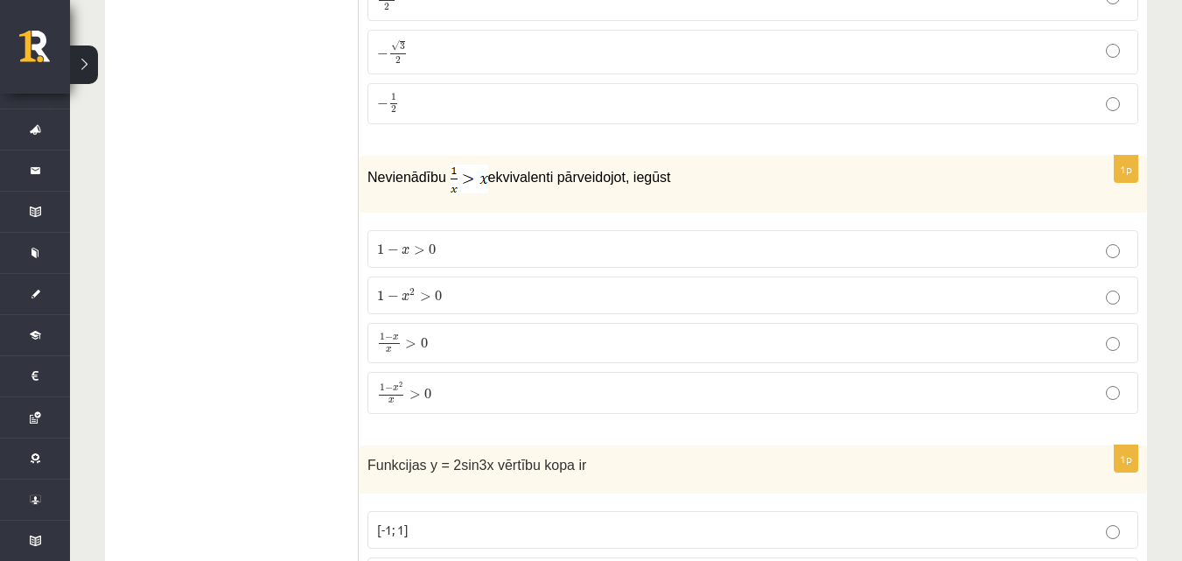
scroll to position [3489, 0]
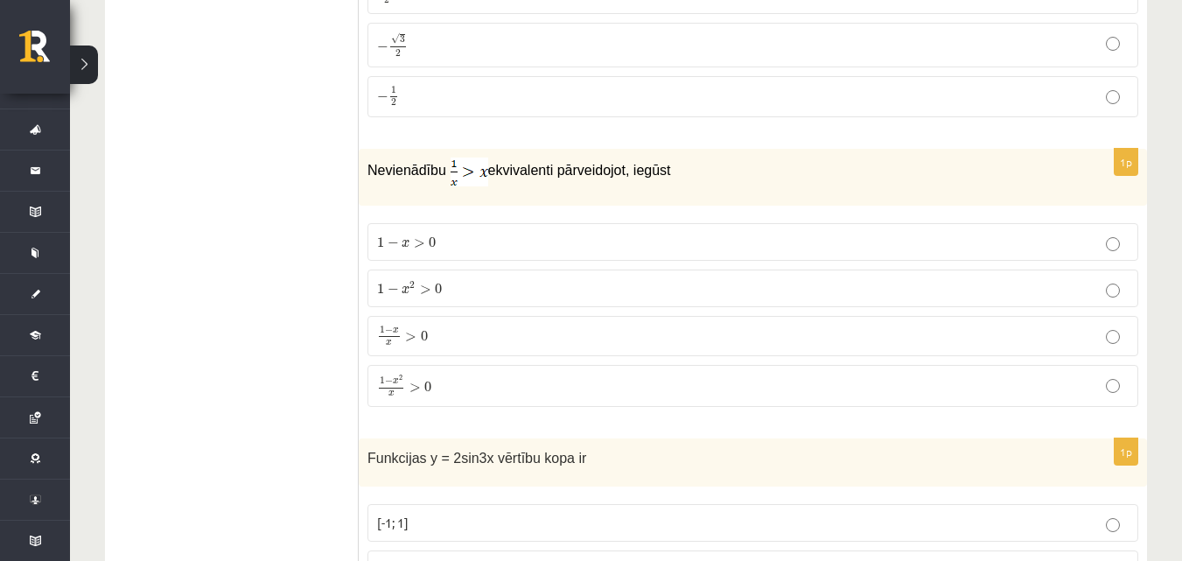
click at [630, 386] on p "1 − x 2 x > 0 1 − x 2 x > 0" at bounding box center [753, 386] width 752 height 23
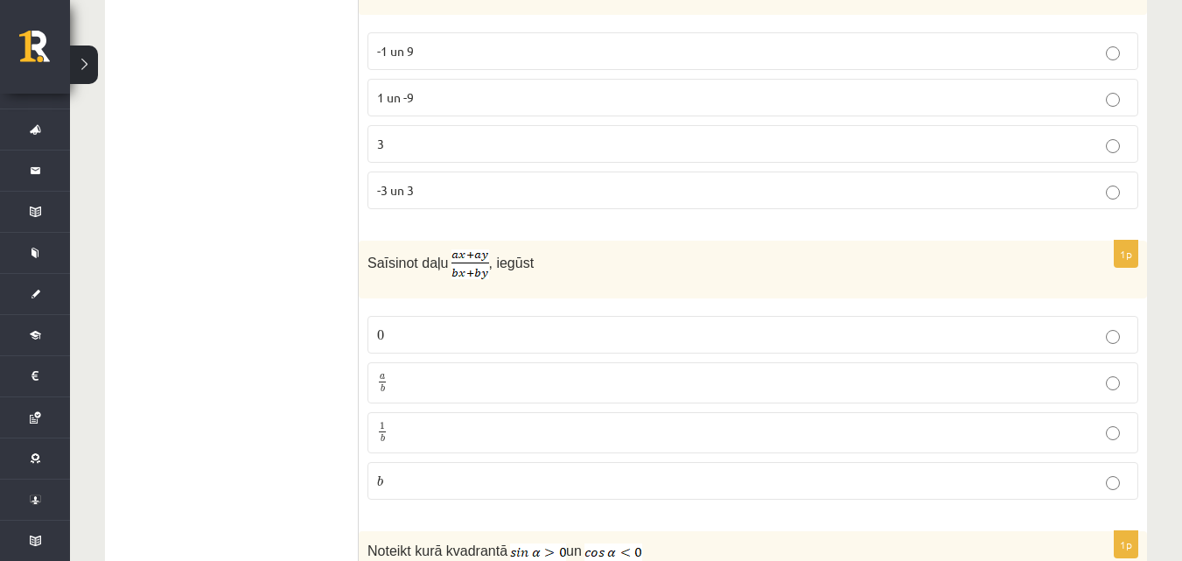
scroll to position [0, 0]
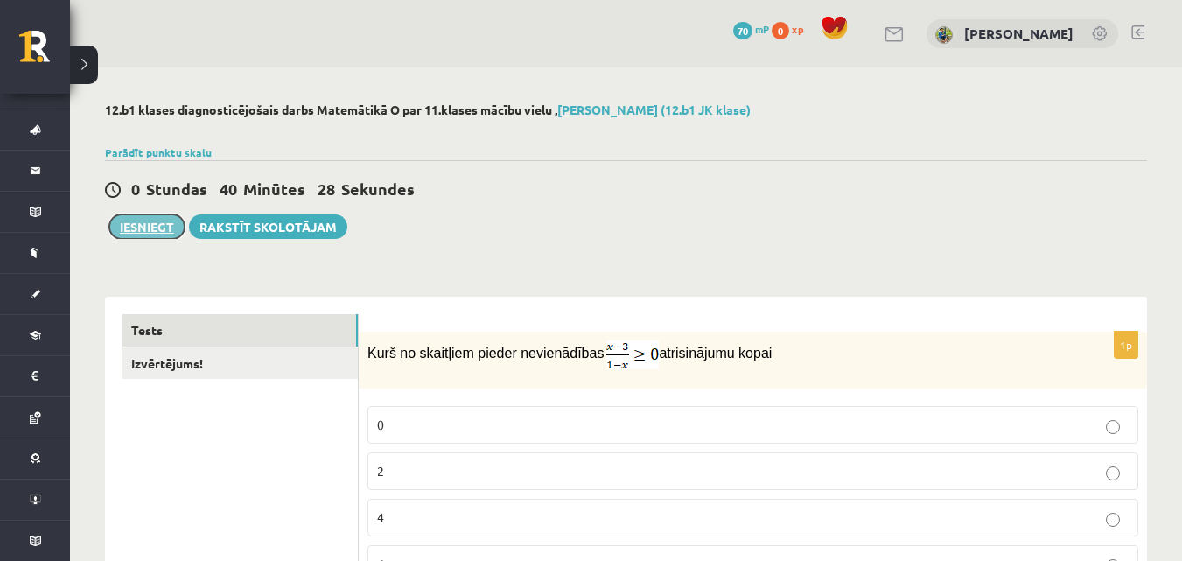
click at [121, 231] on button "Iesniegt" at bounding box center [146, 226] width 75 height 25
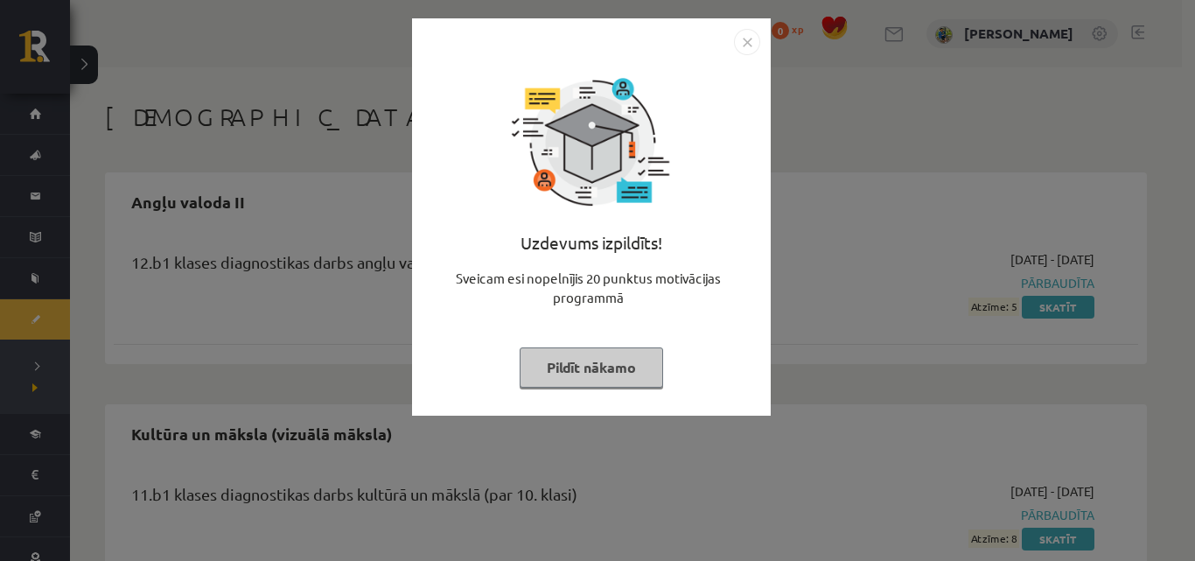
click at [745, 42] on img "Close" at bounding box center [747, 42] width 26 height 26
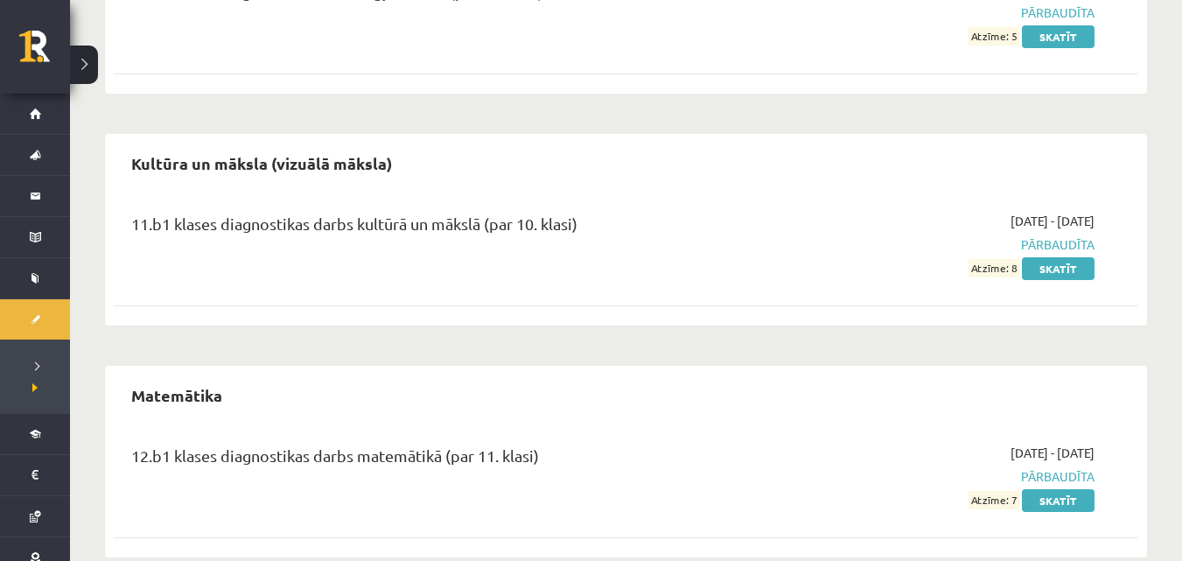
scroll to position [302, 0]
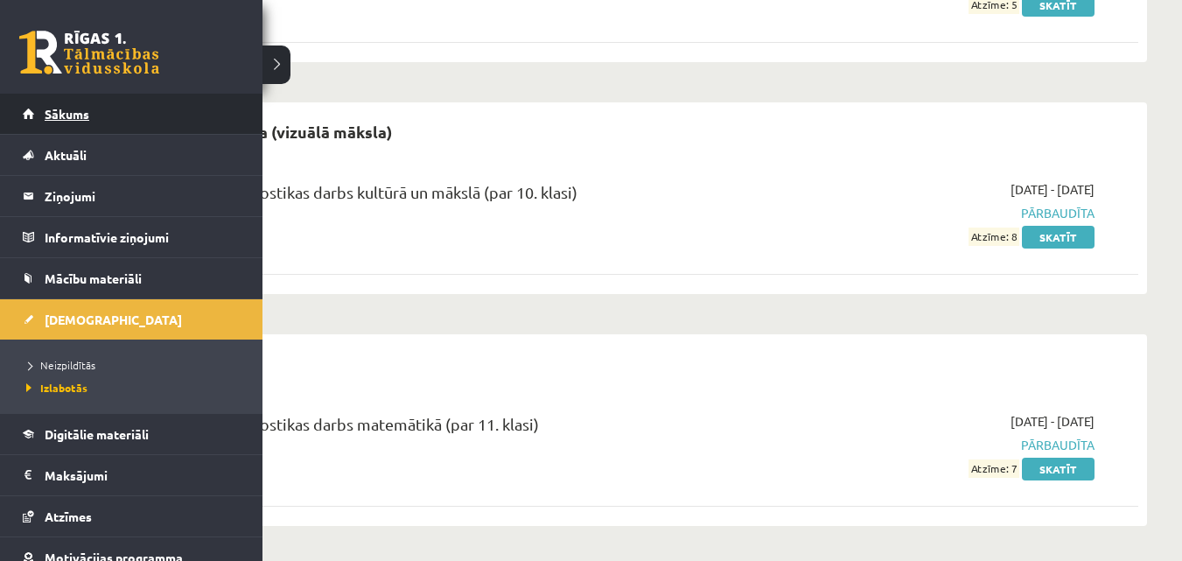
click at [75, 108] on span "Sākums" at bounding box center [67, 114] width 45 height 16
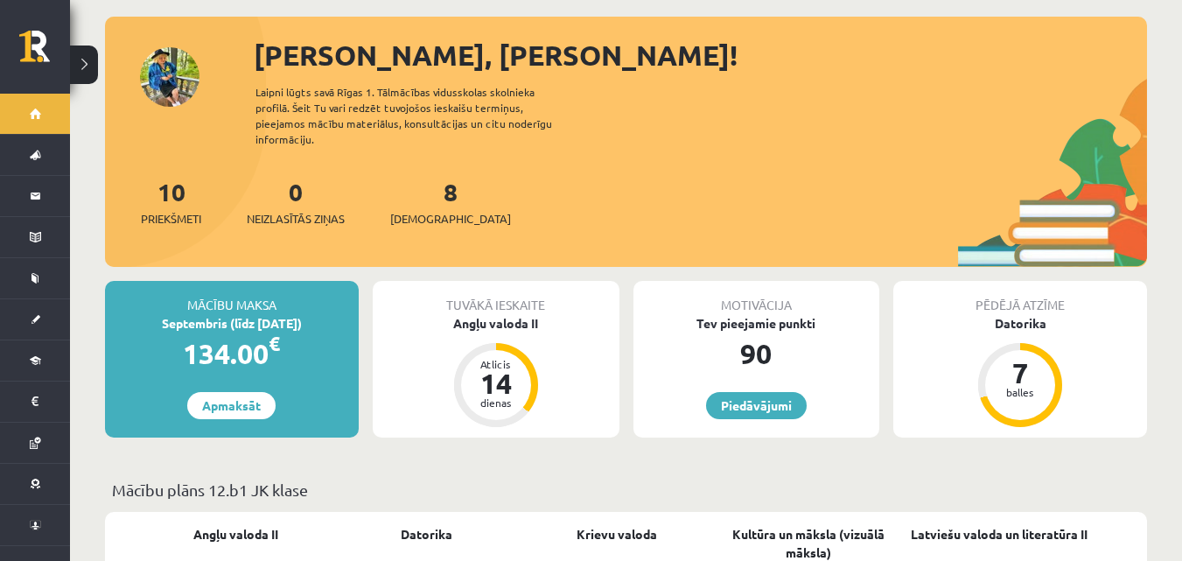
scroll to position [263, 0]
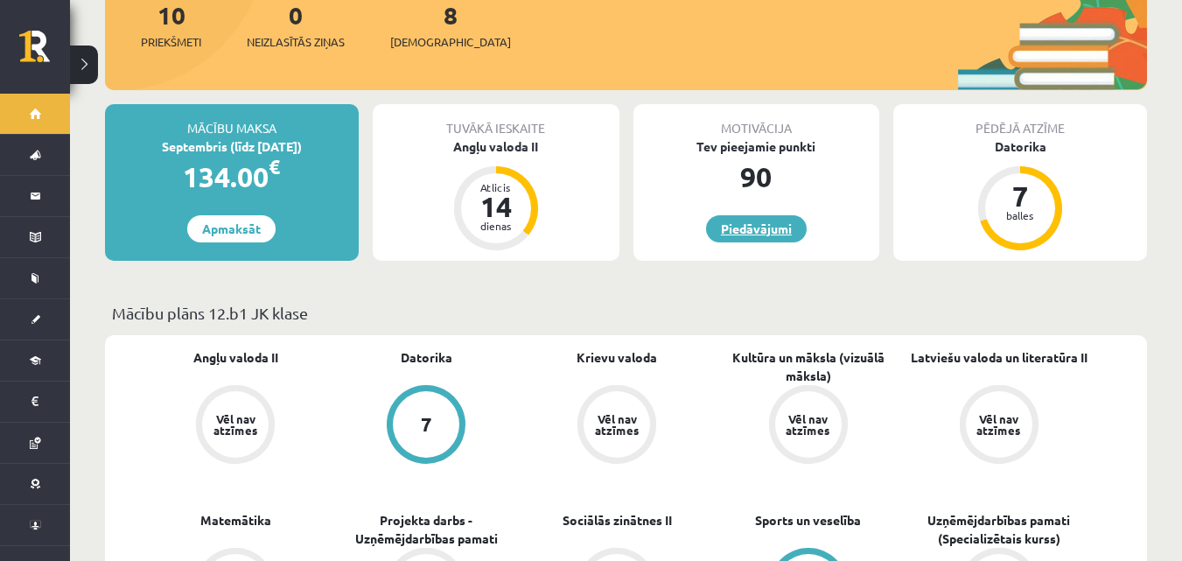
click at [793, 215] on link "Piedāvājumi" at bounding box center [756, 228] width 101 height 27
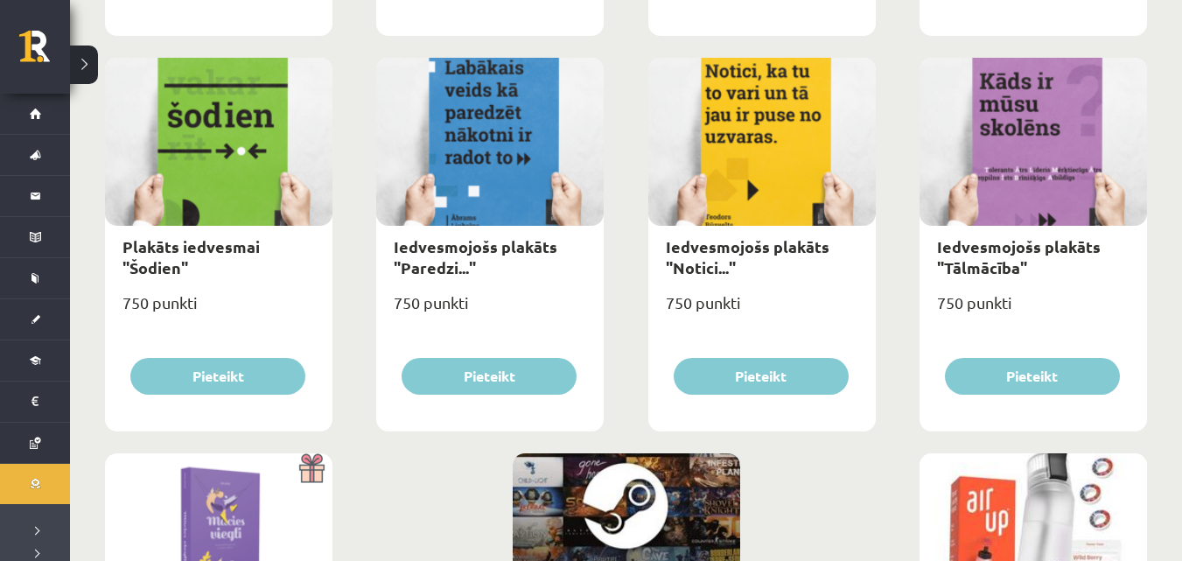
scroll to position [2127, 0]
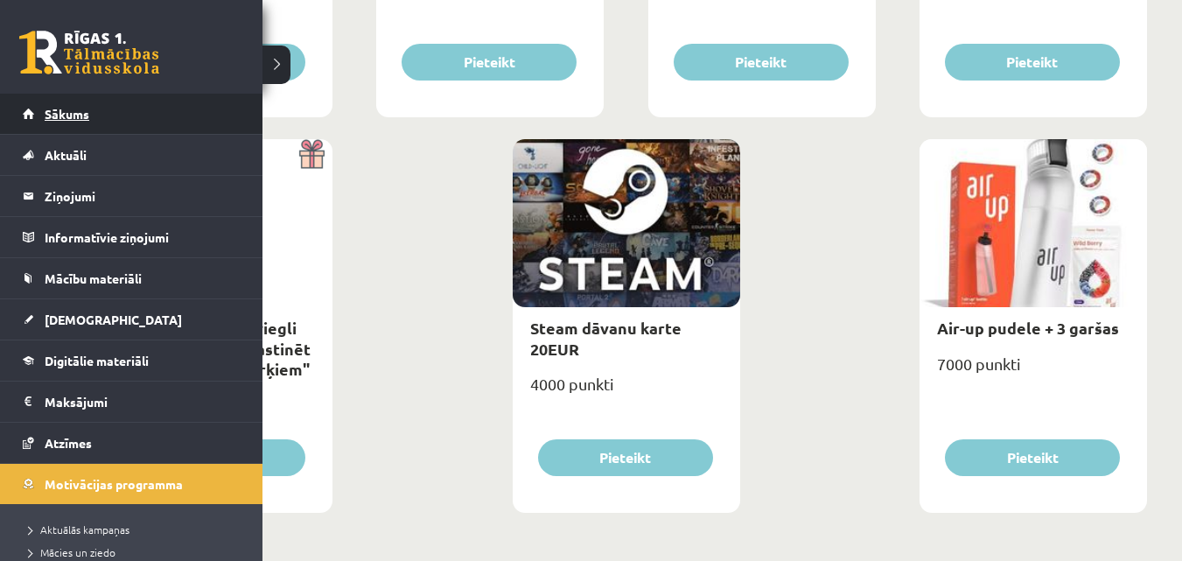
click at [69, 113] on span "Sākums" at bounding box center [67, 114] width 45 height 16
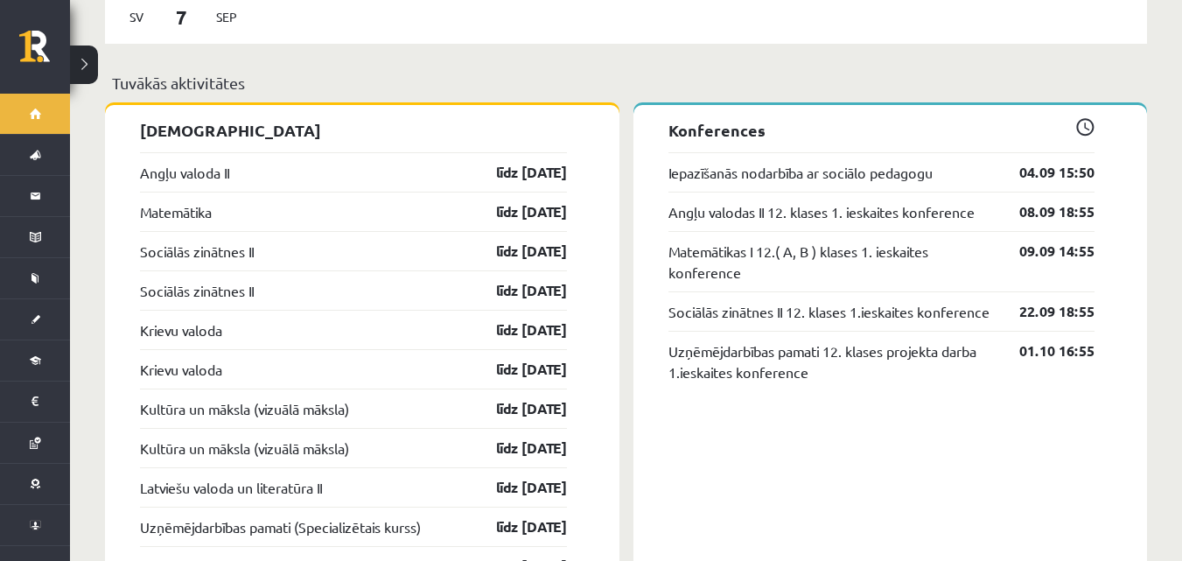
scroll to position [1400, 0]
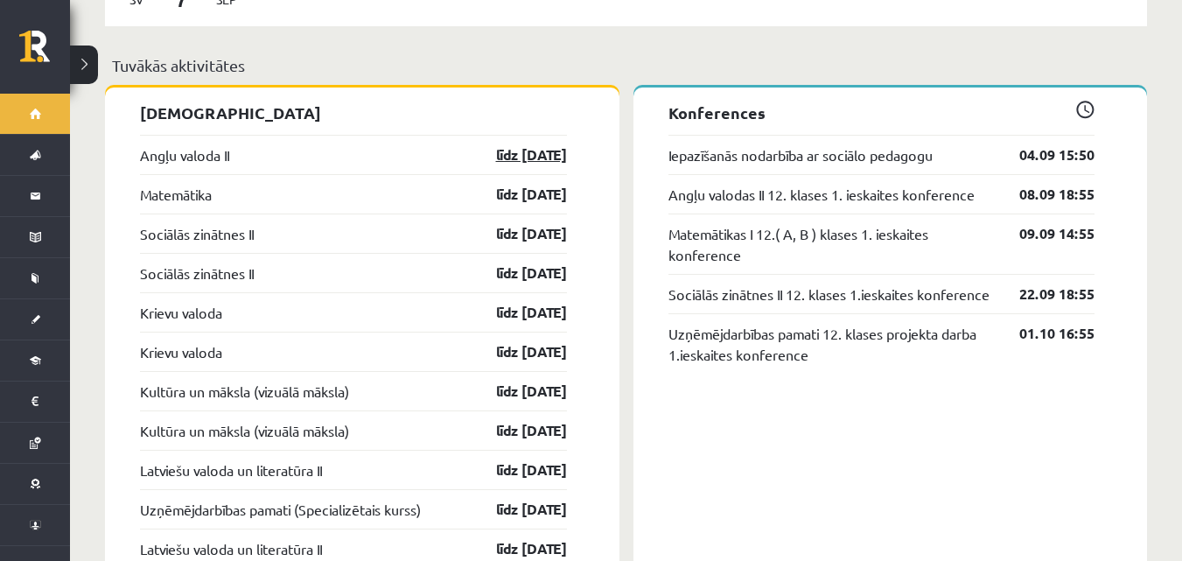
click at [505, 144] on link "līdz [DATE]" at bounding box center [517, 154] width 102 height 21
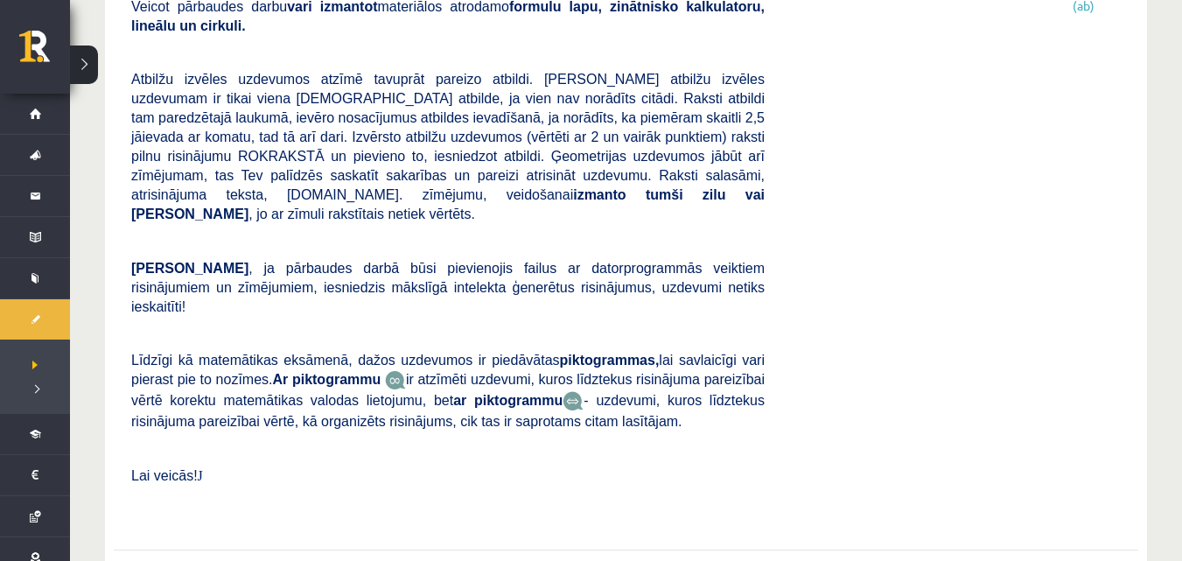
scroll to position [613, 0]
